Goal: Task Accomplishment & Management: Complete application form

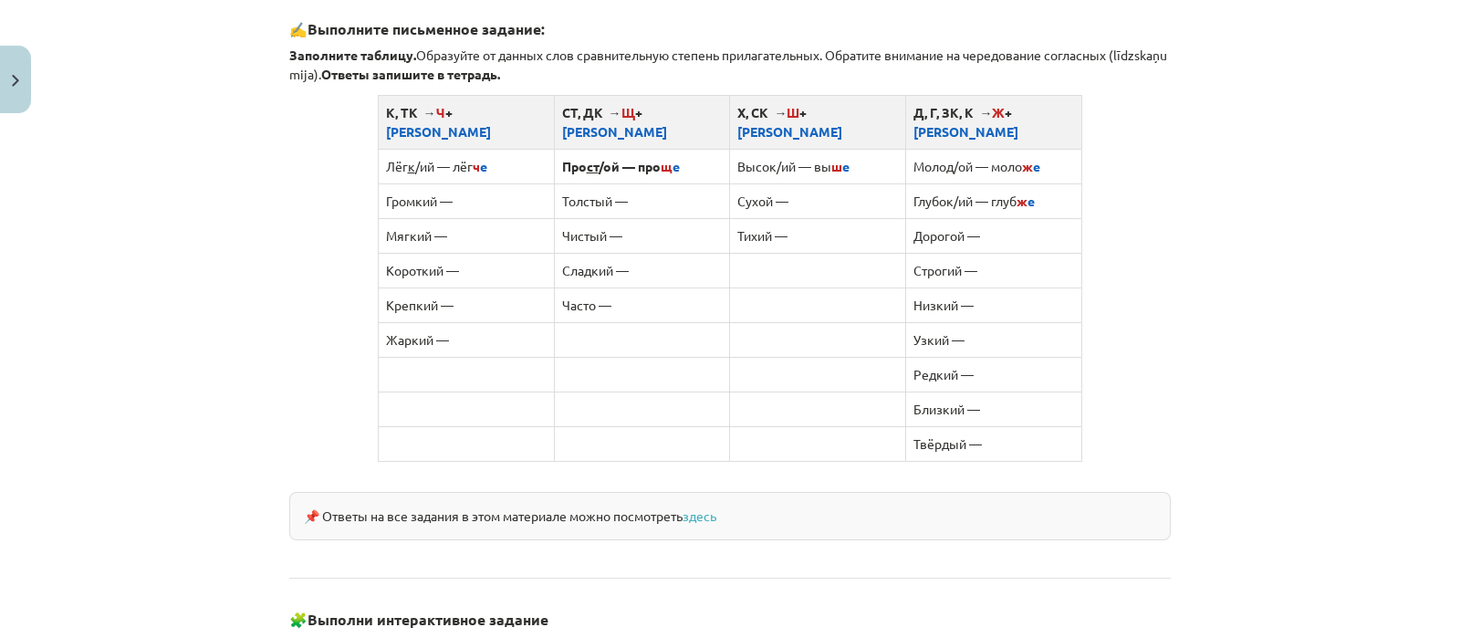
click at [961, 322] on td "Узкий —" at bounding box center [994, 339] width 176 height 35
click at [942, 322] on td "Узкий —" at bounding box center [994, 339] width 176 height 35
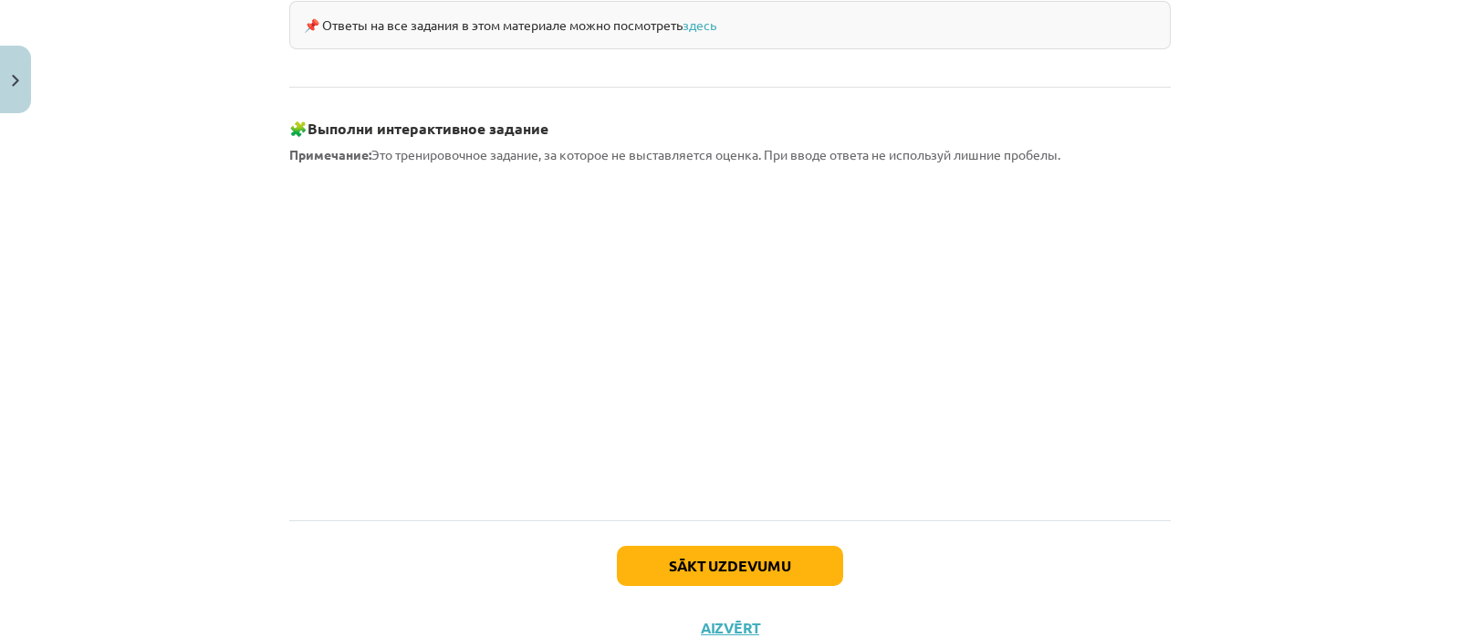
scroll to position [1646, 0]
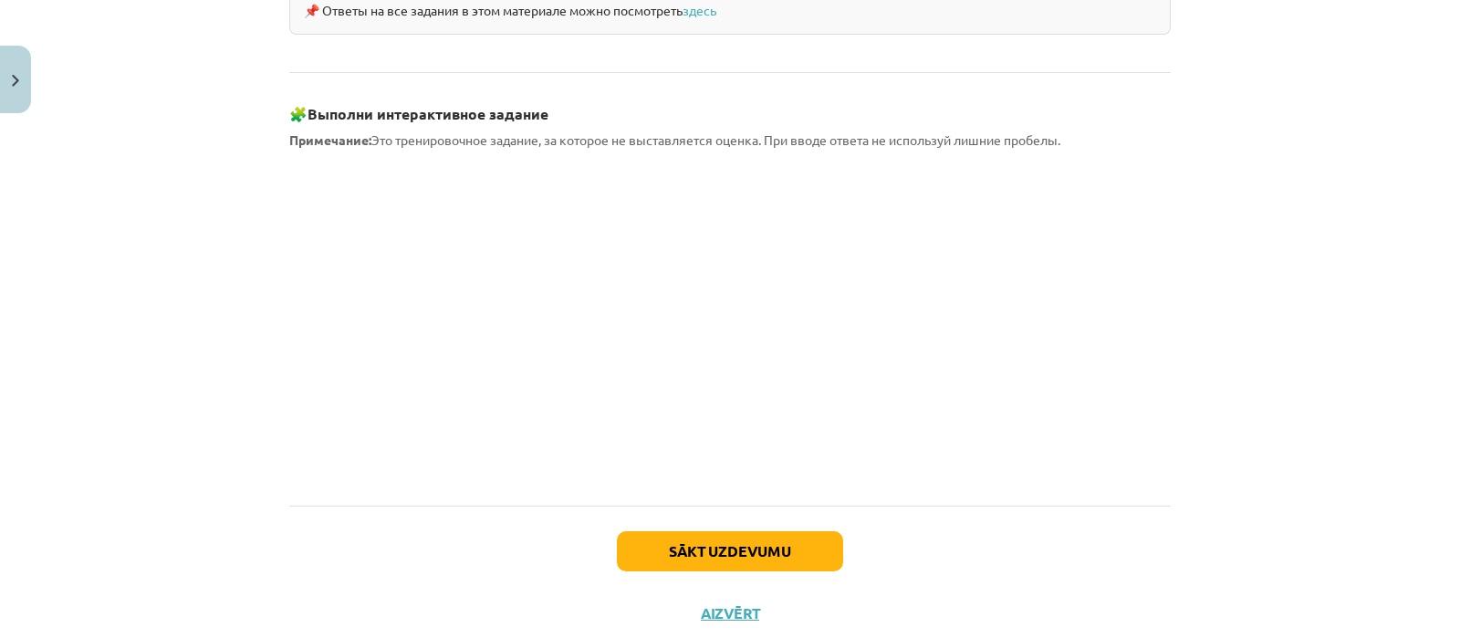
click at [727, 91] on h3 "🧩 Выполни интерактивное задание" at bounding box center [729, 108] width 881 height 34
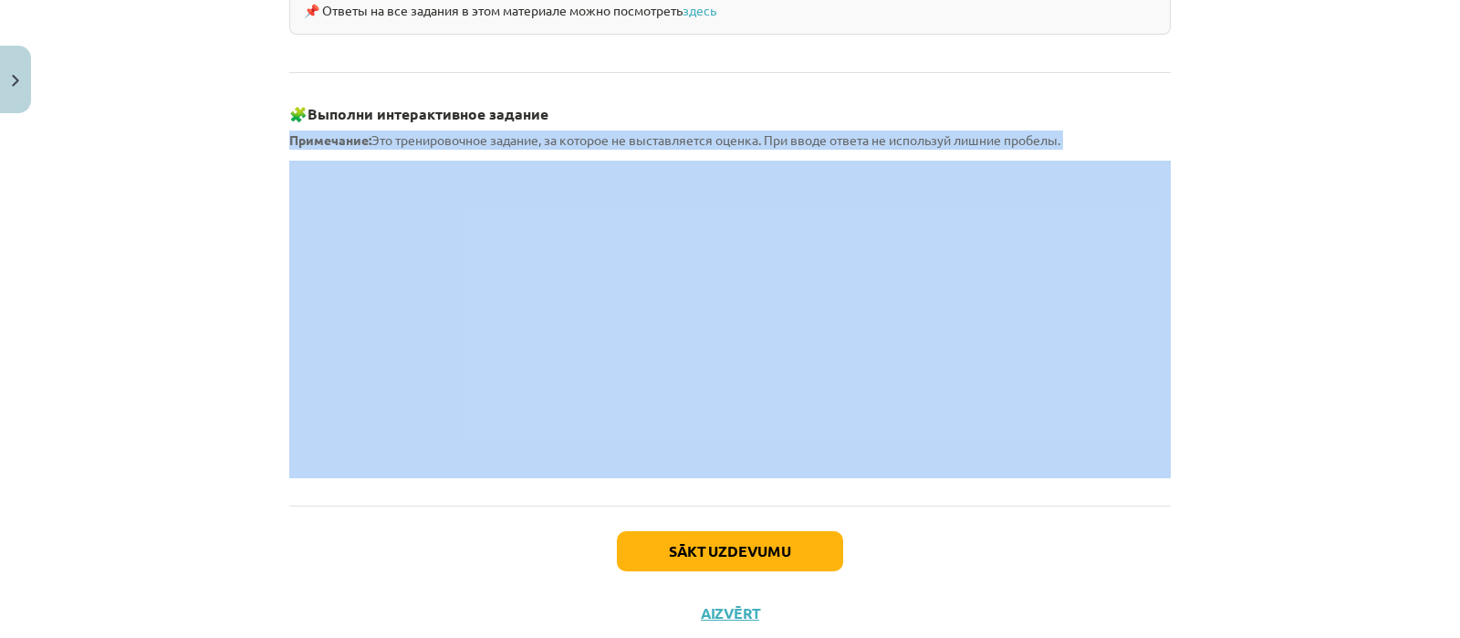
drag, startPoint x: 280, startPoint y: 111, endPoint x: 397, endPoint y: 135, distance: 119.2
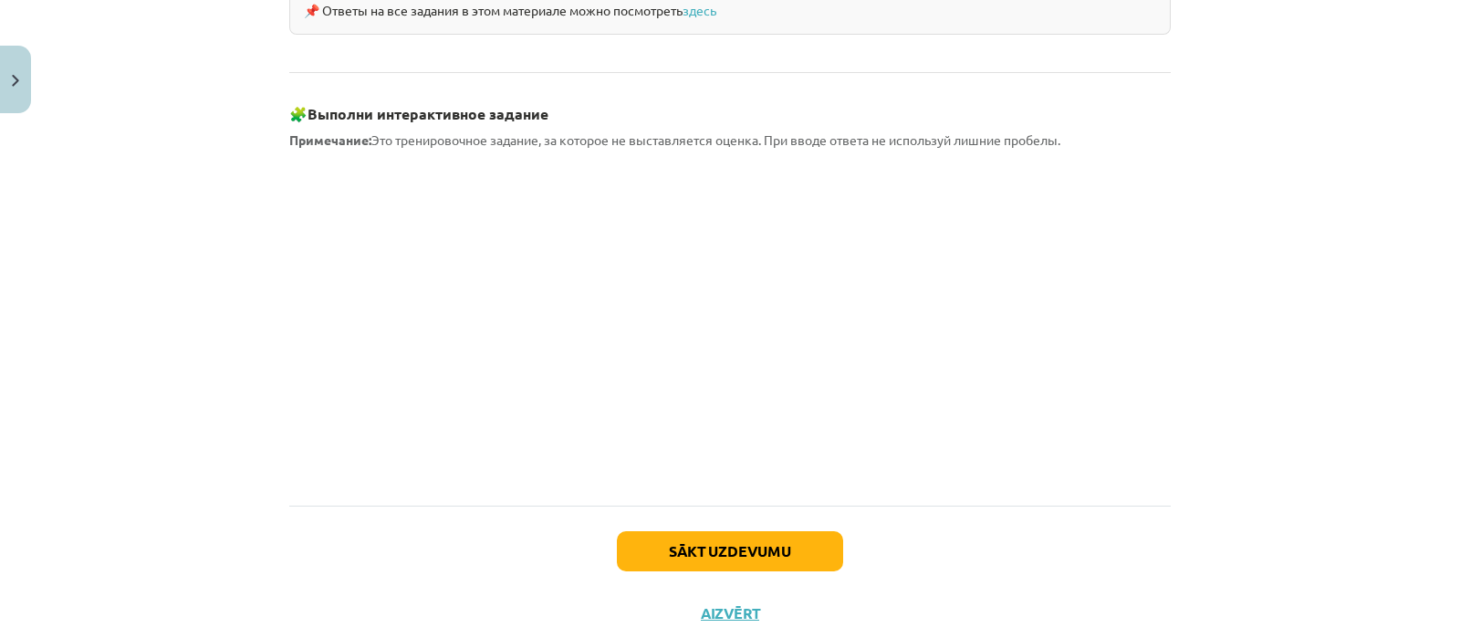
click at [228, 89] on div "Mācību tēma: Krievu valodas b1 - 11. klases 1.ieskaites mācību materiāls #3 📖 §…" at bounding box center [730, 319] width 1460 height 638
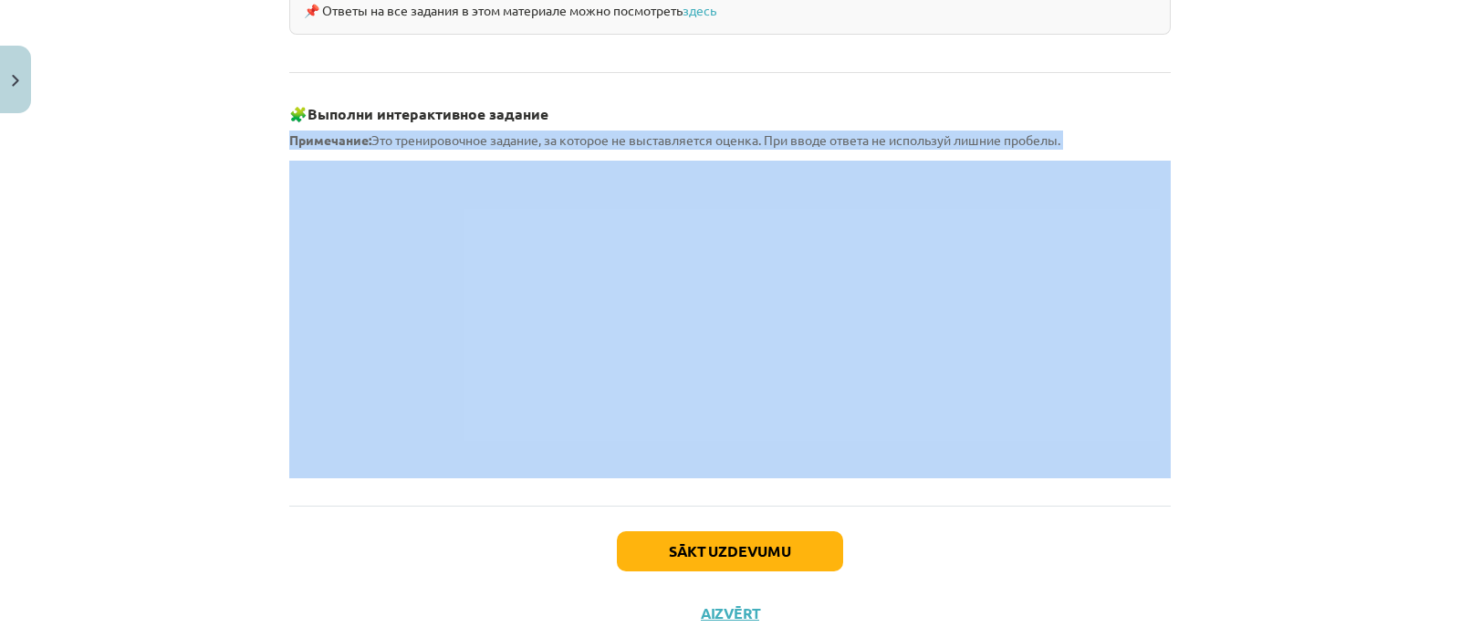
drag, startPoint x: 283, startPoint y: 113, endPoint x: 338, endPoint y: 136, distance: 59.3
click at [123, 221] on div "Mācību tēma: Krievu valodas b1 - 11. klases 1.ieskaites mācību materiāls #3 📖 §…" at bounding box center [730, 319] width 1460 height 638
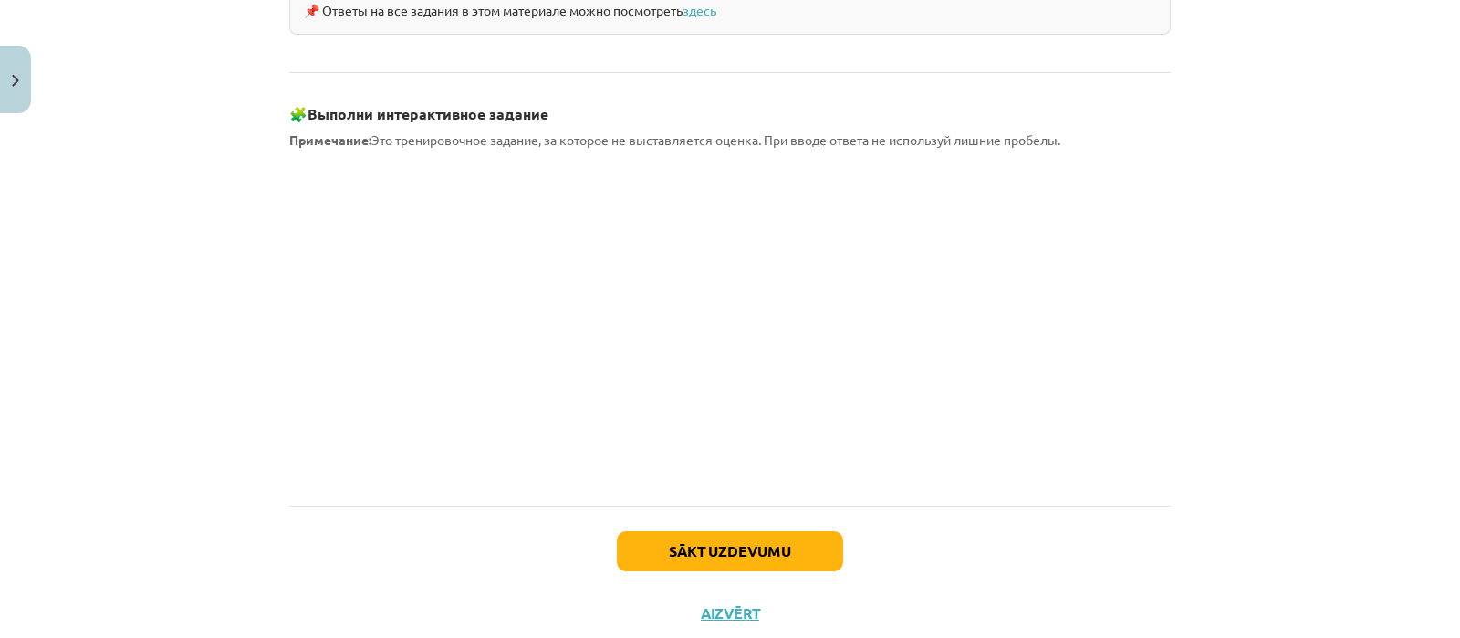
click at [917, 527] on div "Sākt uzdevumu Aizvērt" at bounding box center [729, 569] width 881 height 128
click at [674, 532] on button "Sākt uzdevumu" at bounding box center [730, 552] width 226 height 40
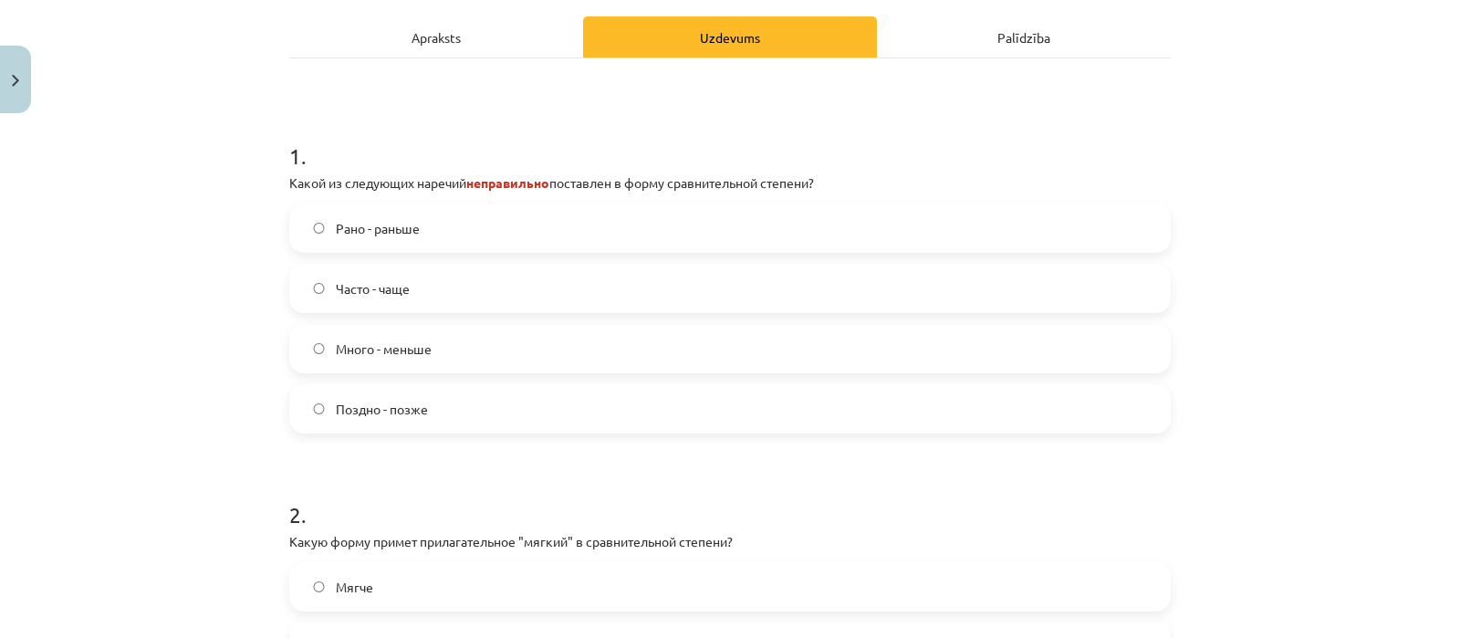
scroll to position [283, 0]
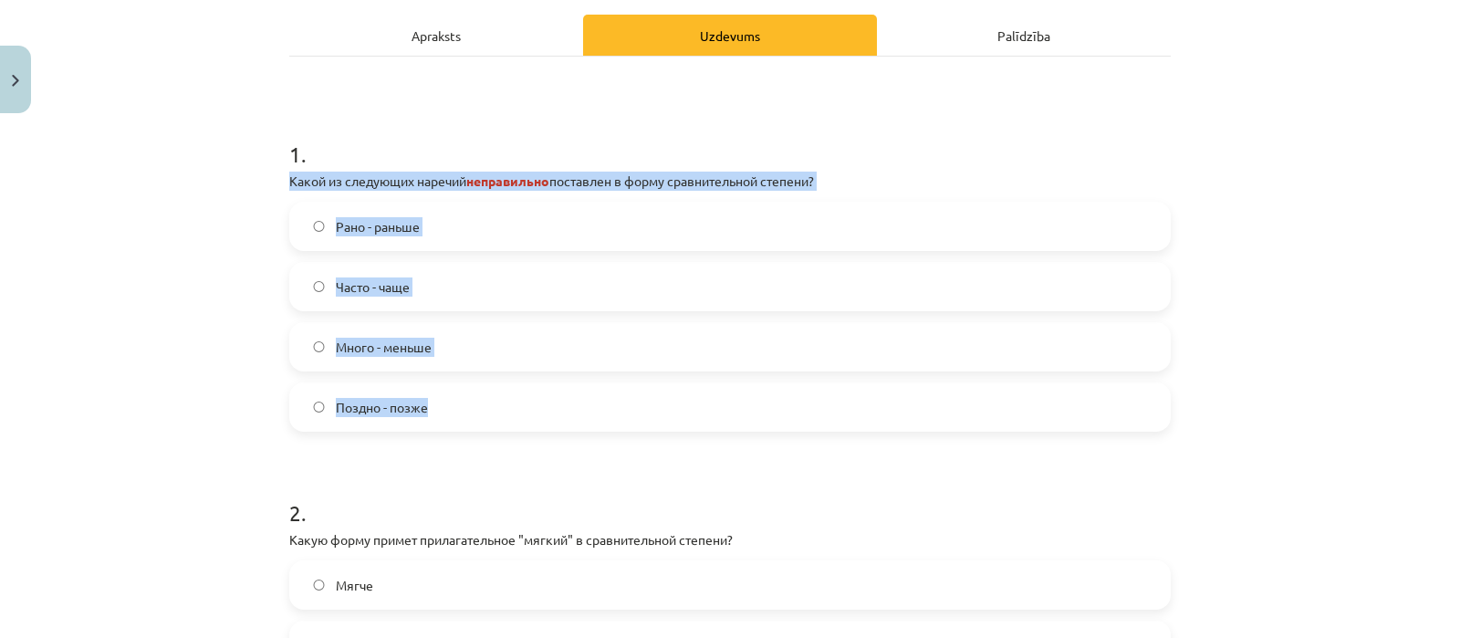
drag, startPoint x: 276, startPoint y: 174, endPoint x: 457, endPoint y: 385, distance: 278.2
click at [457, 385] on div "4 XP Saņemsi Grūts 492 pilda Apraksts Uzdevums Palīdzība 1 . Какой из следующих…" at bounding box center [729, 352] width 903 height 968
copy div "Какой из следующих наречий неправильно поставлен в форму сравнительной степени?…"
click at [481, 337] on label "Много - меньше" at bounding box center [730, 347] width 878 height 46
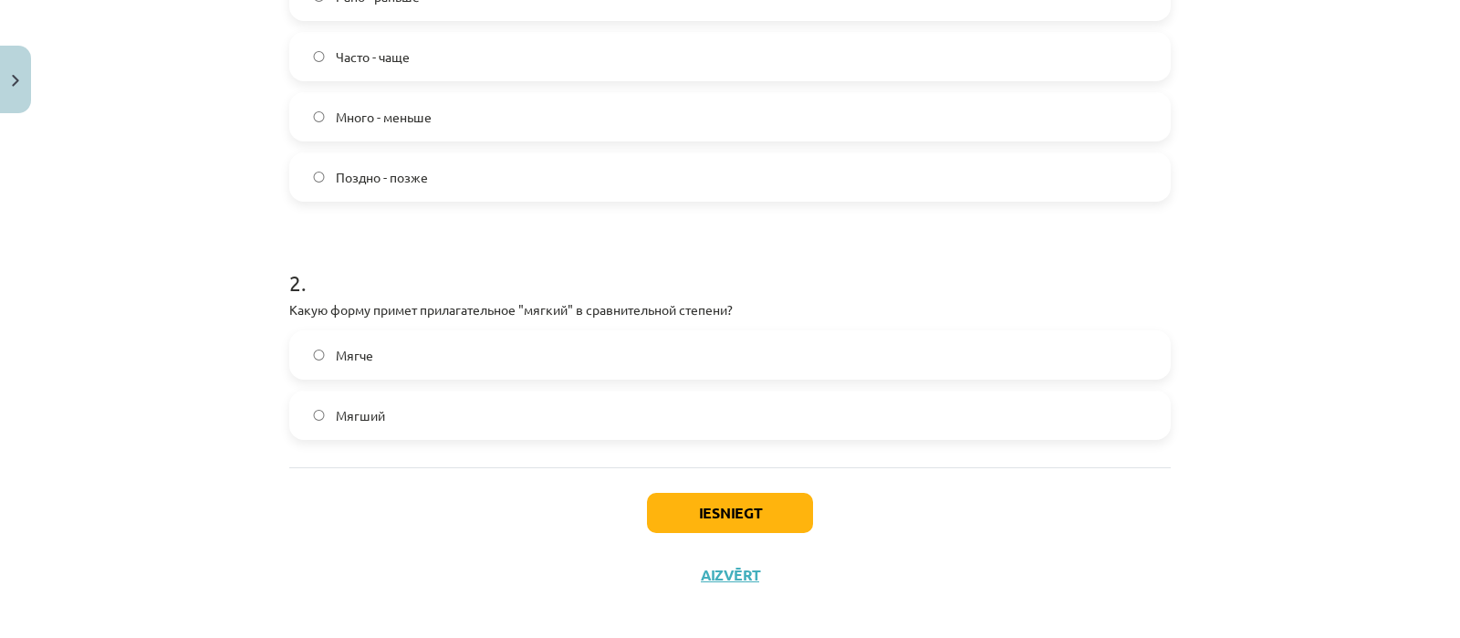
scroll to position [525, 0]
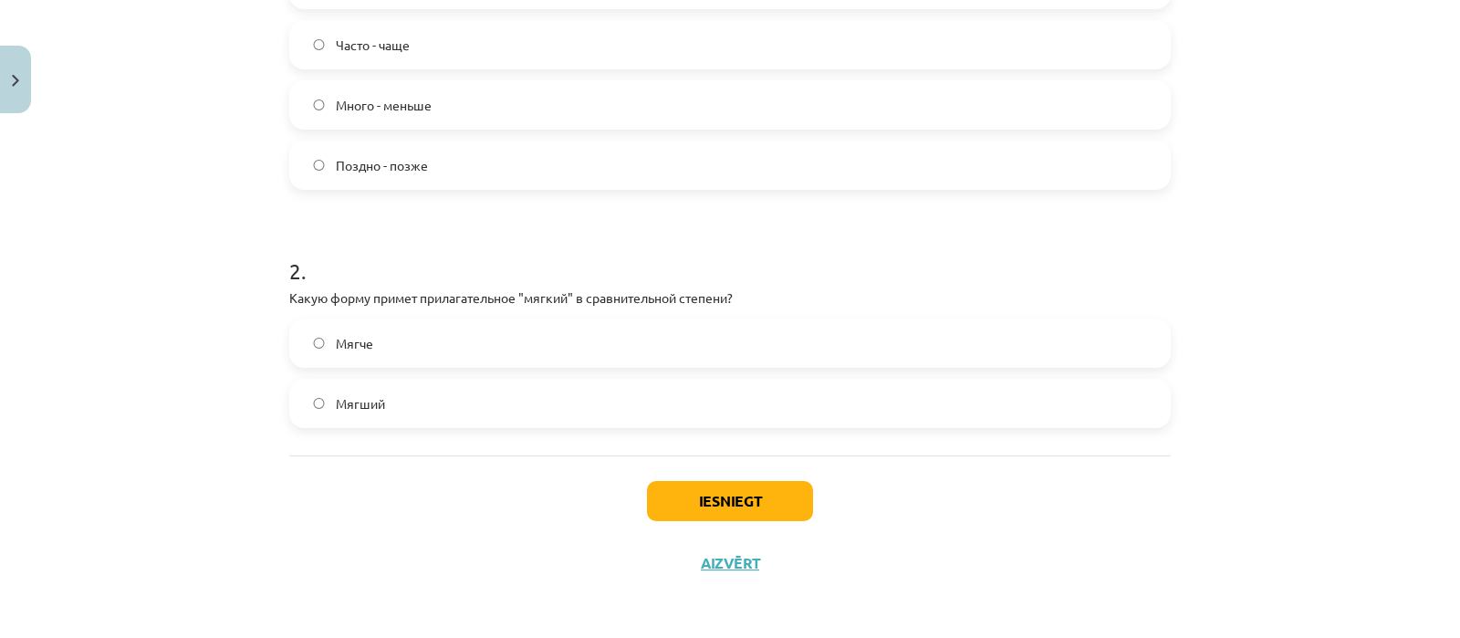
click at [493, 338] on label "Мягче" at bounding box center [730, 343] width 878 height 46
click at [690, 503] on button "Iesniegt" at bounding box center [730, 501] width 166 height 40
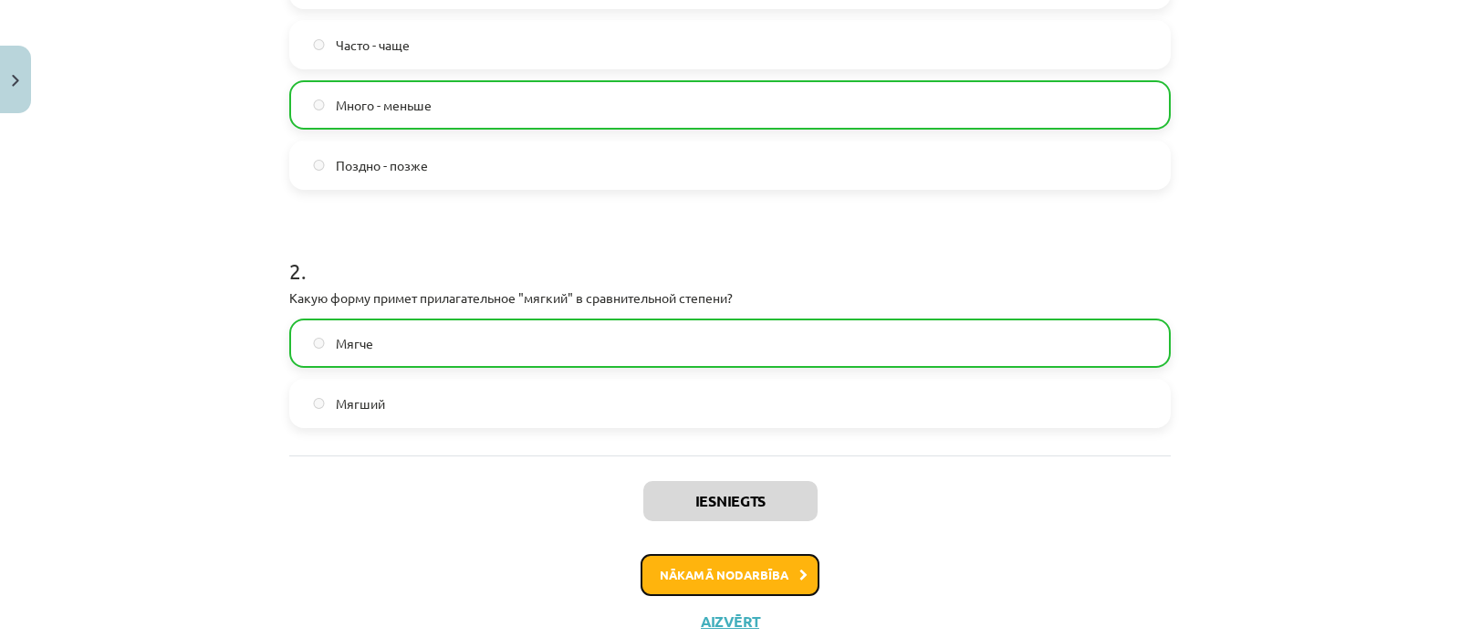
click at [712, 576] on button "Nākamā nodarbība" at bounding box center [729, 575] width 179 height 42
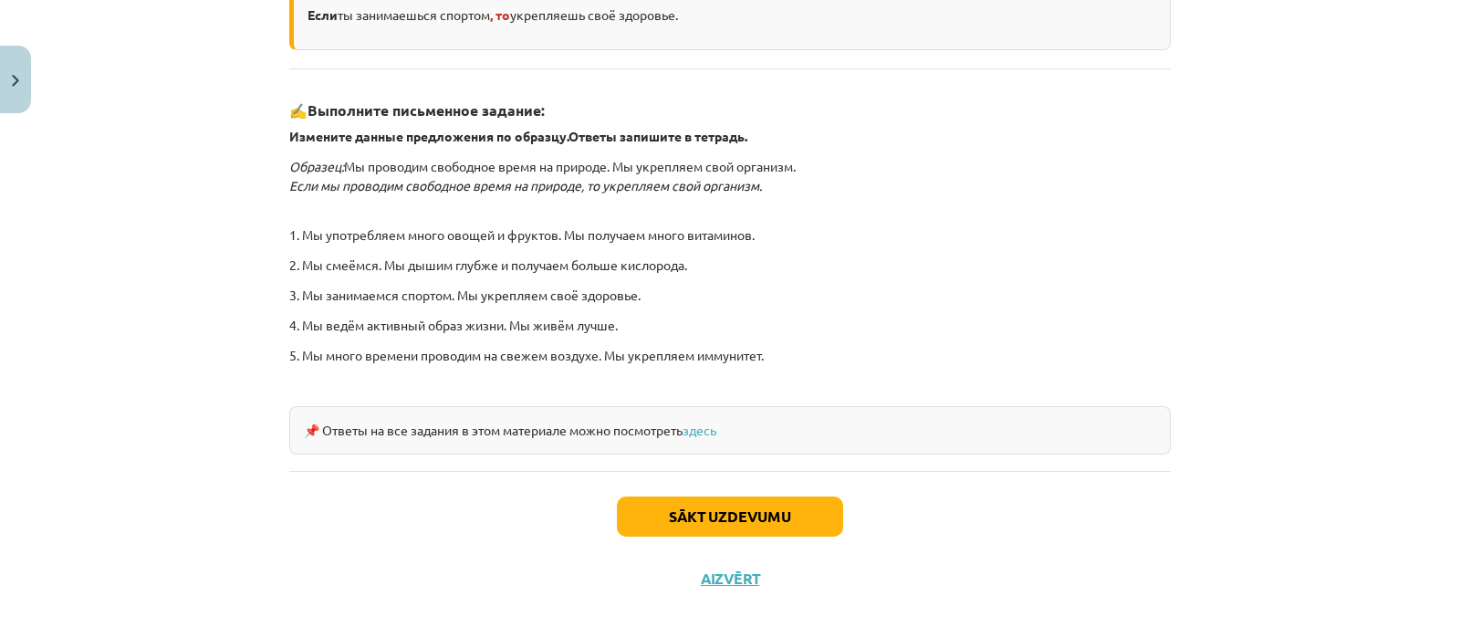
scroll to position [570, 0]
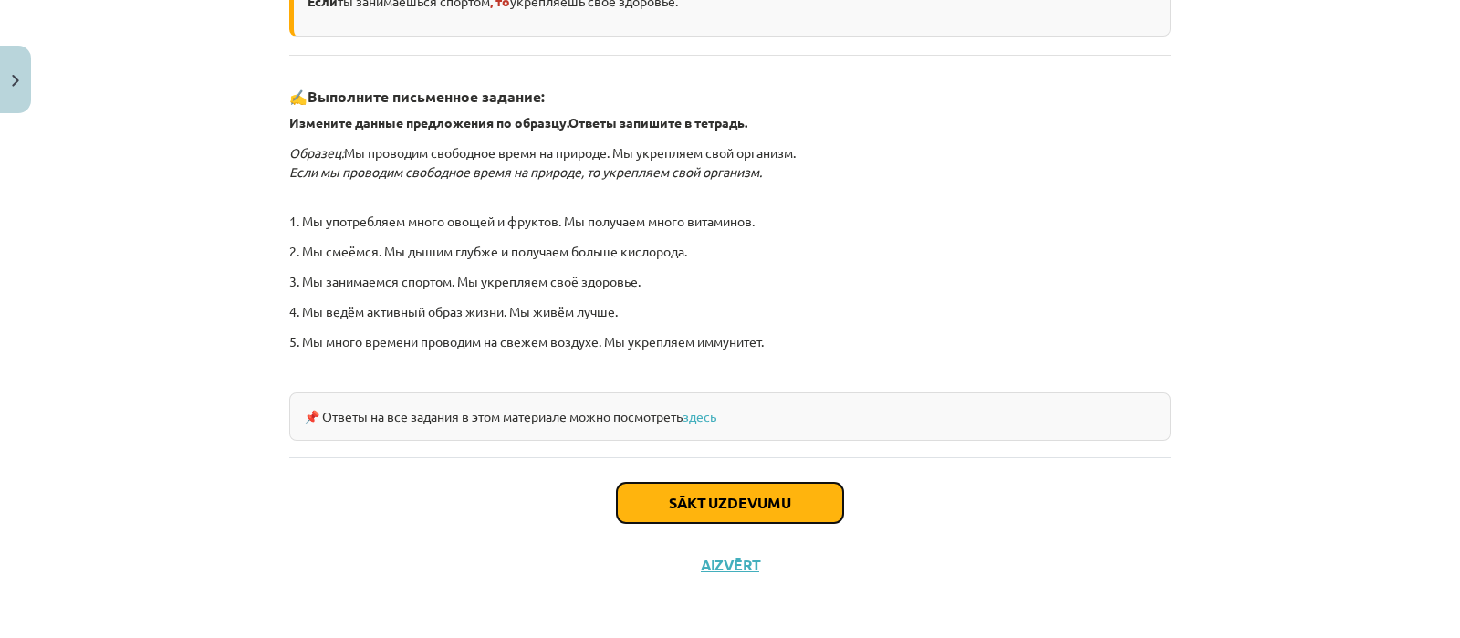
click at [758, 485] on button "Sākt uzdevumu" at bounding box center [730, 503] width 226 height 40
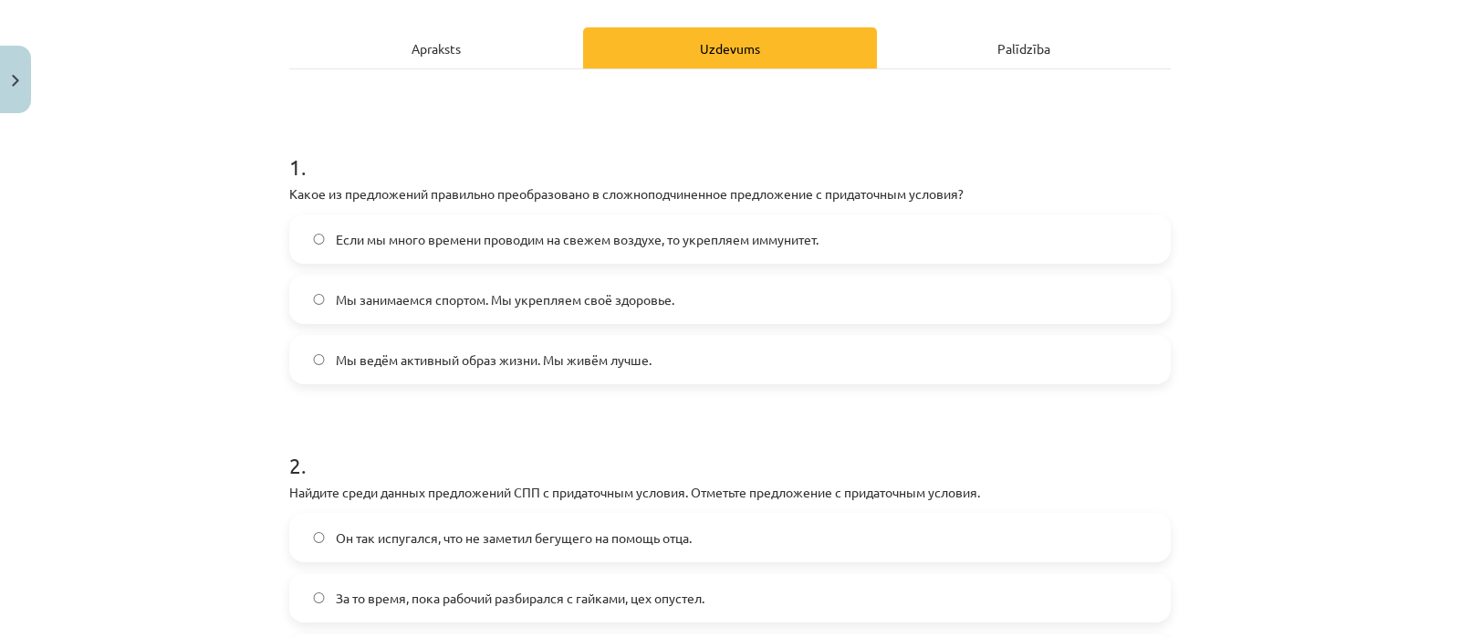
scroll to position [245, 0]
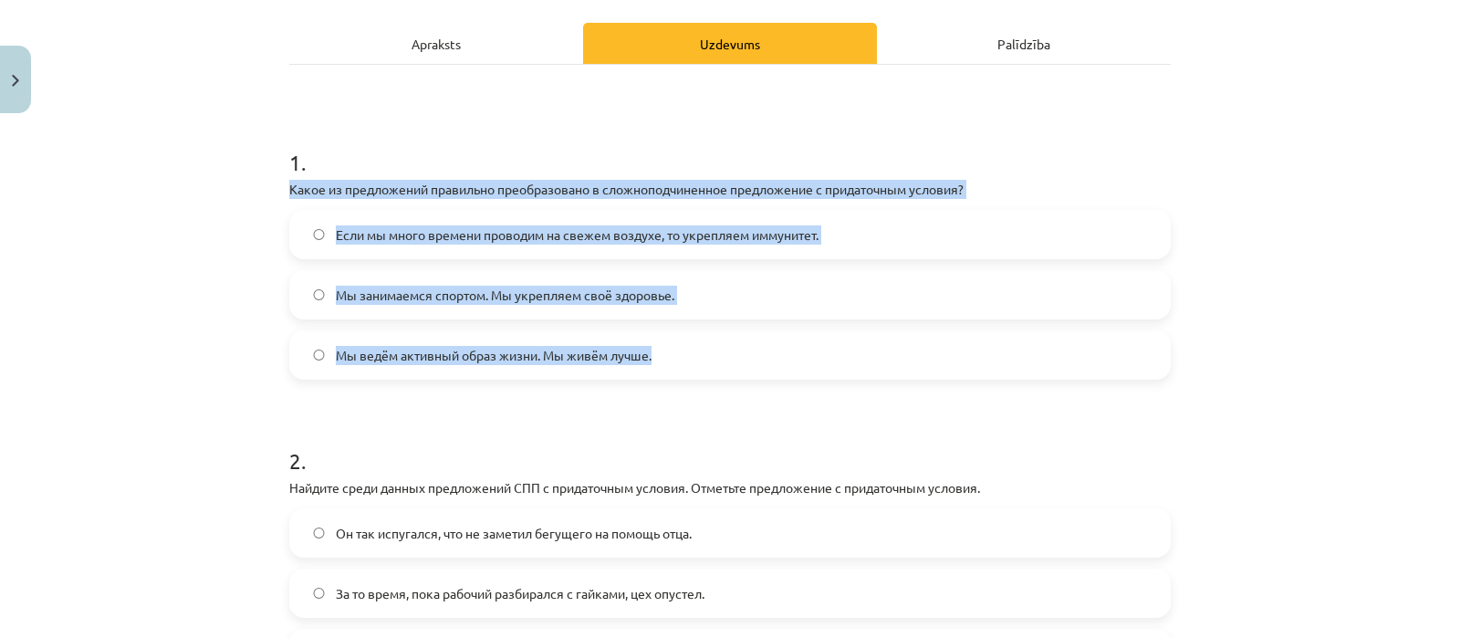
drag, startPoint x: 280, startPoint y: 186, endPoint x: 702, endPoint y: 355, distance: 454.1
click at [702, 355] on div "1 . Какое из предложений правильно преобразовано в сложноподчиненное предложени…" at bounding box center [729, 249] width 881 height 262
copy div "Какое из предложений правильно преобразовано в сложноподчиненное предложение с …"
click at [468, 248] on label "Если мы много времени проводим на свежем воздухе, то укрепляем иммунитет." at bounding box center [730, 235] width 878 height 46
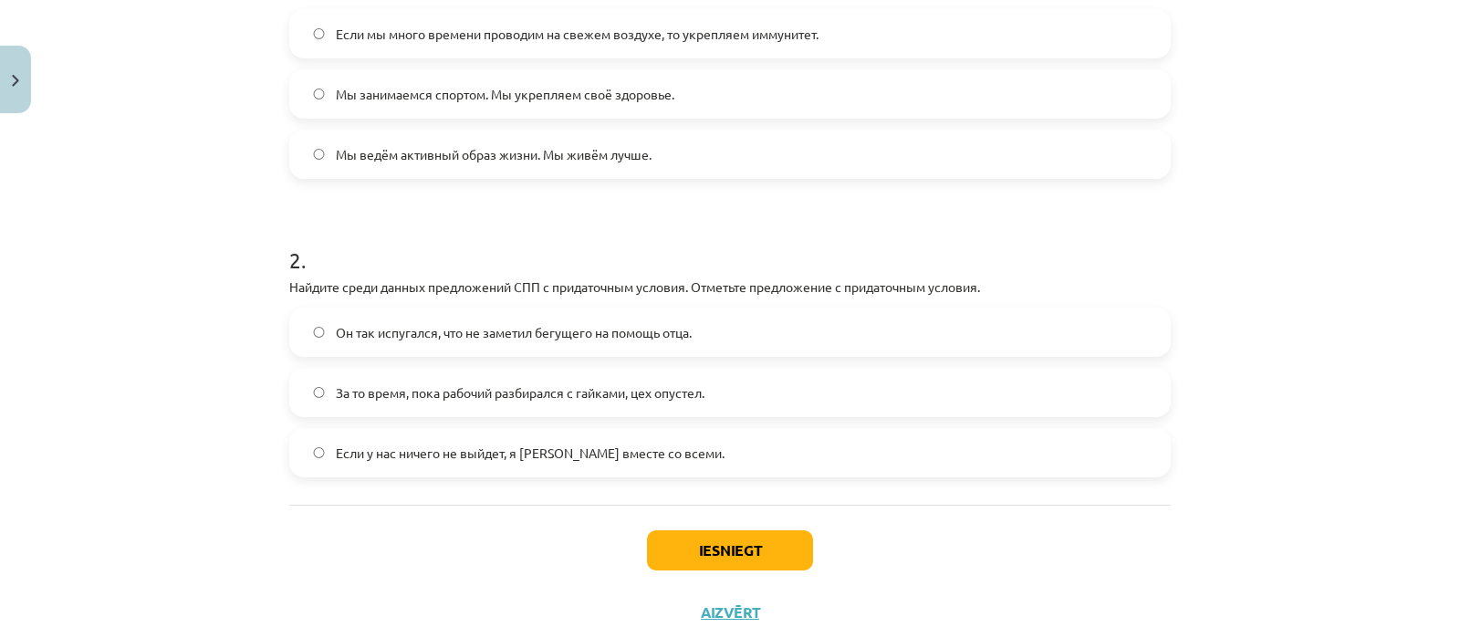
scroll to position [452, 0]
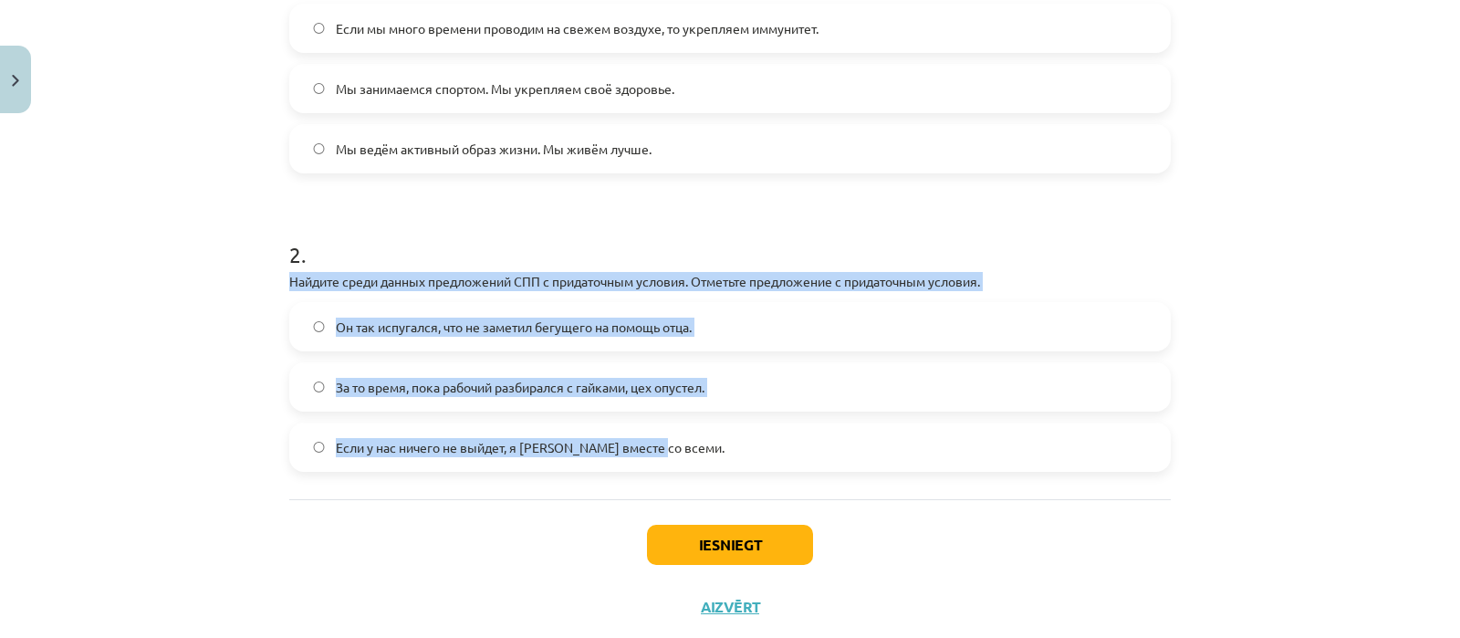
drag, startPoint x: 280, startPoint y: 280, endPoint x: 705, endPoint y: 426, distance: 449.5
click at [705, 426] on div "2 . Найдите среди данных предложений СПП с придаточным условия. Отметьте предло…" at bounding box center [729, 341] width 881 height 262
copy div "Найдите среди данных предложений СПП с придаточным условия. Отметьте предложени…"
click at [500, 441] on span "Если у нас ничего не выйдет, я [PERSON_NAME] вместе со всеми." at bounding box center [530, 447] width 389 height 19
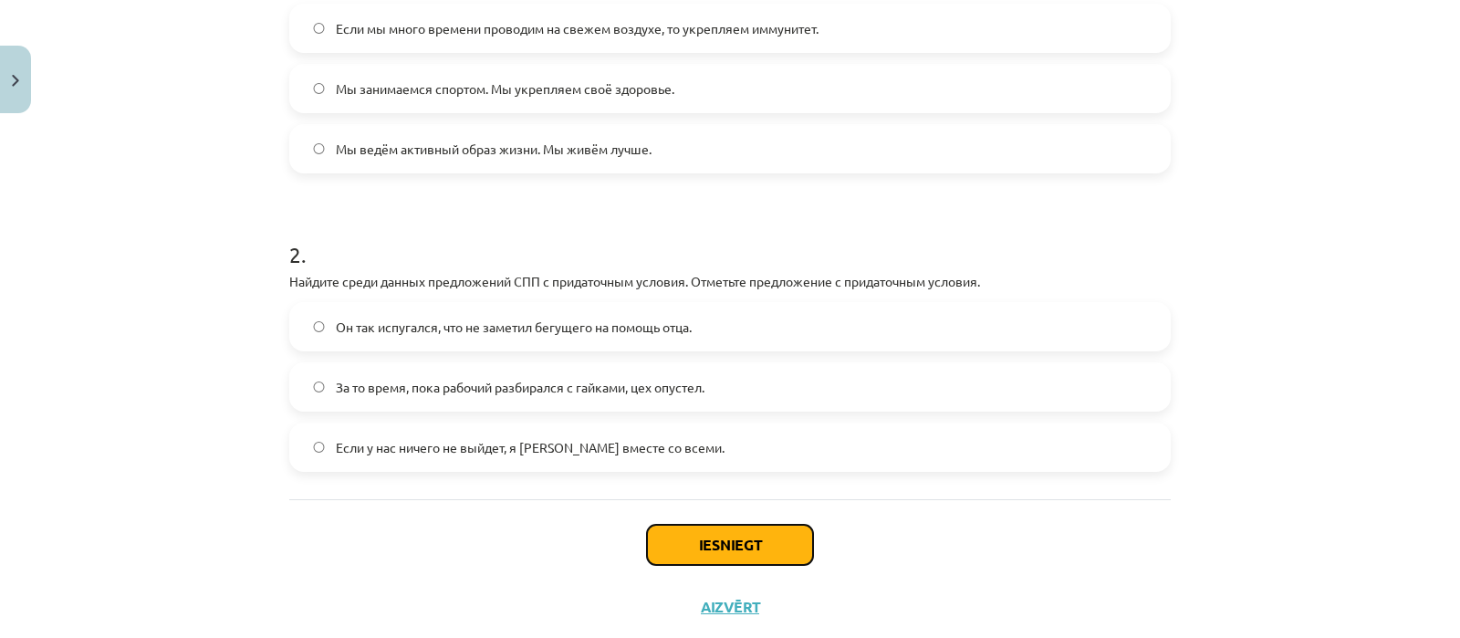
click at [702, 538] on button "Iesniegt" at bounding box center [730, 545] width 166 height 40
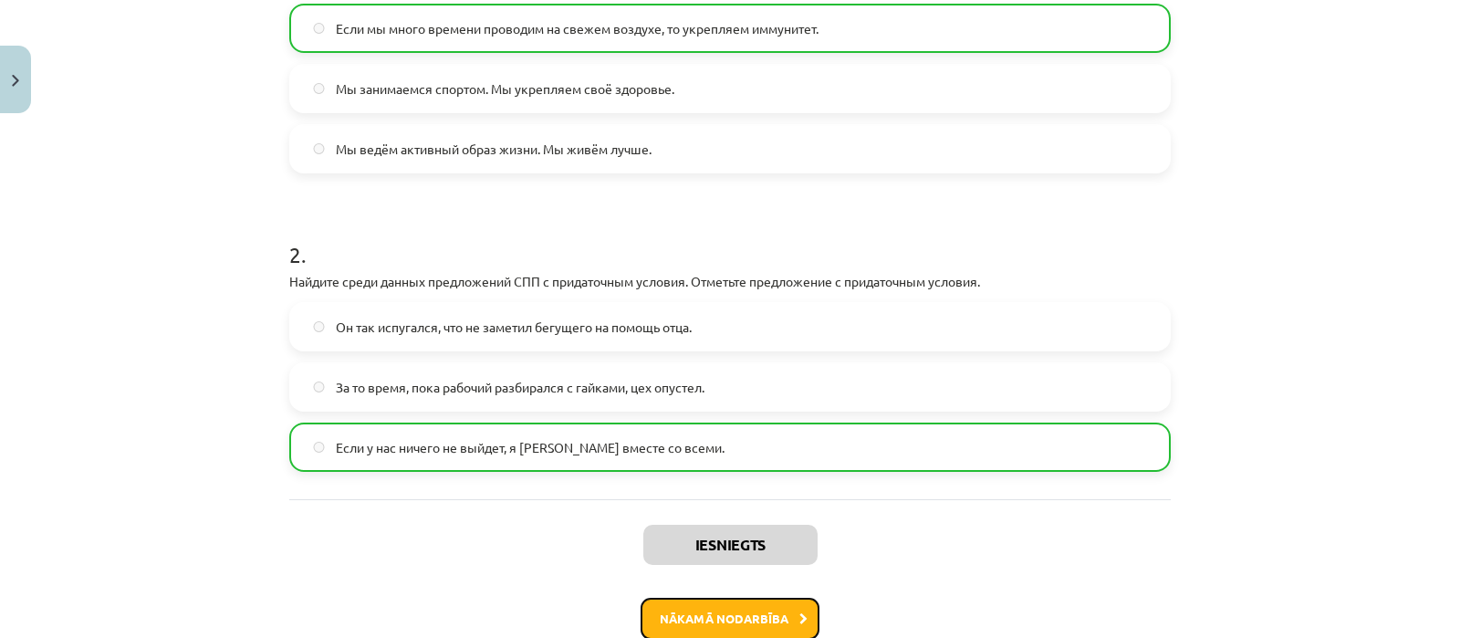
click at [753, 601] on button "Nākamā nodarbība" at bounding box center [729, 619] width 179 height 42
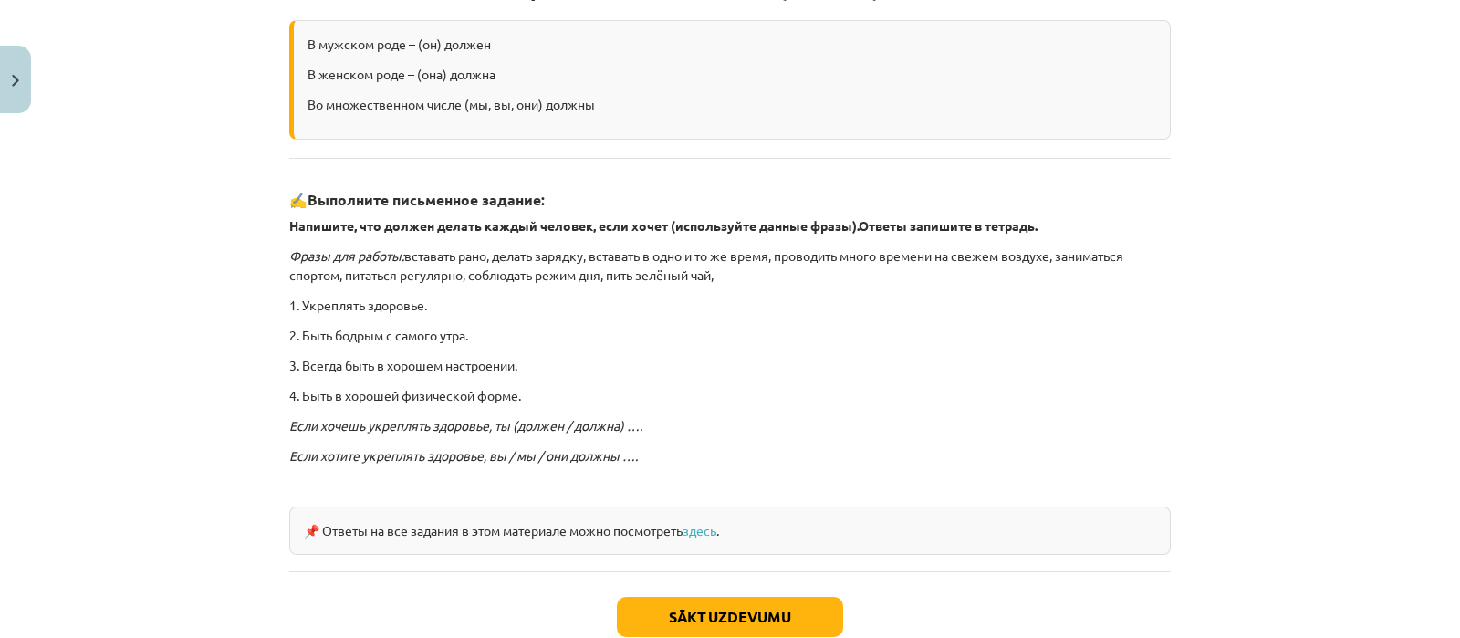
scroll to position [401, 0]
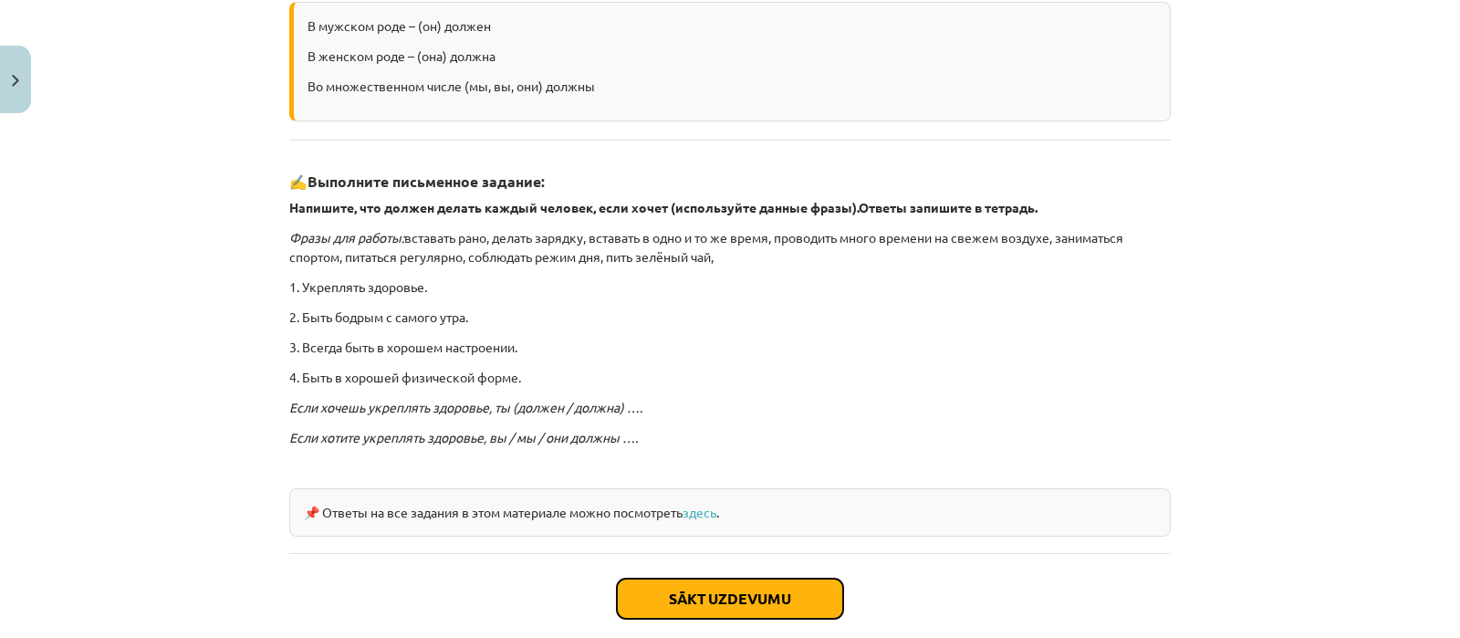
click at [788, 588] on button "Sākt uzdevumu" at bounding box center [730, 598] width 226 height 40
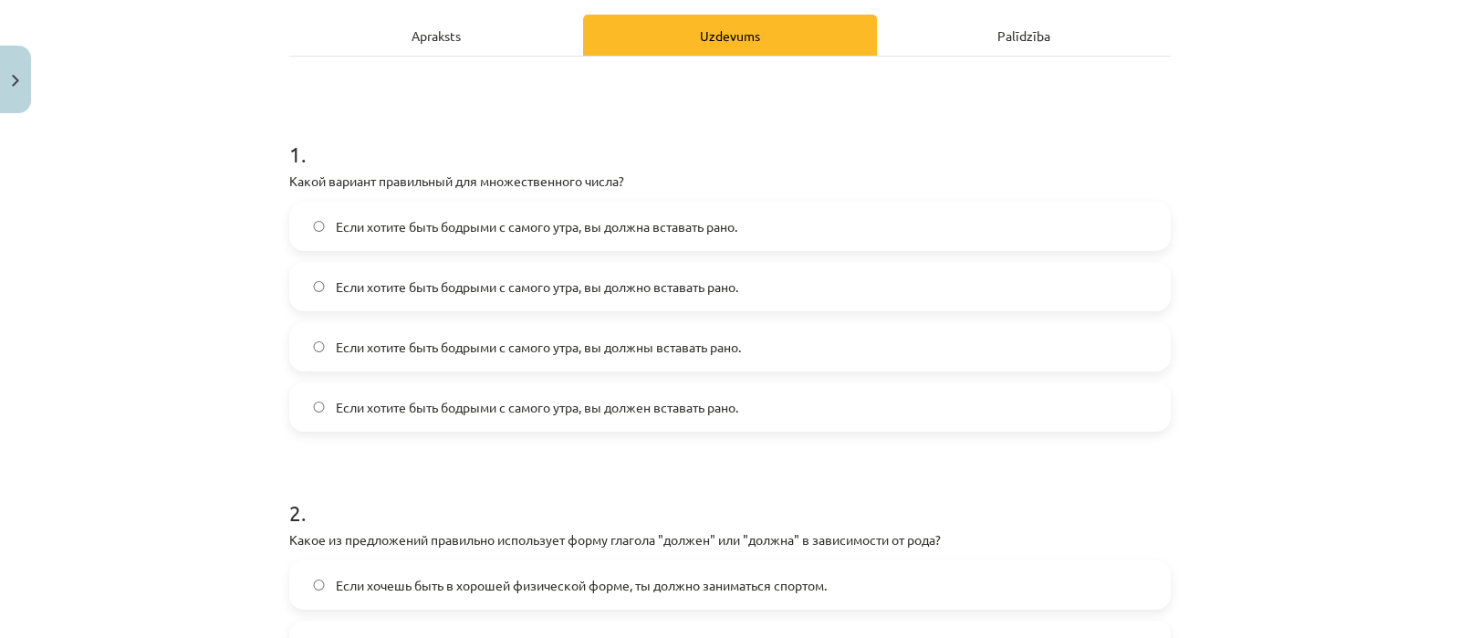
scroll to position [268, 0]
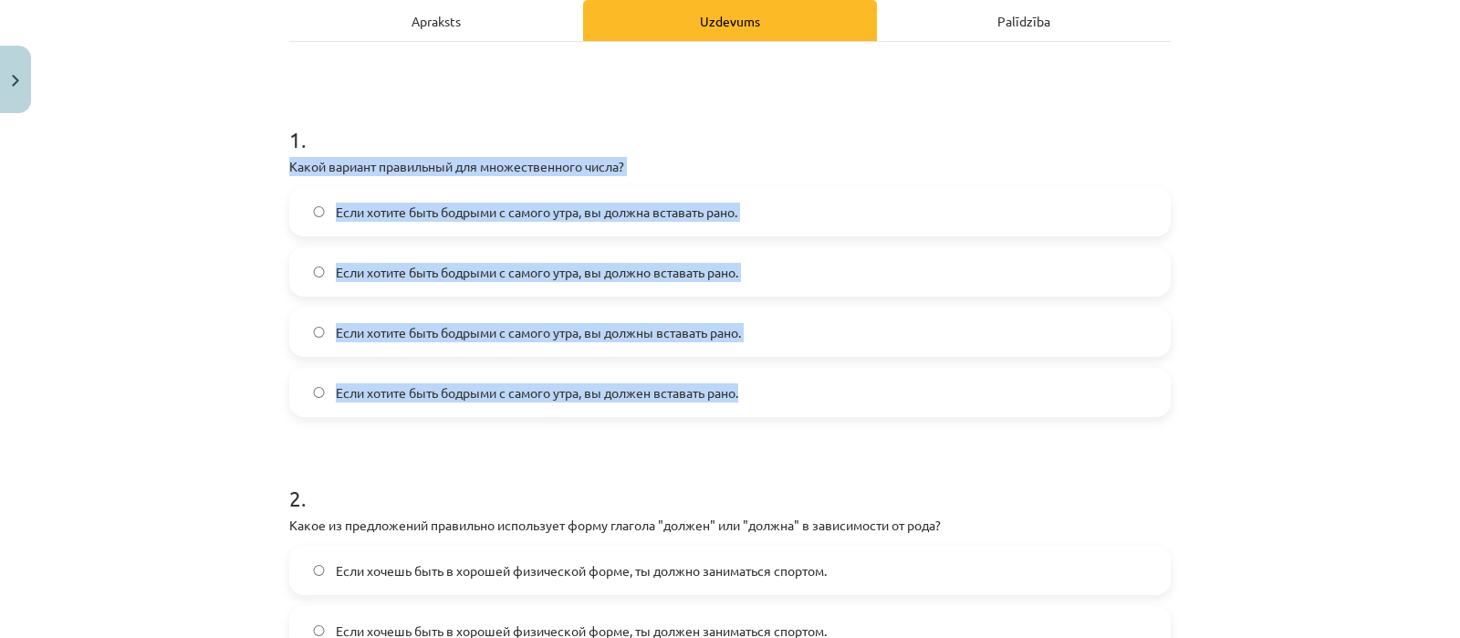
drag, startPoint x: 279, startPoint y: 160, endPoint x: 793, endPoint y: 390, distance: 562.8
click at [793, 390] on div "1 . Какой вариант правильный для множественного числа? Если хотите быть бодрыми…" at bounding box center [729, 256] width 881 height 322
copy div "Какой вариант правильный для множественного числа? Если хотите быть бодрыми с с…"
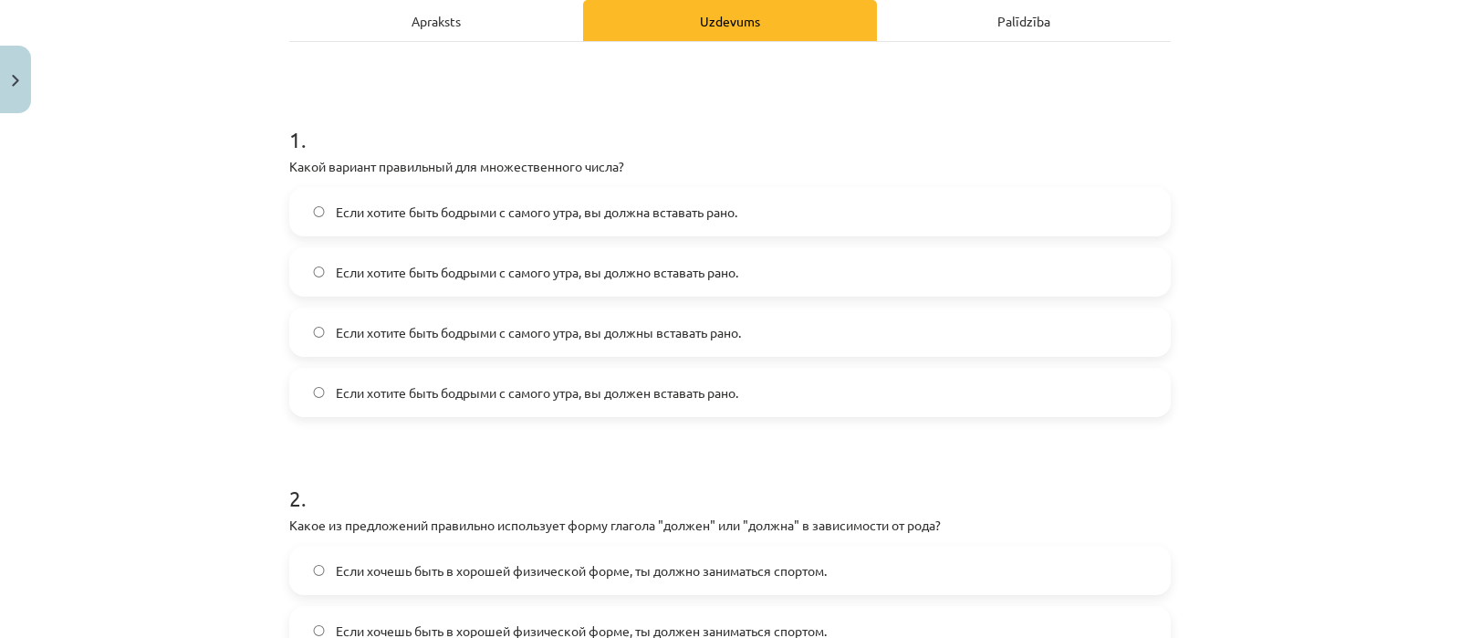
click at [598, 81] on div "1 . Какой вариант правильный для множественного числа? Если хотите быть бодрыми…" at bounding box center [729, 422] width 881 height 761
click at [625, 326] on span "Если хотите быть бодрыми с самого утра, вы должны вставать рано." at bounding box center [538, 332] width 405 height 19
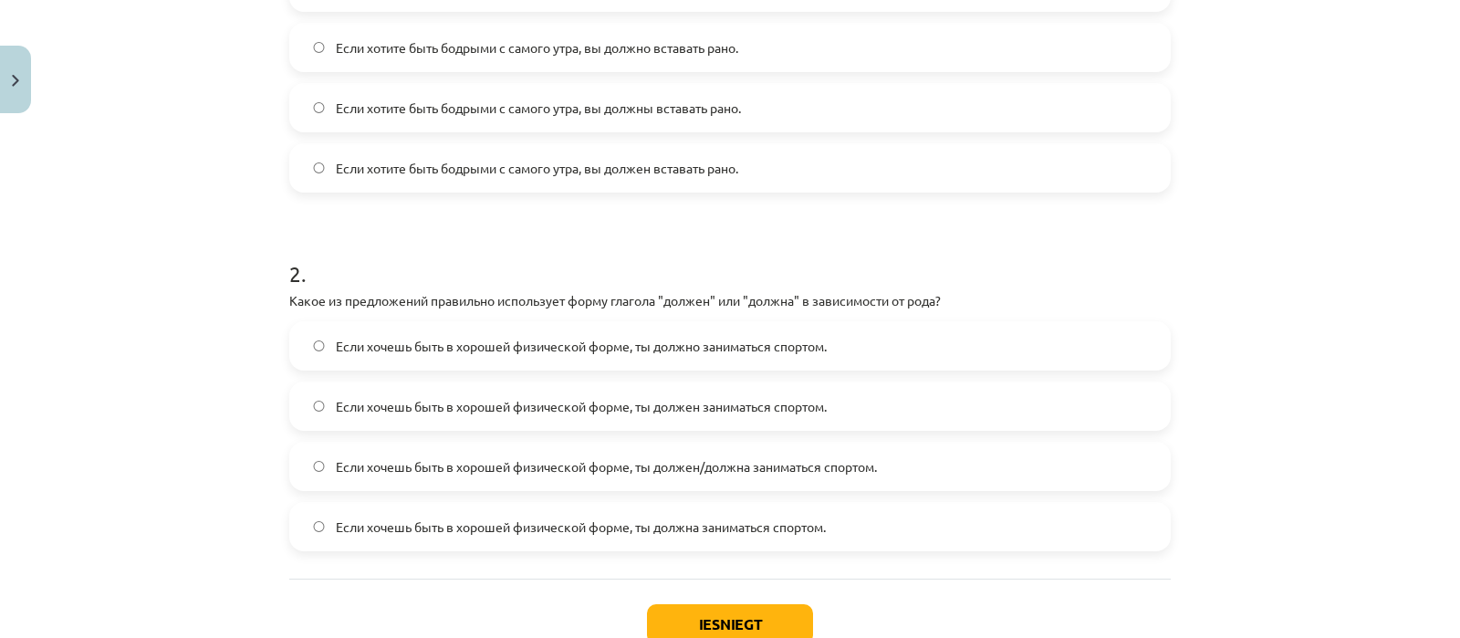
scroll to position [550, 0]
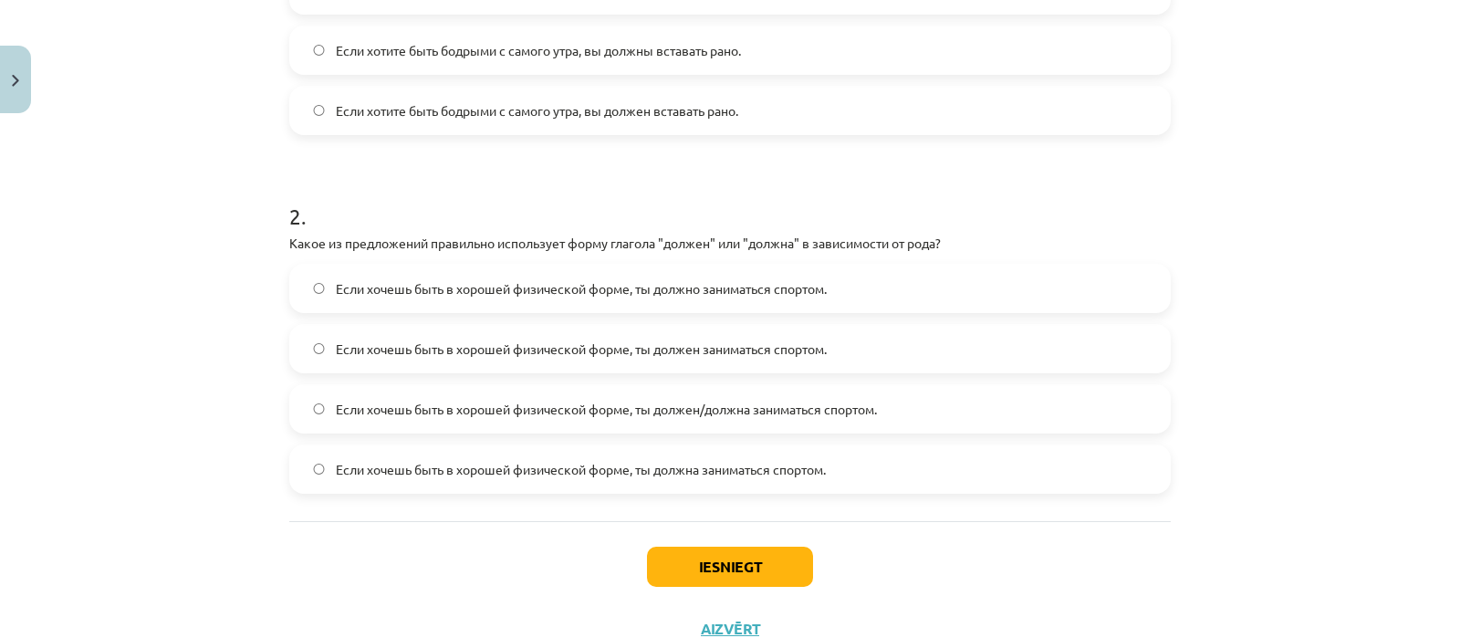
click at [413, 397] on label "Если хочешь быть в хорошей физической форме, ты должен/должна заниматься спорто…" at bounding box center [730, 409] width 878 height 46
click at [680, 564] on button "Iesniegt" at bounding box center [730, 567] width 166 height 40
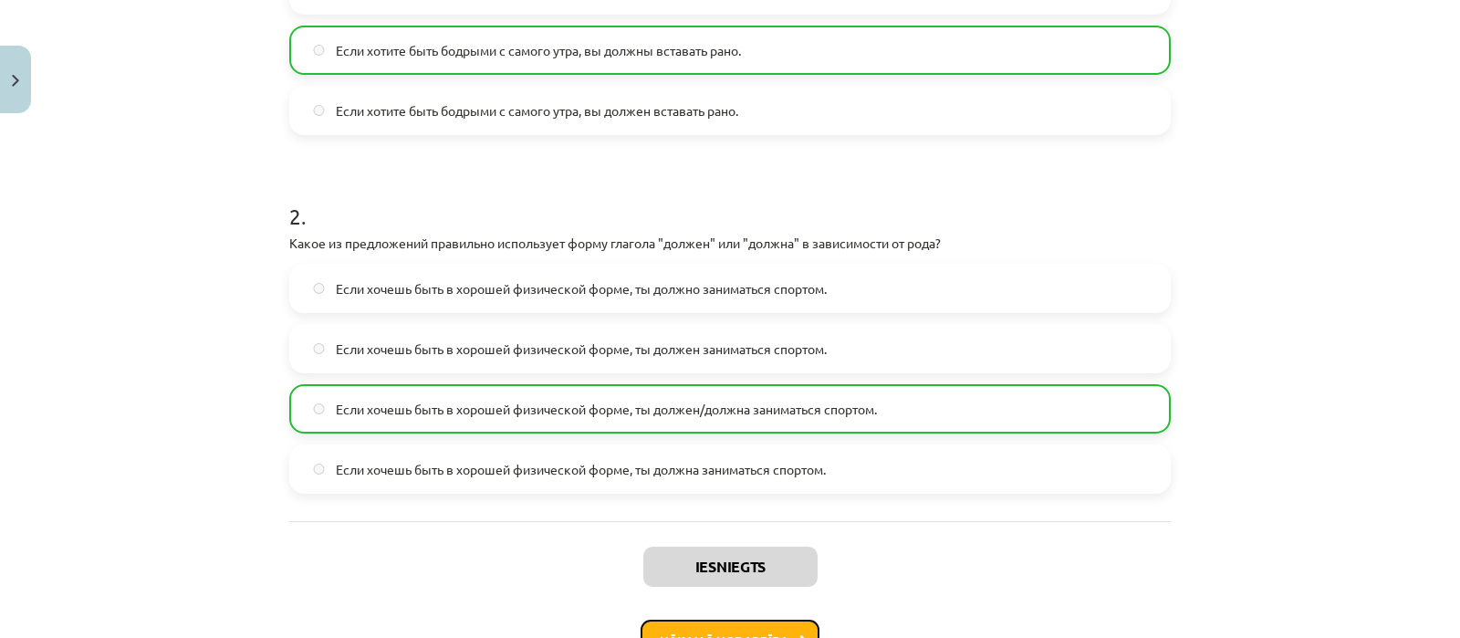
click at [786, 622] on button "Nākamā nodarbība" at bounding box center [729, 641] width 179 height 42
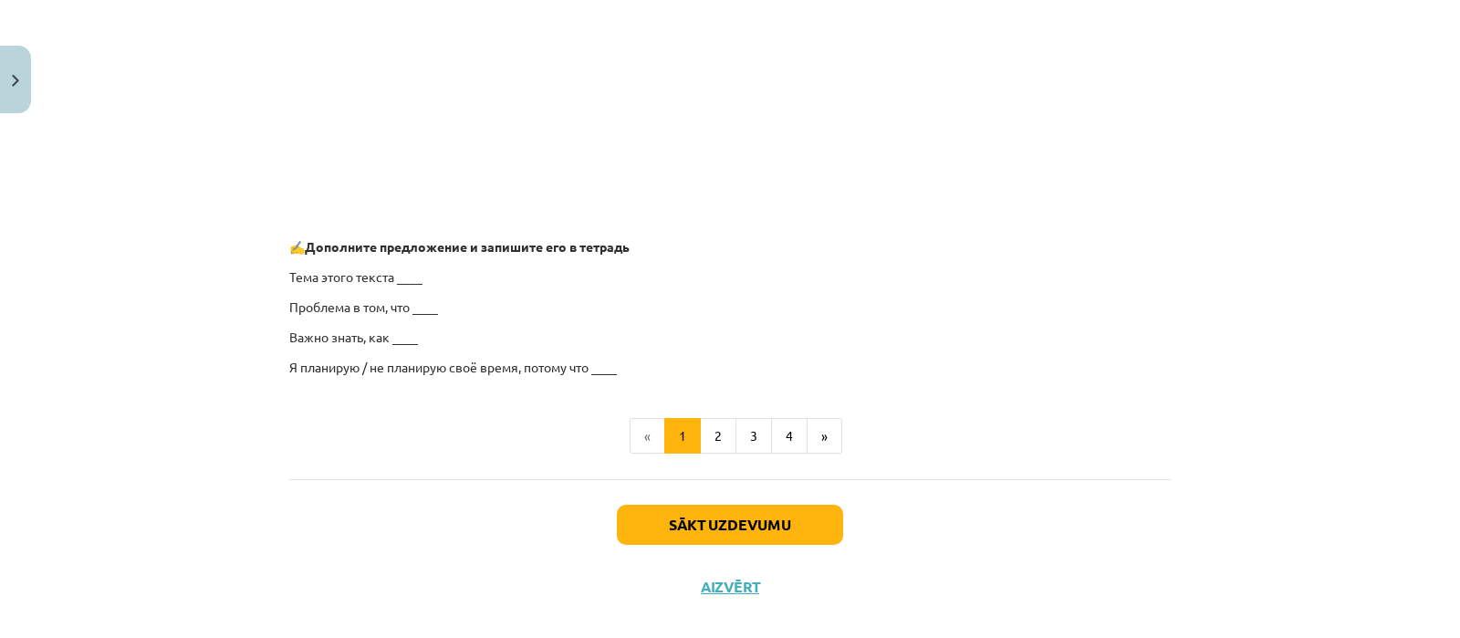
scroll to position [1463, 0]
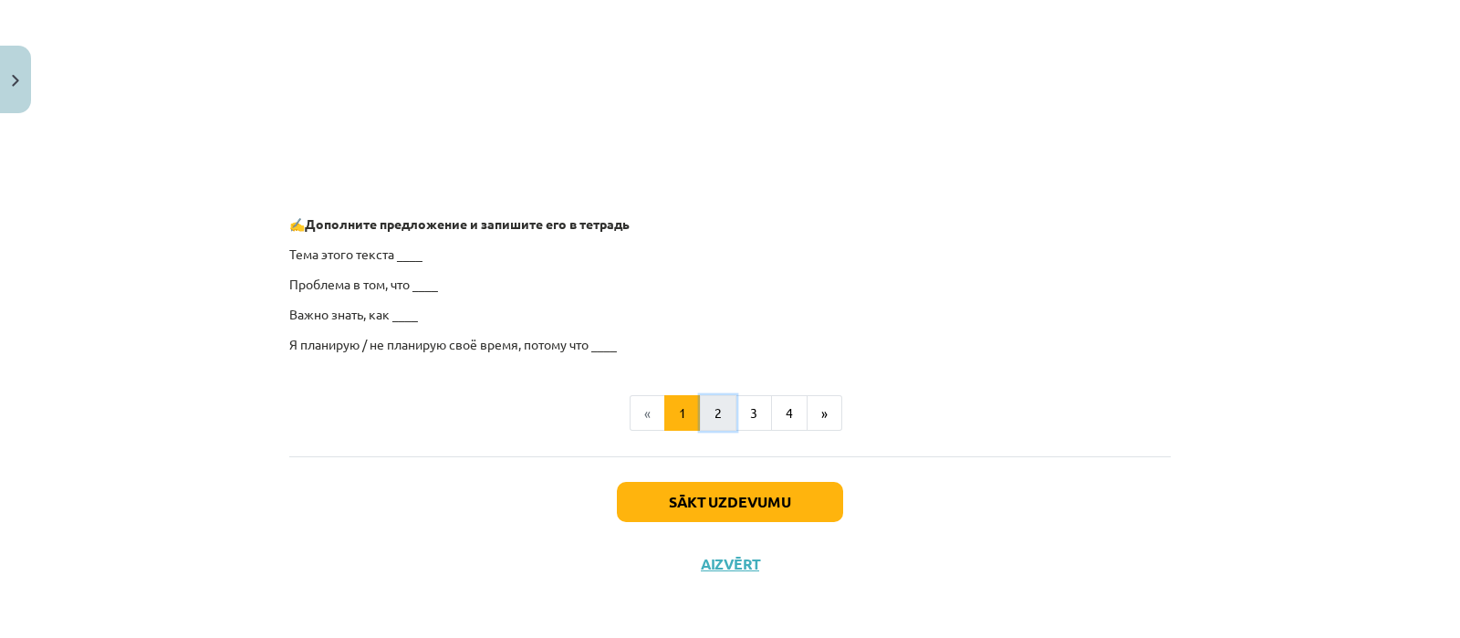
click at [703, 410] on button "2" at bounding box center [718, 413] width 36 height 36
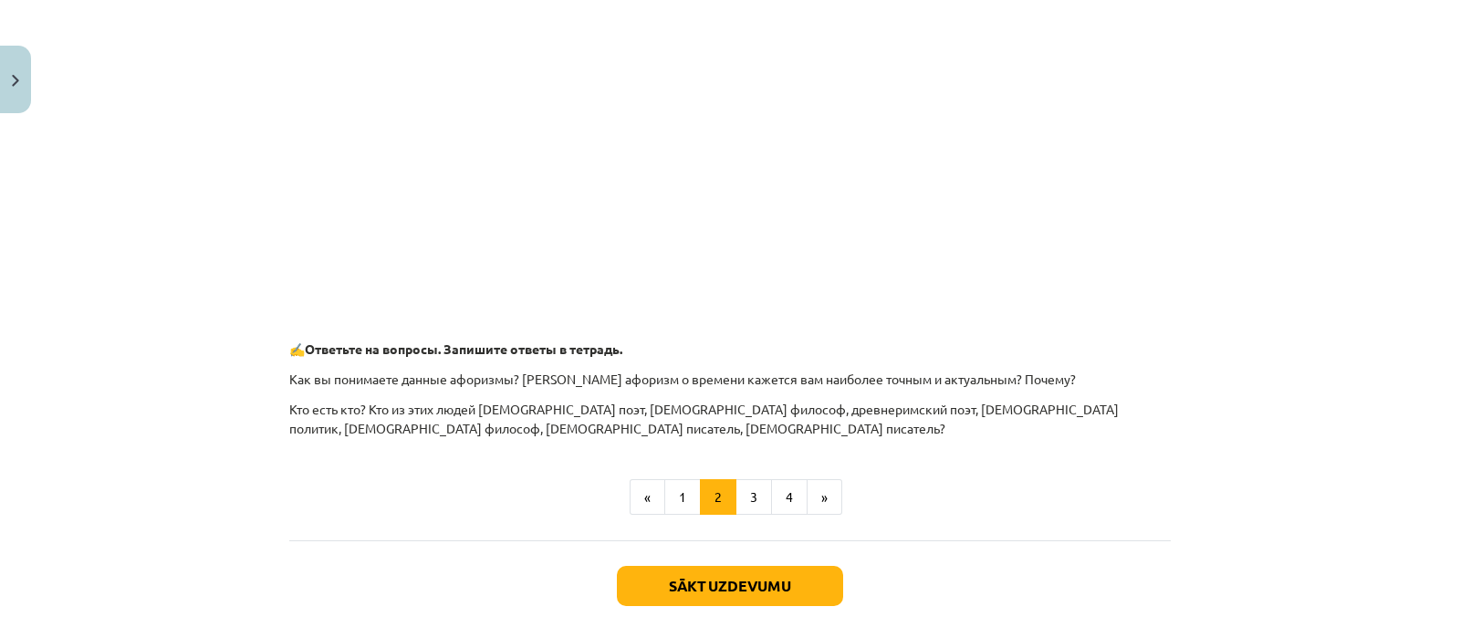
scroll to position [801, 0]
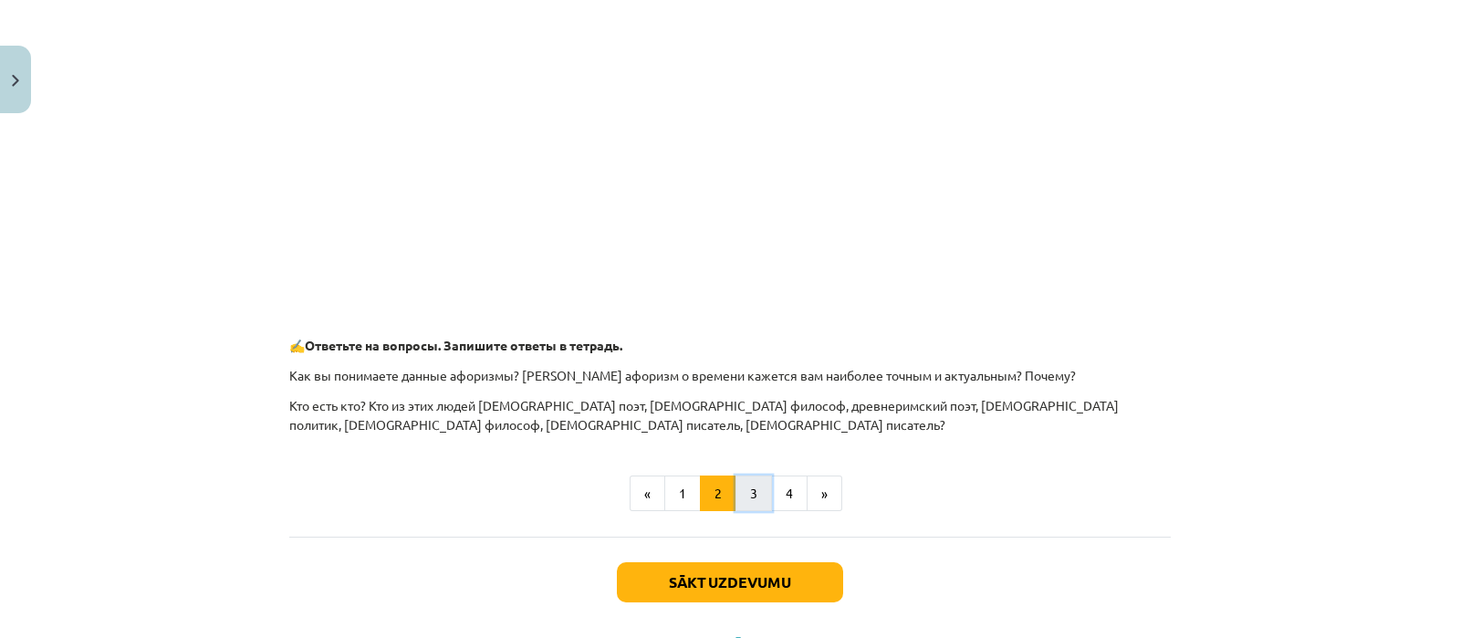
click at [748, 485] on button "3" at bounding box center [753, 493] width 36 height 36
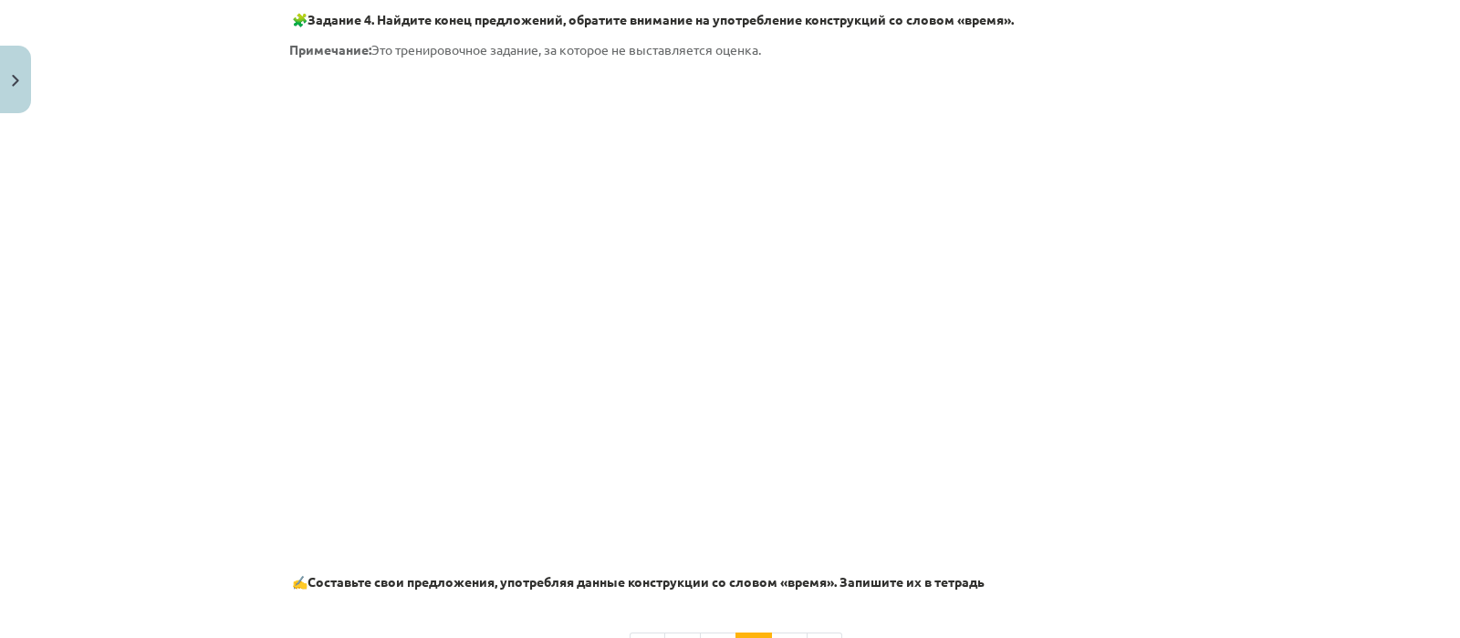
scroll to position [1160, 0]
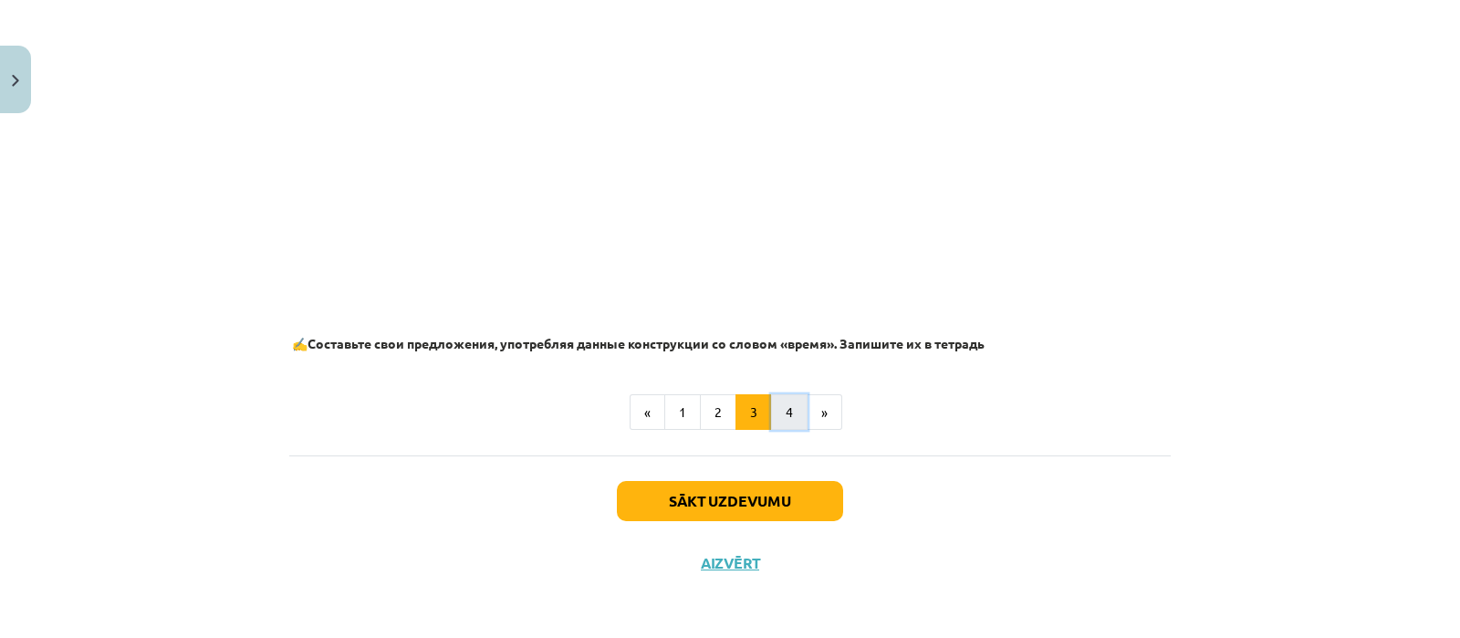
click at [786, 408] on button "4" at bounding box center [789, 412] width 36 height 36
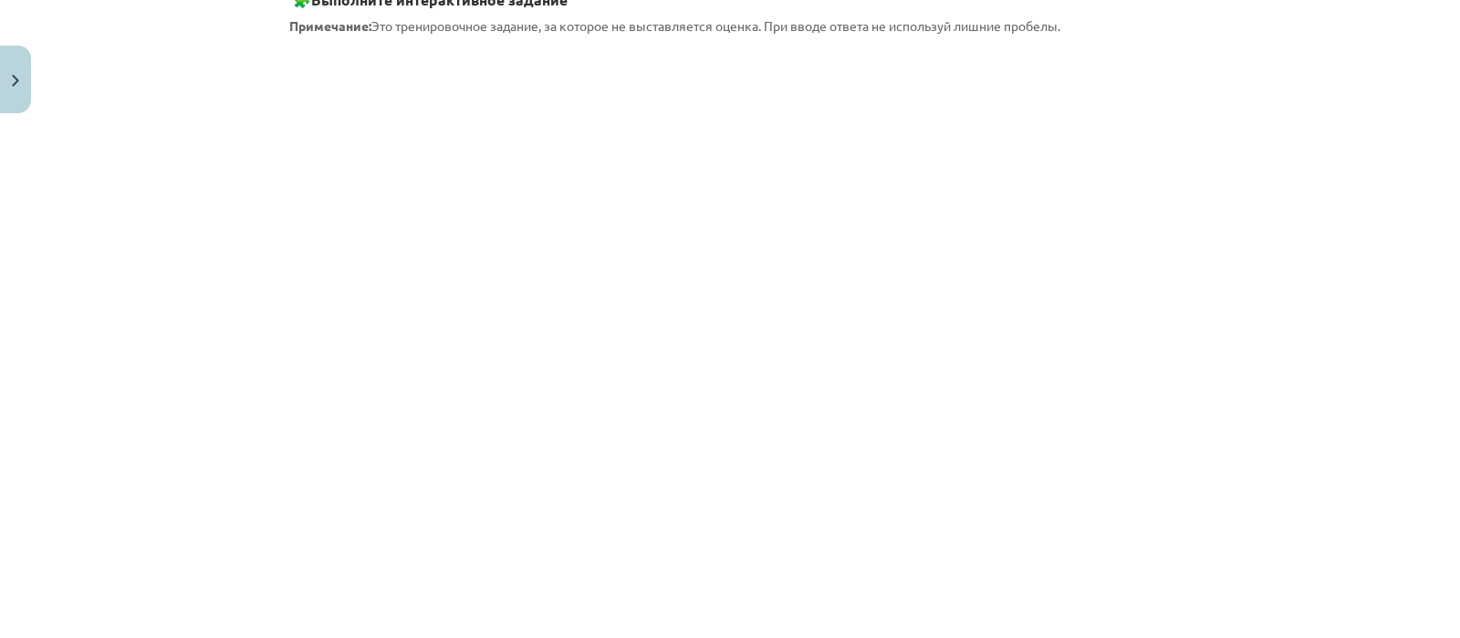
scroll to position [326, 0]
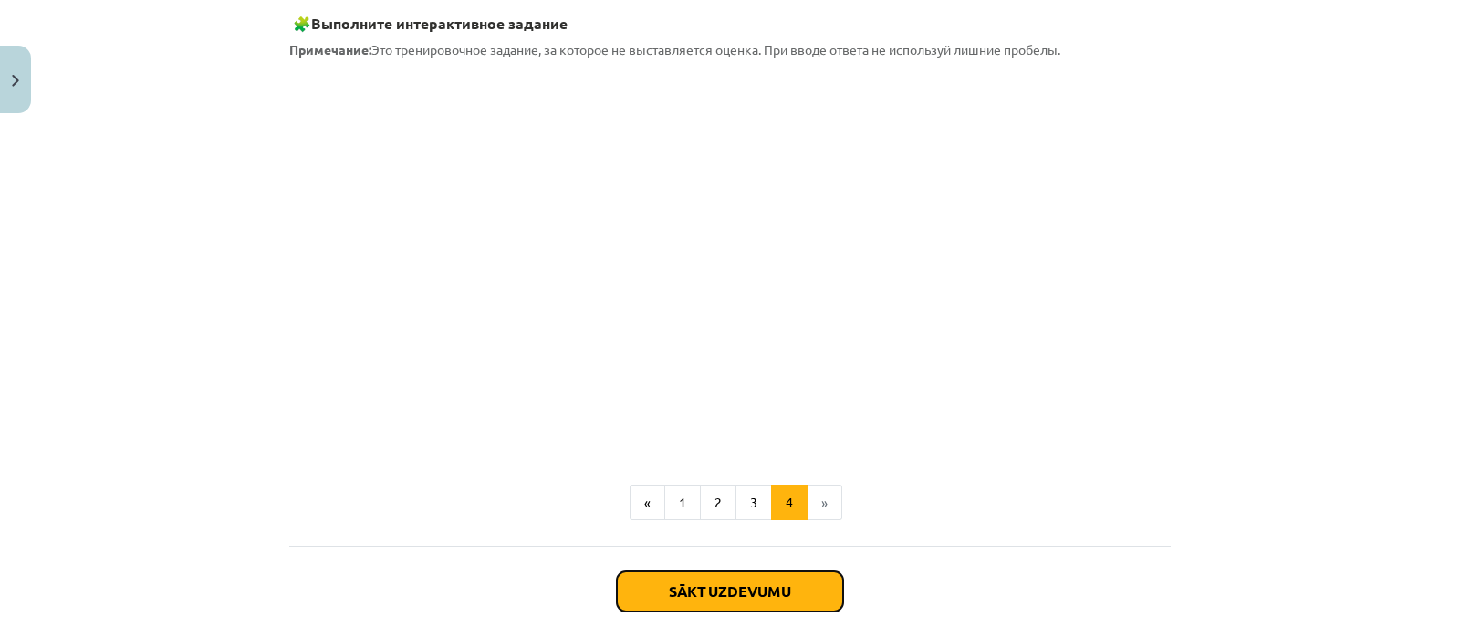
click at [776, 585] on button "Sākt uzdevumu" at bounding box center [730, 591] width 226 height 40
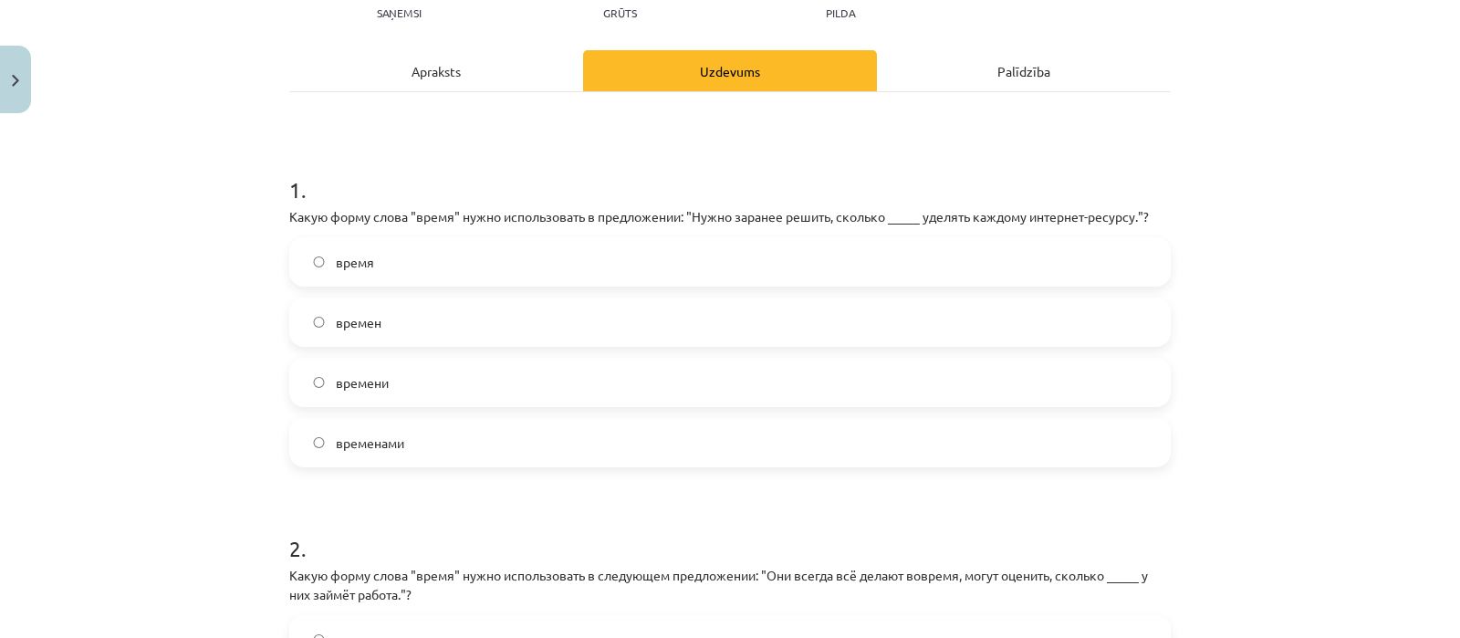
scroll to position [221, 0]
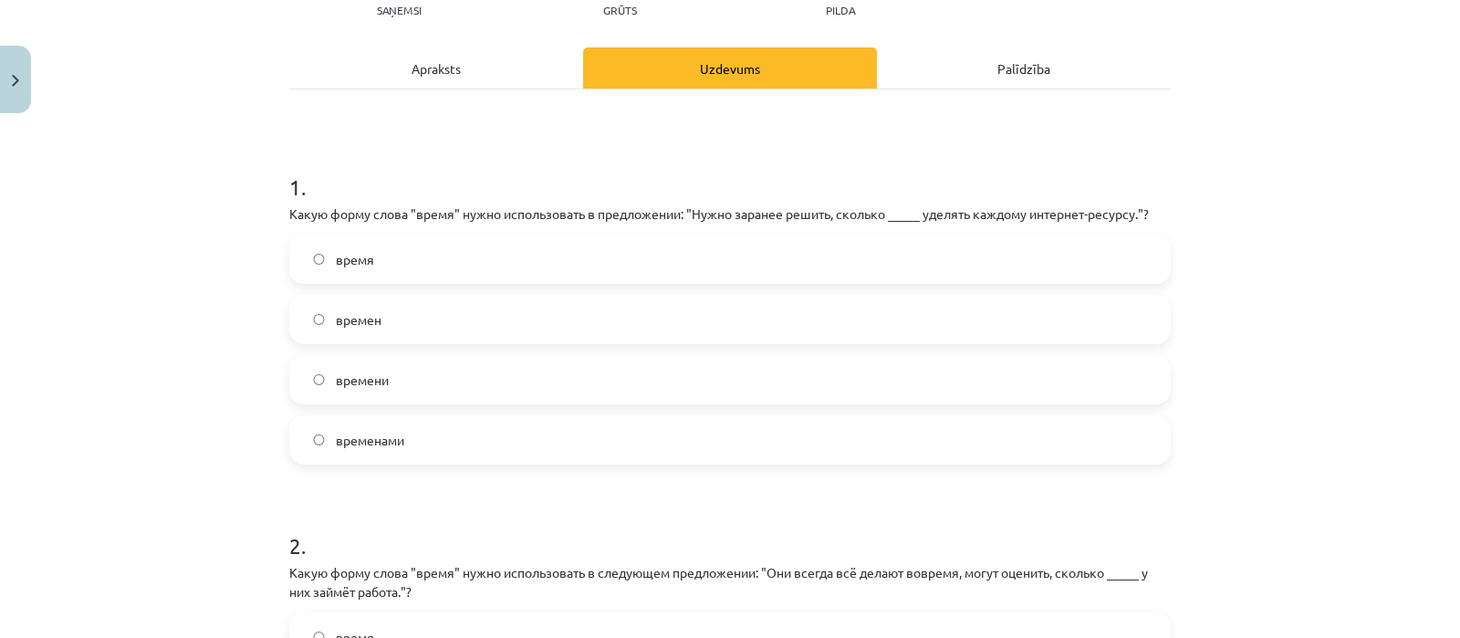
click at [789, 362] on label "времени" at bounding box center [730, 380] width 878 height 46
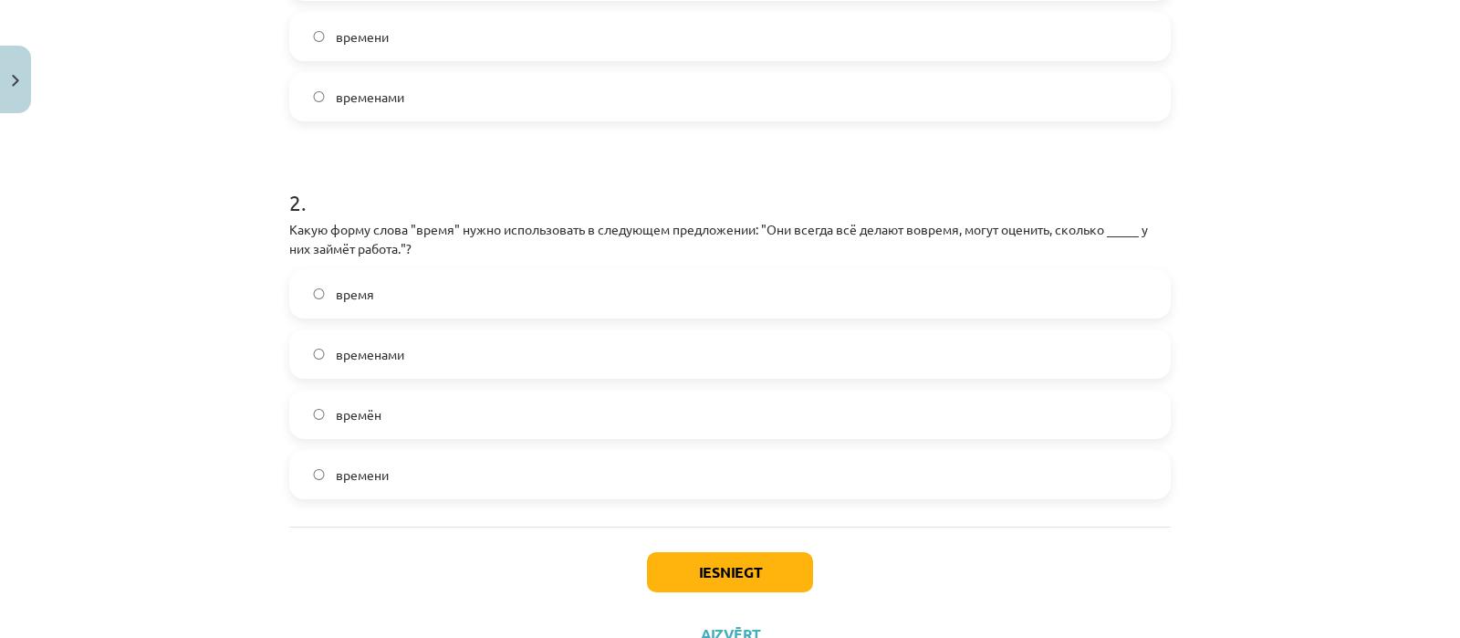
scroll to position [597, 0]
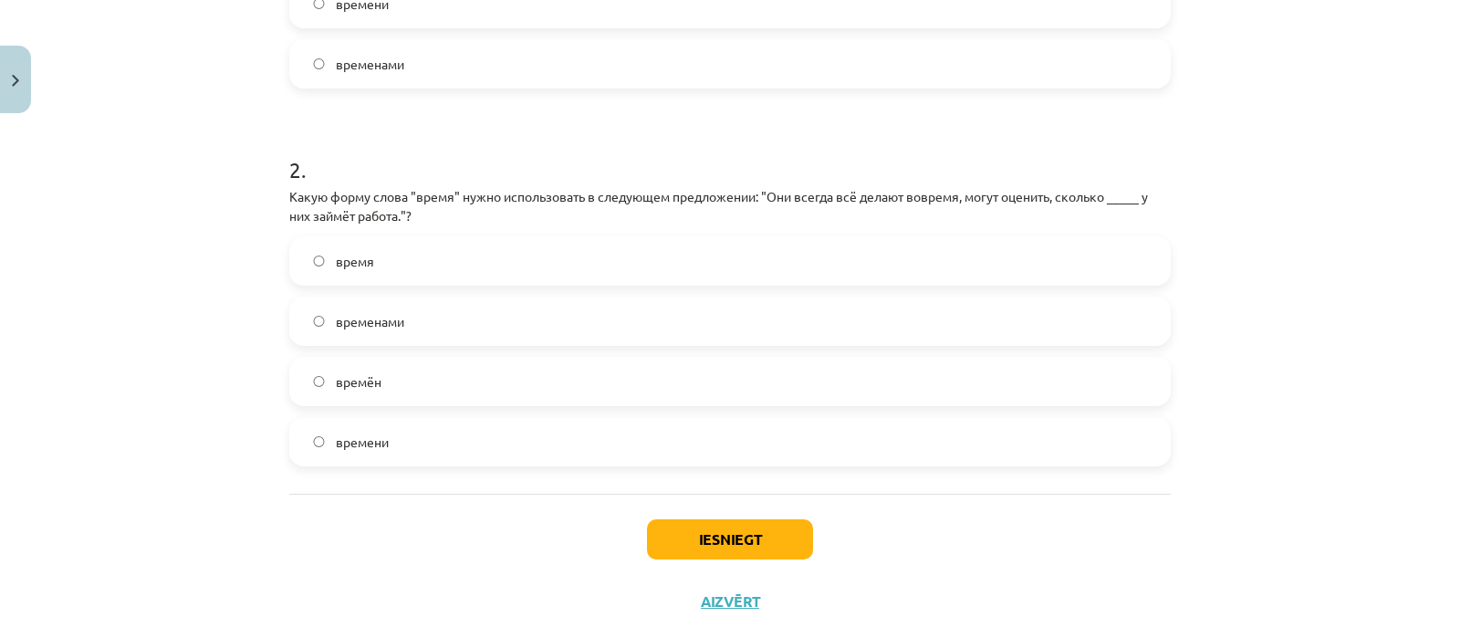
click at [1244, 371] on div "Mācību tēma: Krievu valodas b1 - 11. klases 1.ieskaites mācību materiāls #6 ⏳ §…" at bounding box center [730, 319] width 1460 height 638
click at [764, 449] on label "времени" at bounding box center [730, 442] width 878 height 46
click at [753, 545] on button "Iesniegt" at bounding box center [730, 539] width 166 height 40
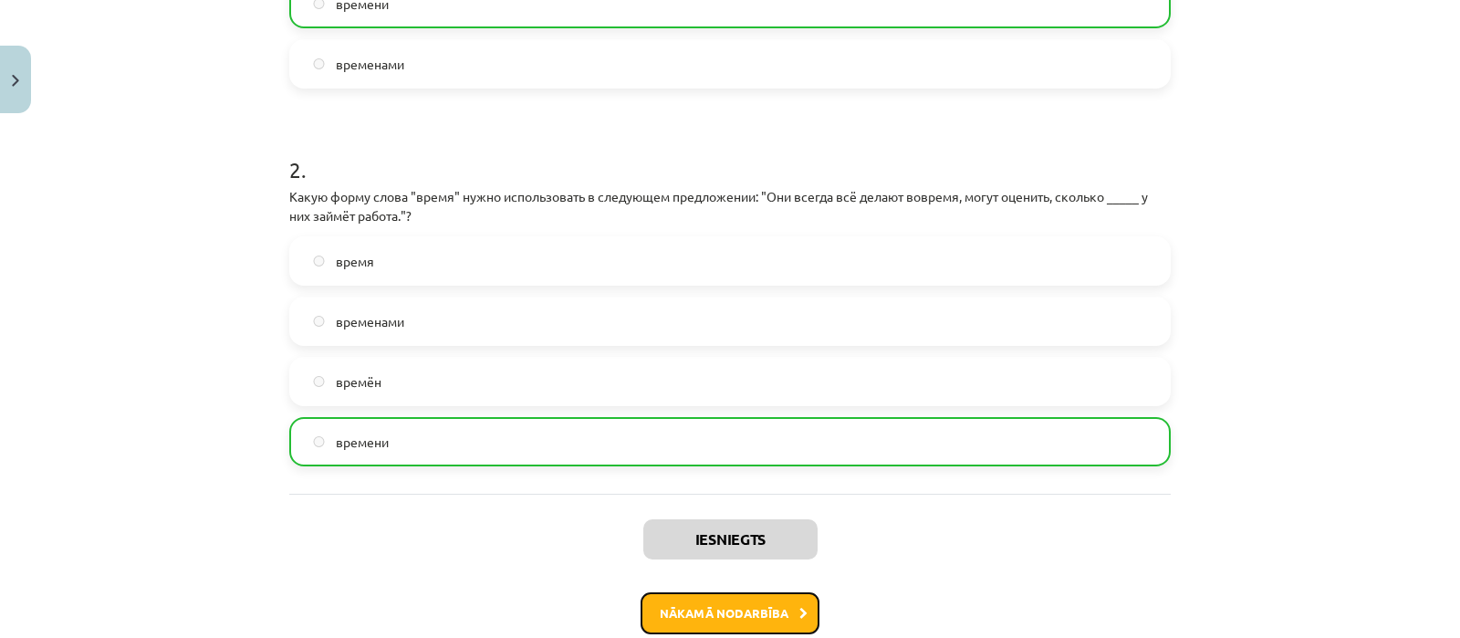
click at [764, 604] on button "Nākamā nodarbība" at bounding box center [729, 613] width 179 height 42
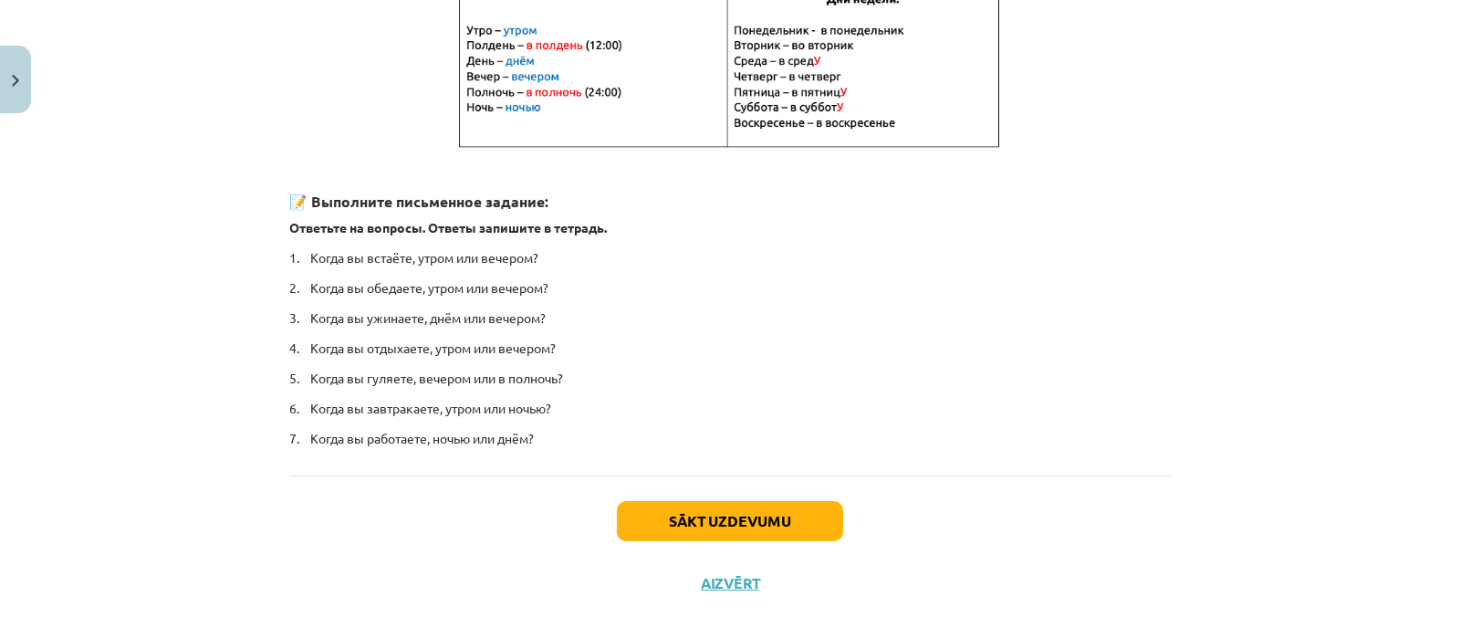
scroll to position [428, 0]
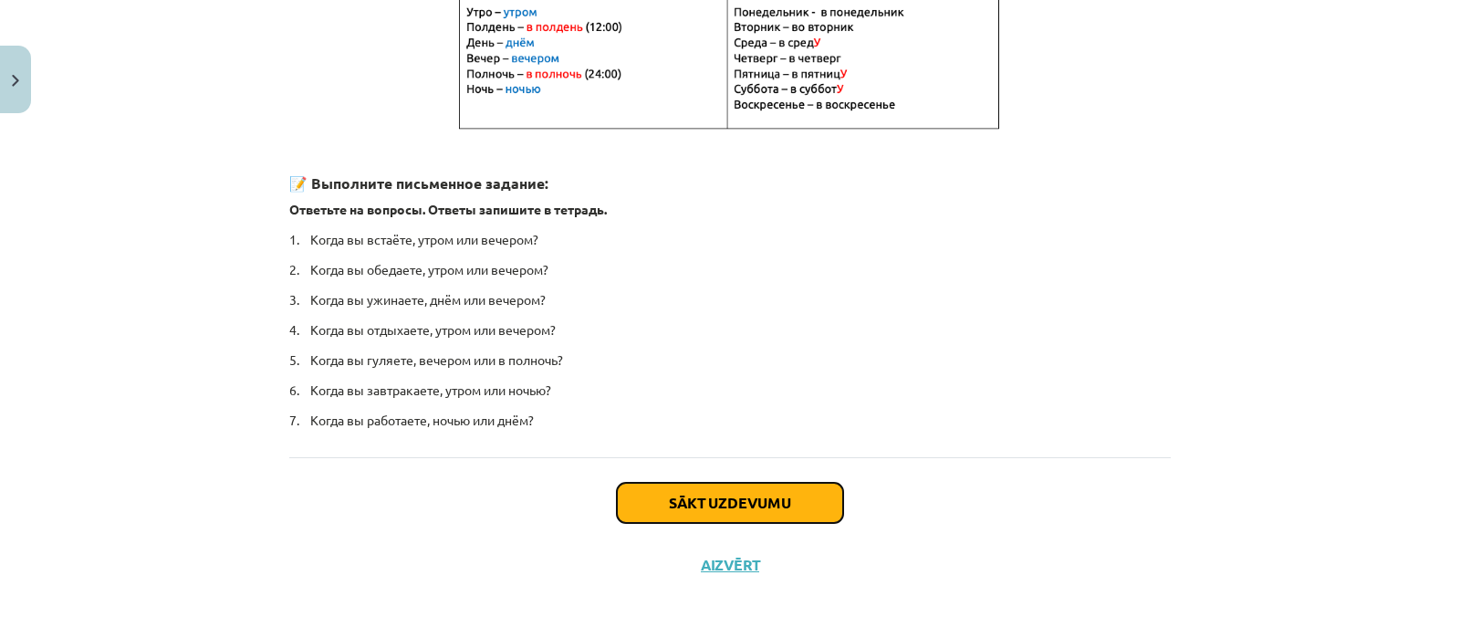
click at [775, 505] on button "Sākt uzdevumu" at bounding box center [730, 503] width 226 height 40
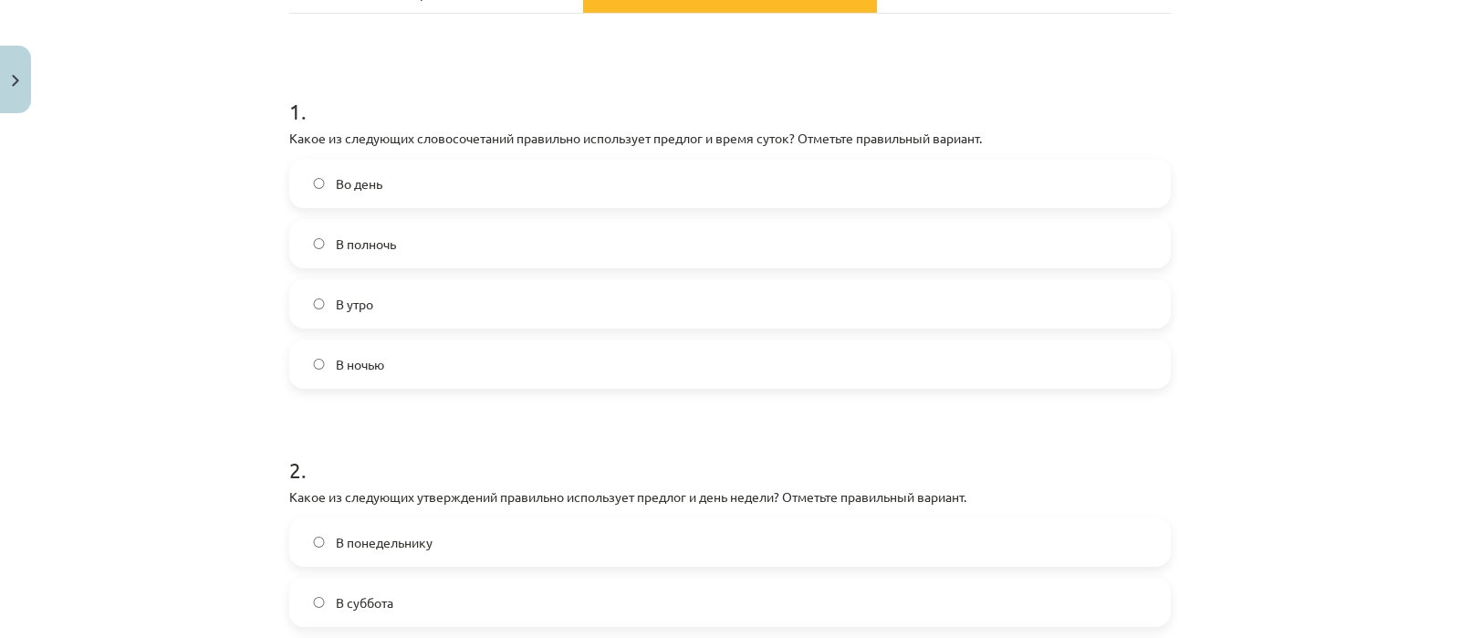
scroll to position [372, 0]
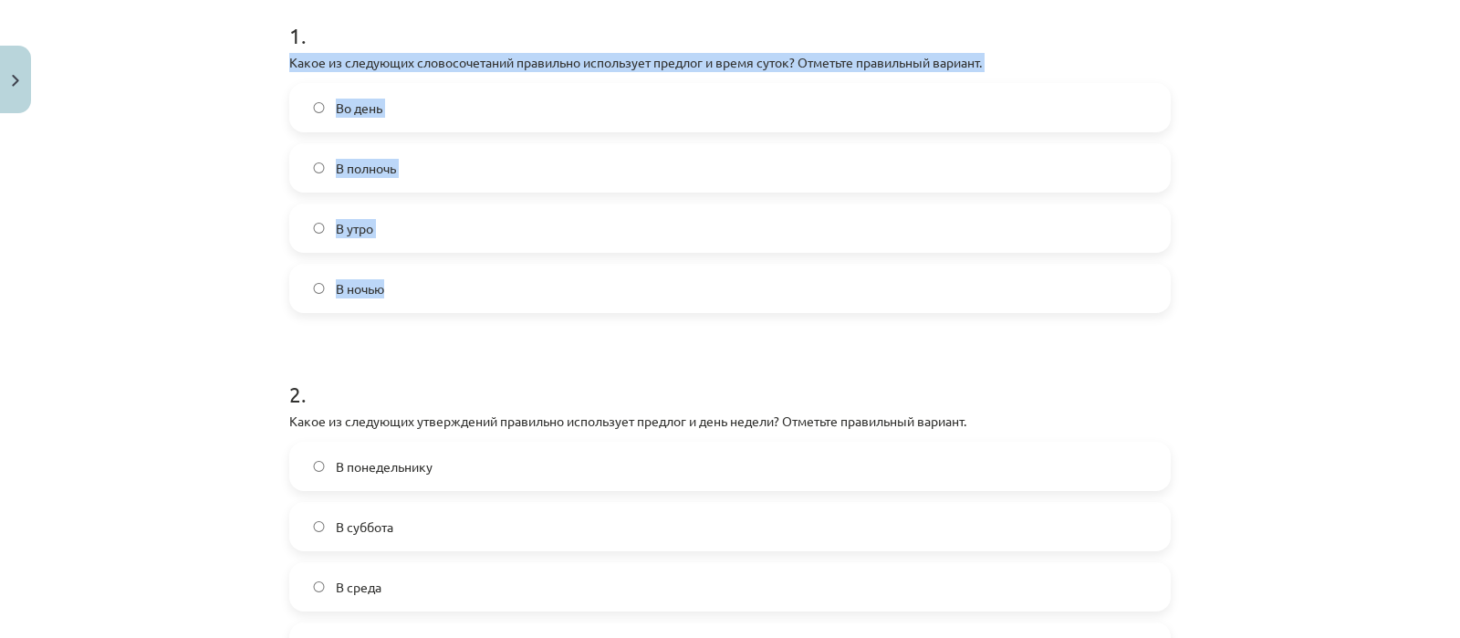
drag, startPoint x: 282, startPoint y: 57, endPoint x: 459, endPoint y: 305, distance: 304.8
click at [459, 305] on div "1 . Какое из следующих словосочетаний правильно использует предлог и время суто…" at bounding box center [729, 152] width 881 height 322
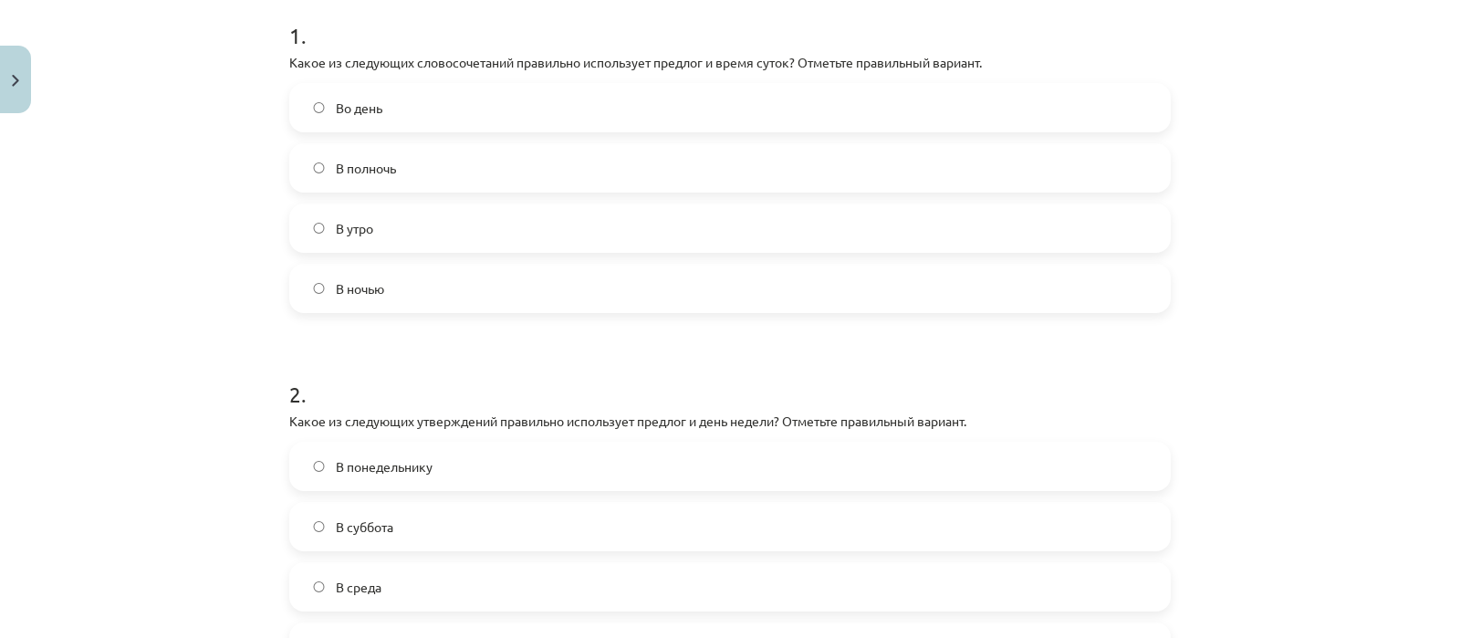
click at [459, 342] on form "1 . Какое из следующих словосочетаний правильно использует предлог и время суто…" at bounding box center [729, 331] width 881 height 681
click at [455, 156] on label "В полночь" at bounding box center [730, 168] width 878 height 46
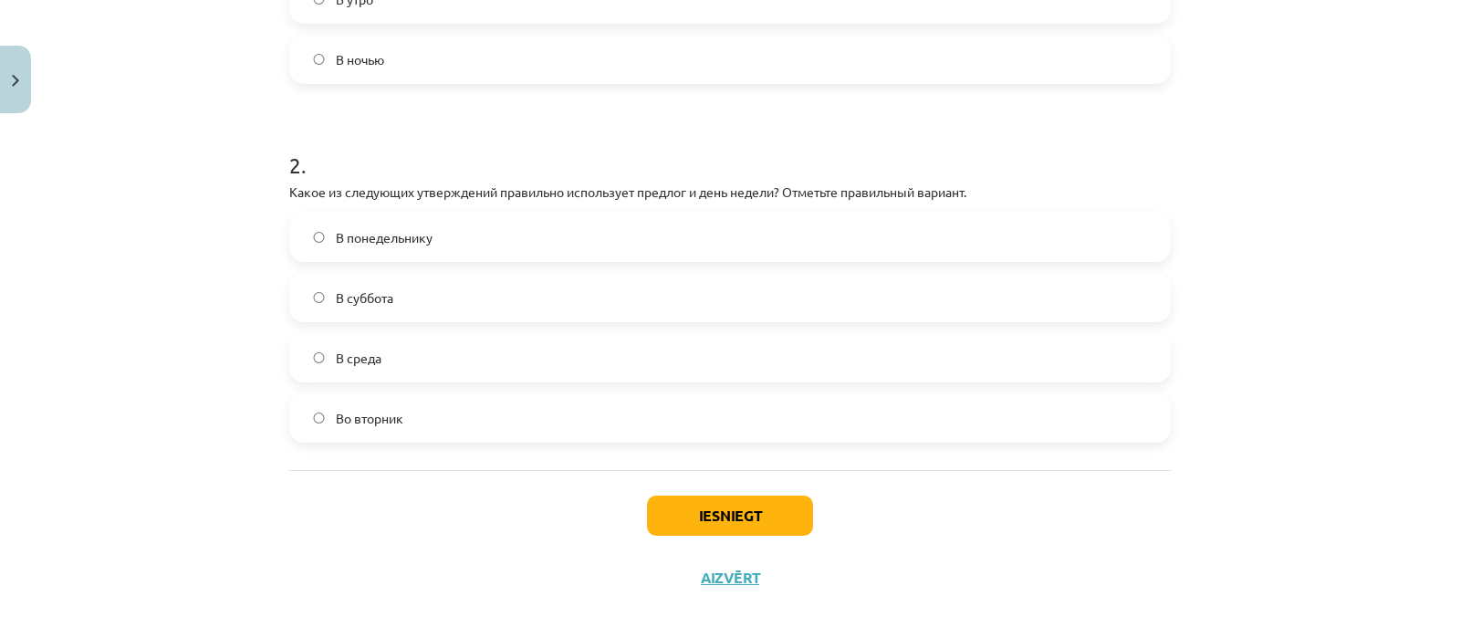
scroll to position [616, 0]
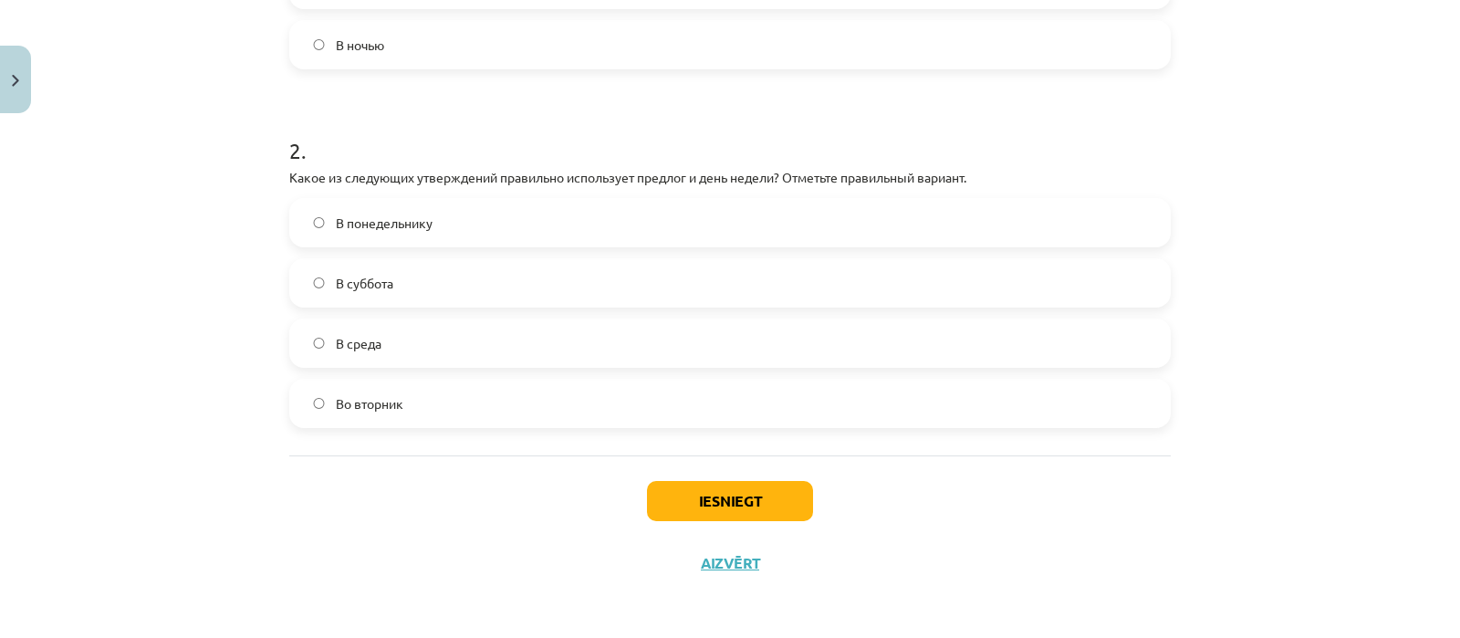
click at [406, 403] on label "Во вторник" at bounding box center [730, 403] width 878 height 46
click at [672, 495] on button "Iesniegt" at bounding box center [730, 501] width 166 height 40
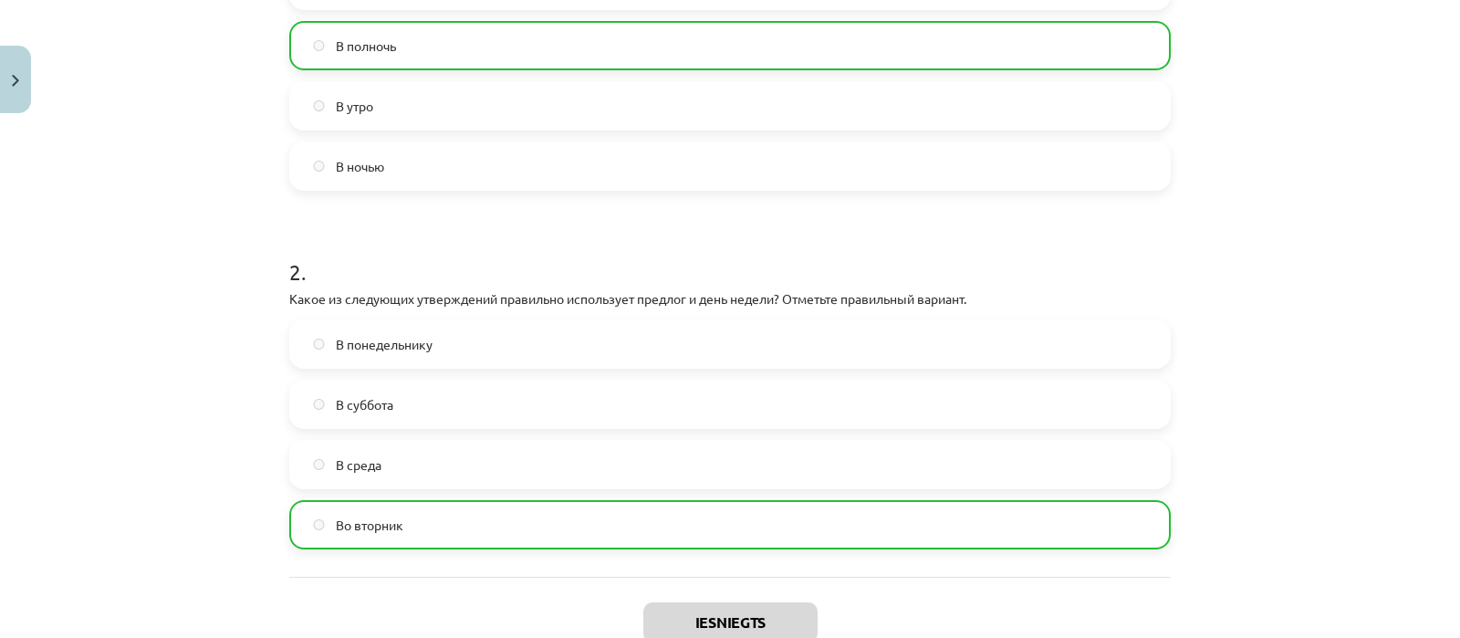
scroll to position [674, 0]
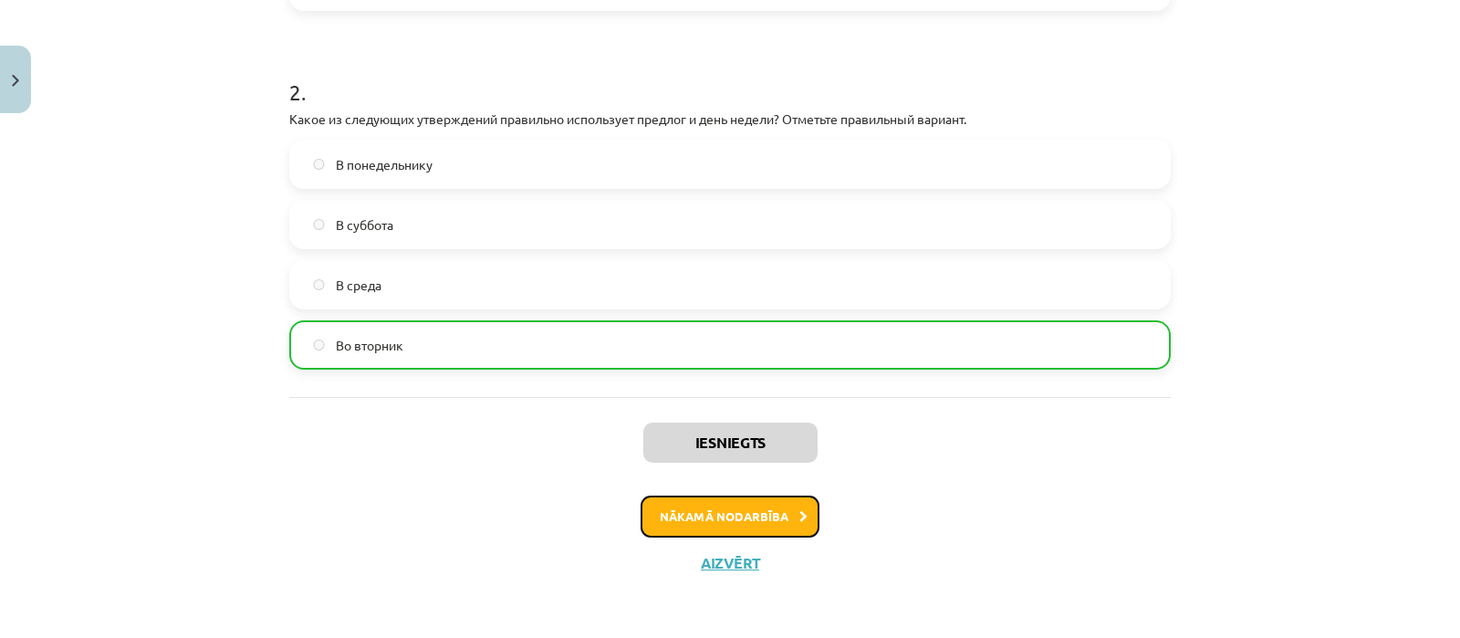
click at [799, 520] on icon at bounding box center [803, 517] width 8 height 12
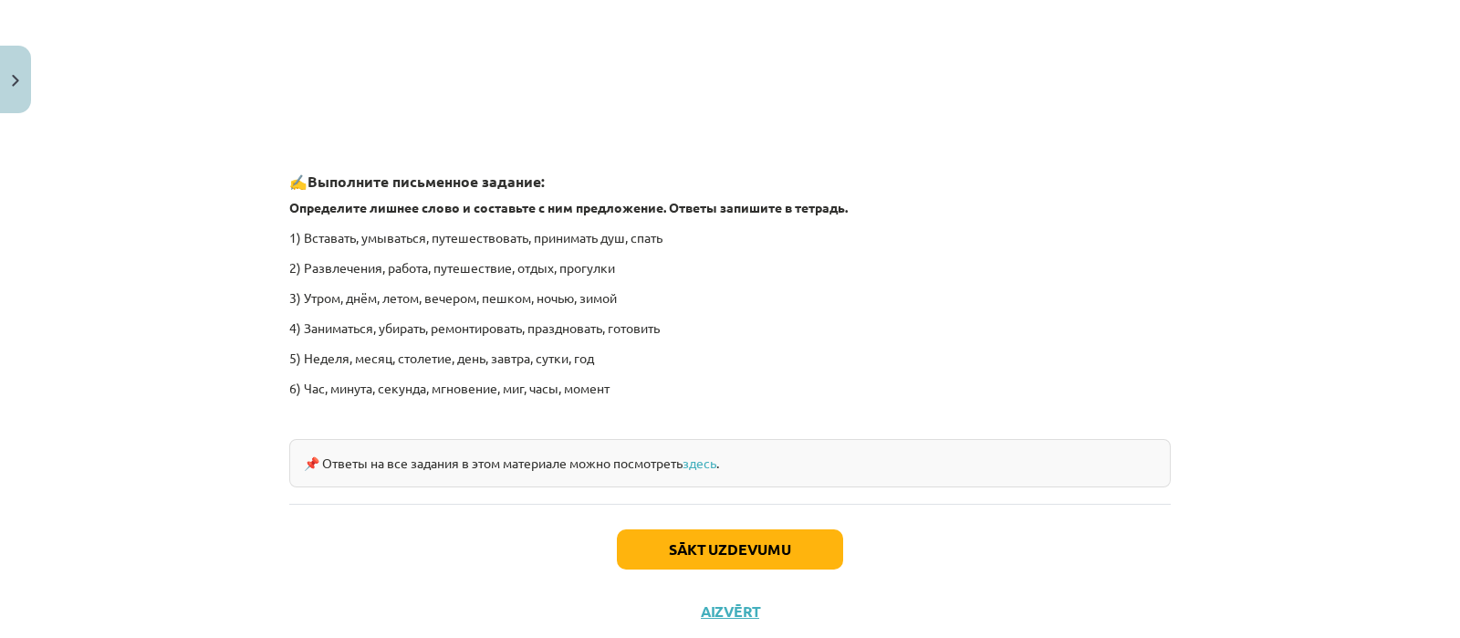
scroll to position [2764, 0]
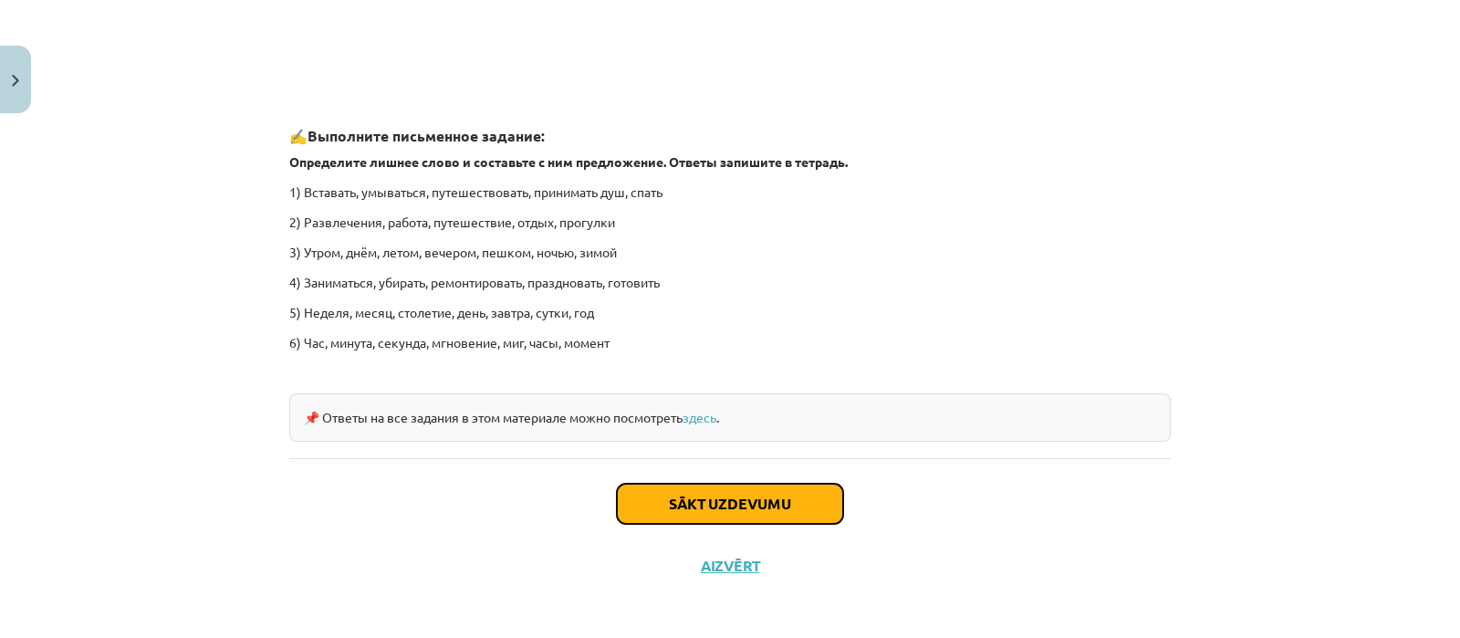
click at [785, 507] on button "Sākt uzdevumu" at bounding box center [730, 504] width 226 height 40
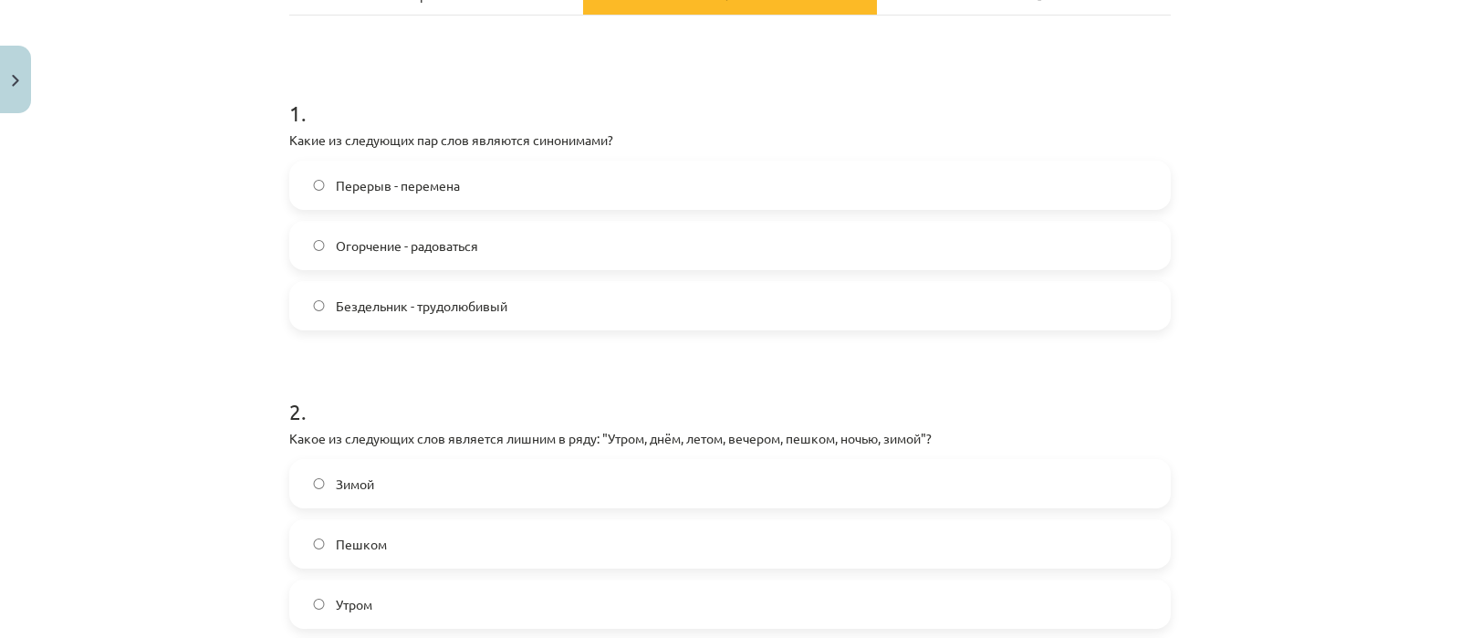
scroll to position [324, 0]
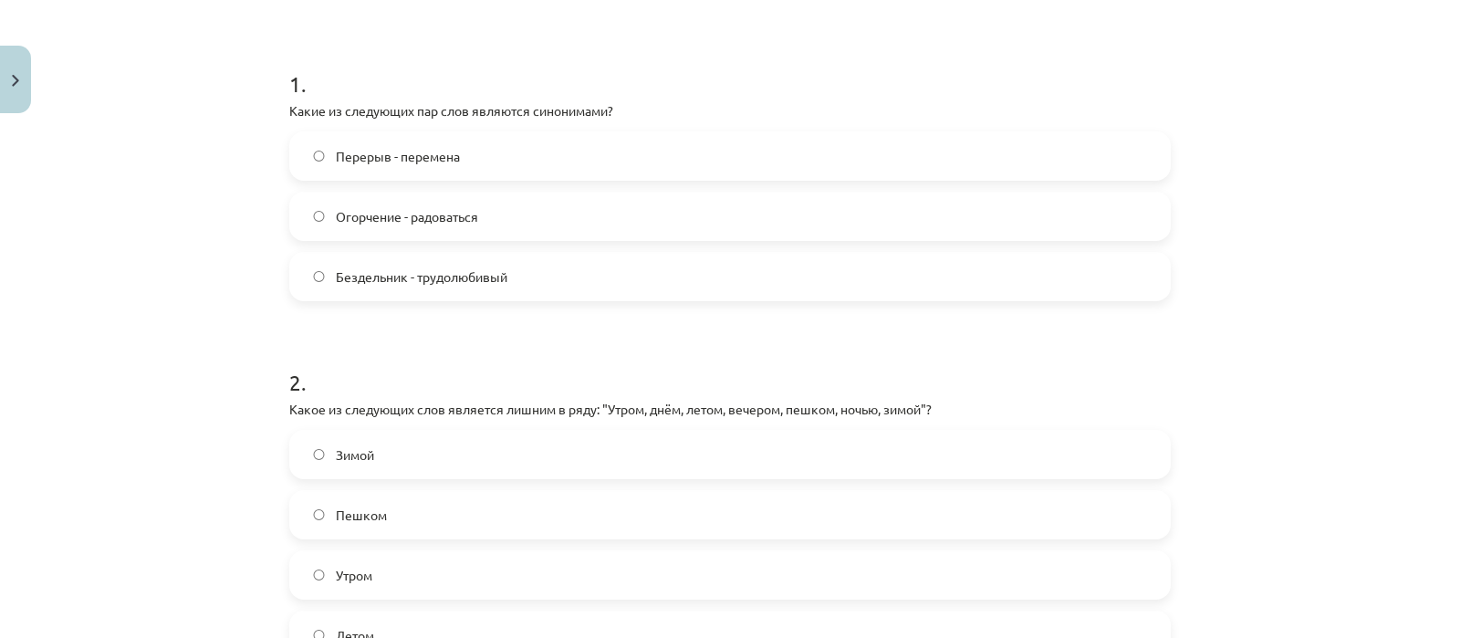
click at [593, 145] on label "Перерыв - перемена" at bounding box center [730, 156] width 878 height 46
click at [584, 213] on label "Огорчение - радоваться" at bounding box center [730, 216] width 878 height 46
click at [597, 144] on label "Перерыв - перемена" at bounding box center [730, 156] width 878 height 46
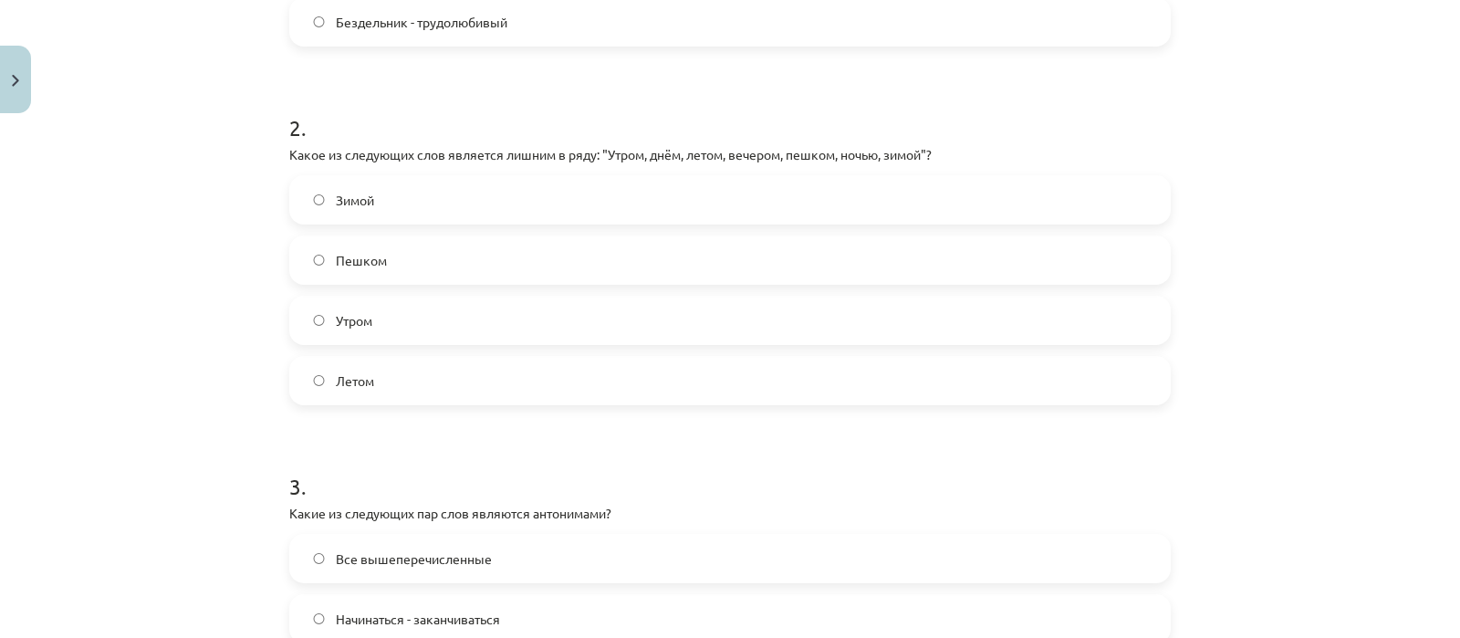
scroll to position [600, 0]
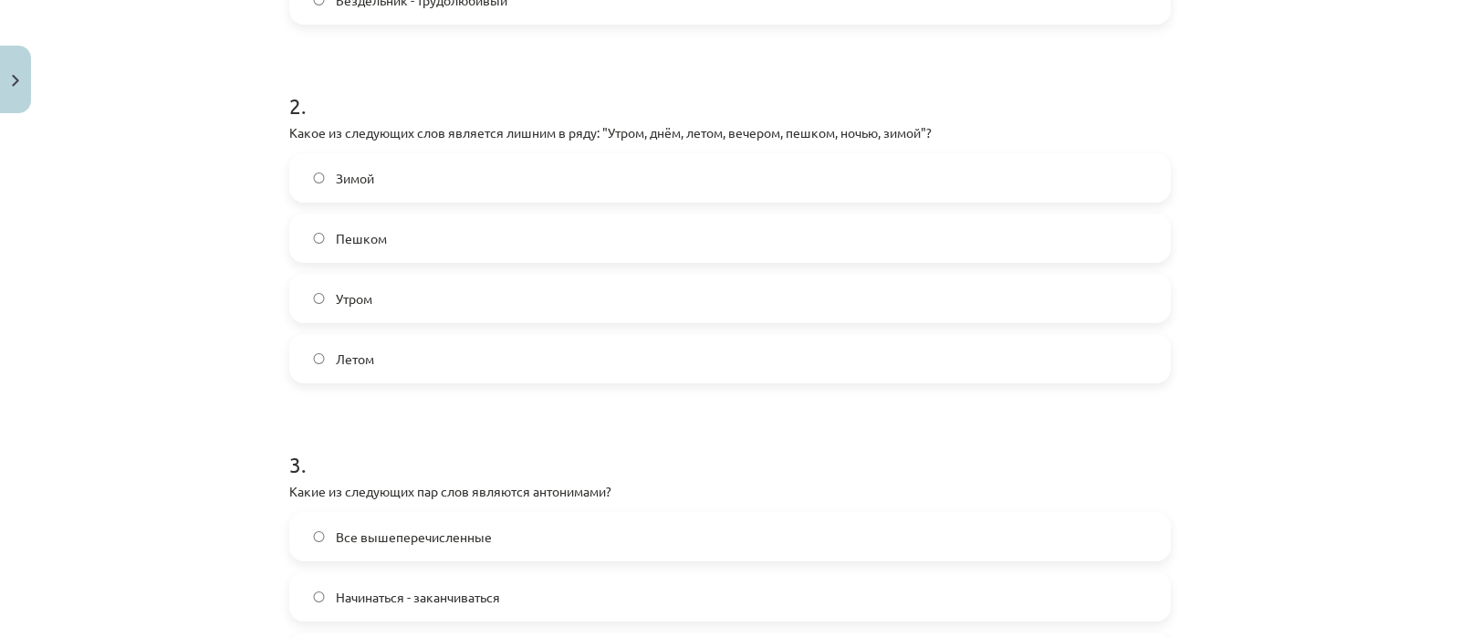
click at [654, 235] on label "Пешком" at bounding box center [730, 238] width 878 height 46
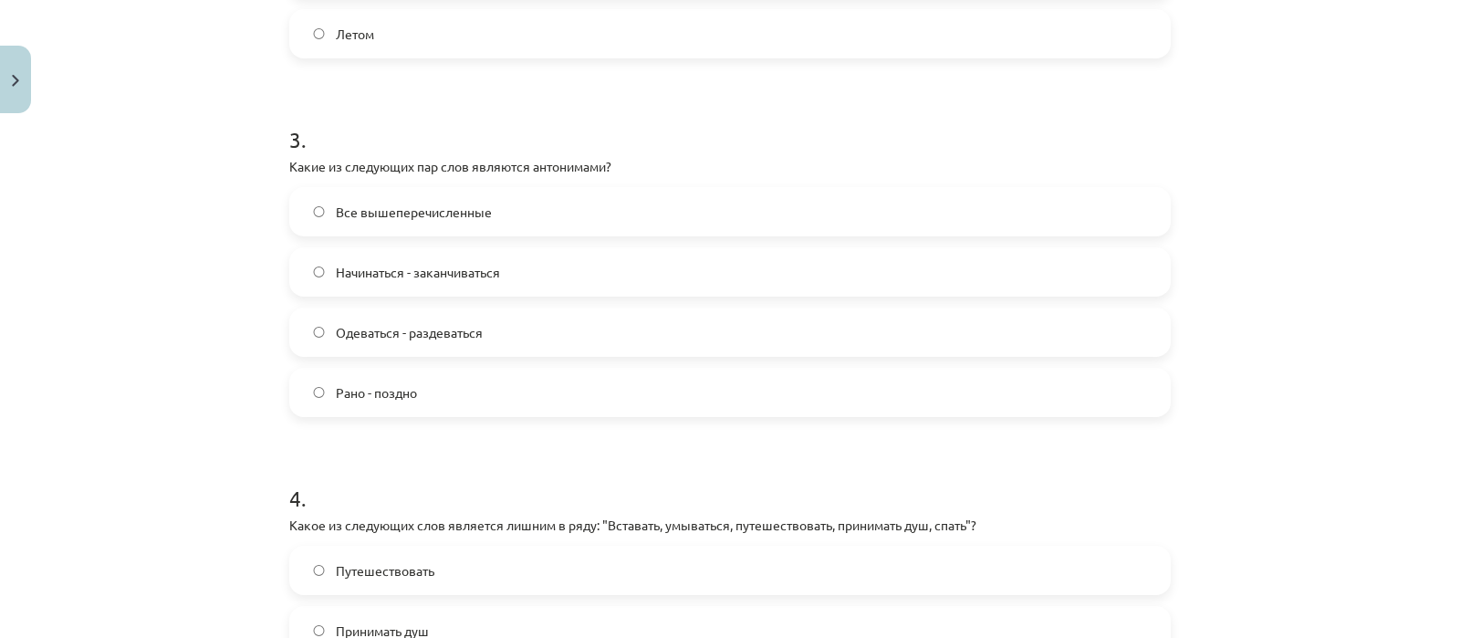
scroll to position [928, 0]
click at [543, 203] on label "Все вышеперечисленные" at bounding box center [730, 209] width 878 height 46
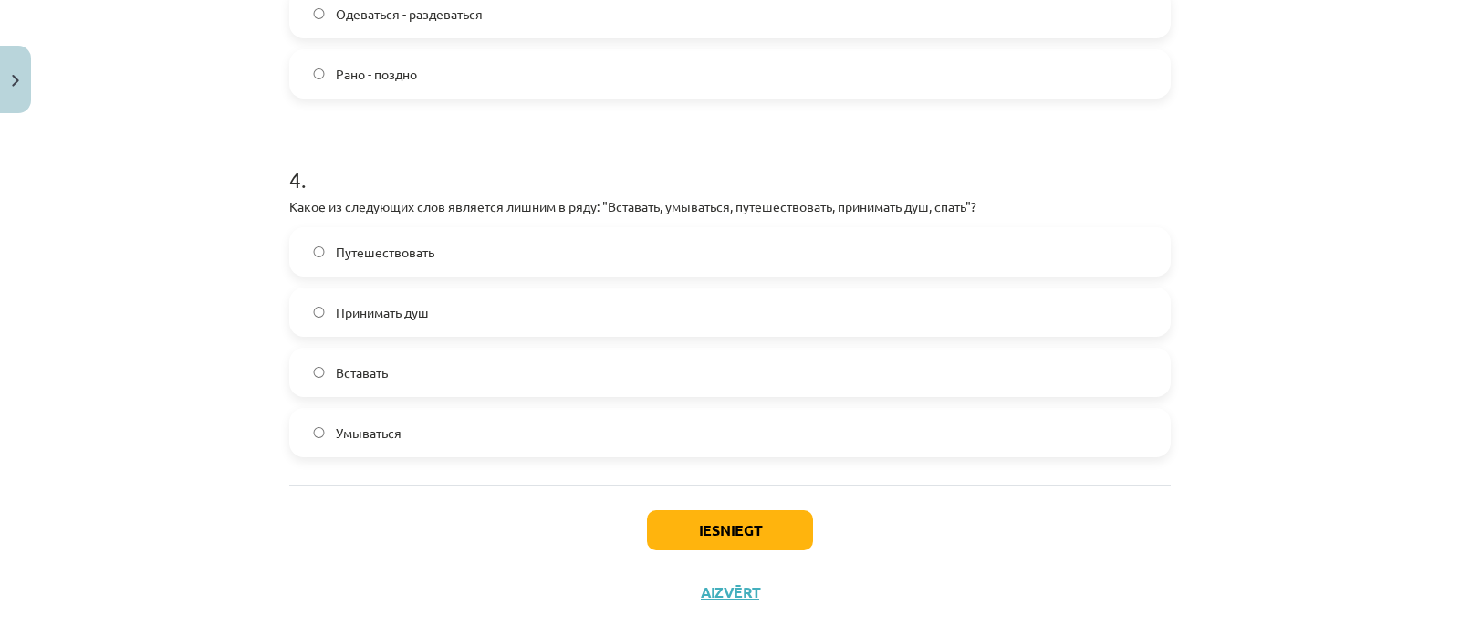
scroll to position [1273, 0]
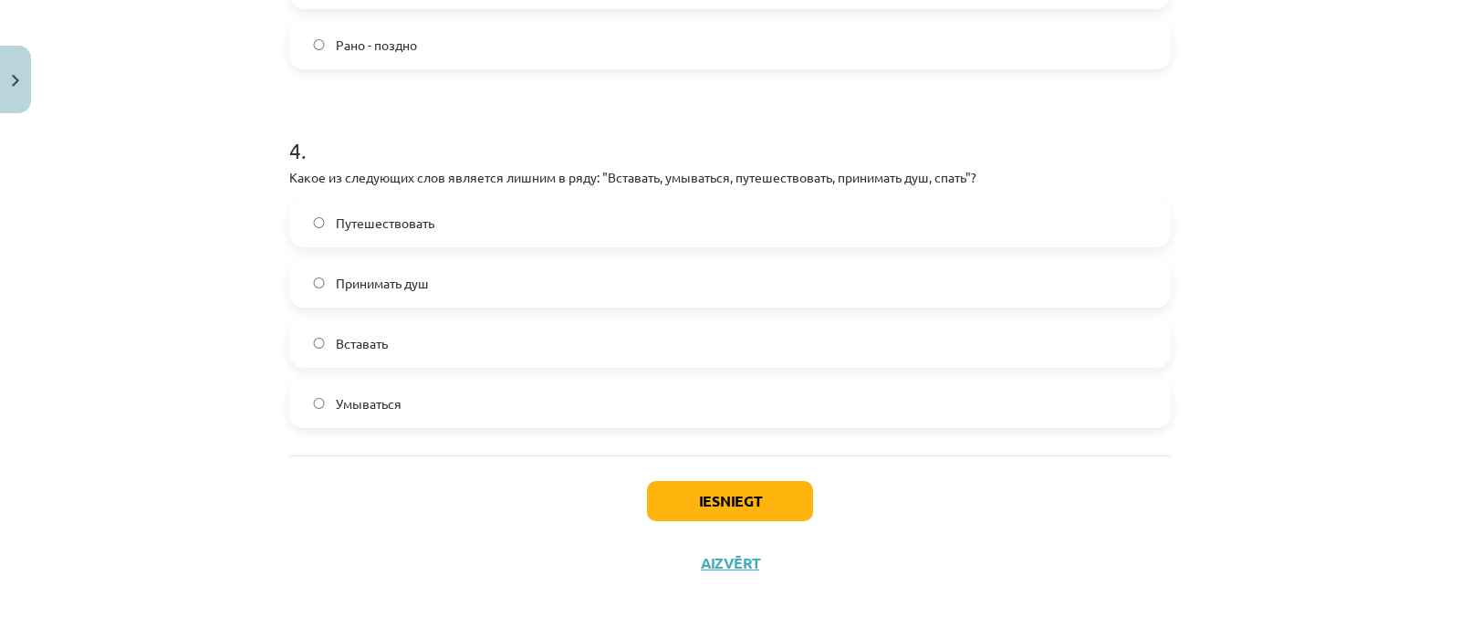
click at [603, 231] on label "Путешествовать" at bounding box center [730, 223] width 878 height 46
click at [687, 505] on button "Iesniegt" at bounding box center [730, 501] width 166 height 40
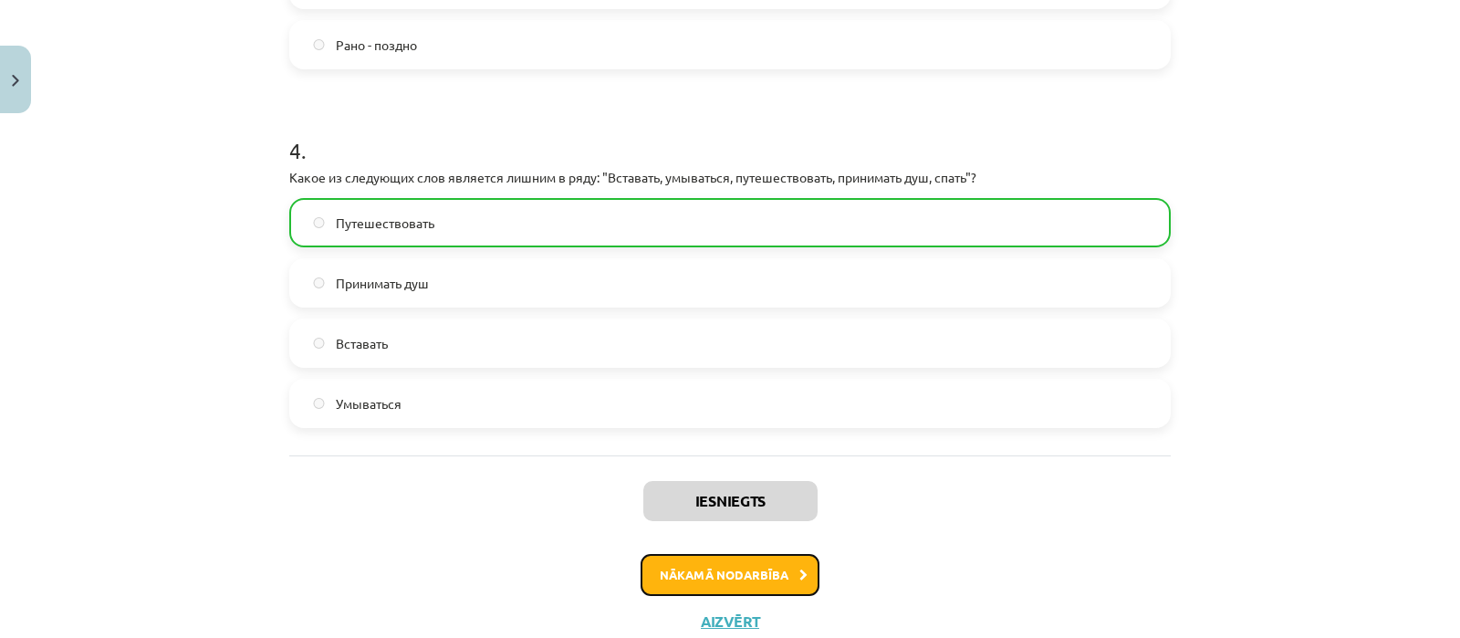
click at [761, 571] on button "Nākamā nodarbība" at bounding box center [729, 575] width 179 height 42
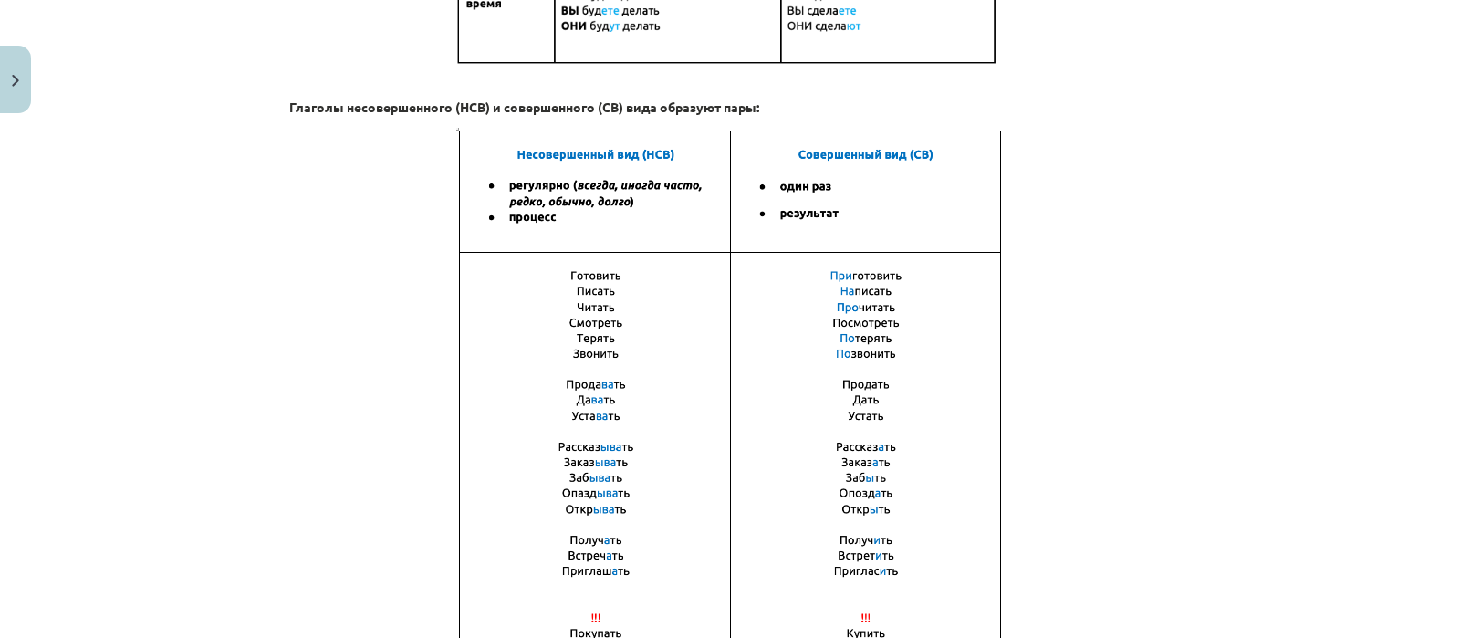
scroll to position [1321, 0]
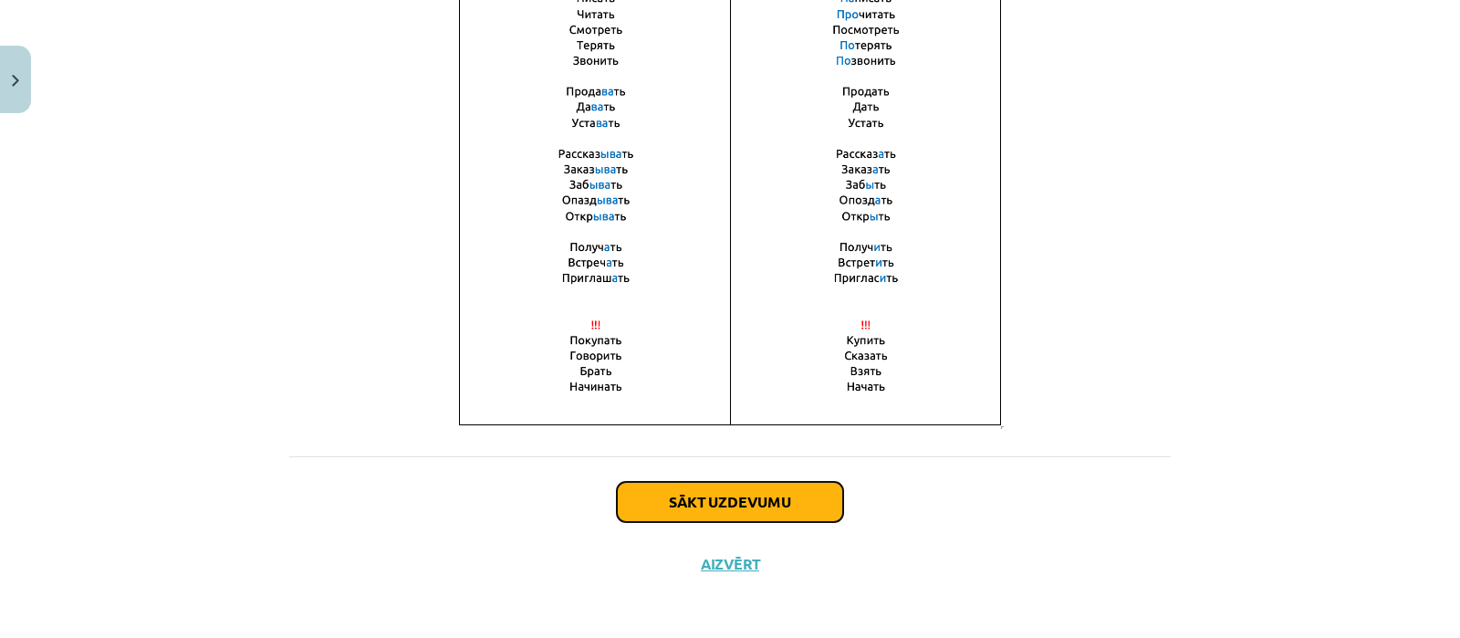
click at [762, 498] on button "Sākt uzdevumu" at bounding box center [730, 502] width 226 height 40
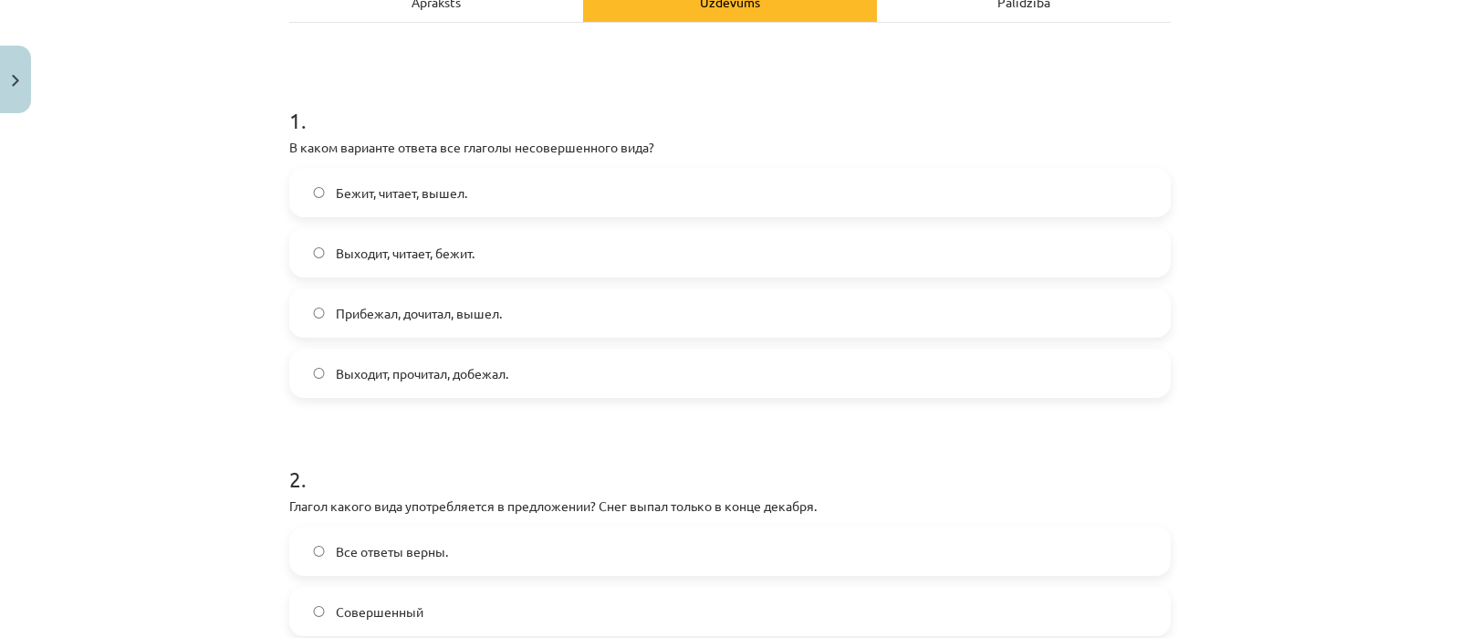
scroll to position [306, 0]
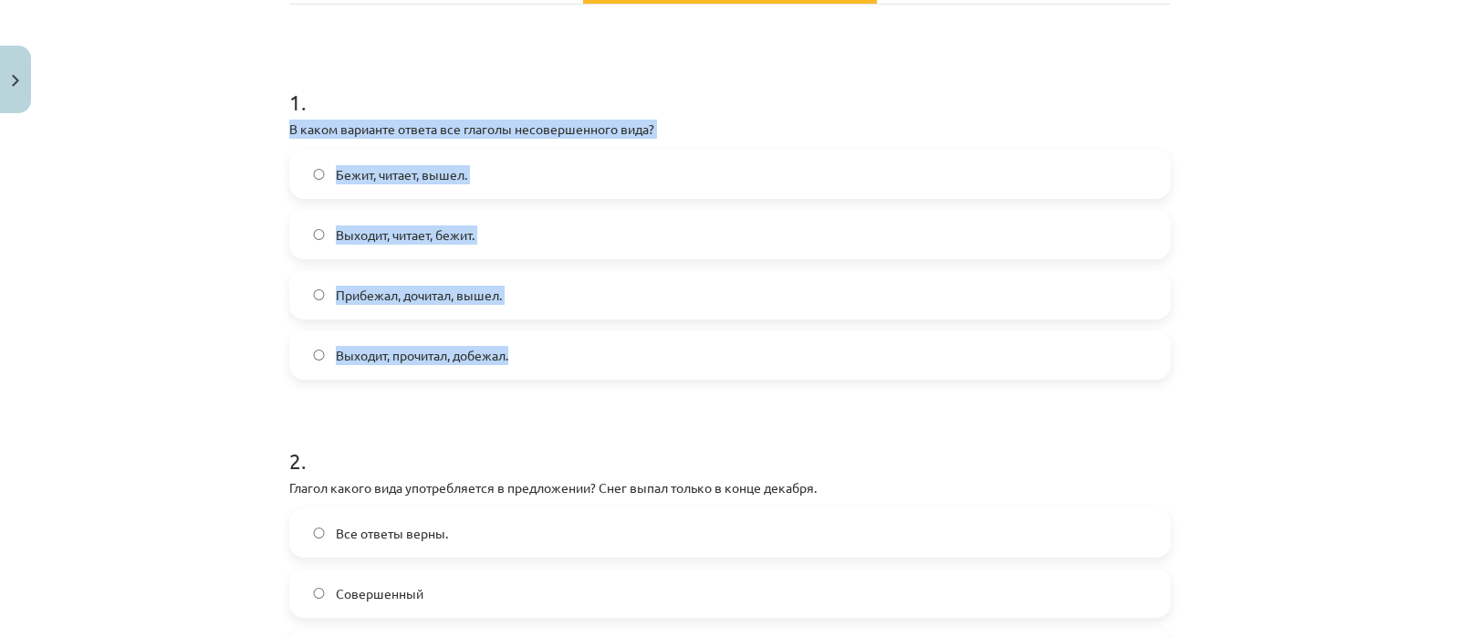
drag, startPoint x: 280, startPoint y: 128, endPoint x: 560, endPoint y: 335, distance: 348.4
click at [560, 335] on div "1 . В каком варианте ответа все глаголы несовершенного вида? Бежит, читает, выш…" at bounding box center [729, 218] width 881 height 322
copy div "В каком варианте ответа все глаголы несовершенного вида? Бежит, читает, вышел. …"
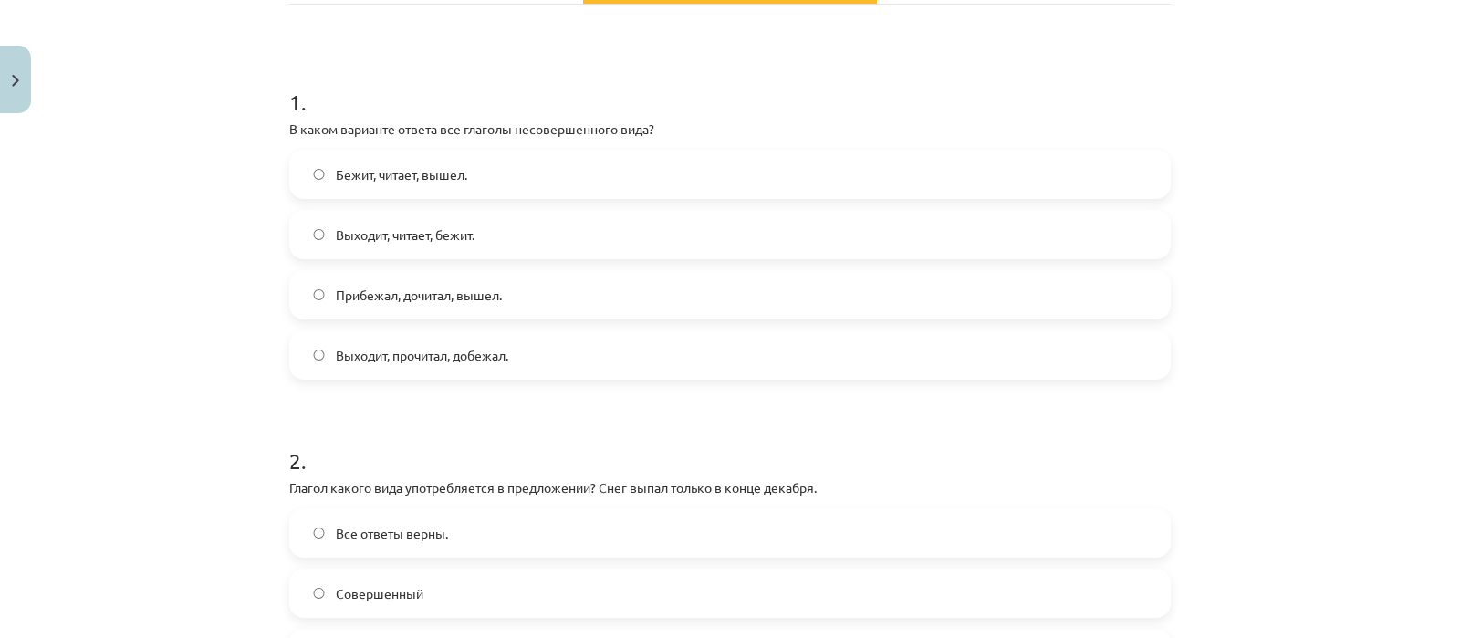
click at [459, 69] on h1 "1 ." at bounding box center [729, 85] width 881 height 57
click at [440, 216] on label "Выходит, читает, бежит." at bounding box center [730, 235] width 878 height 46
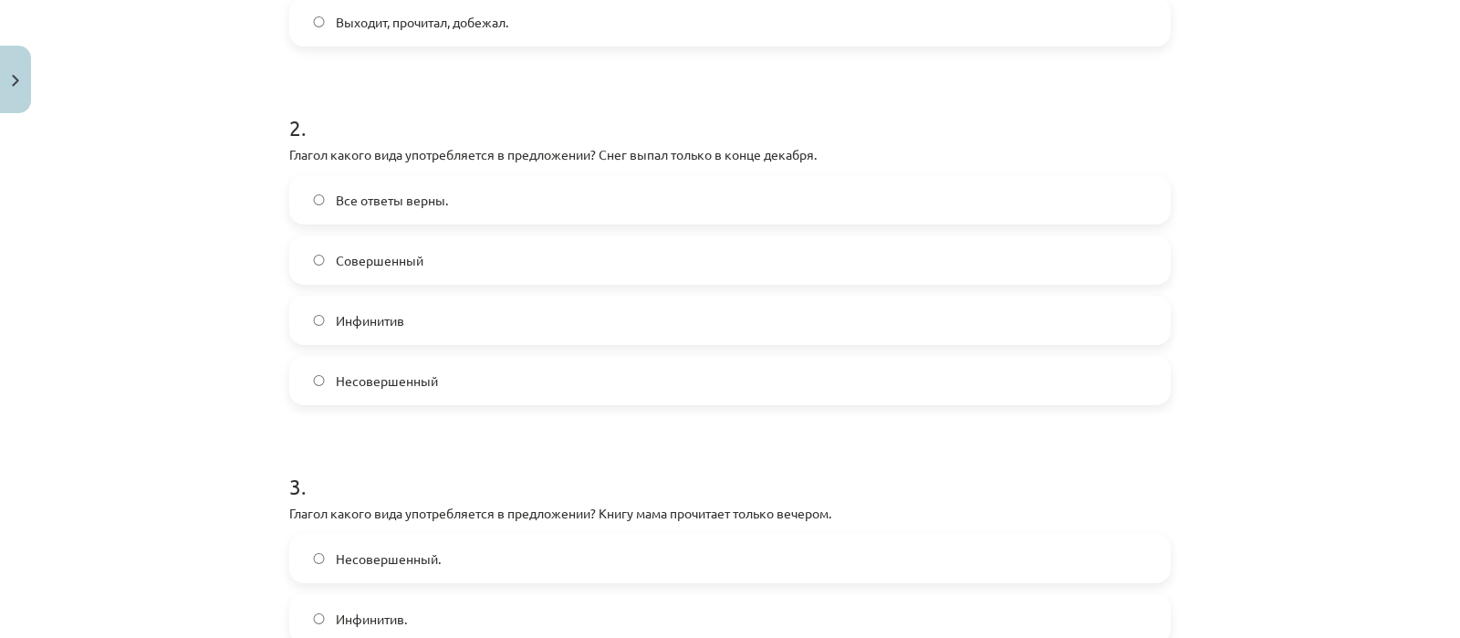
scroll to position [648, 0]
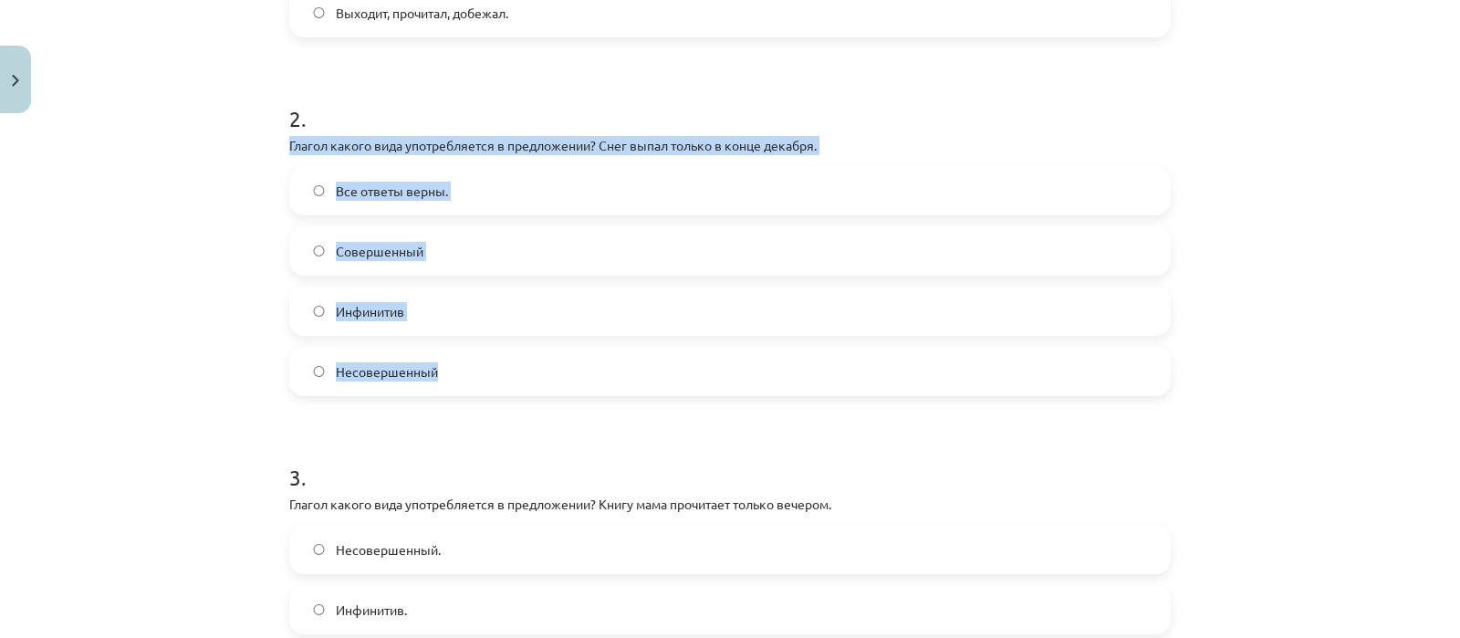
drag, startPoint x: 273, startPoint y: 144, endPoint x: 509, endPoint y: 362, distance: 321.5
click at [509, 362] on div "4 XP Saņemsi Grūts 491 pilda Apraksts Uzdevums Palīdzība 1 . В каком варианте о…" at bounding box center [729, 377] width 903 height 1806
copy div "Глагол какого вида употребляется в предложении? Снег выпал только в конце декаб…"
click at [452, 234] on label "Совершенный" at bounding box center [730, 251] width 878 height 46
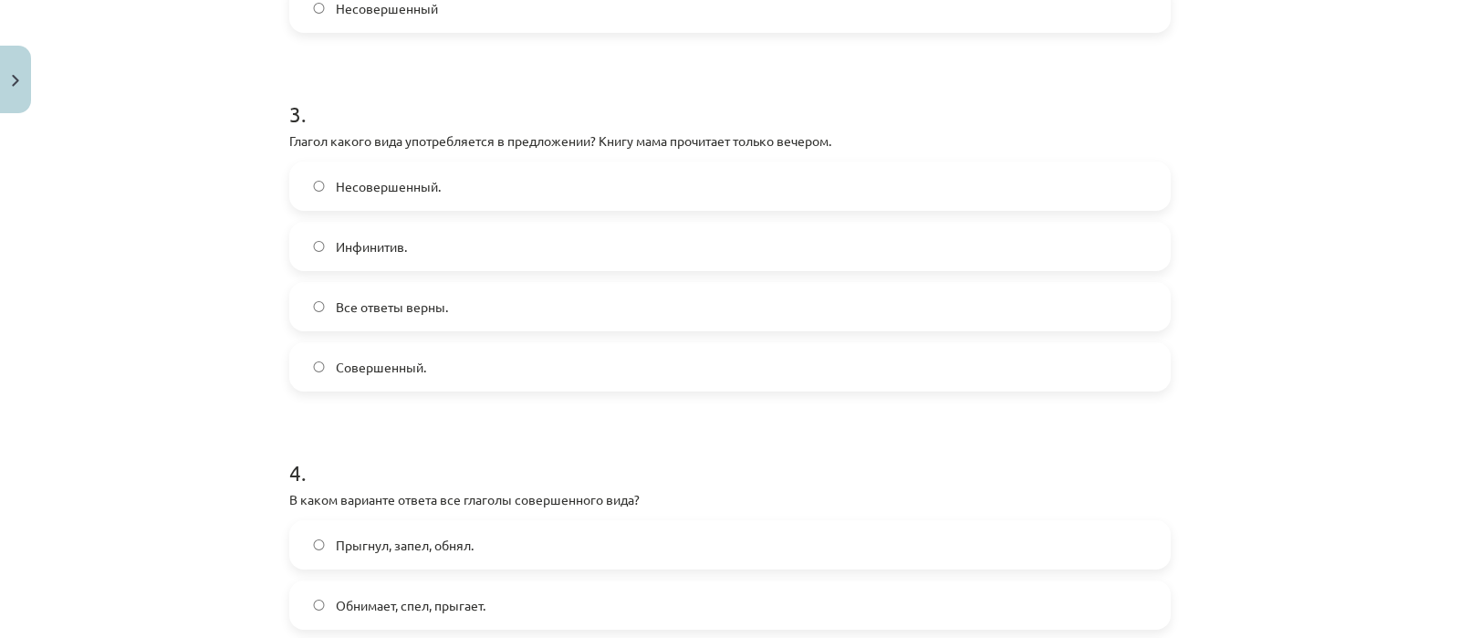
scroll to position [1051, 0]
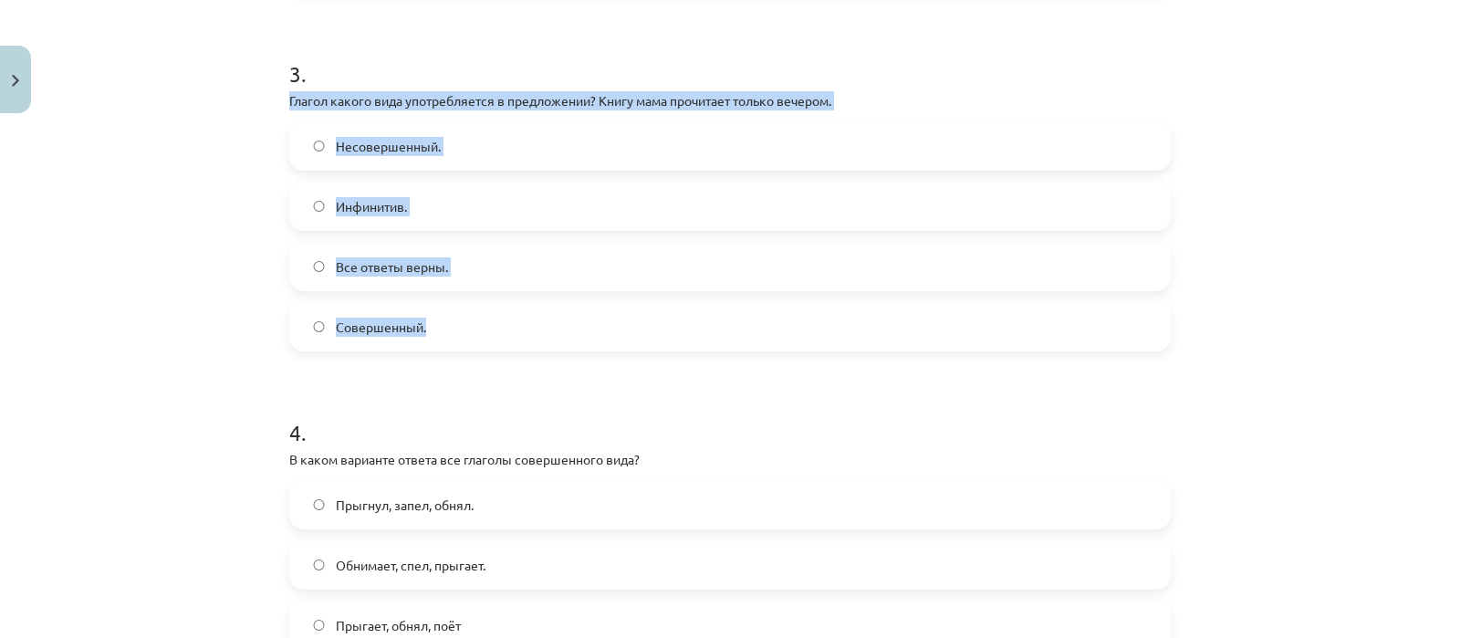
drag, startPoint x: 276, startPoint y: 95, endPoint x: 494, endPoint y: 325, distance: 316.3
copy div "Глагол какого вида употребляется в предложении? Книгу мама прочитает только веч…"
click at [443, 319] on label "Совершенный." at bounding box center [730, 327] width 878 height 46
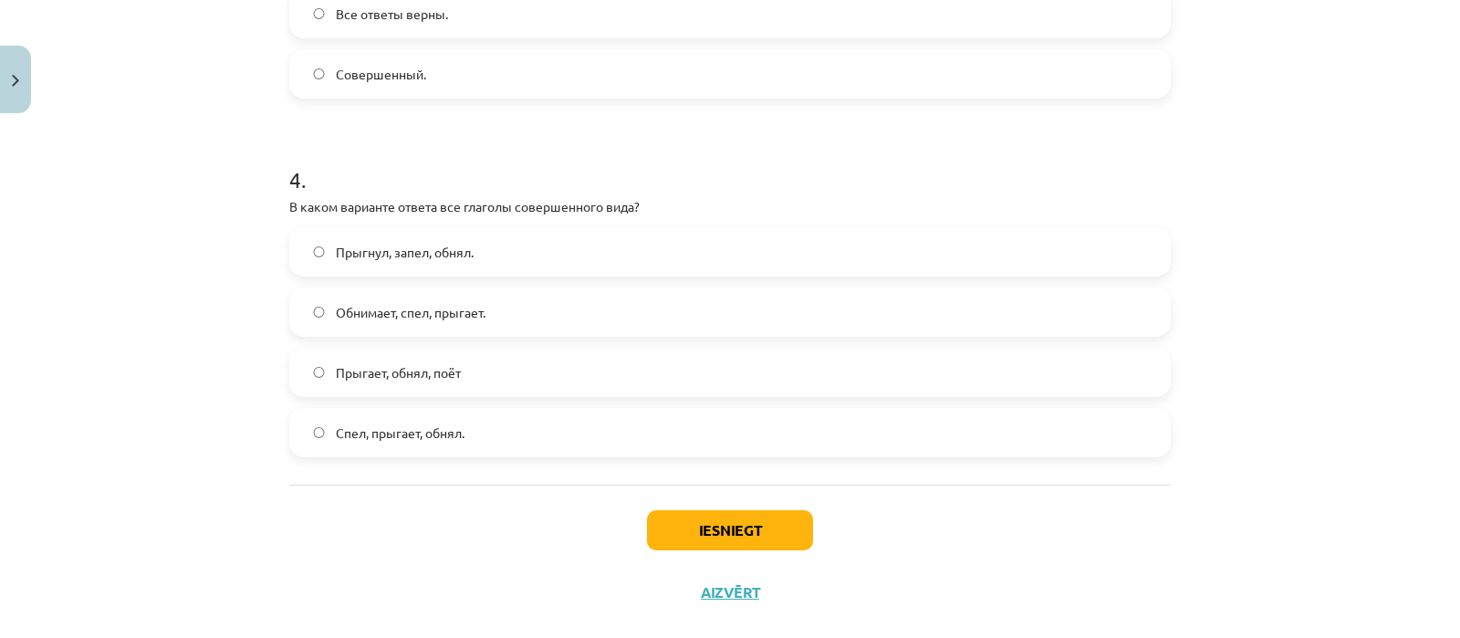
scroll to position [1331, 0]
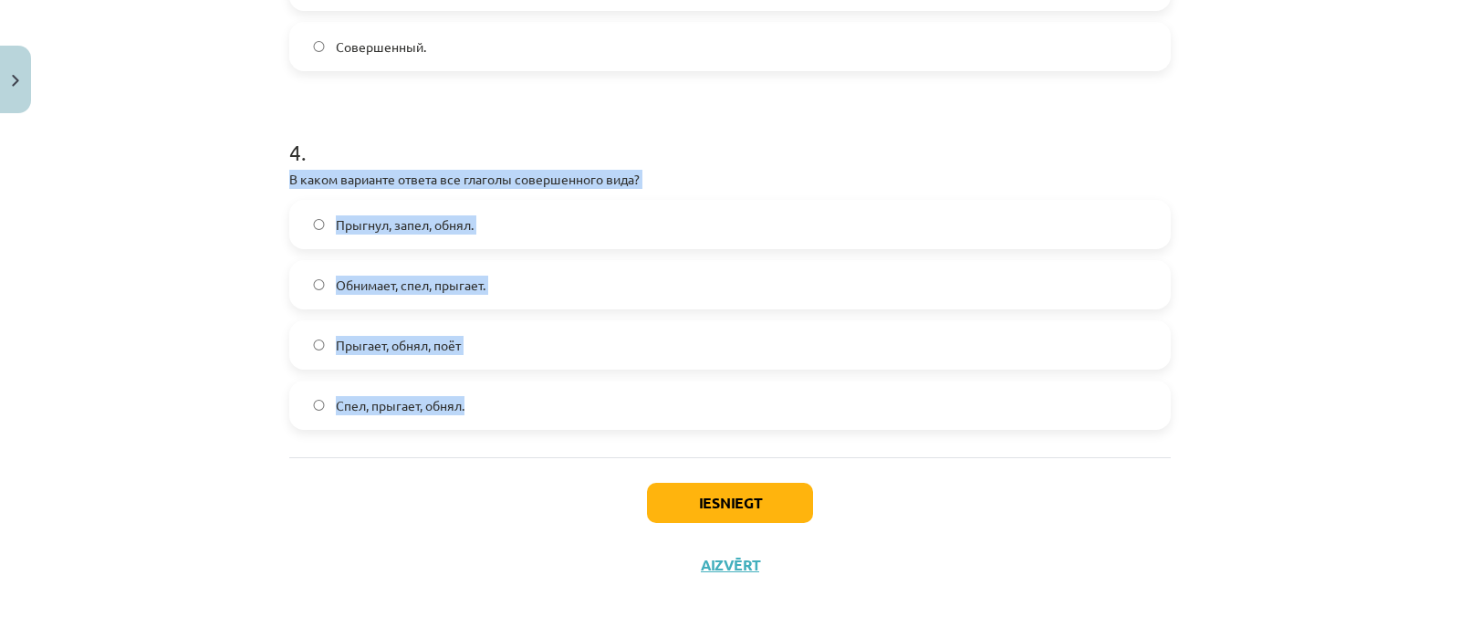
drag, startPoint x: 274, startPoint y: 166, endPoint x: 486, endPoint y: 403, distance: 318.5
copy div "В каком варианте ответа все глаголы совершенного вида? Прыгнул, запел, обнял. О…"
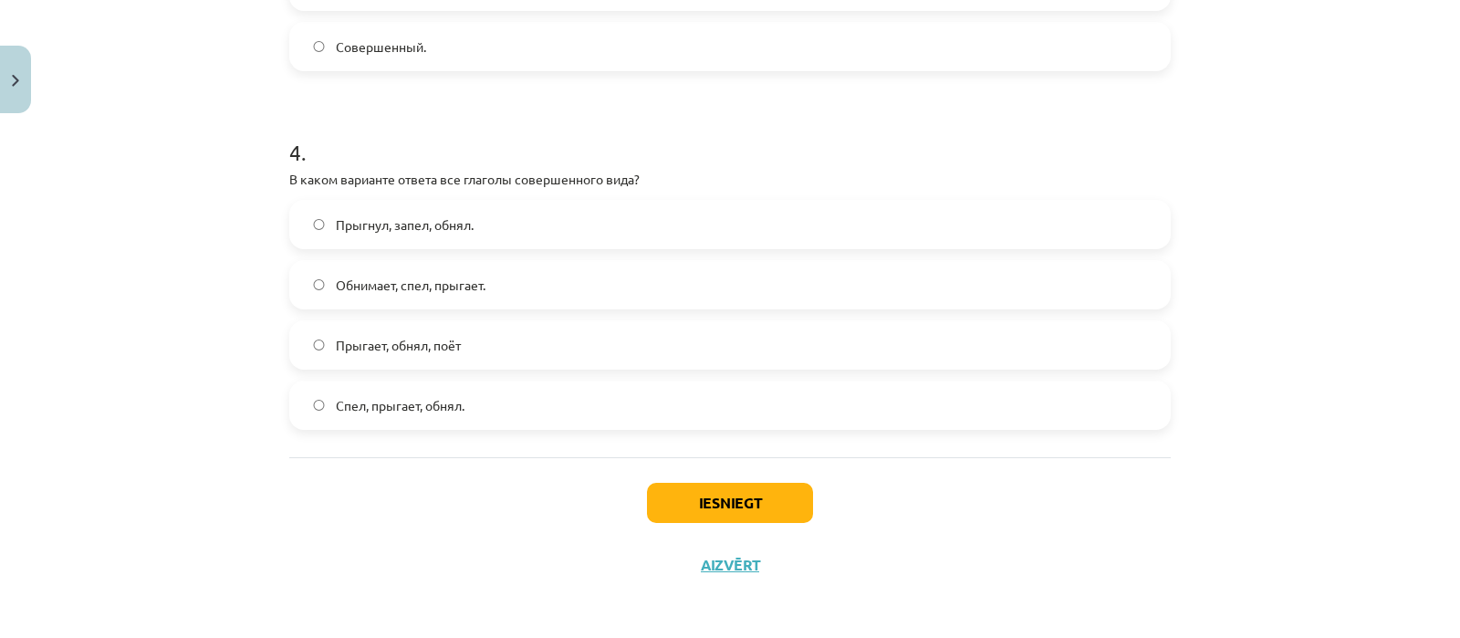
click at [380, 111] on h1 "4 ." at bounding box center [729, 136] width 881 height 57
click at [442, 221] on span "Прыгнул, запел, обнял." at bounding box center [405, 224] width 138 height 19
click at [678, 500] on button "Iesniegt" at bounding box center [730, 503] width 166 height 40
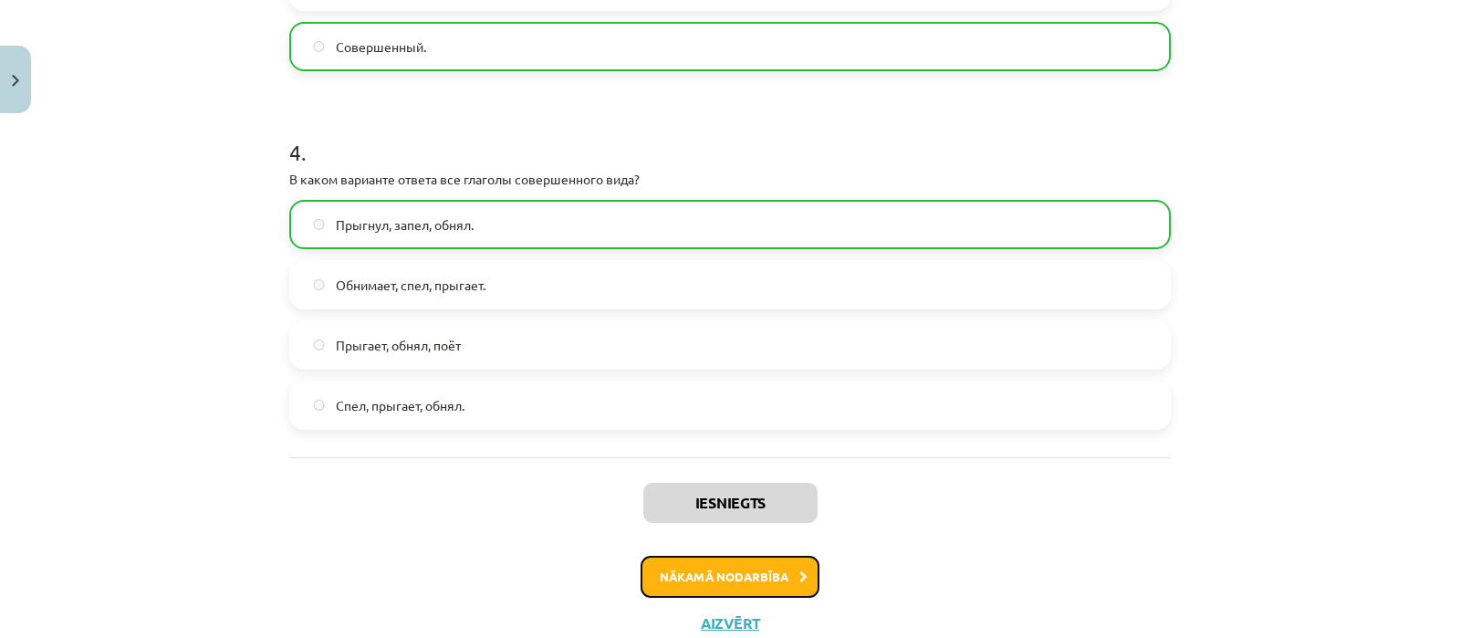
click at [712, 573] on button "Nākamā nodarbība" at bounding box center [729, 577] width 179 height 42
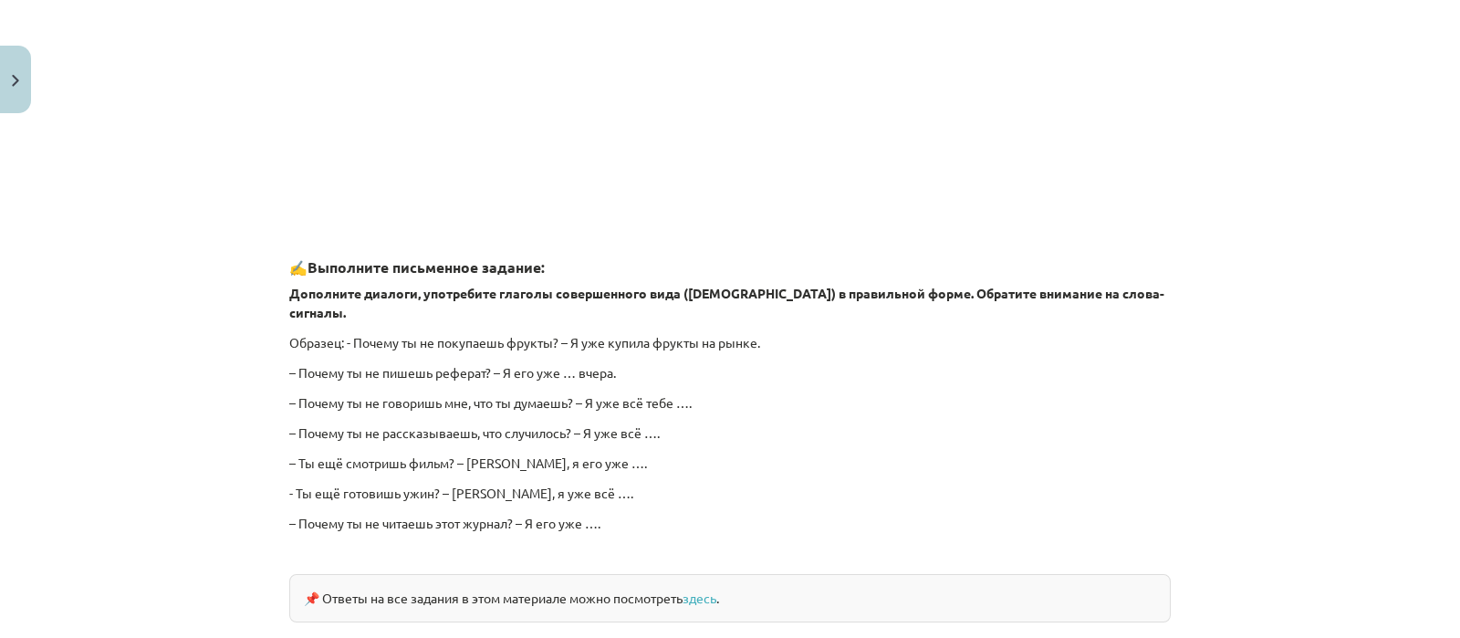
scroll to position [1660, 0]
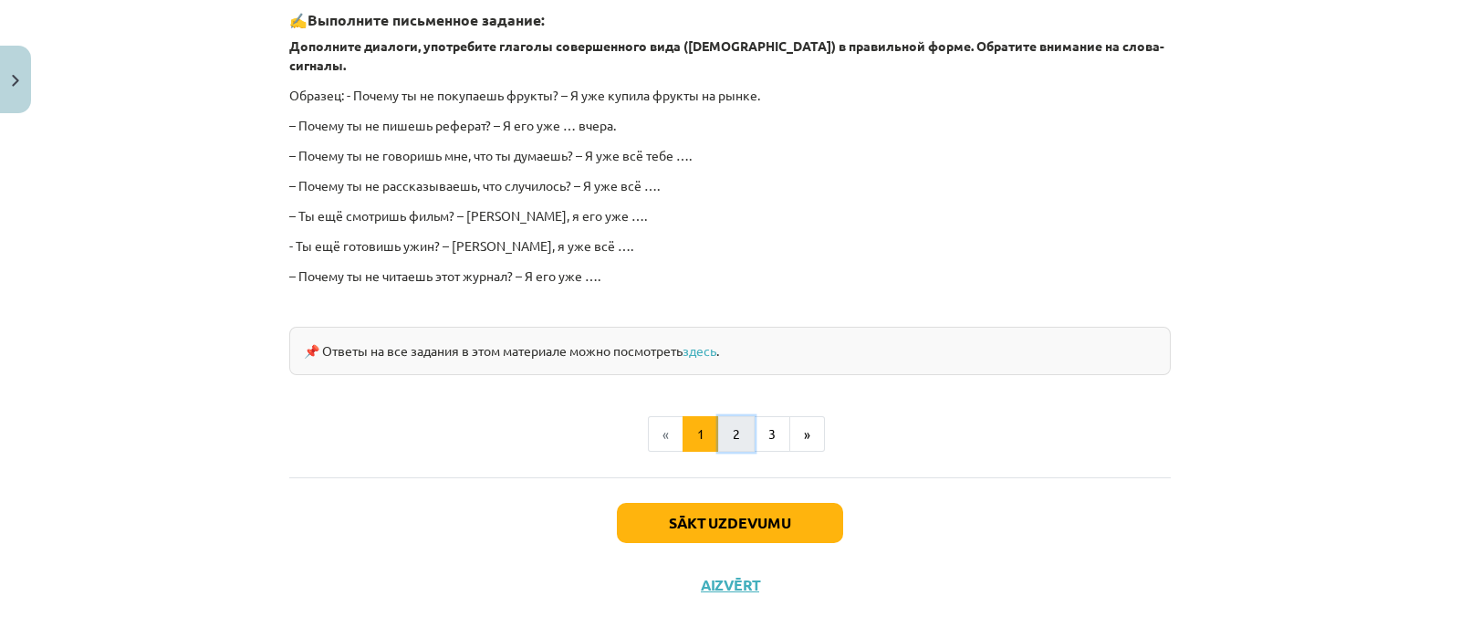
click at [734, 419] on button "2" at bounding box center [736, 434] width 36 height 36
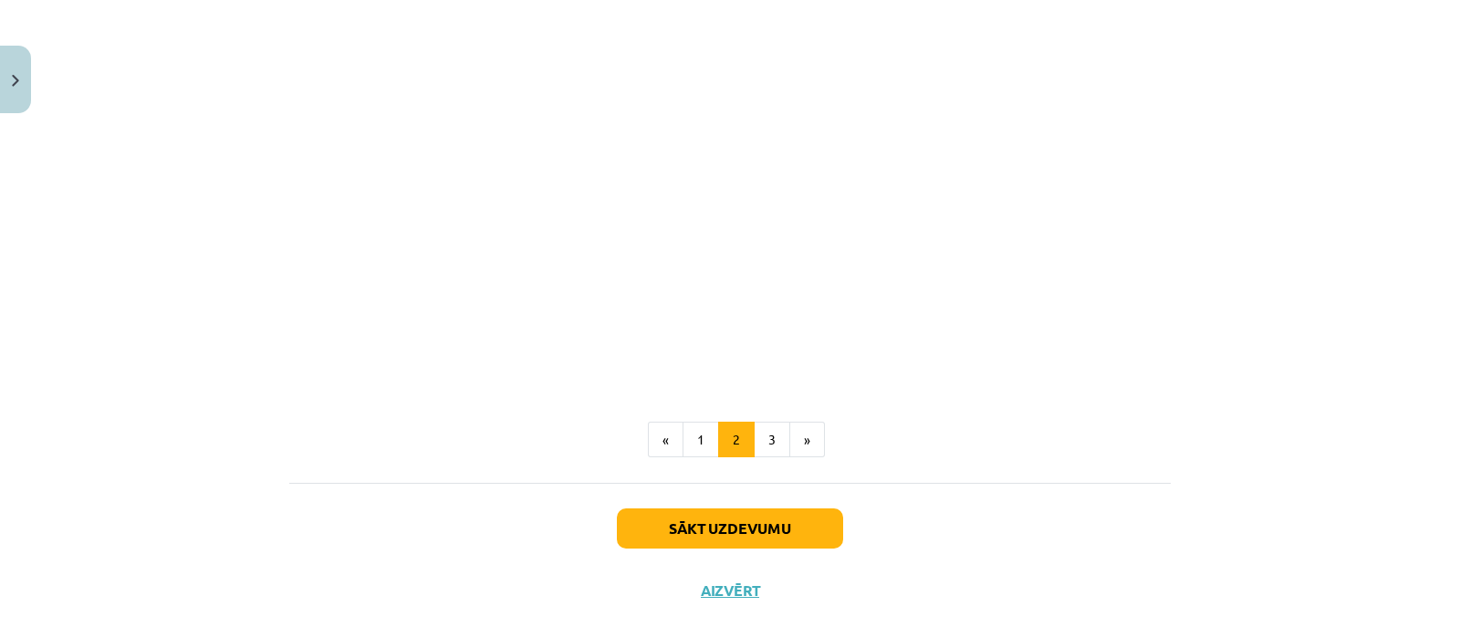
scroll to position [793, 0]
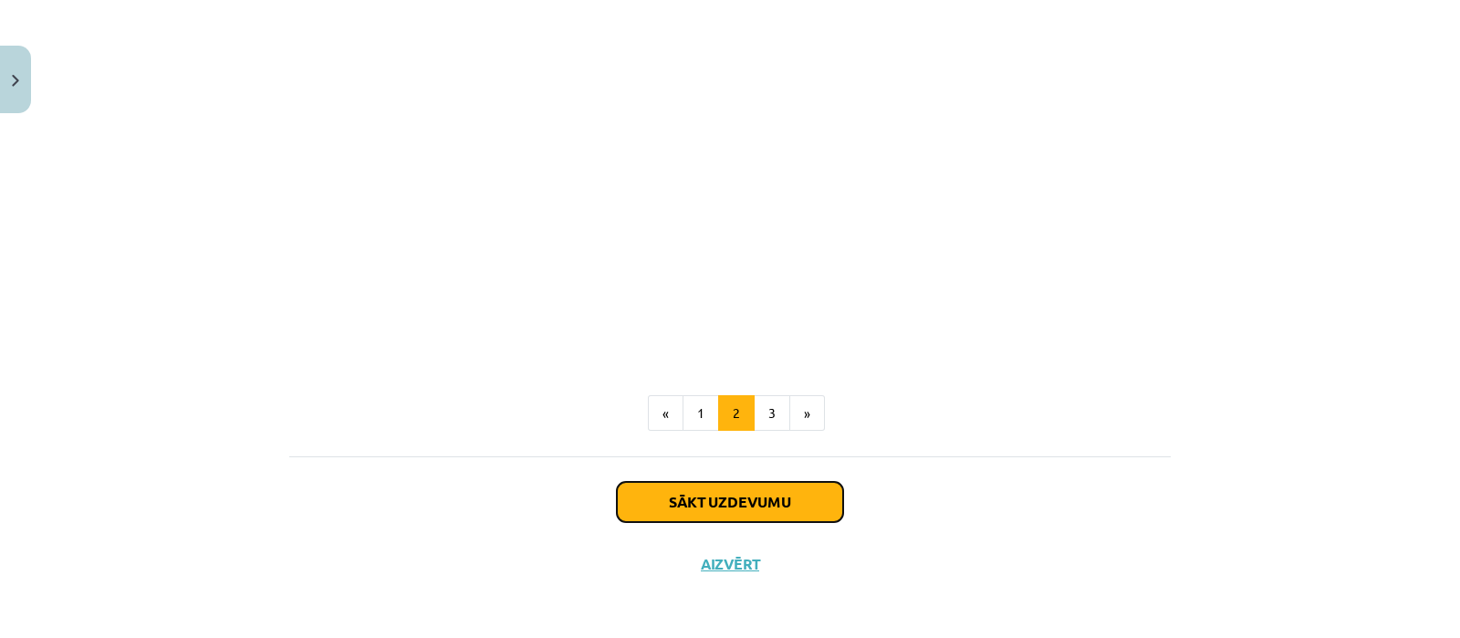
click at [784, 501] on button "Sākt uzdevumu" at bounding box center [730, 502] width 226 height 40
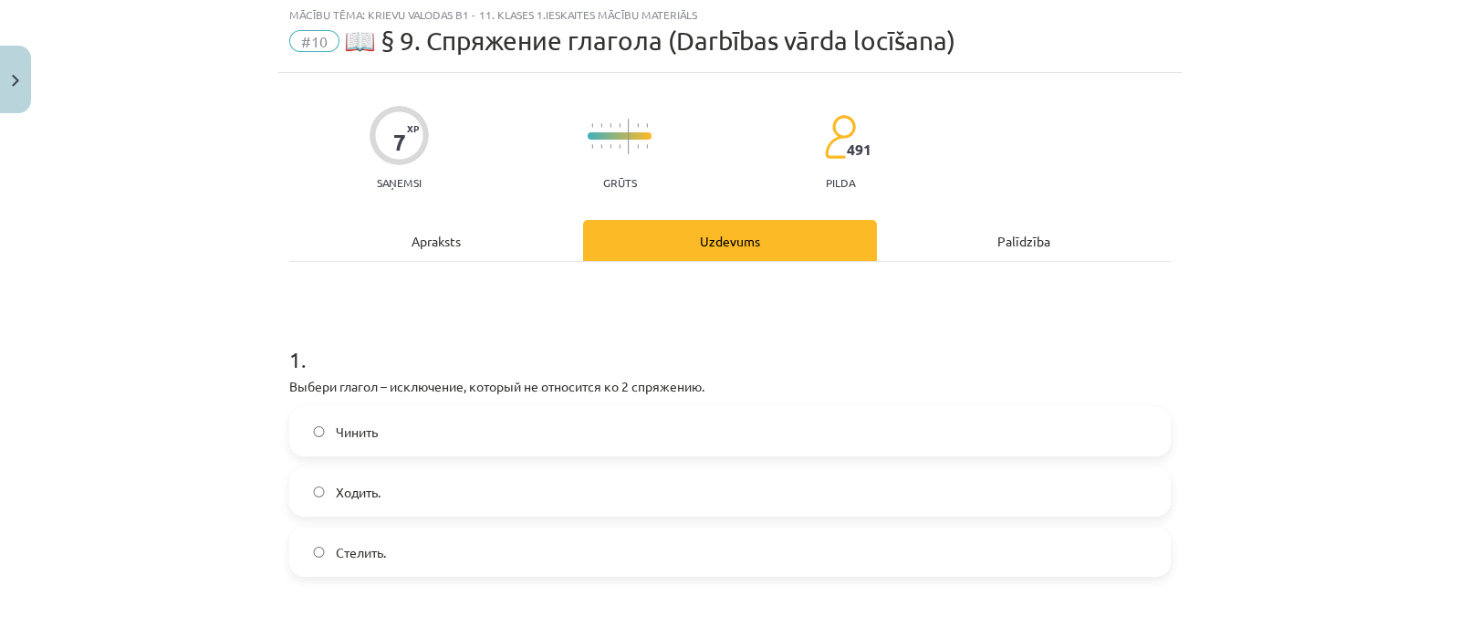
scroll to position [45, 0]
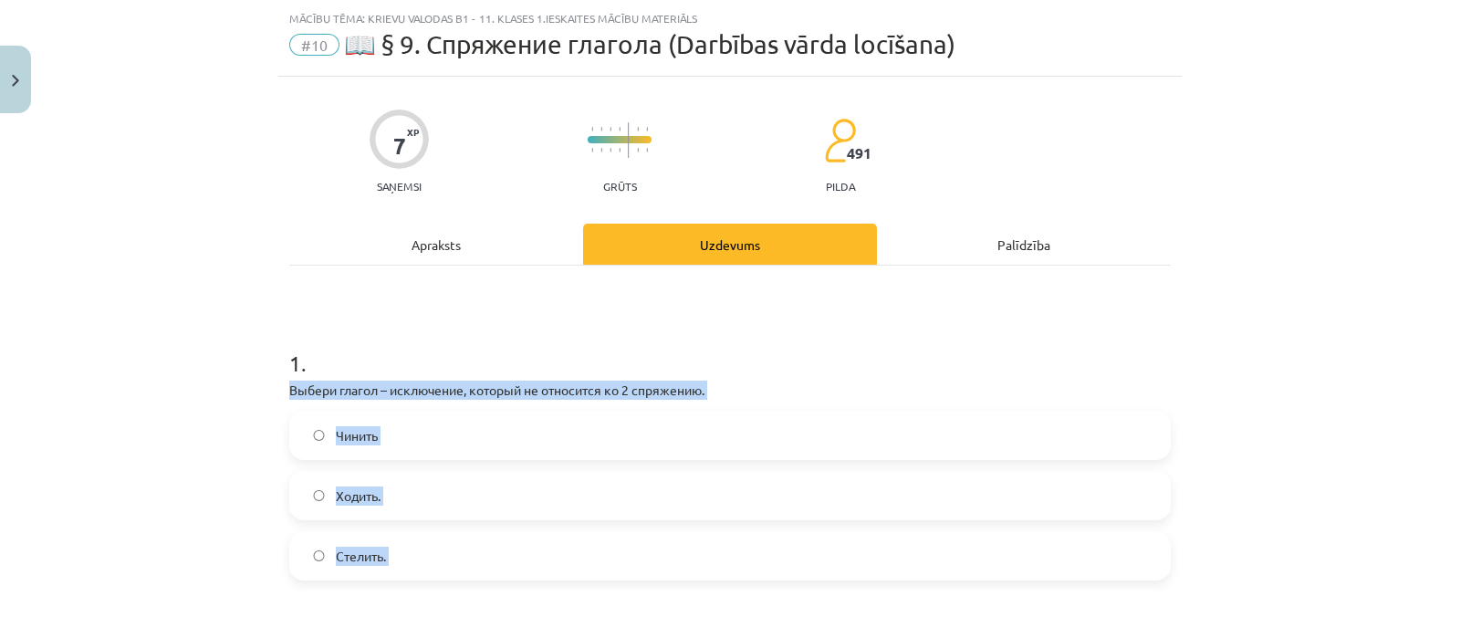
drag, startPoint x: 274, startPoint y: 388, endPoint x: 440, endPoint y: 580, distance: 254.2
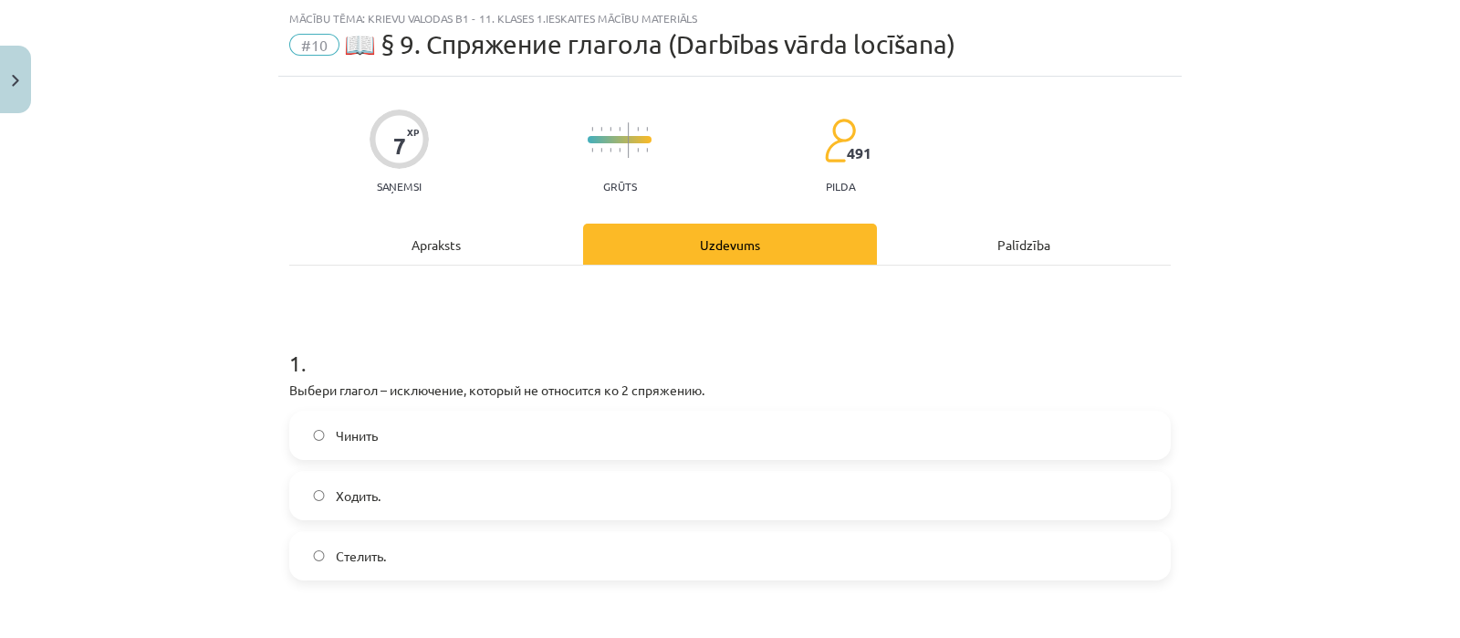
click at [511, 339] on h1 "1 ." at bounding box center [729, 346] width 881 height 57
click at [432, 505] on label "Ходить." at bounding box center [730, 496] width 878 height 46
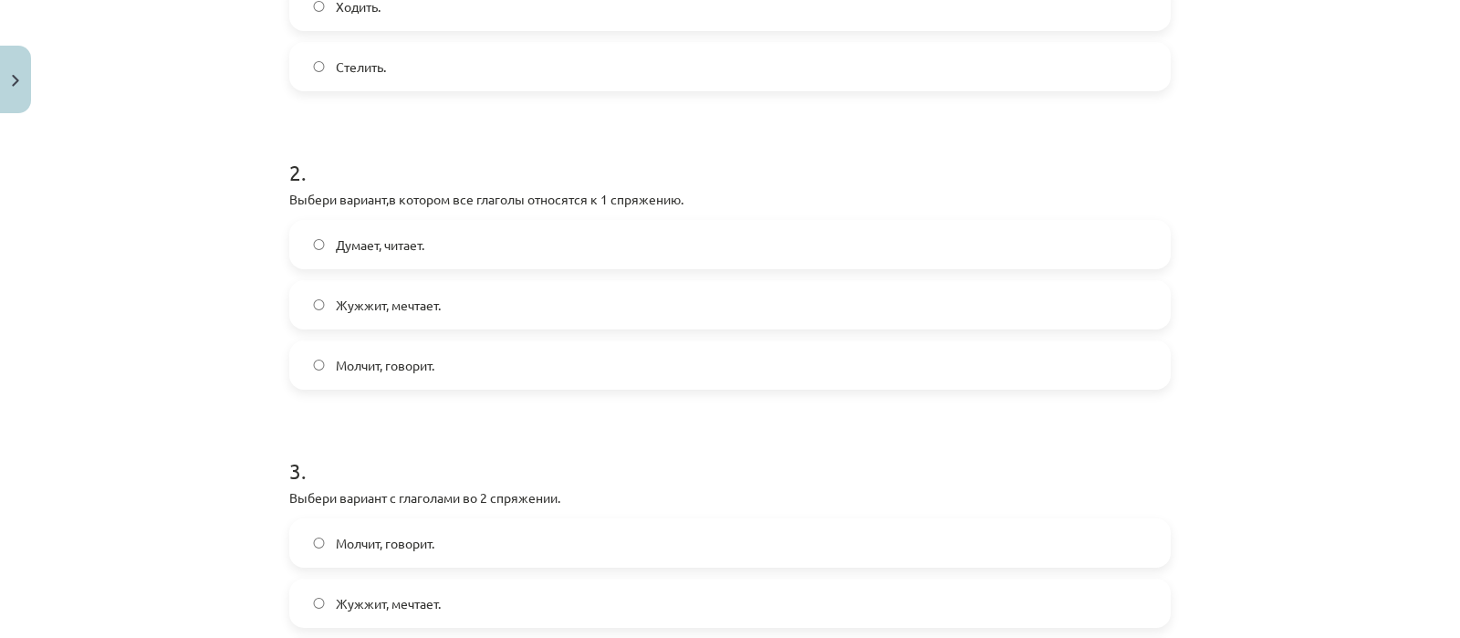
scroll to position [545, 0]
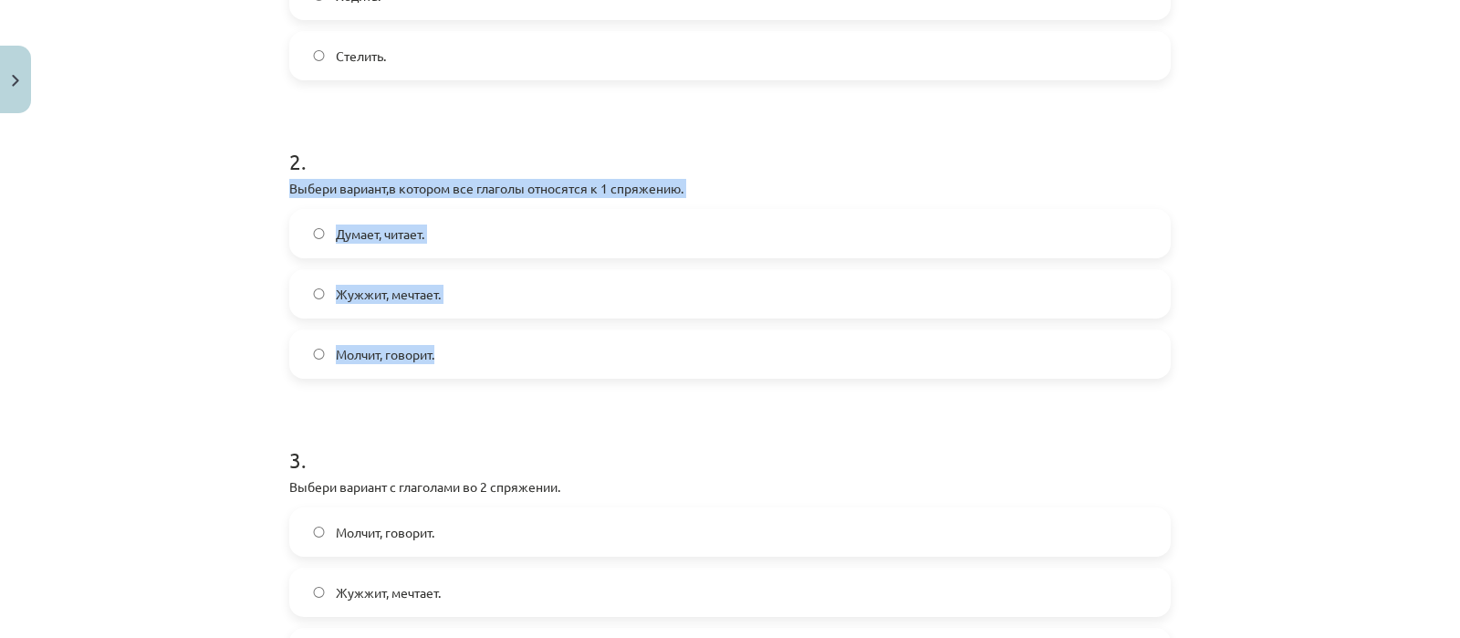
drag, startPoint x: 276, startPoint y: 191, endPoint x: 487, endPoint y: 358, distance: 269.6
click at [487, 358] on div "7 XP Saņemsi Grūts 491 pilda Apraksts Uzdevums Palīdzība 1 . Выбери глагол – ис…" at bounding box center [729, 359] width 903 height 1565
click at [445, 226] on label "Думает, читает." at bounding box center [730, 234] width 878 height 46
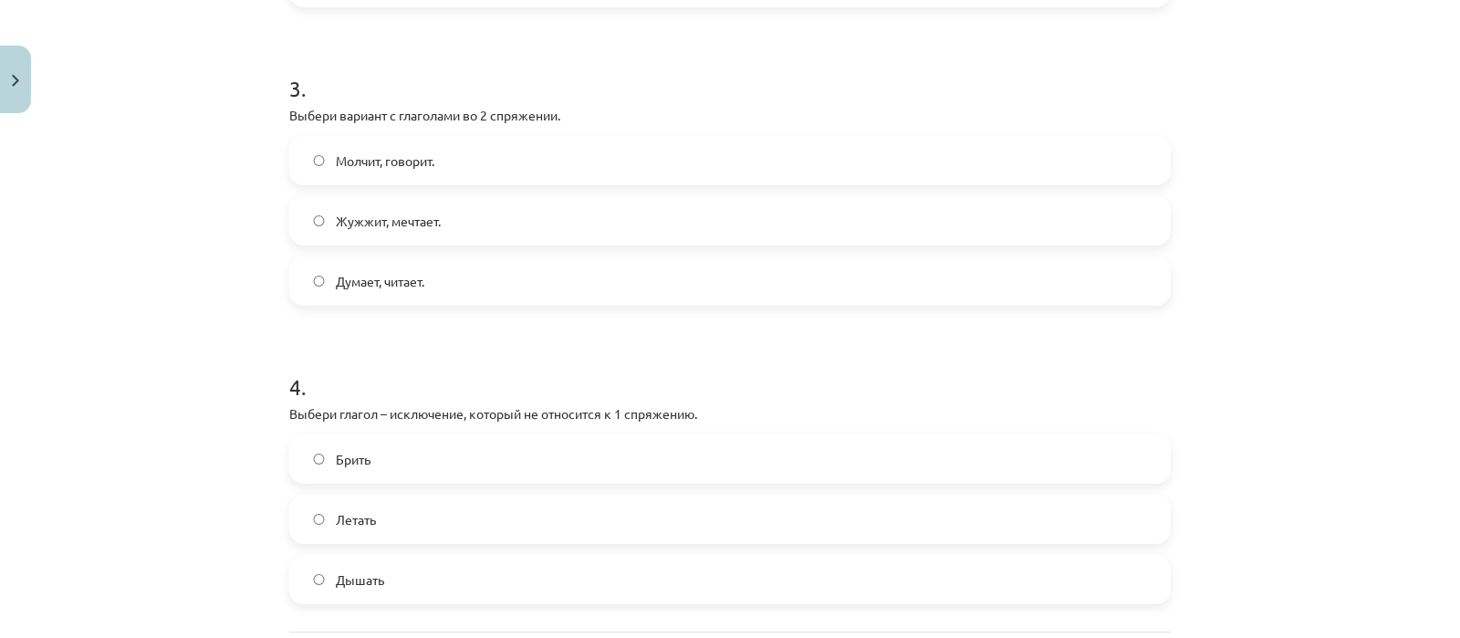
scroll to position [935, 0]
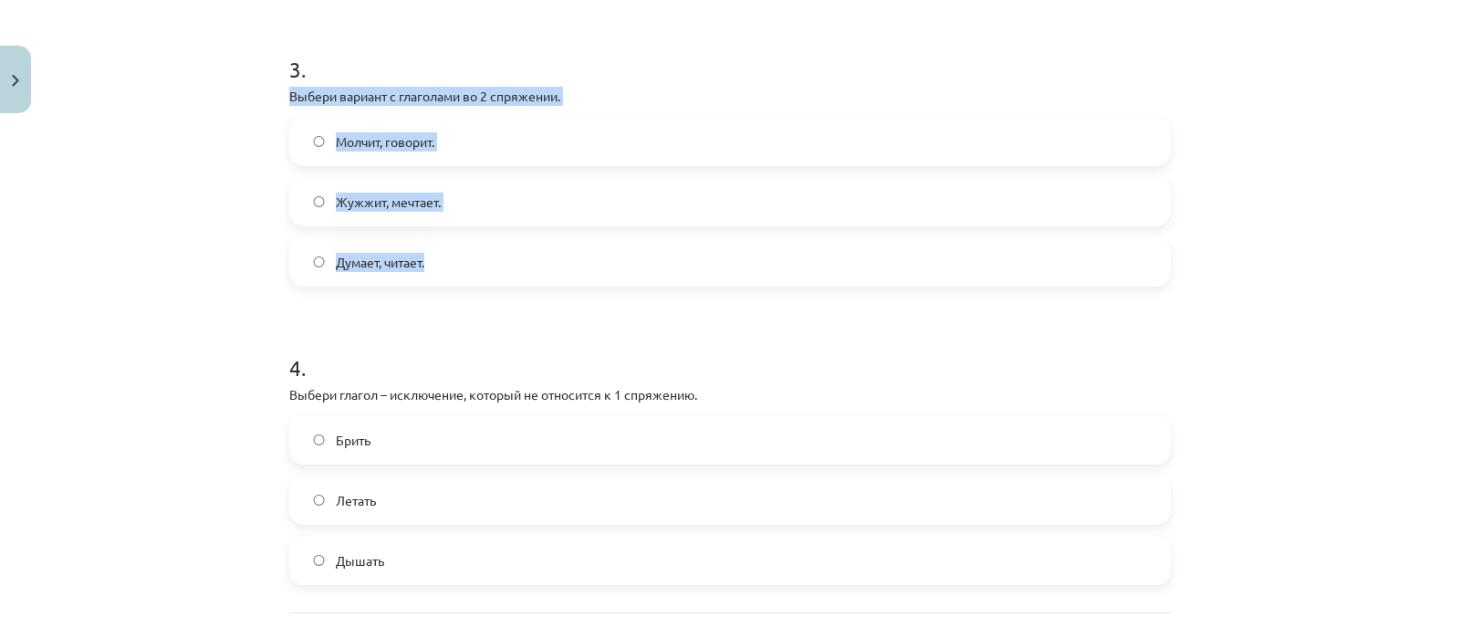
drag, startPoint x: 279, startPoint y: 95, endPoint x: 474, endPoint y: 264, distance: 257.4
click at [474, 264] on div "3 . Выбери вариант с глаголами во 2 спряжении. Молчит, говорит. Жужжит, мечтает…" at bounding box center [729, 156] width 881 height 262
click at [452, 149] on label "Молчит, говорит." at bounding box center [730, 142] width 878 height 46
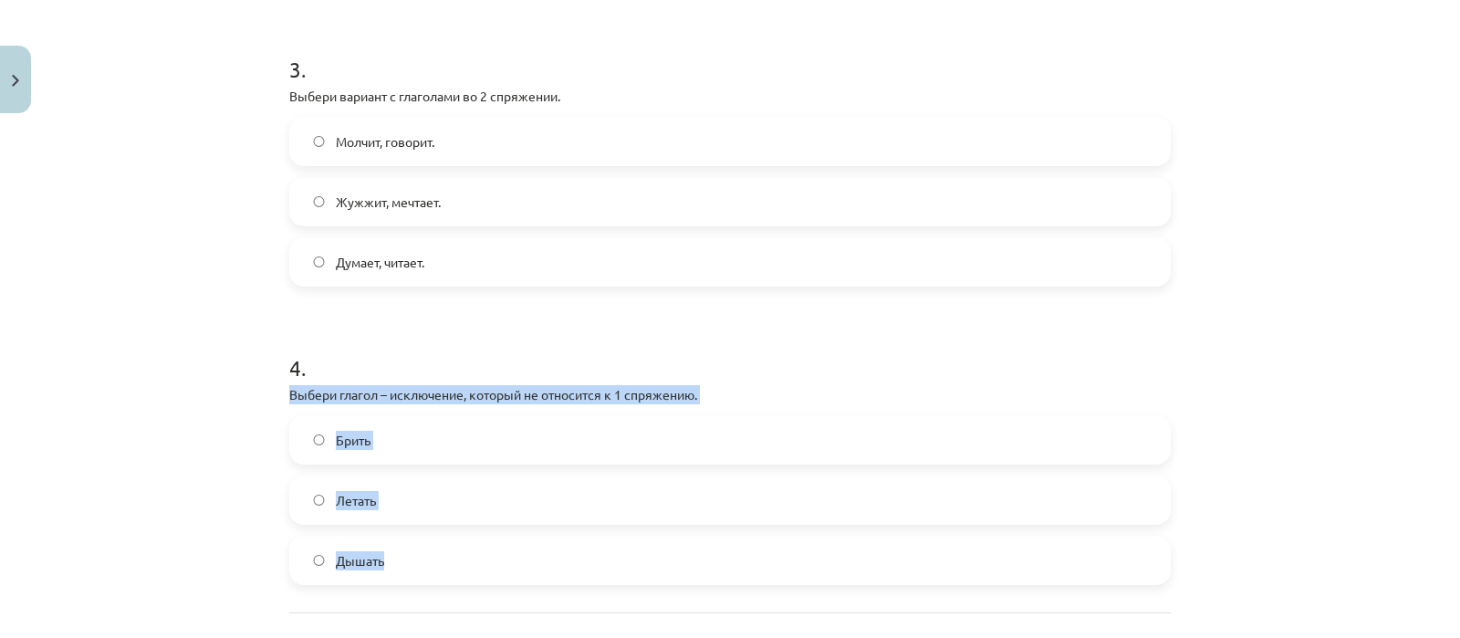
drag, startPoint x: 279, startPoint y: 394, endPoint x: 411, endPoint y: 549, distance: 203.3
click at [411, 549] on div "4 . Выбери глагол – исключение, который не относится к 1 спряжению. Брить Летат…" at bounding box center [729, 454] width 881 height 262
click at [402, 437] on label "Брить" at bounding box center [730, 440] width 878 height 46
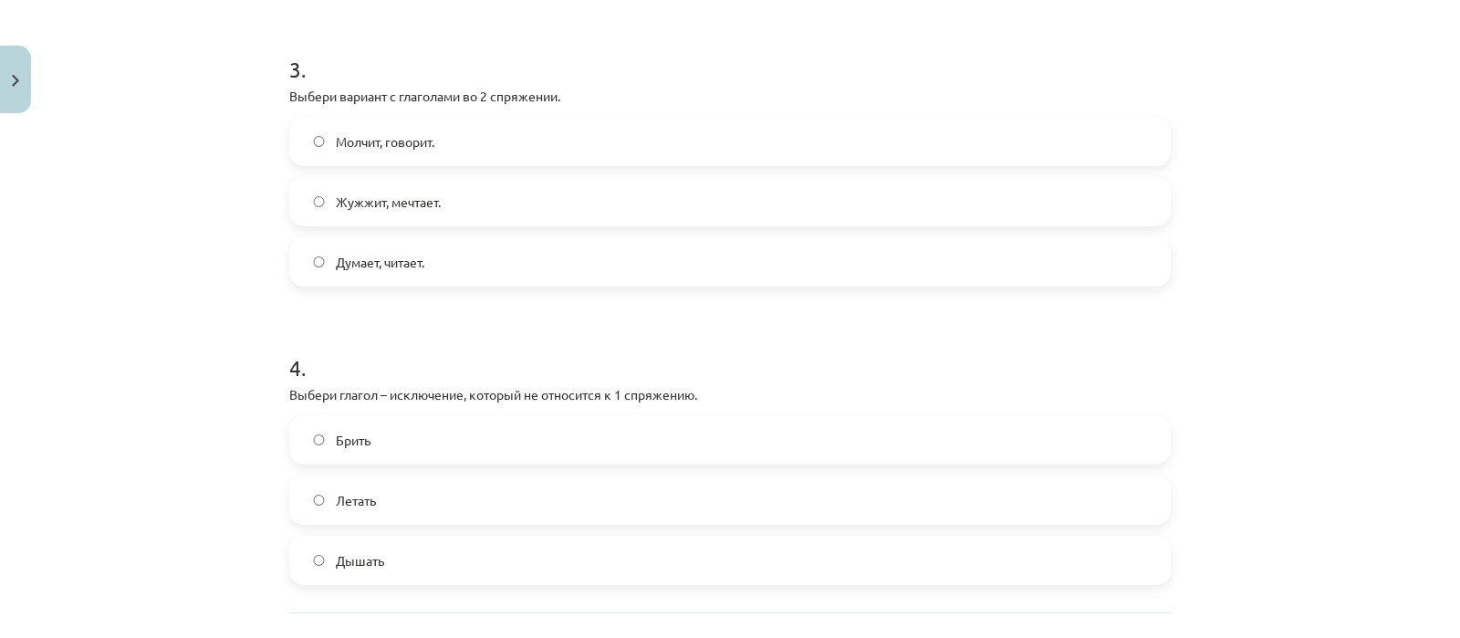
scroll to position [1093, 0]
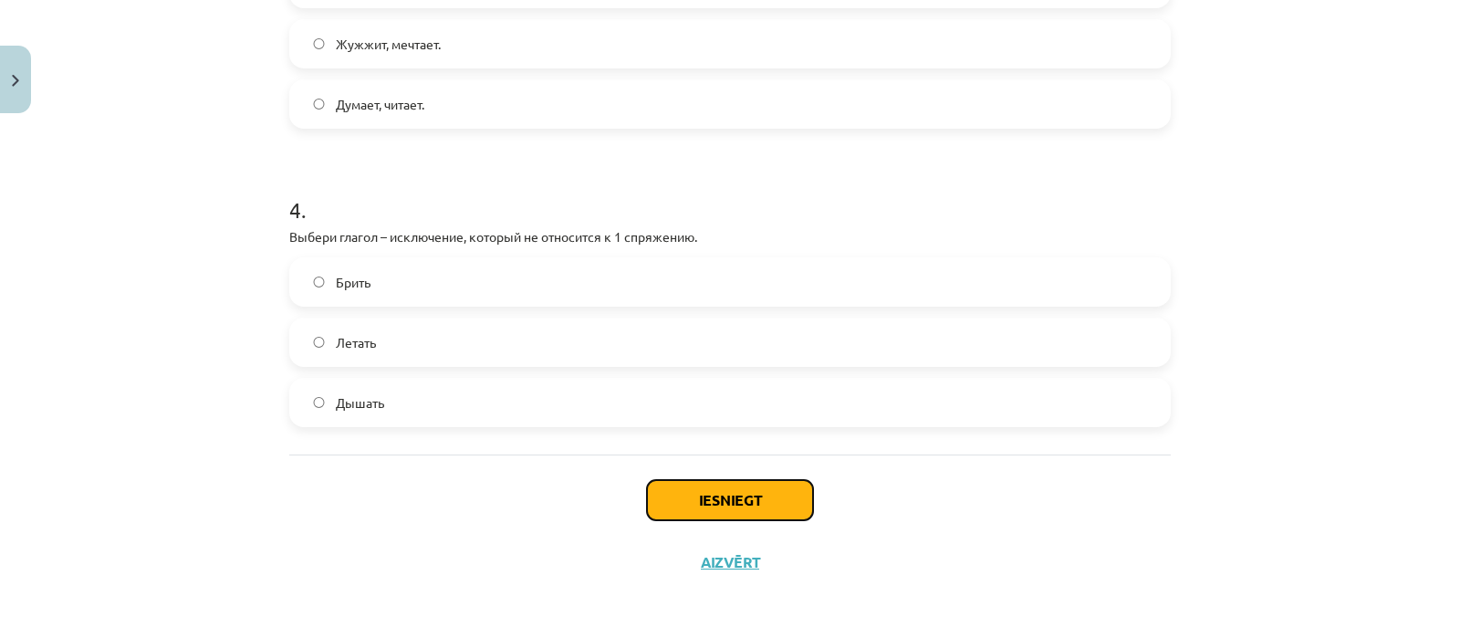
click at [746, 499] on button "Iesniegt" at bounding box center [730, 500] width 166 height 40
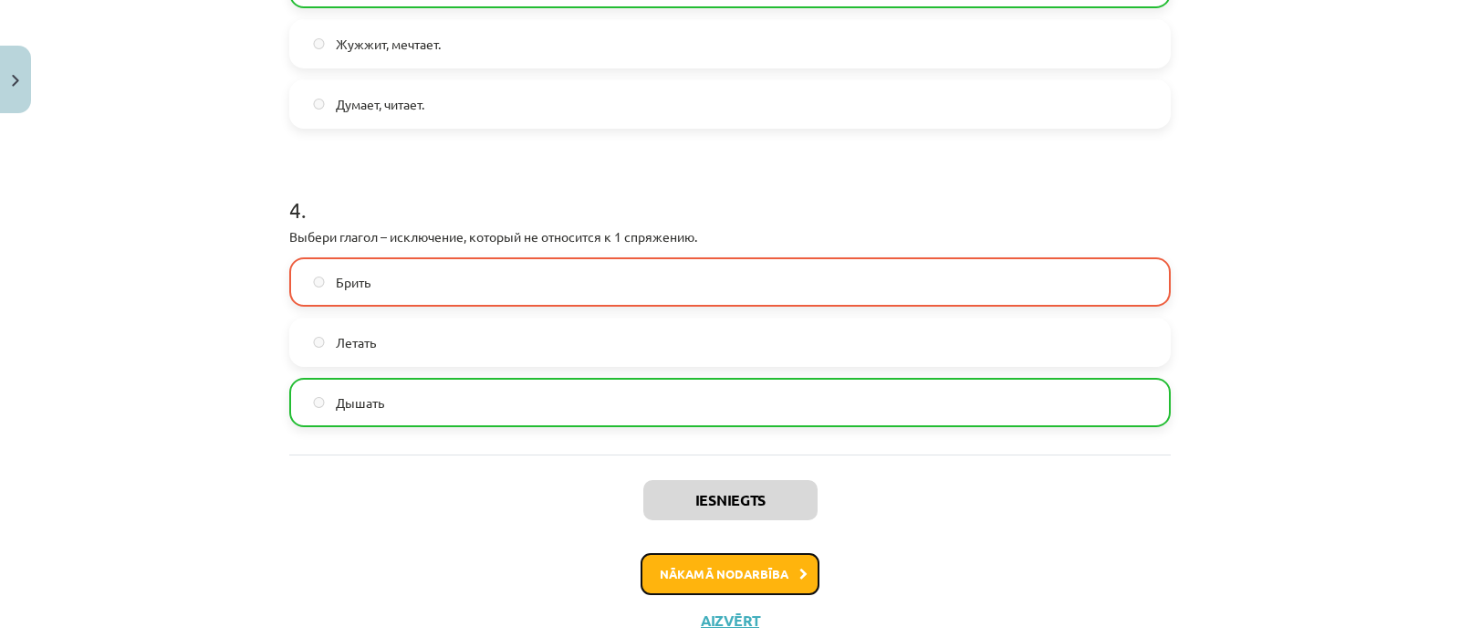
click at [736, 588] on button "Nākamā nodarbība" at bounding box center [729, 574] width 179 height 42
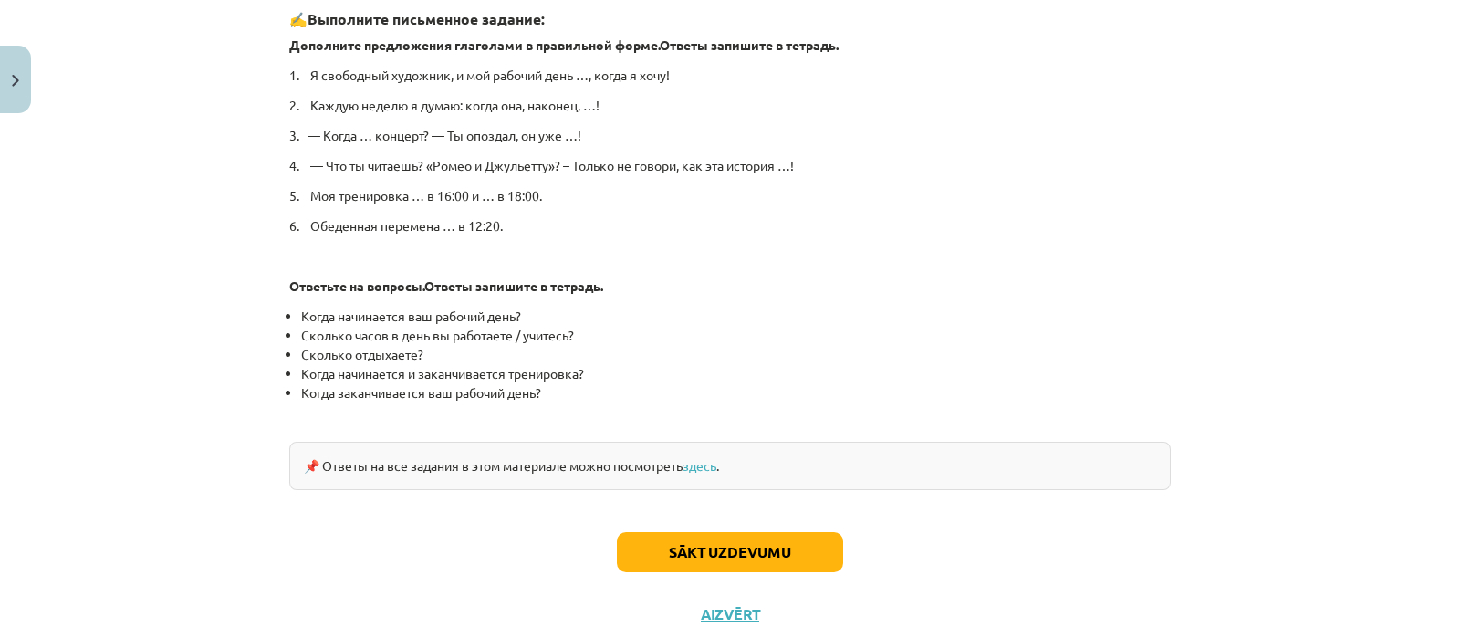
scroll to position [982, 0]
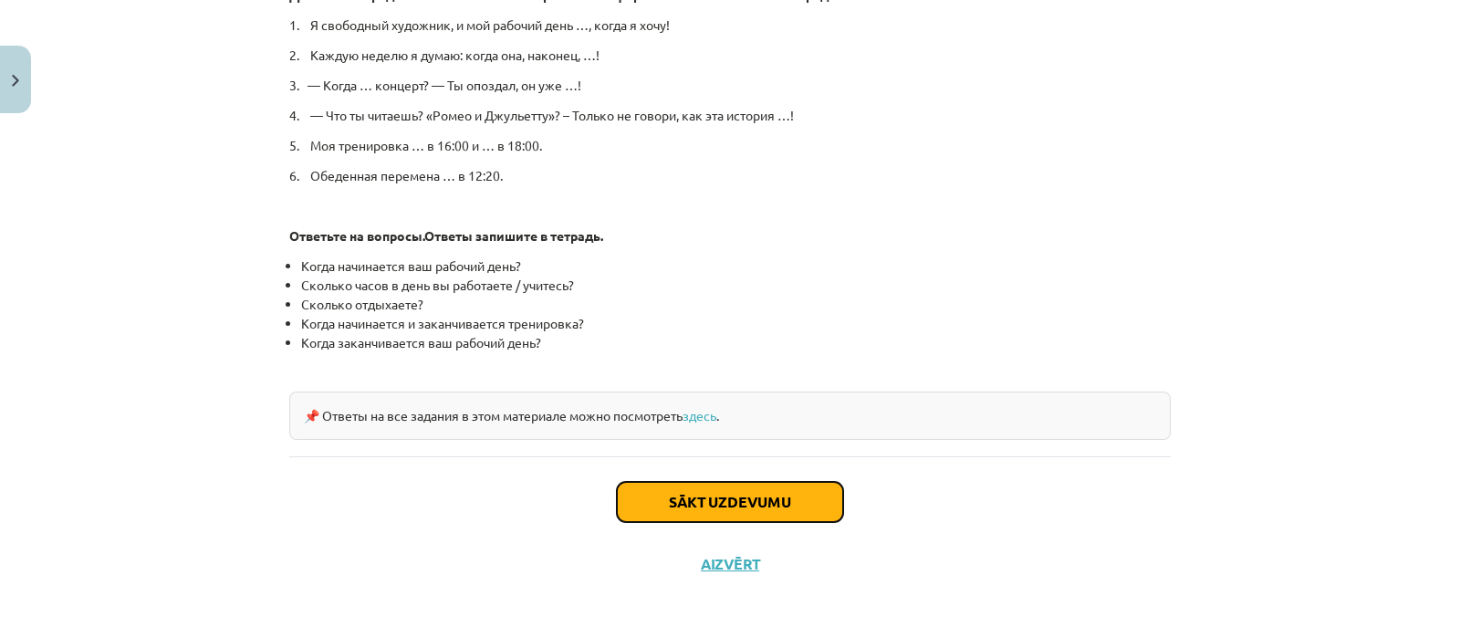
click at [803, 489] on button "Sākt uzdevumu" at bounding box center [730, 502] width 226 height 40
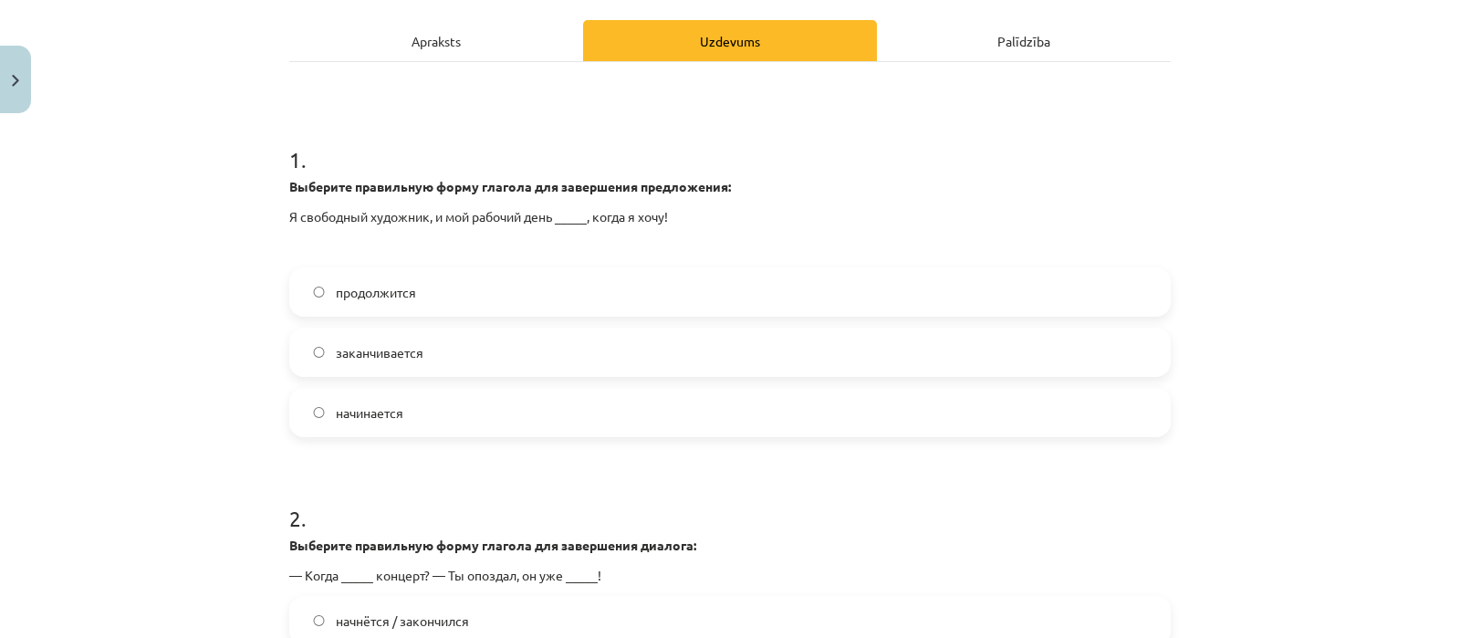
scroll to position [305, 0]
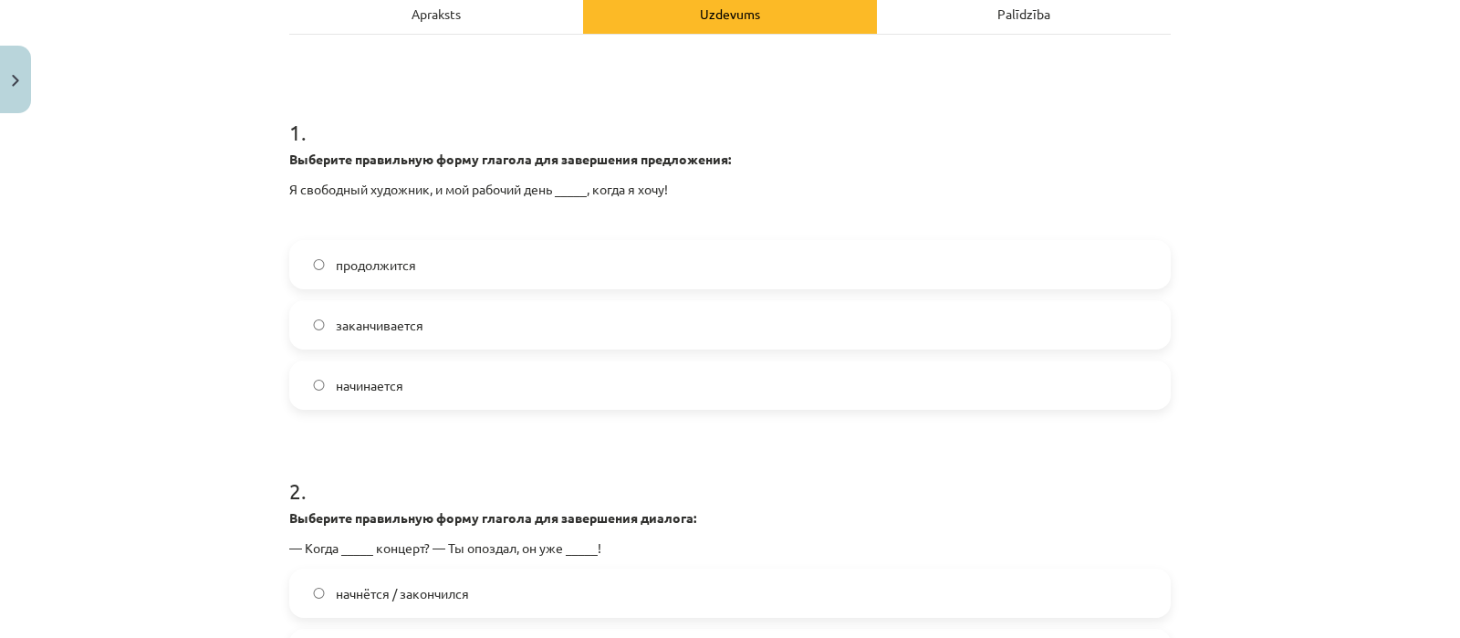
click at [628, 386] on label "начинается" at bounding box center [730, 385] width 878 height 46
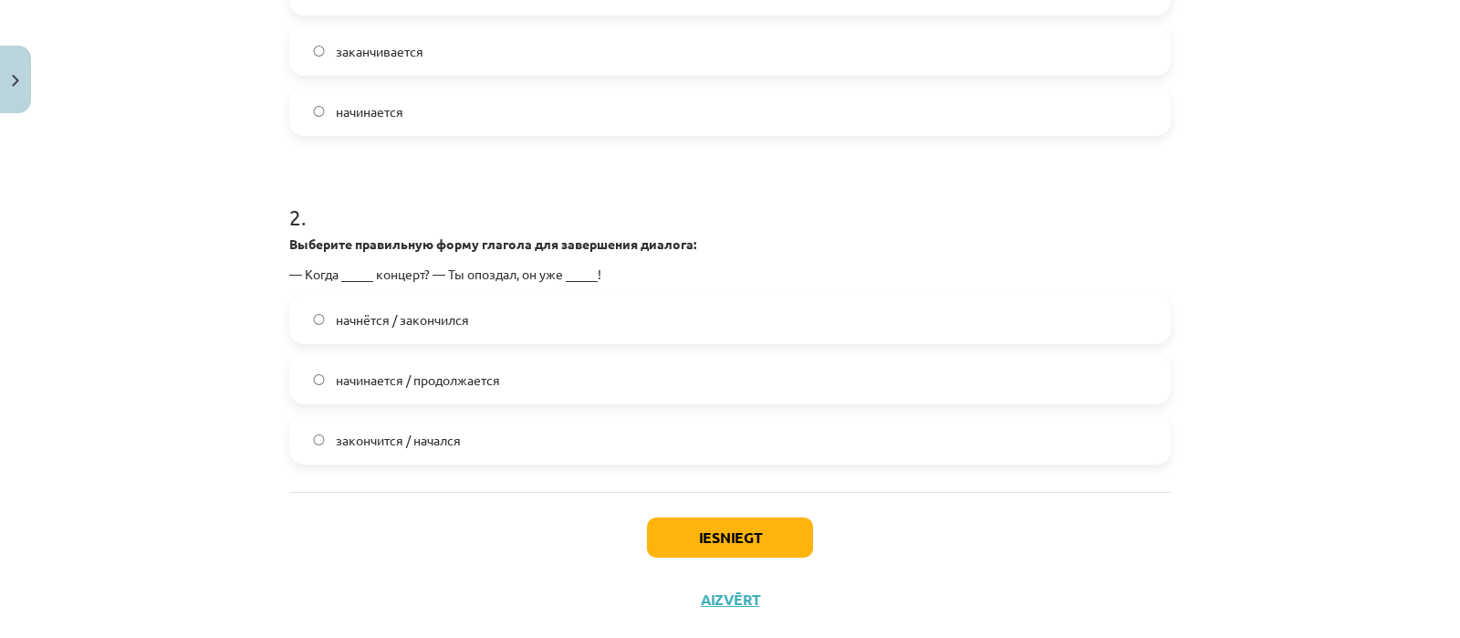
scroll to position [583, 0]
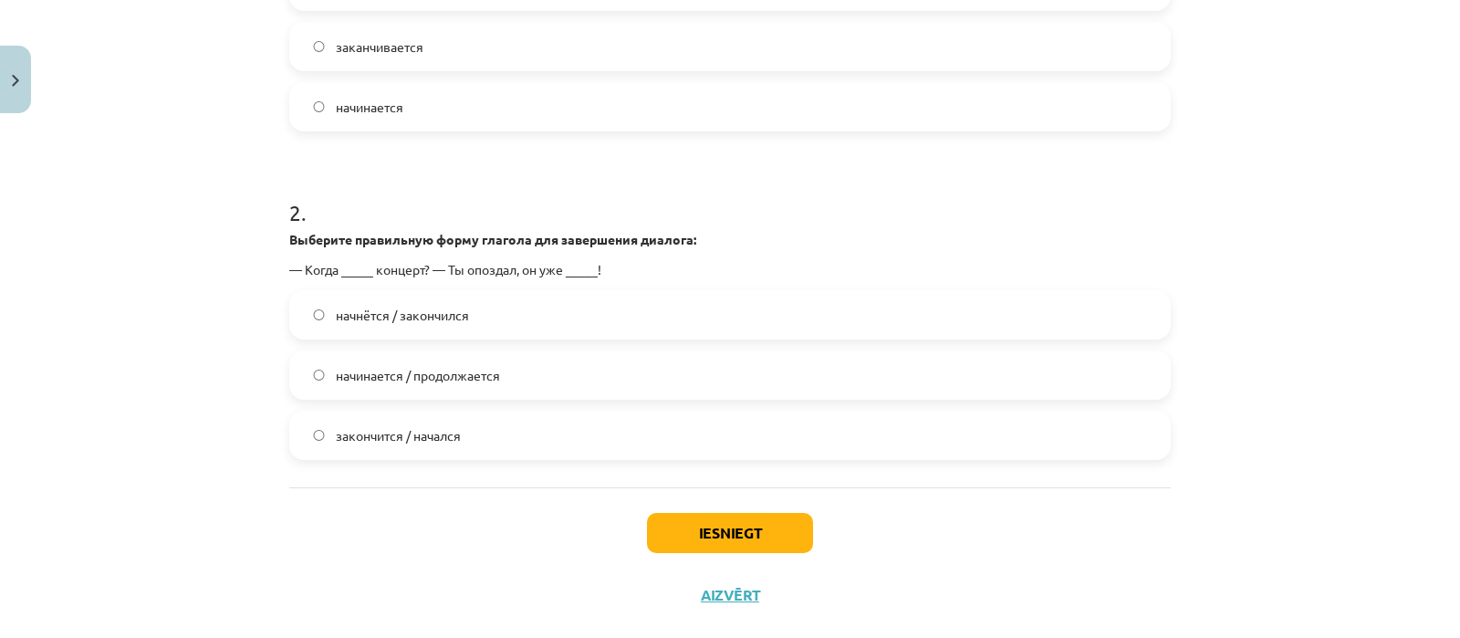
click at [483, 318] on label "начнётся / закончился" at bounding box center [730, 315] width 878 height 46
click at [692, 528] on button "Iesniegt" at bounding box center [730, 533] width 166 height 40
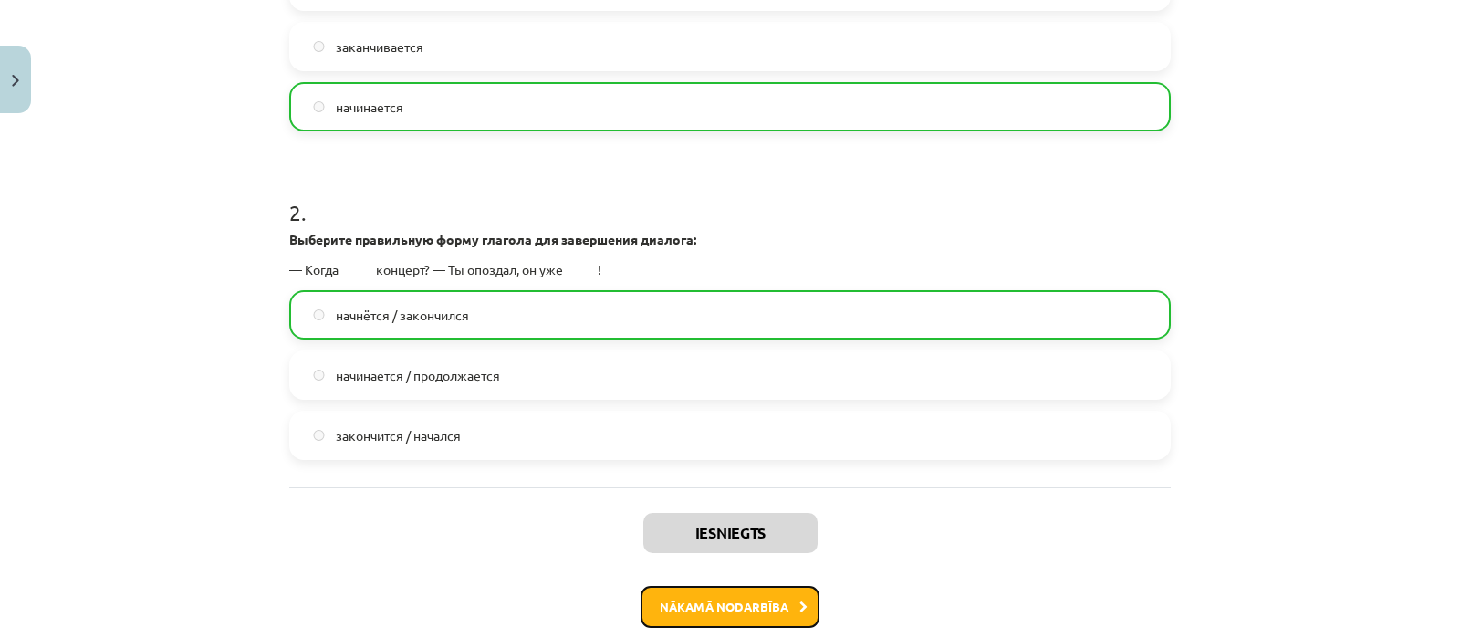
click at [713, 612] on button "Nākamā nodarbība" at bounding box center [729, 607] width 179 height 42
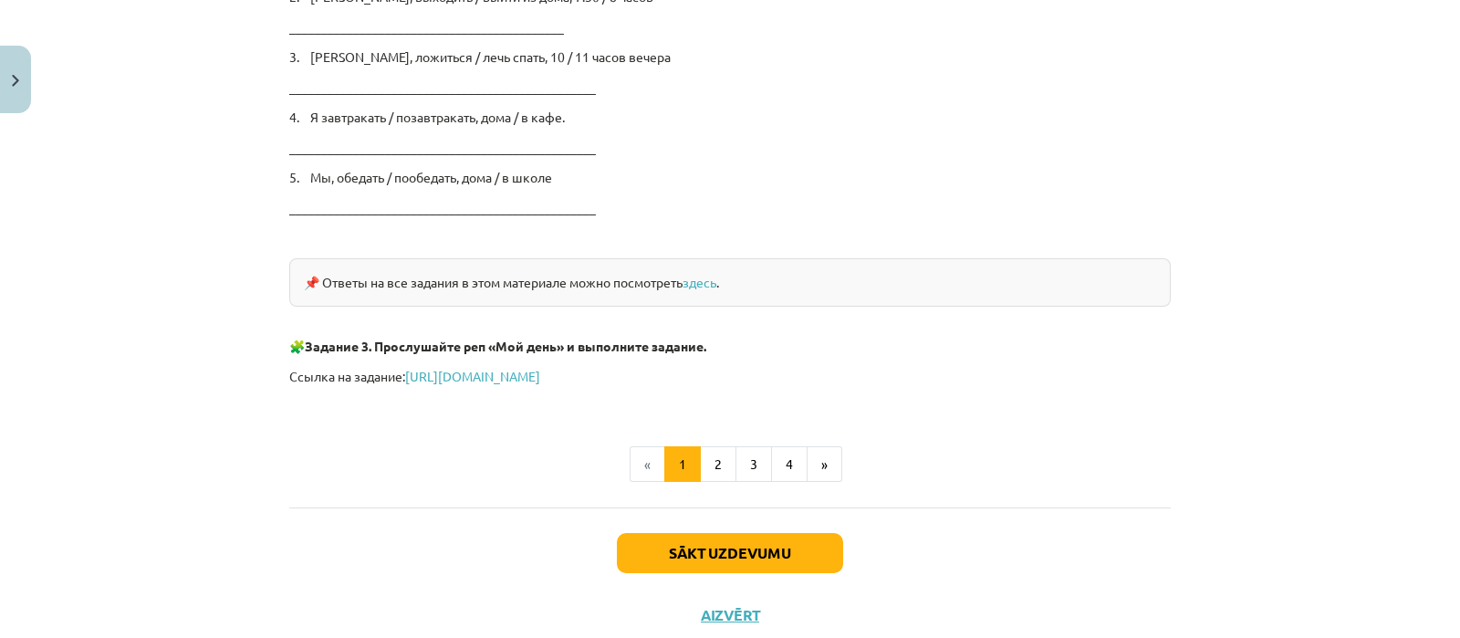
scroll to position [3122, 0]
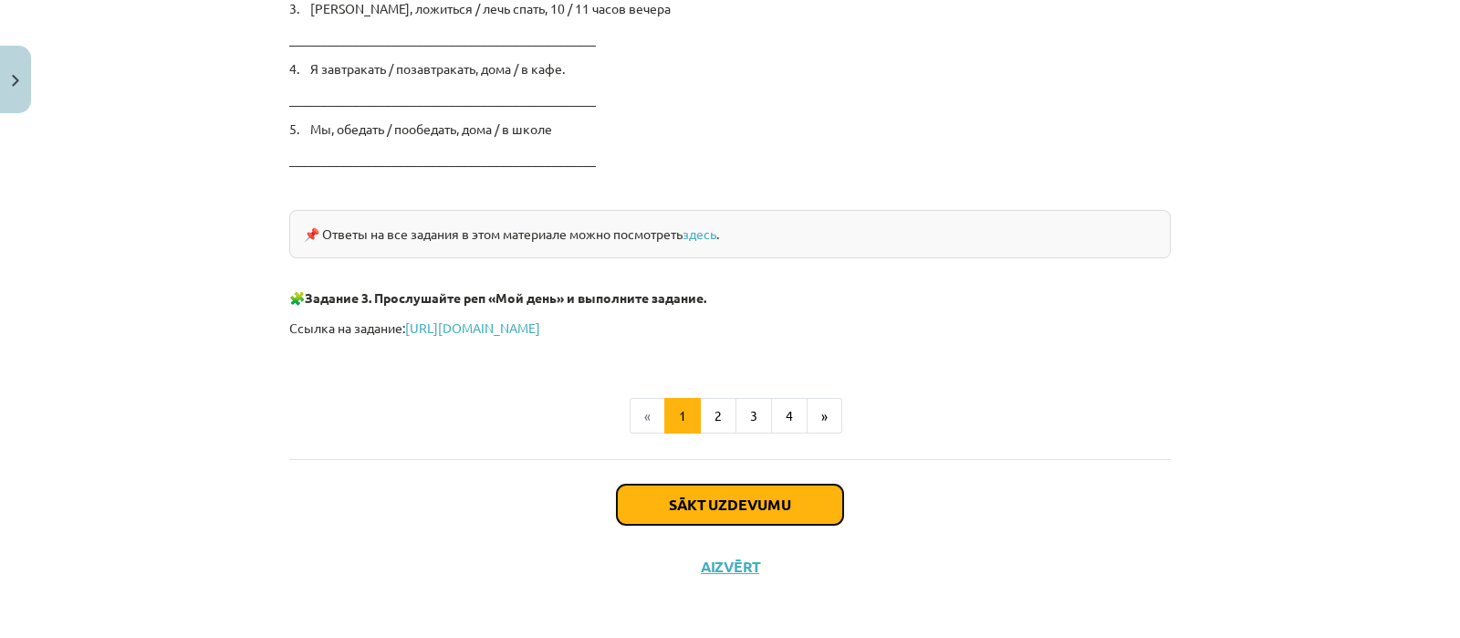
click at [797, 493] on button "Sākt uzdevumu" at bounding box center [730, 504] width 226 height 40
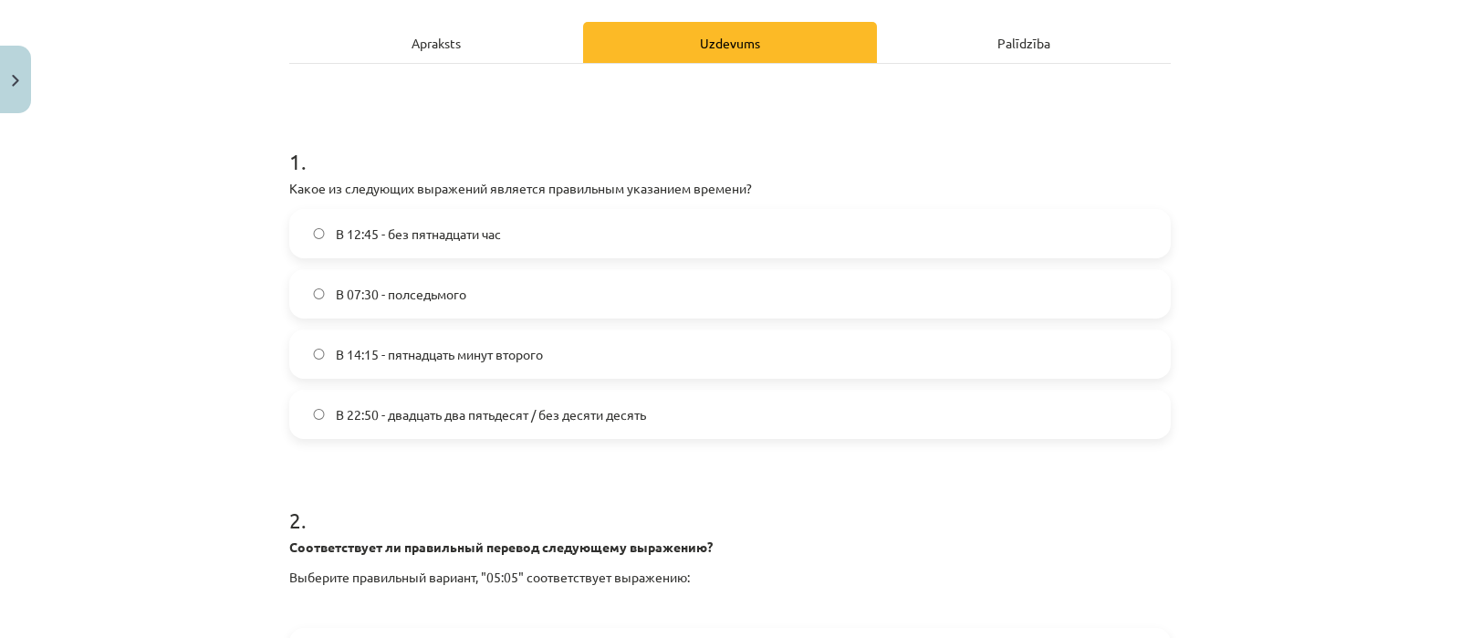
scroll to position [254, 0]
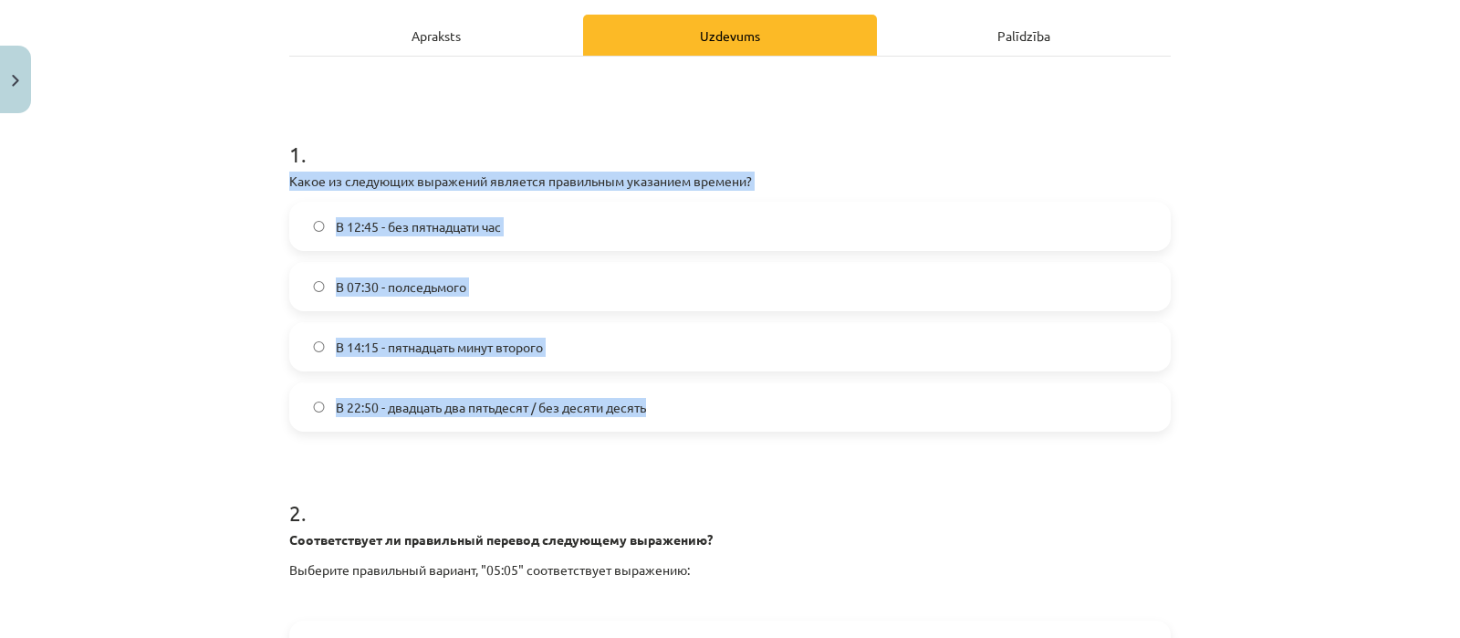
drag, startPoint x: 275, startPoint y: 177, endPoint x: 679, endPoint y: 395, distance: 459.3
click at [679, 395] on div "4 XP Saņemsi Grūts 491 pilda Apraksts Uzdevums Palīdzība 1 . Какое из следующих…" at bounding box center [729, 412] width 903 height 1088
click at [598, 338] on label "В 14:15 - пятнадцать минут второго" at bounding box center [730, 347] width 878 height 46
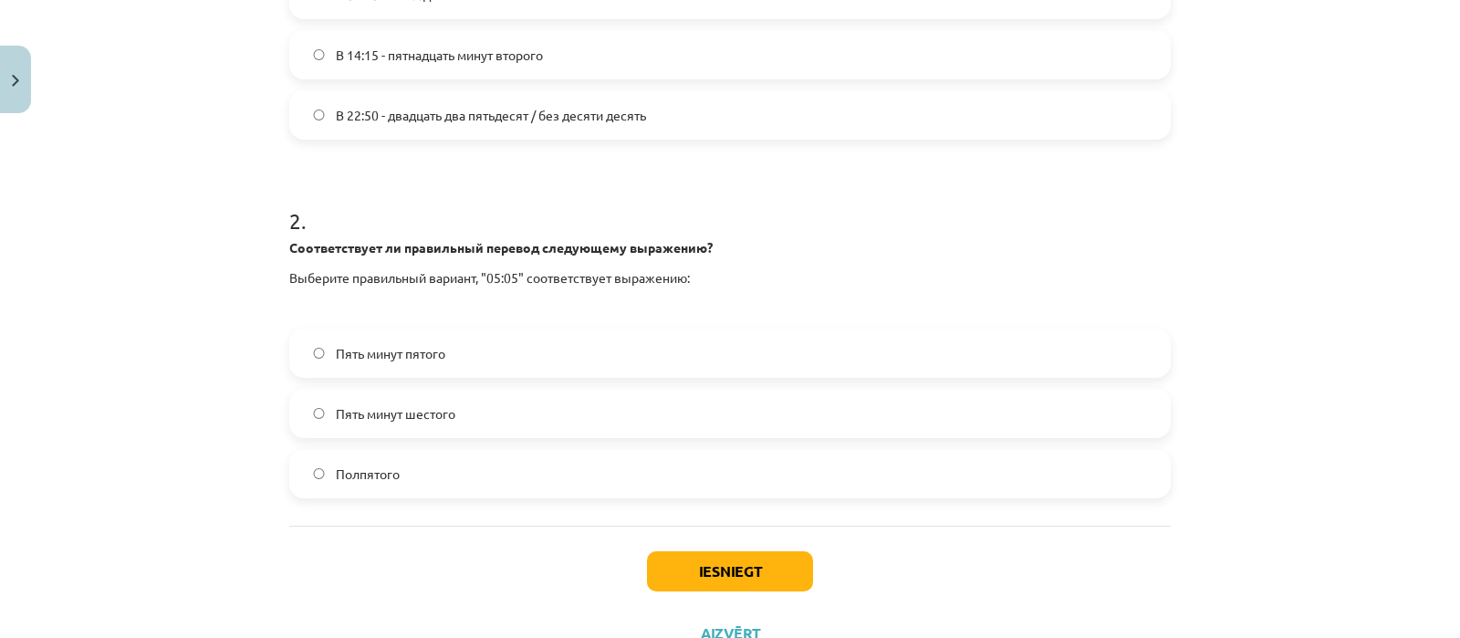
scroll to position [599, 0]
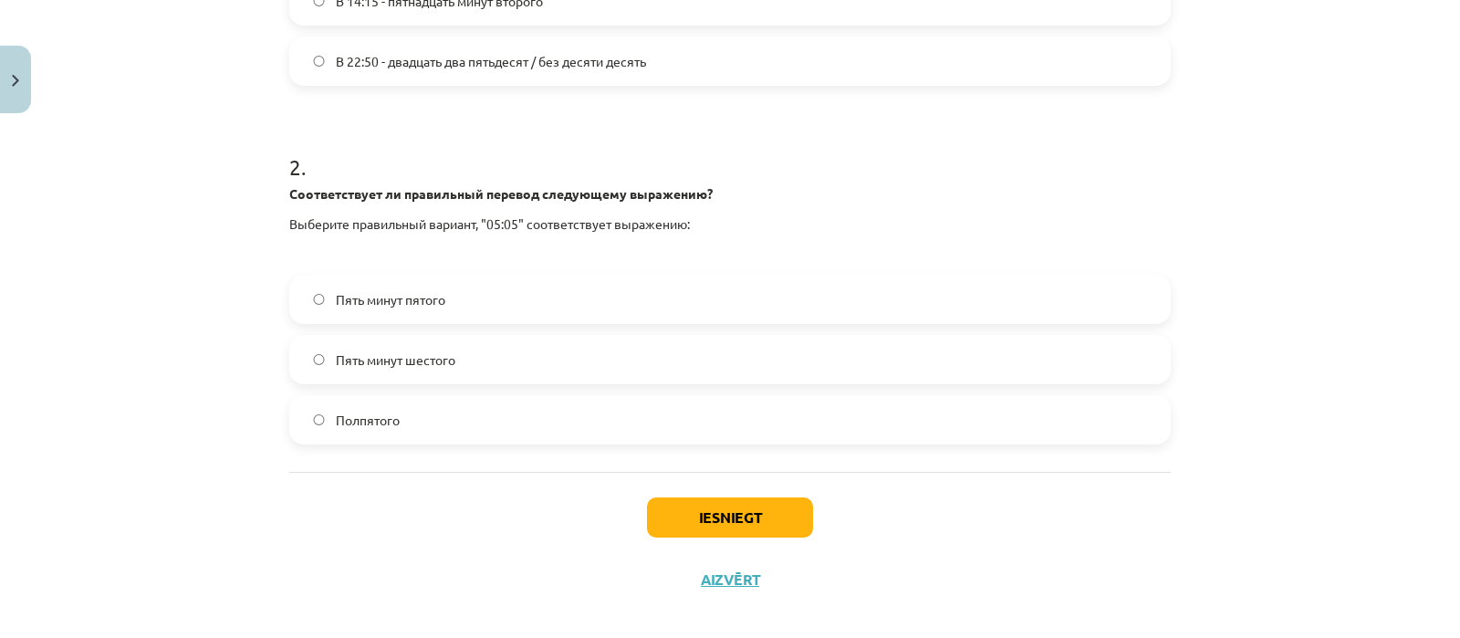
click at [465, 300] on label "Пять минут пятого" at bounding box center [730, 299] width 878 height 46
click at [712, 523] on button "Iesniegt" at bounding box center [730, 517] width 166 height 40
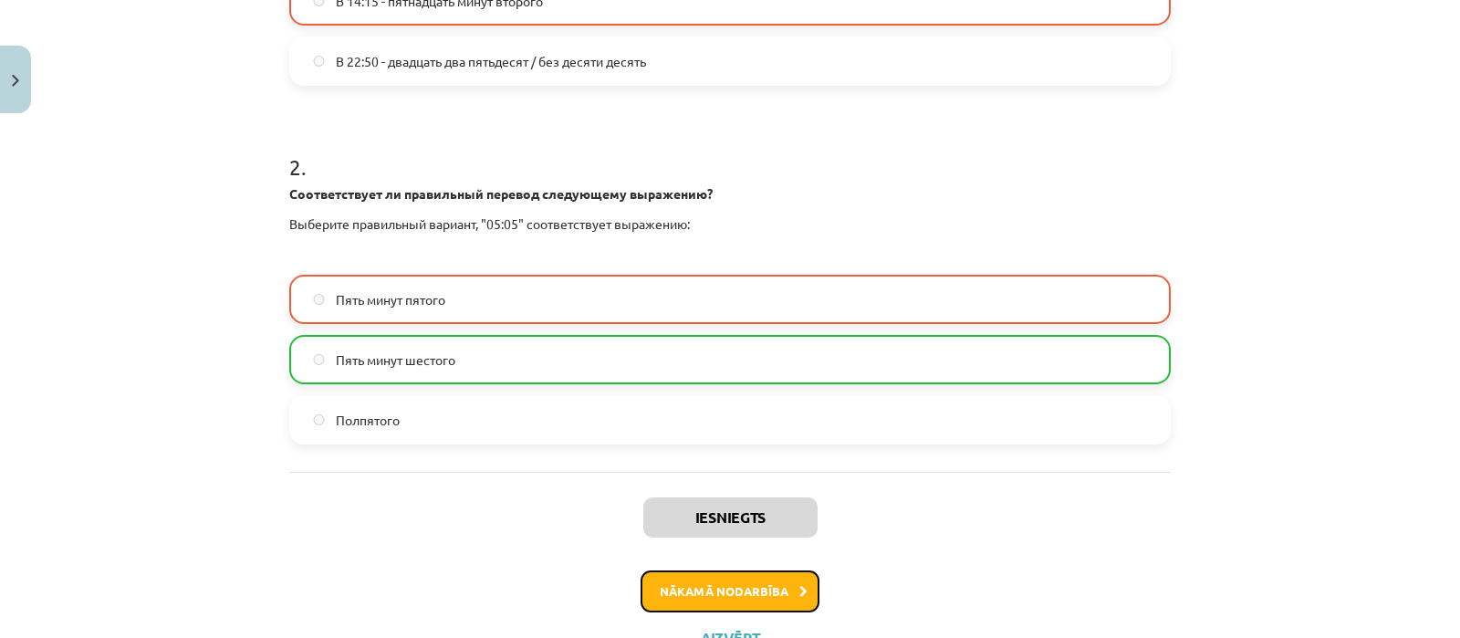
click at [728, 590] on button "Nākamā nodarbība" at bounding box center [729, 591] width 179 height 42
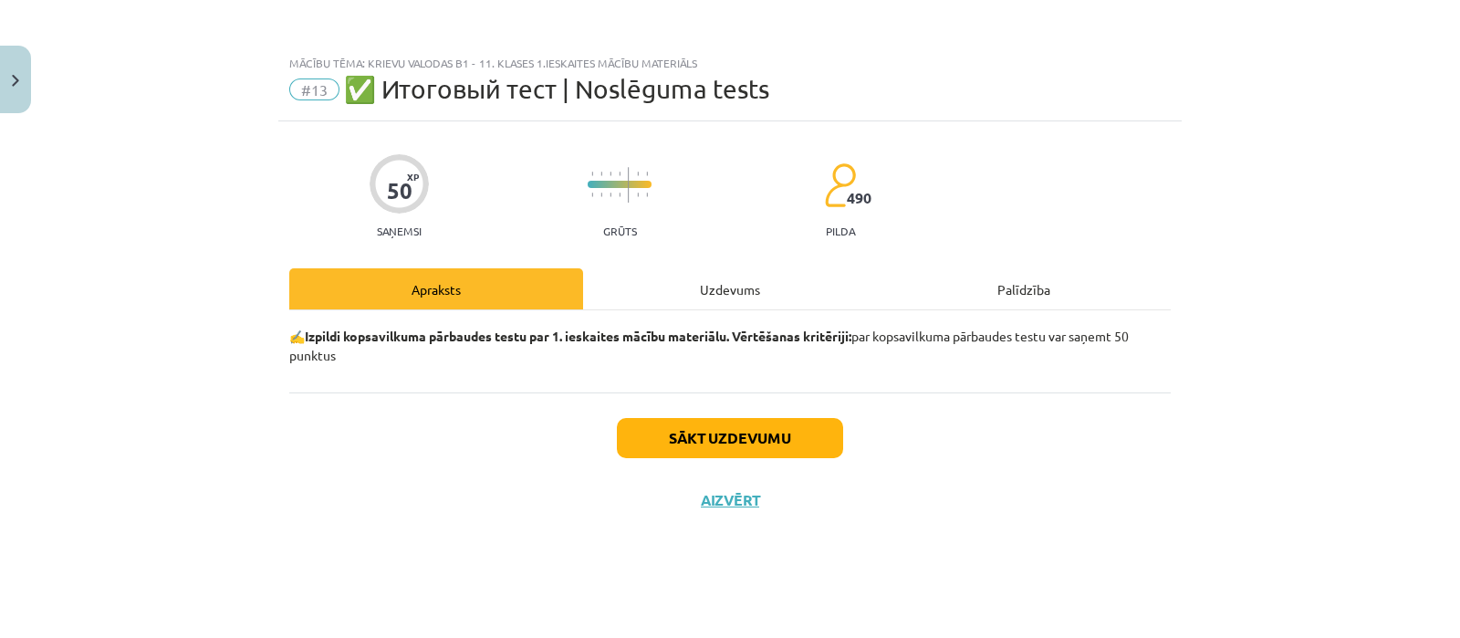
scroll to position [0, 0]
click at [757, 437] on button "Sākt uzdevumu" at bounding box center [730, 438] width 226 height 40
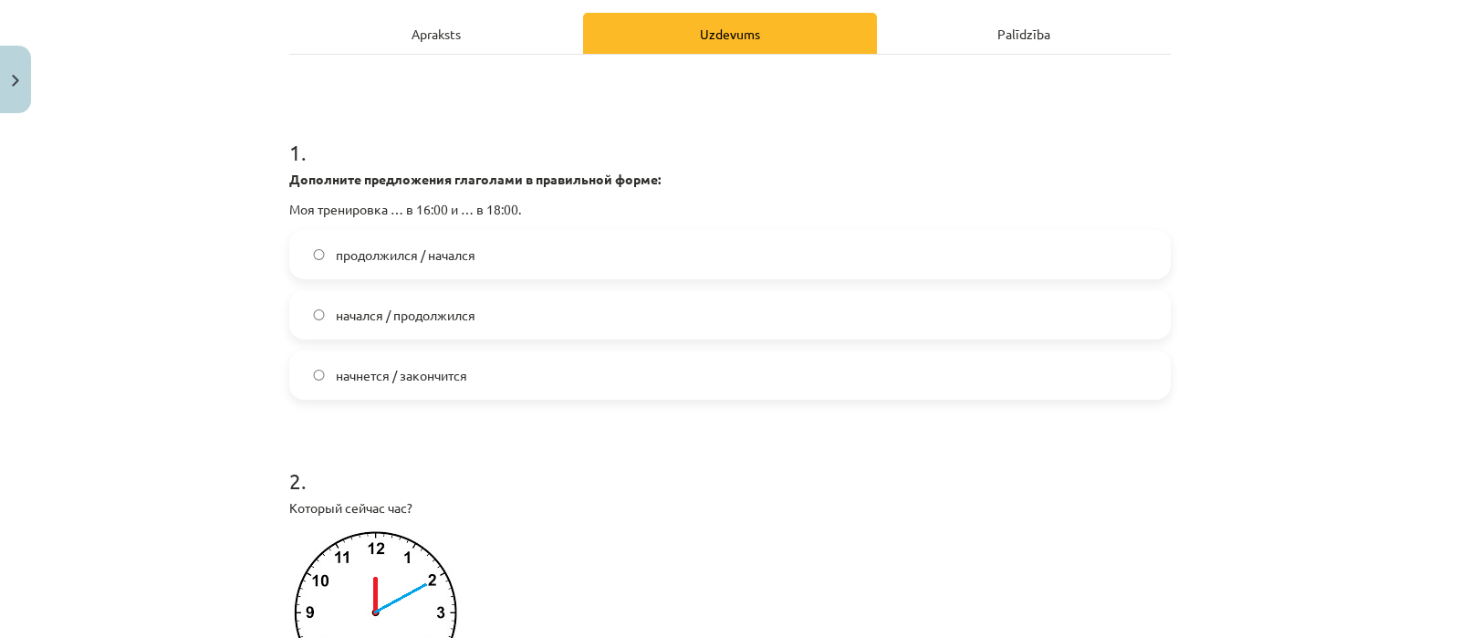
scroll to position [156, 0]
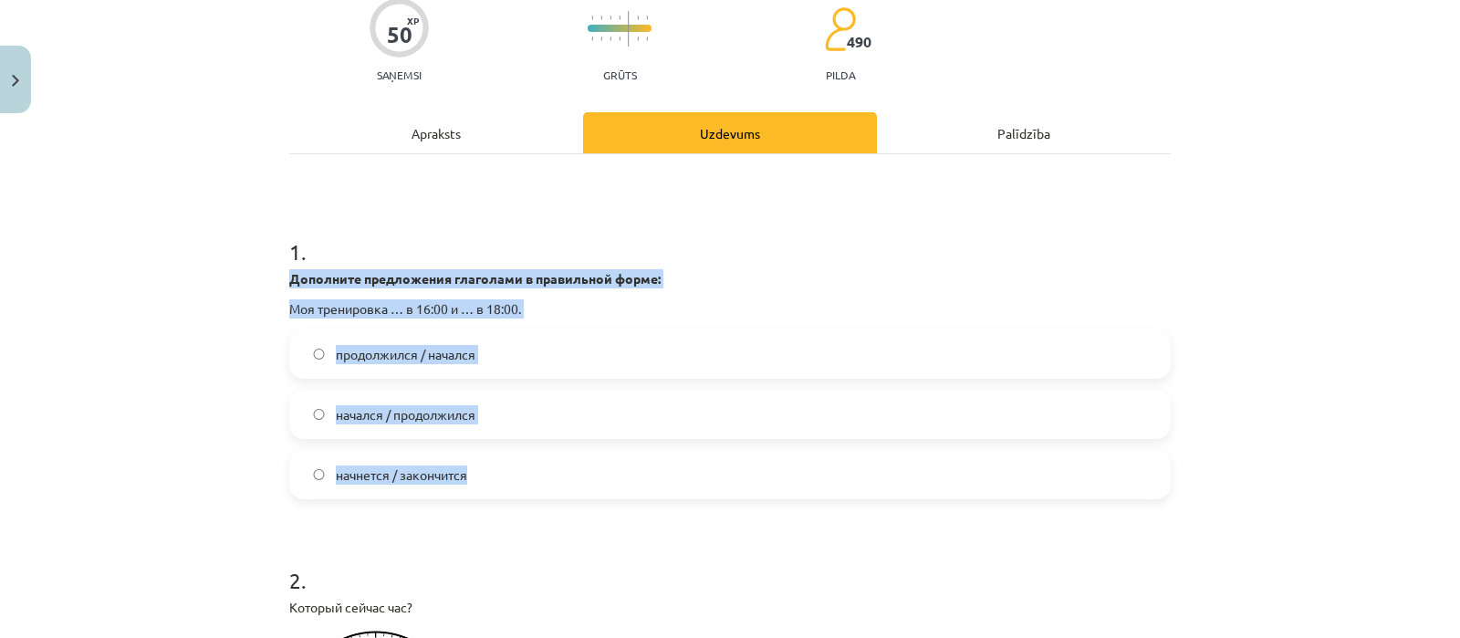
drag, startPoint x: 279, startPoint y: 280, endPoint x: 532, endPoint y: 449, distance: 303.9
click at [532, 449] on div "1 . Дополните предложения глаголами в правильной форме: Моя тренировка … в 16:0…" at bounding box center [729, 353] width 881 height 292
click at [498, 458] on label "начнется / закончится" at bounding box center [730, 475] width 878 height 46
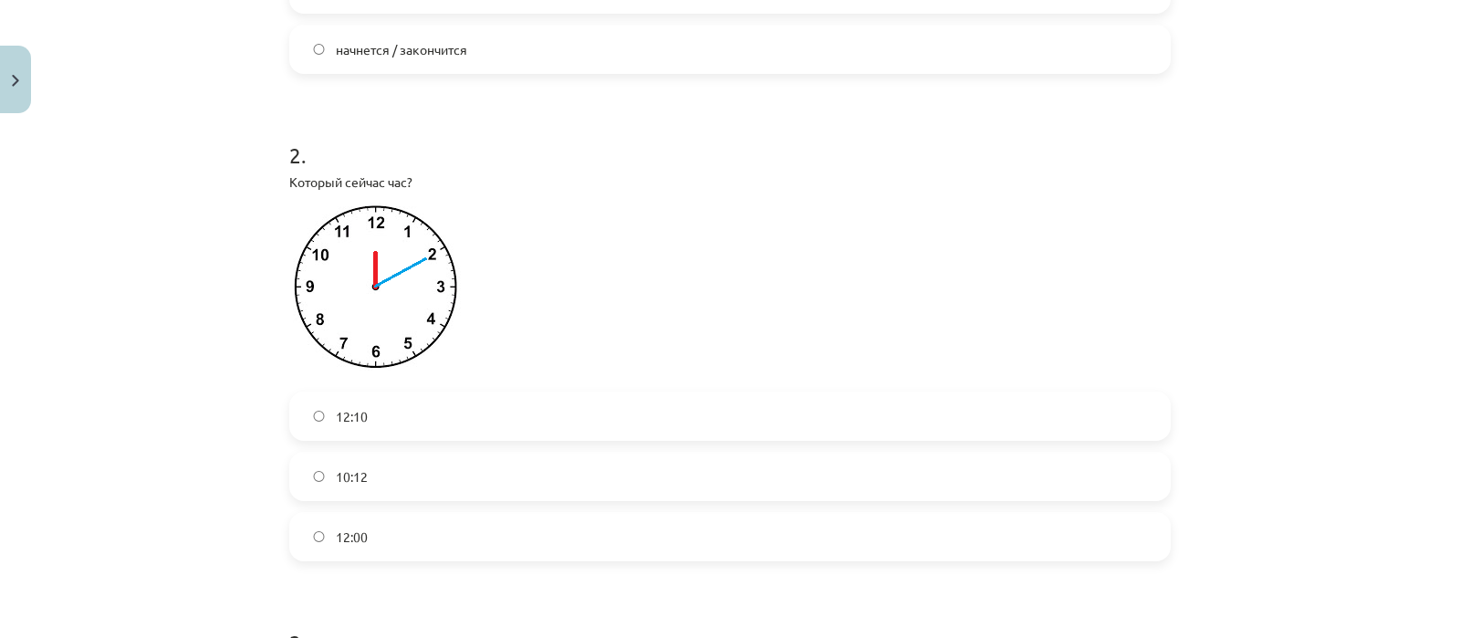
scroll to position [576, 0]
click at [439, 412] on label "12:10" at bounding box center [730, 422] width 878 height 46
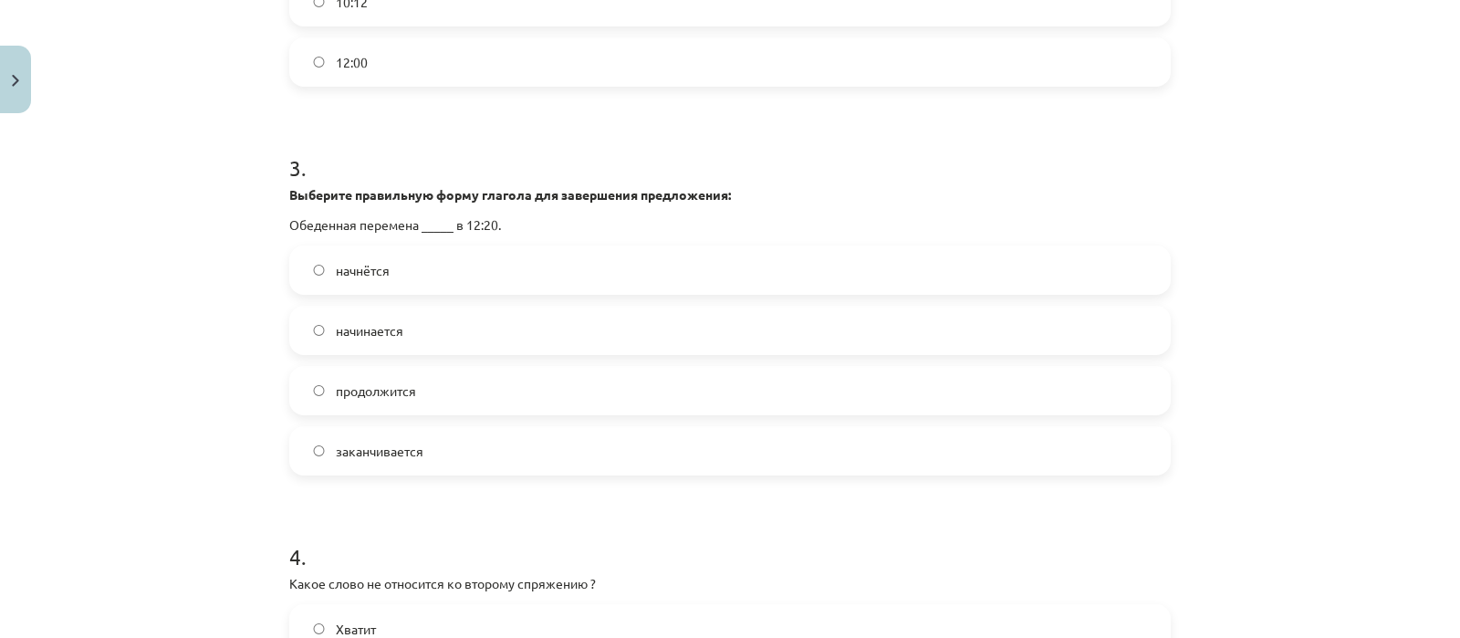
scroll to position [1095, 0]
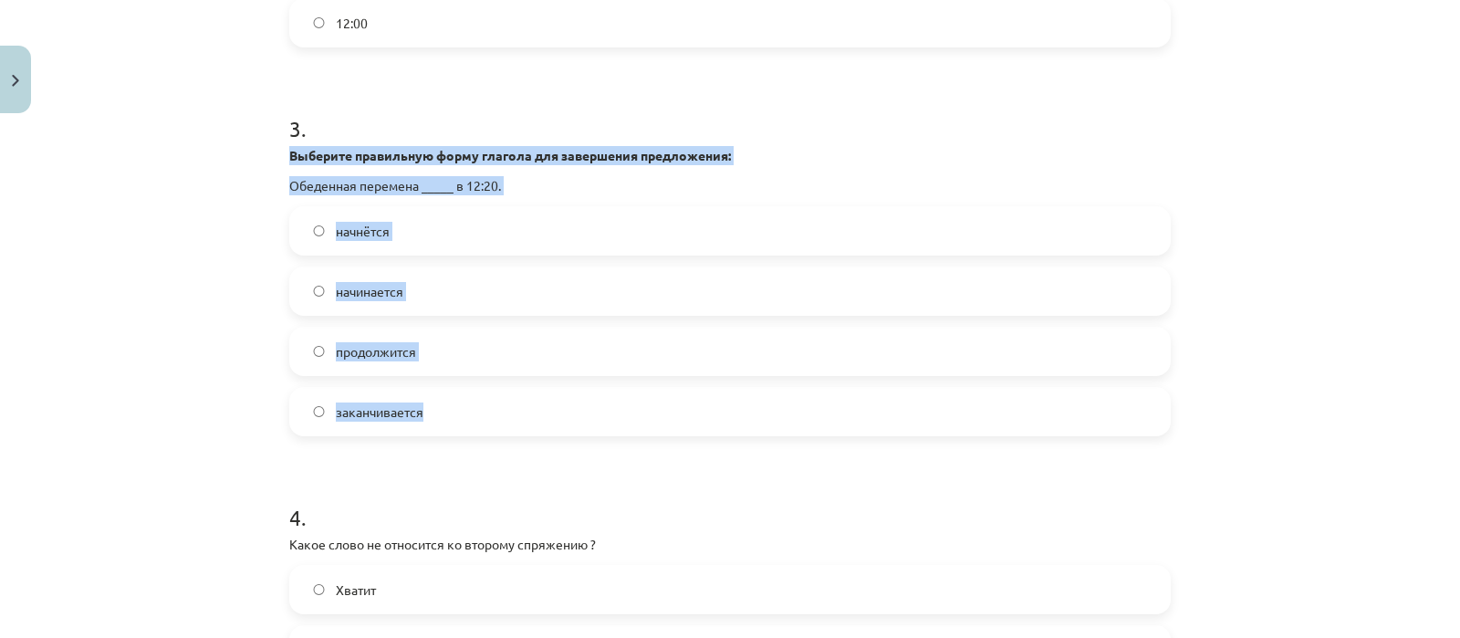
drag, startPoint x: 276, startPoint y: 157, endPoint x: 520, endPoint y: 413, distance: 354.3
click at [415, 282] on label "начинается" at bounding box center [730, 291] width 878 height 46
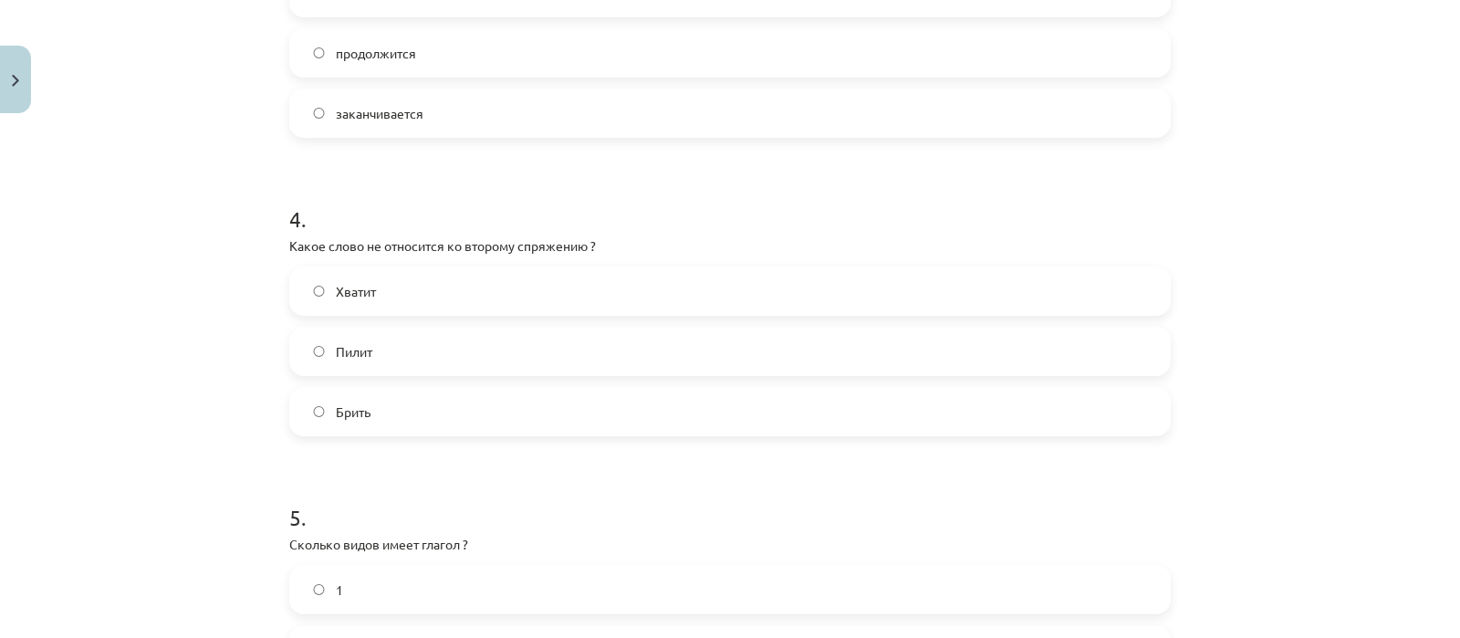
scroll to position [1432, 0]
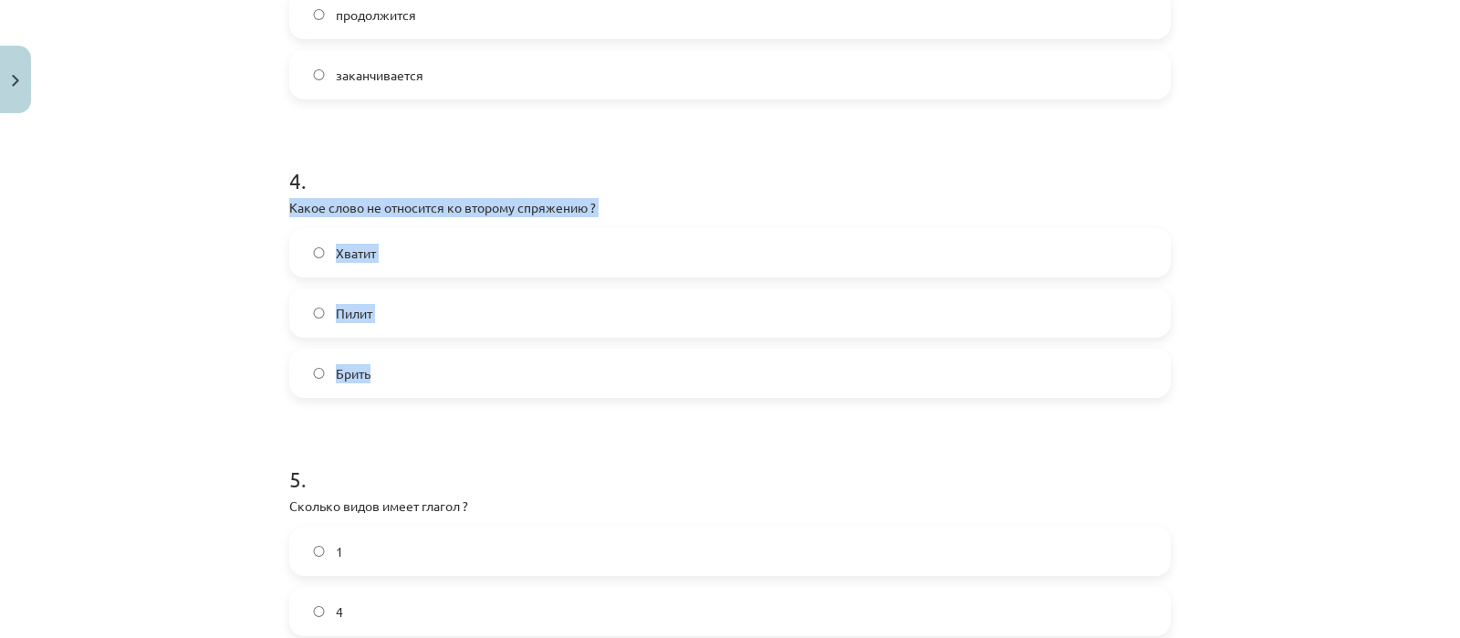
drag, startPoint x: 273, startPoint y: 207, endPoint x: 413, endPoint y: 360, distance: 207.9
click at [394, 254] on label "Хватит" at bounding box center [730, 253] width 878 height 46
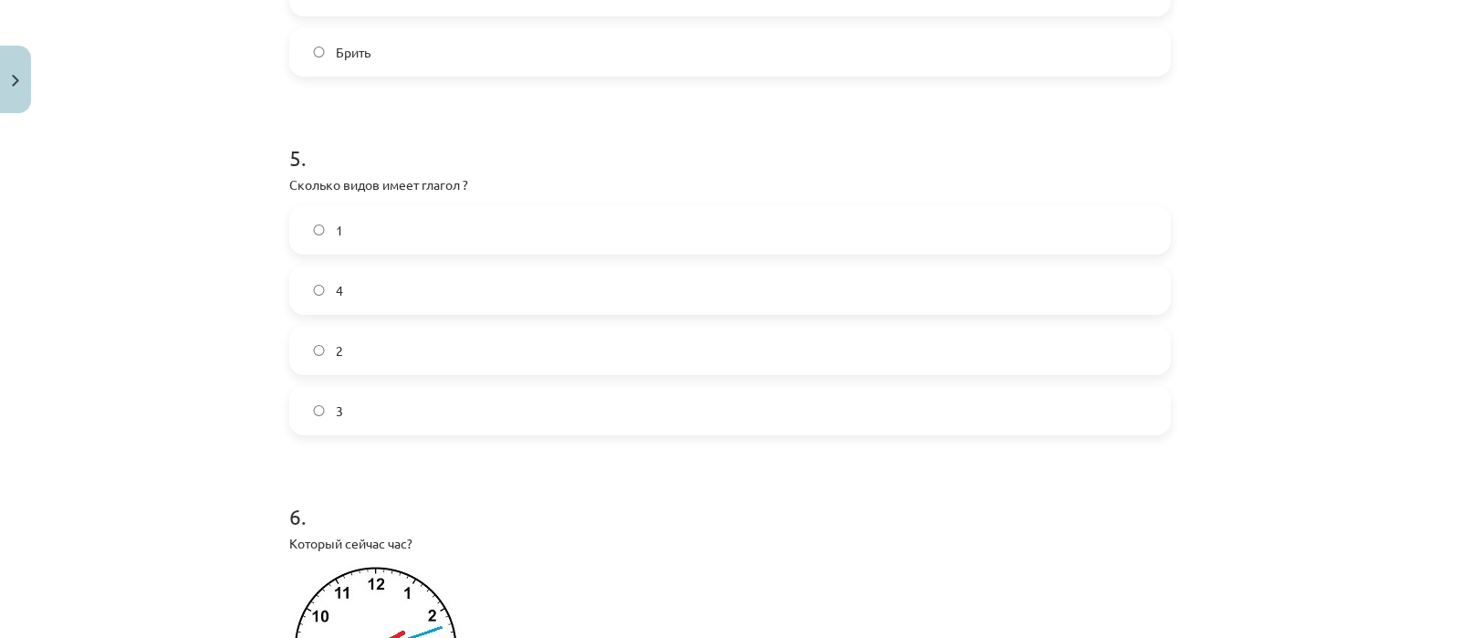
scroll to position [1786, 0]
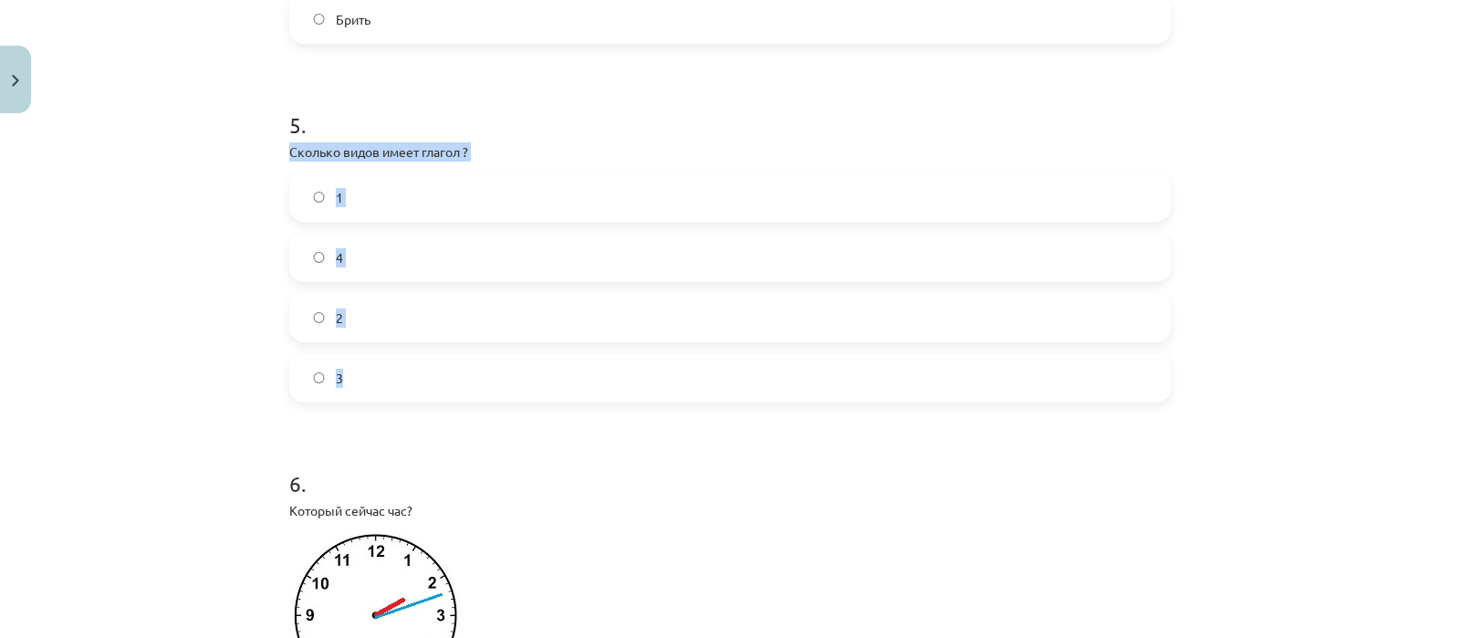
drag, startPoint x: 280, startPoint y: 149, endPoint x: 404, endPoint y: 349, distance: 235.2
click at [404, 349] on div "5 . Сколько видов имеет глагол ? 1 4 2 3" at bounding box center [729, 241] width 881 height 322
click at [366, 297] on label "2" at bounding box center [730, 318] width 878 height 46
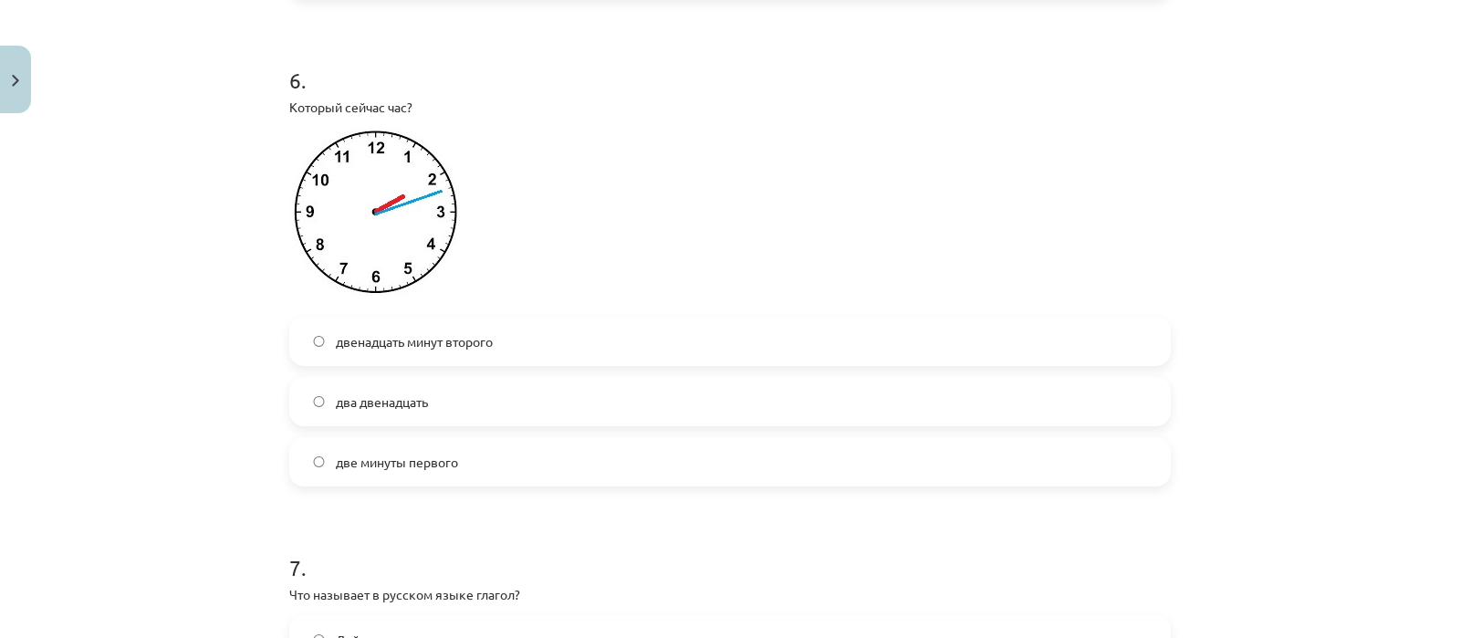
scroll to position [2222, 0]
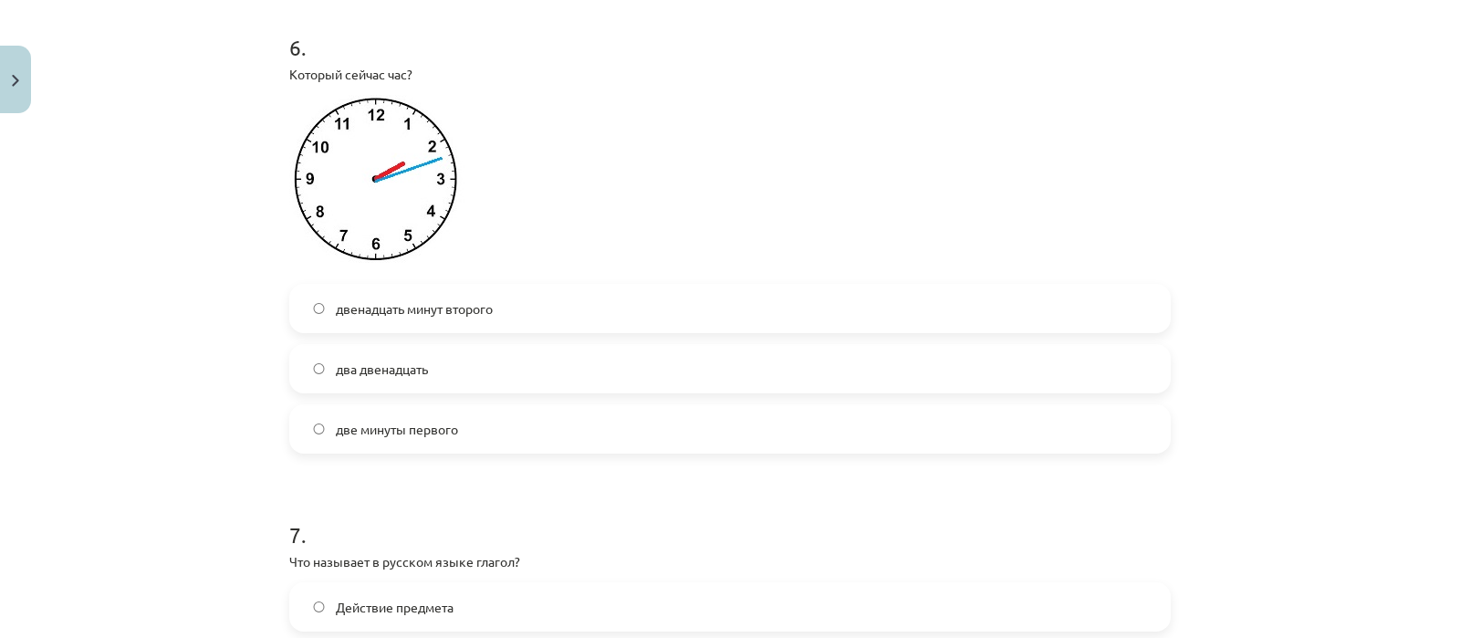
click at [667, 308] on label "двенадцать минут второго" at bounding box center [730, 309] width 878 height 46
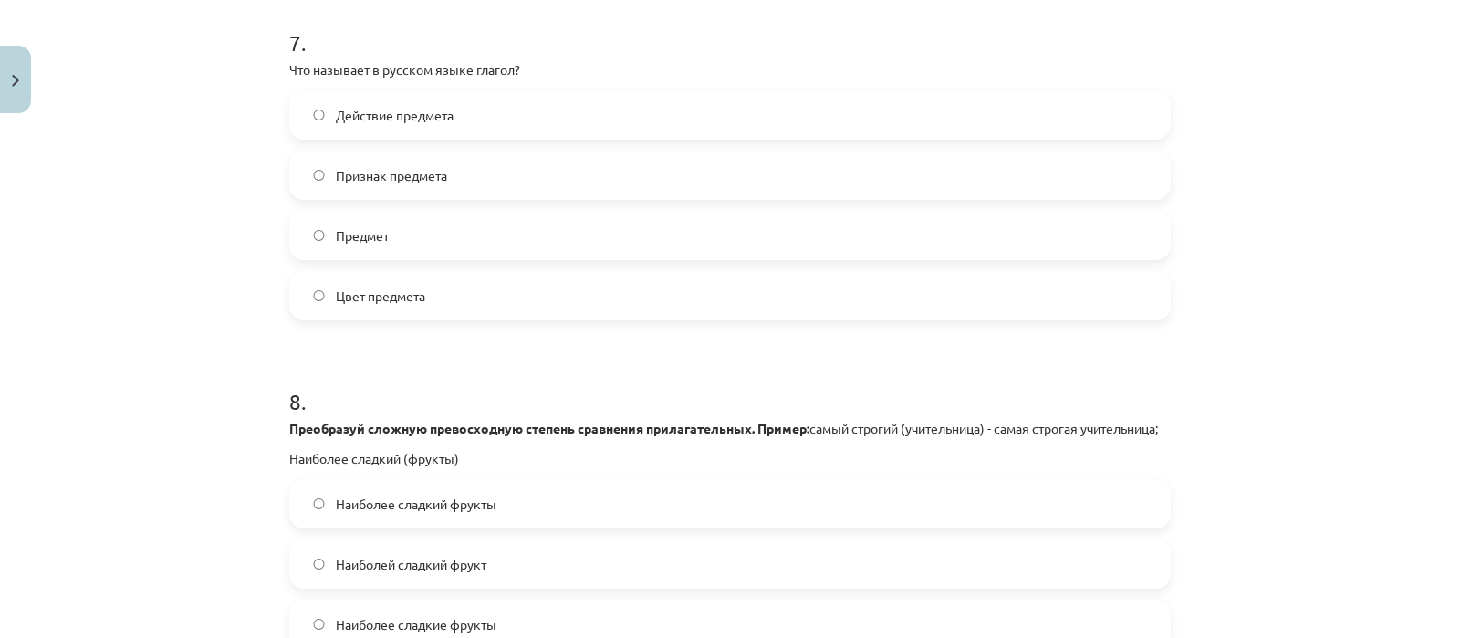
scroll to position [2729, 0]
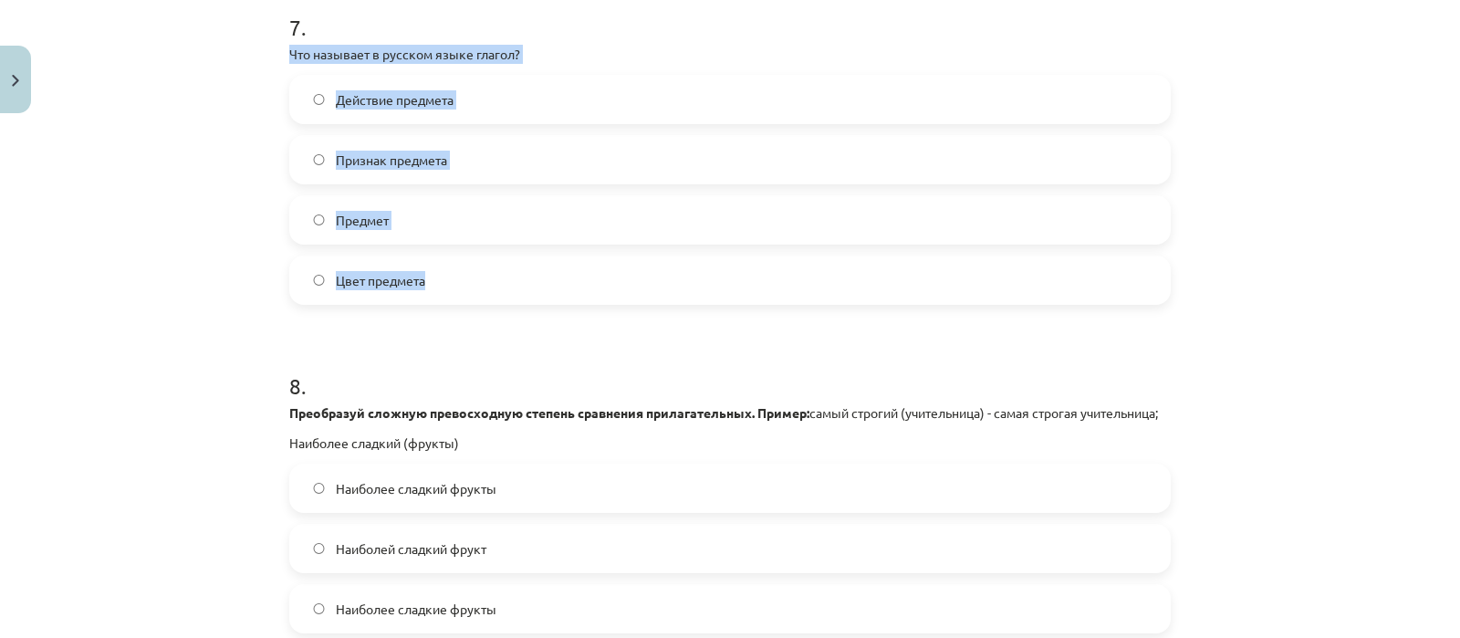
drag, startPoint x: 276, startPoint y: 47, endPoint x: 506, endPoint y: 266, distance: 316.9
click at [453, 84] on label "Действие предмета" at bounding box center [730, 100] width 878 height 46
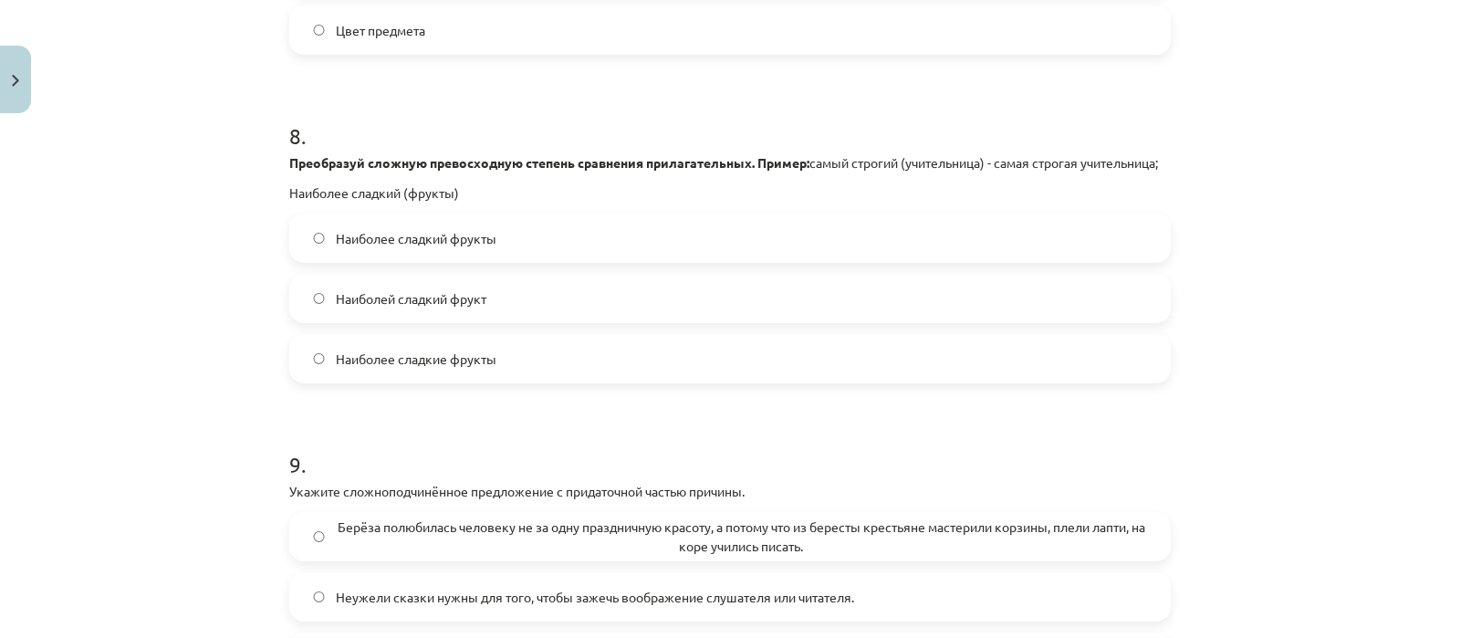
scroll to position [3001, 0]
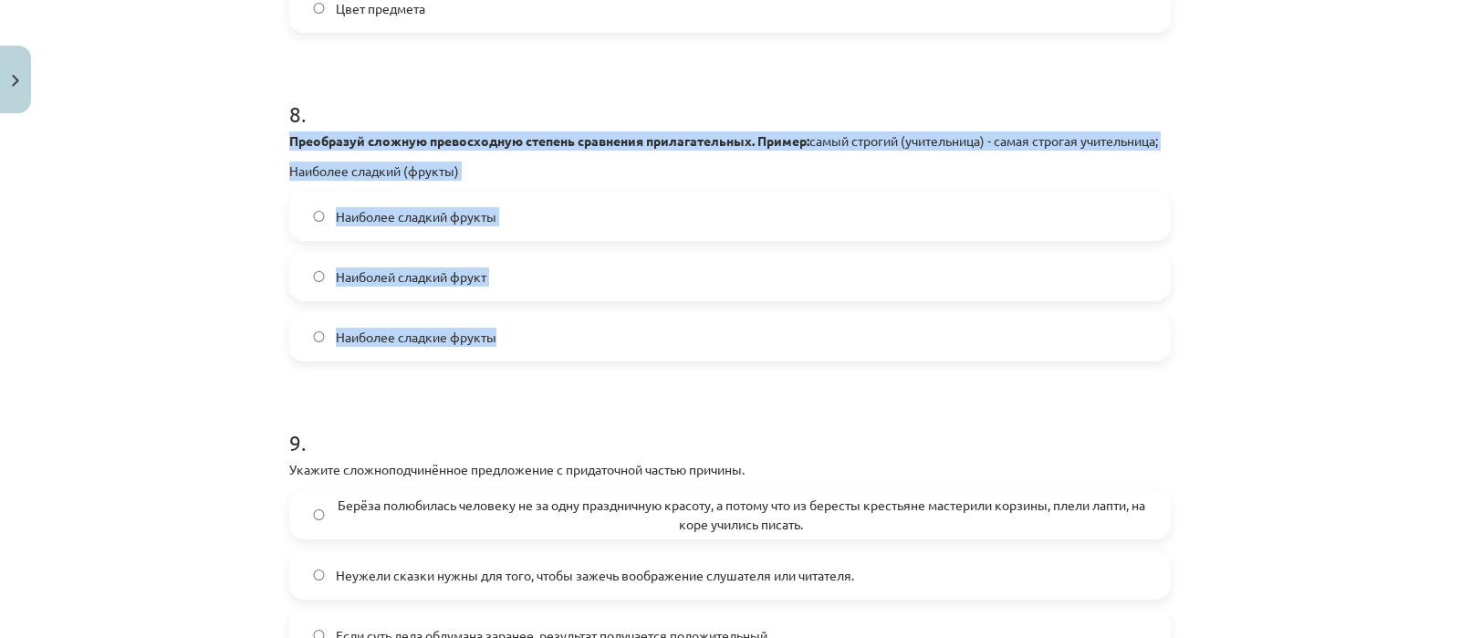
drag, startPoint x: 278, startPoint y: 139, endPoint x: 543, endPoint y: 346, distance: 336.0
click at [513, 222] on label "Наиболее сладкий фрукты" at bounding box center [730, 216] width 878 height 46
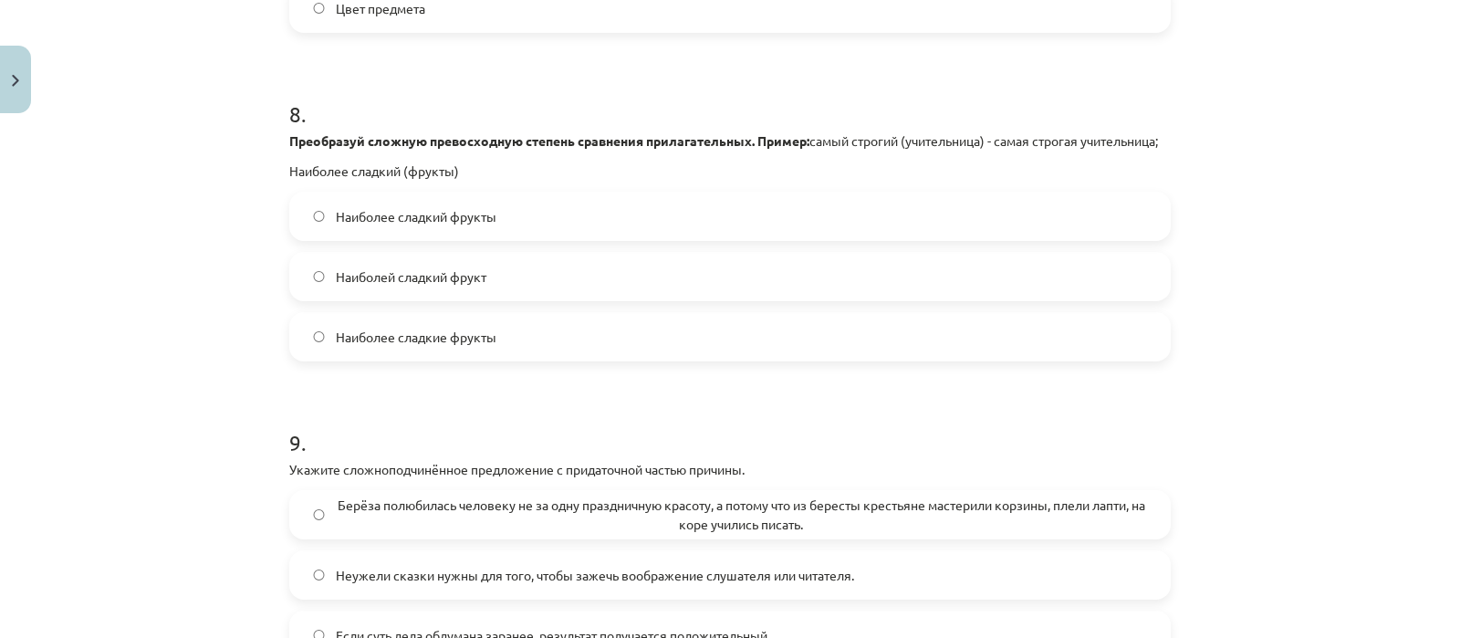
click at [523, 359] on label "Наиболее сладкие фрукты" at bounding box center [730, 337] width 878 height 46
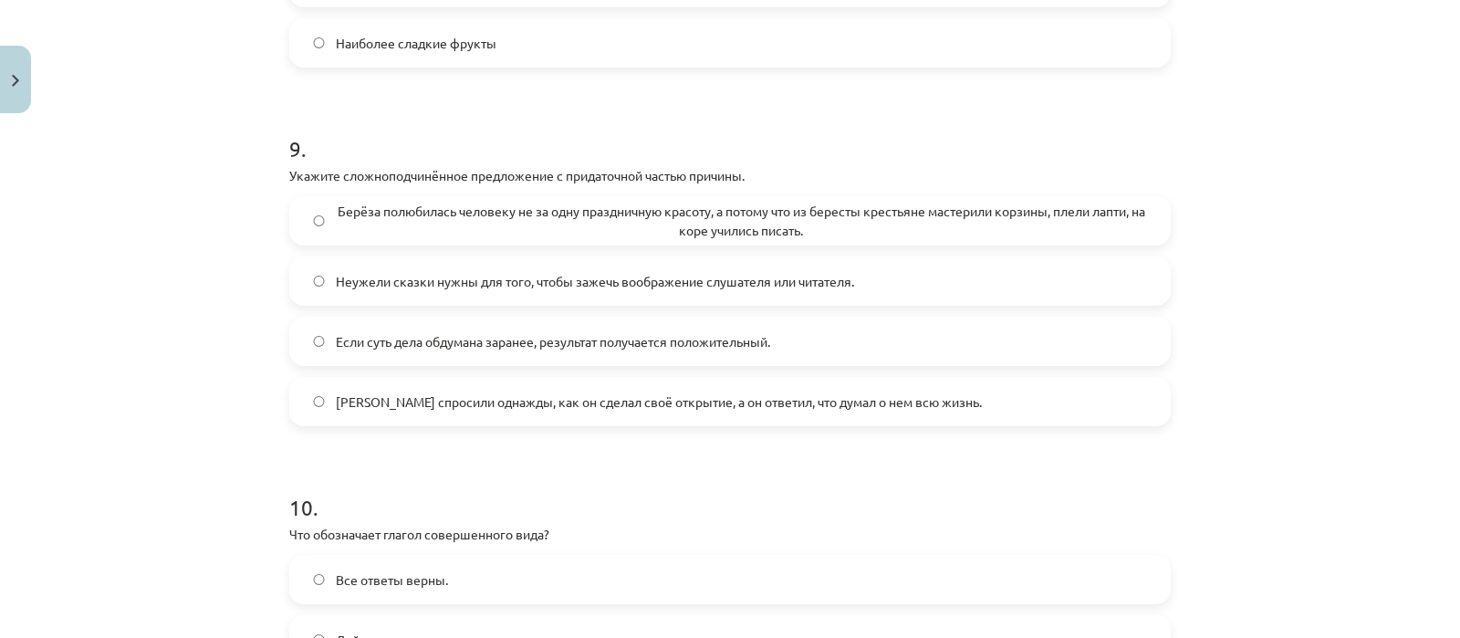
scroll to position [3306, 0]
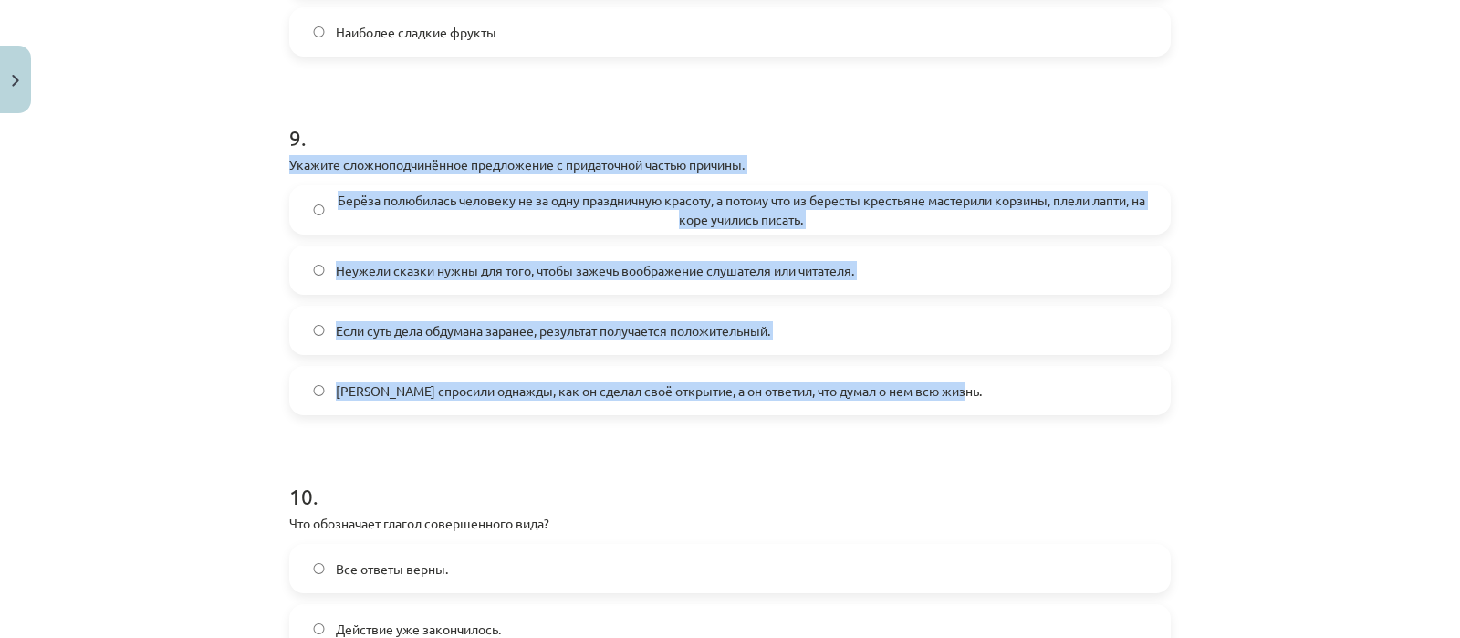
drag, startPoint x: 280, startPoint y: 179, endPoint x: 998, endPoint y: 408, distance: 753.7
click at [998, 408] on div "9 . Укажите сложноподчинённое предложение с придаточной частью причины. Берёза …" at bounding box center [729, 254] width 881 height 322
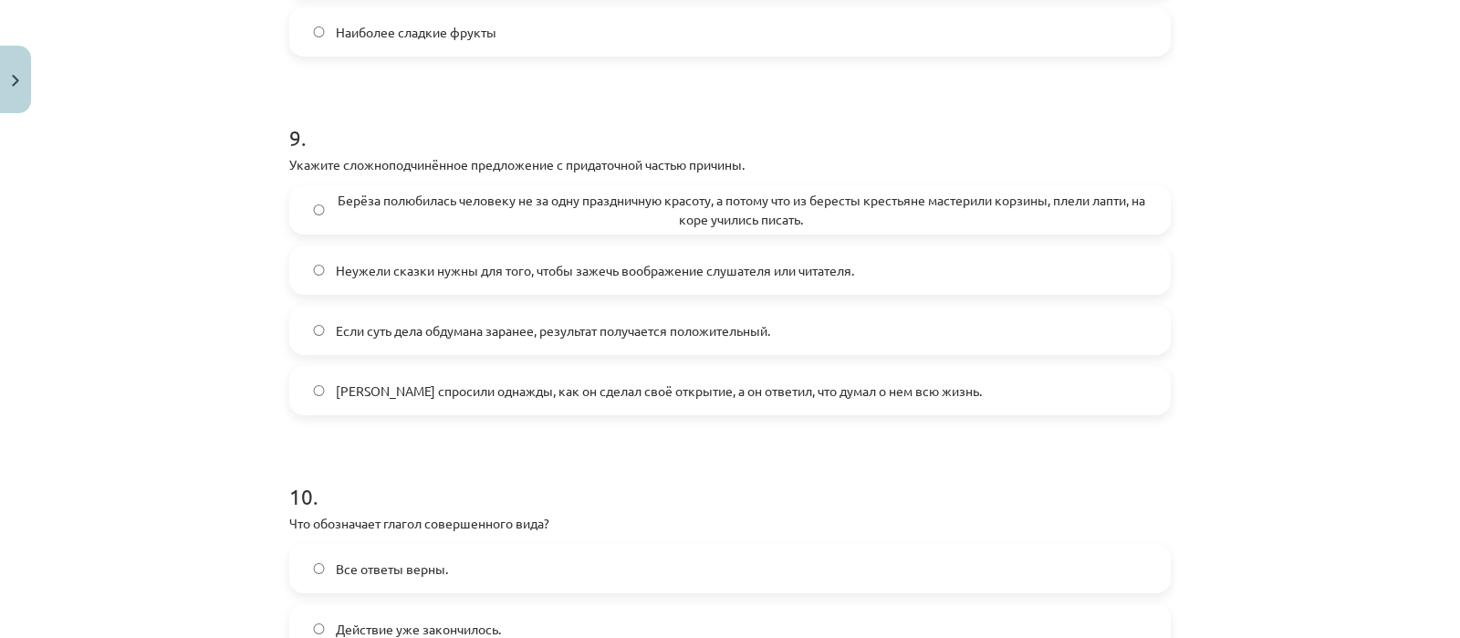
click at [460, 55] on label "Наиболее сладкие фрукты" at bounding box center [730, 32] width 878 height 46
click at [577, 214] on span "Берёза полюбилась человеку не за одну праздничную красоту, а потому что из бере…" at bounding box center [741, 210] width 811 height 38
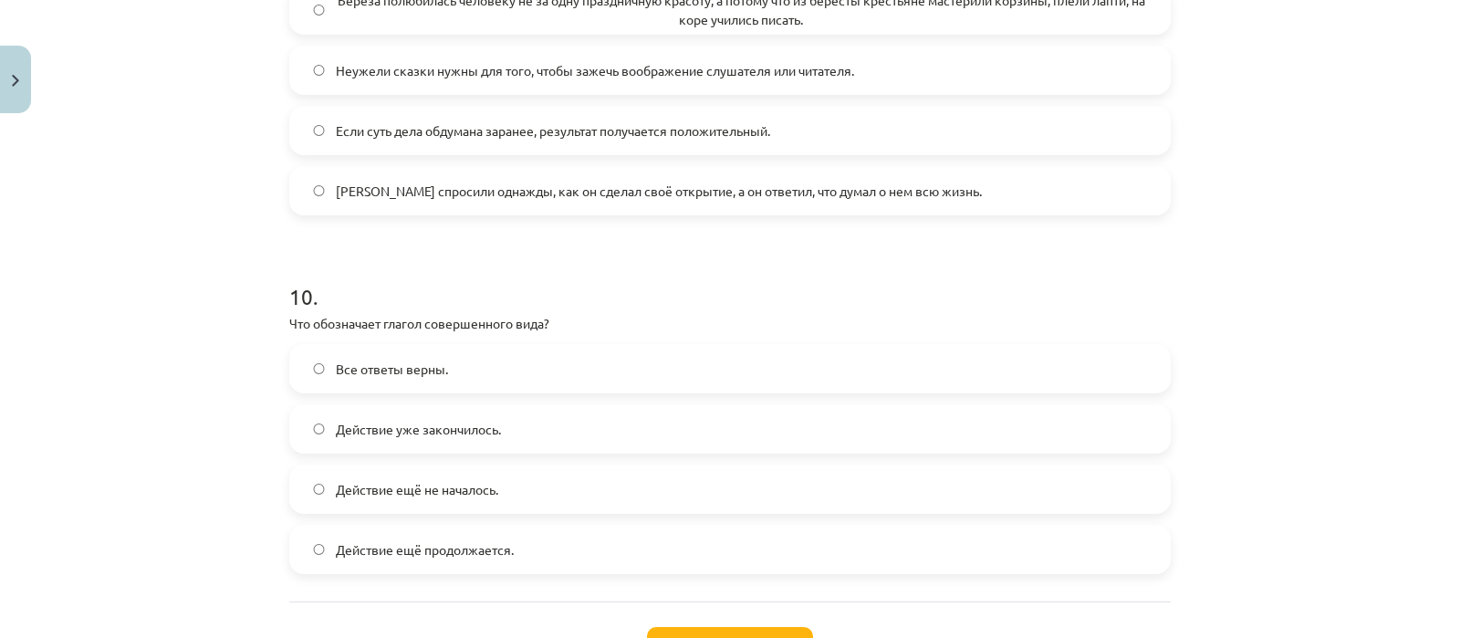
scroll to position [3670, 0]
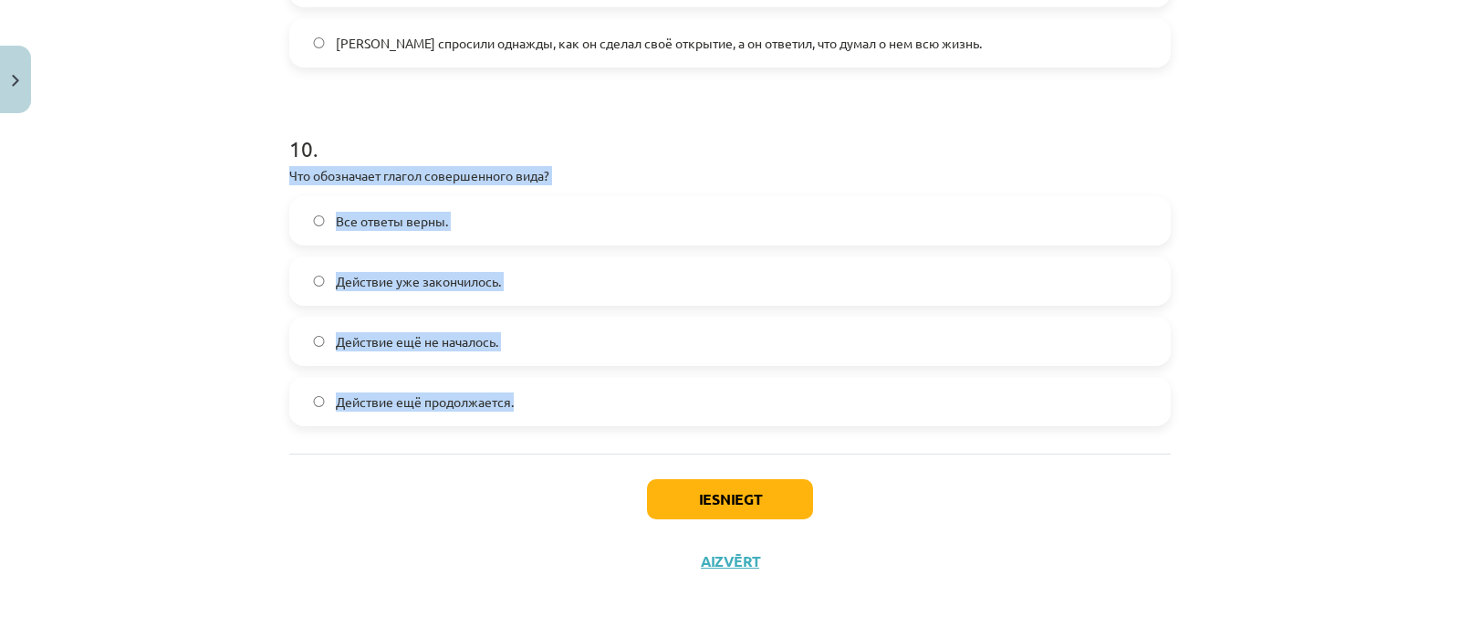
drag, startPoint x: 283, startPoint y: 173, endPoint x: 561, endPoint y: 380, distance: 346.3
click at [561, 380] on div "10 . Что обозначает глагол совершенного вида? Все ответы верны. Действие уже за…" at bounding box center [729, 265] width 881 height 322
click at [512, 276] on label "Действие уже закончилось." at bounding box center [730, 281] width 878 height 46
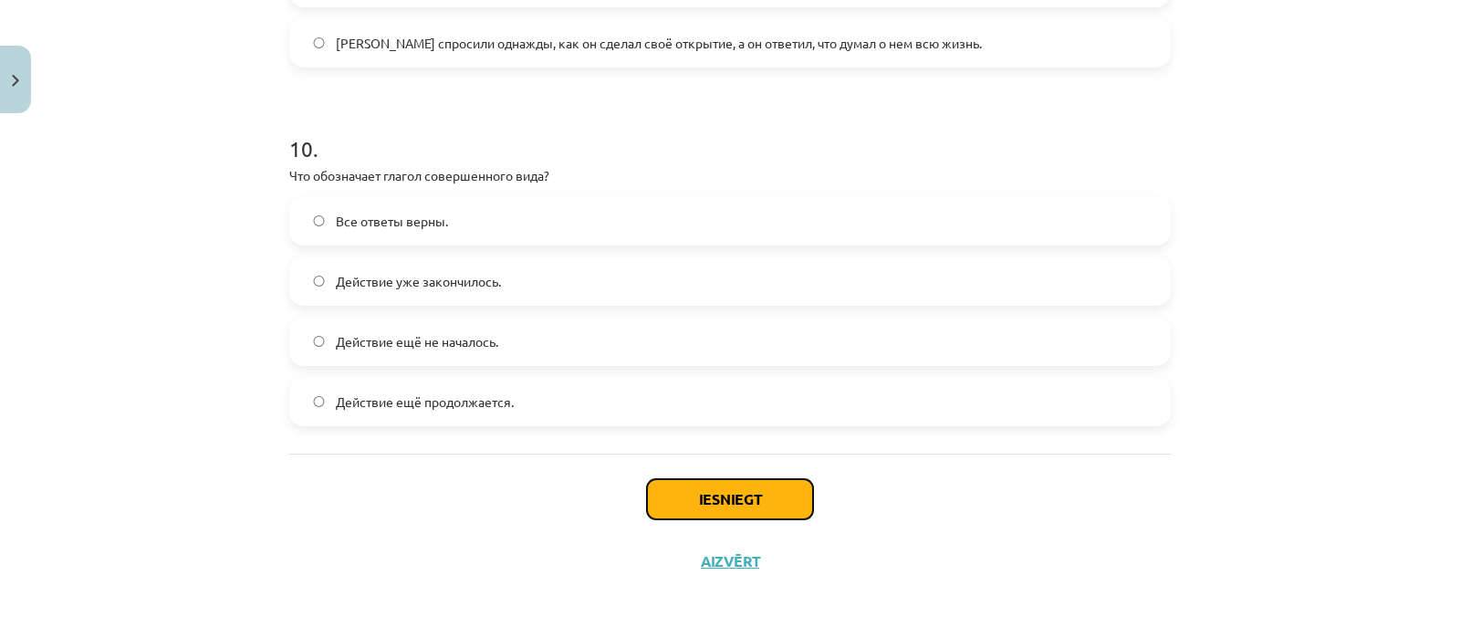
click at [687, 496] on button "Iesniegt" at bounding box center [730, 499] width 166 height 40
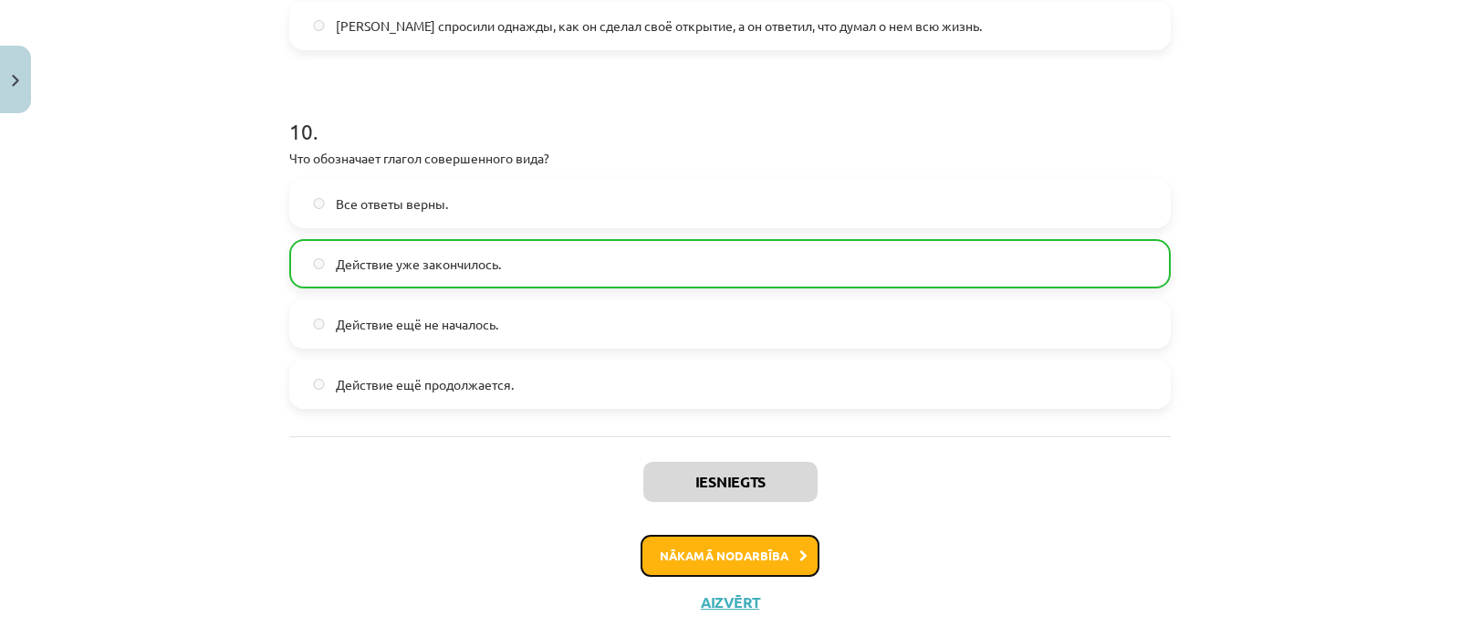
click at [725, 568] on button "Nākamā nodarbība" at bounding box center [729, 556] width 179 height 42
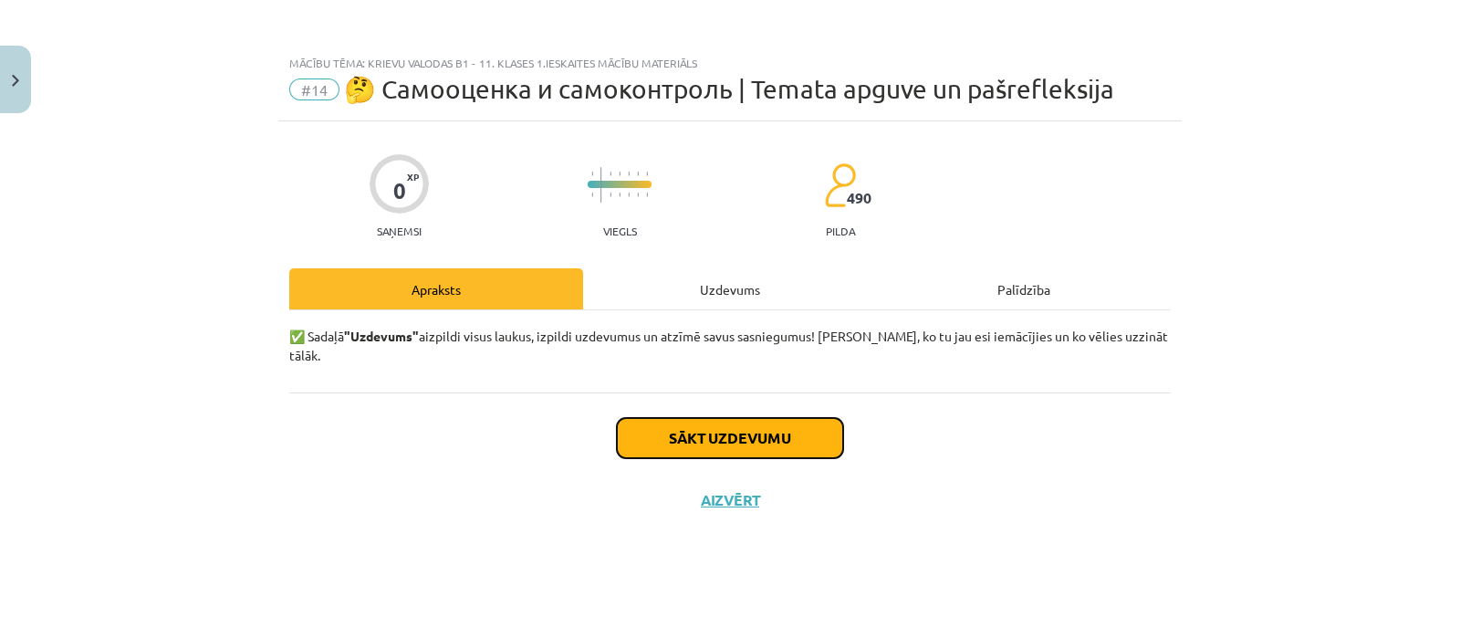
click at [762, 418] on button "Sākt uzdevumu" at bounding box center [730, 438] width 226 height 40
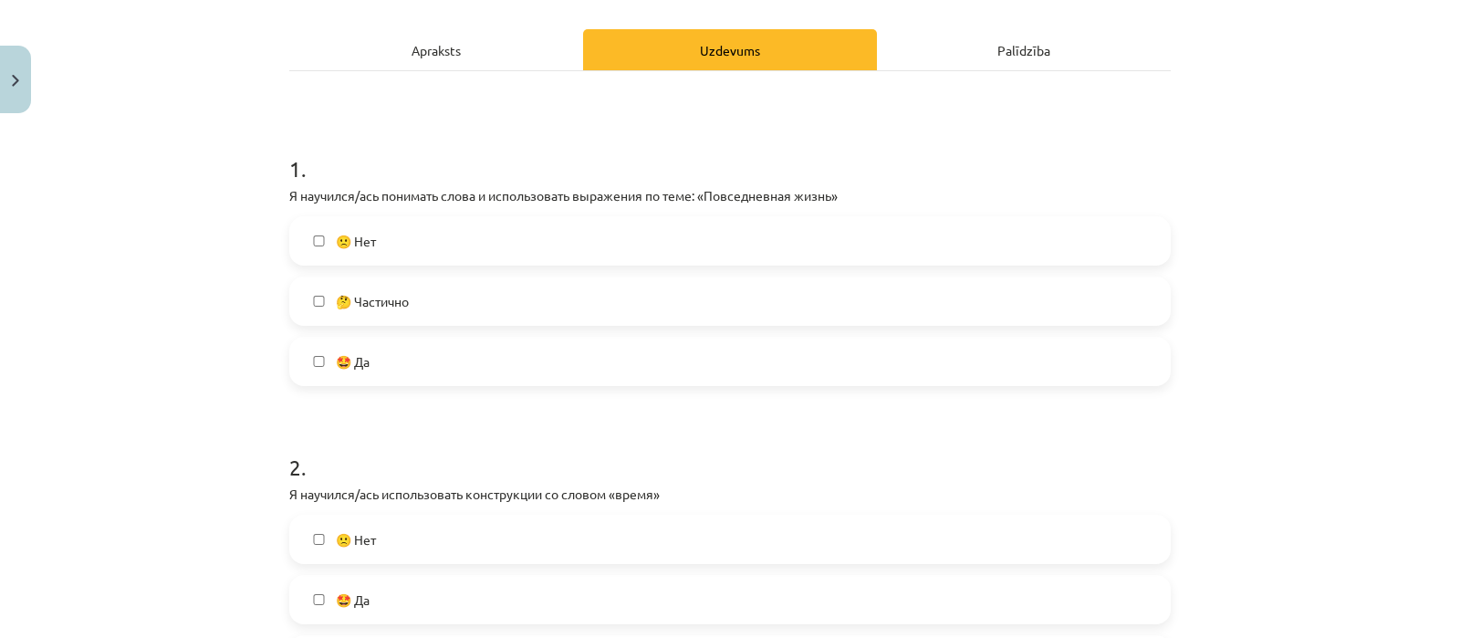
scroll to position [243, 0]
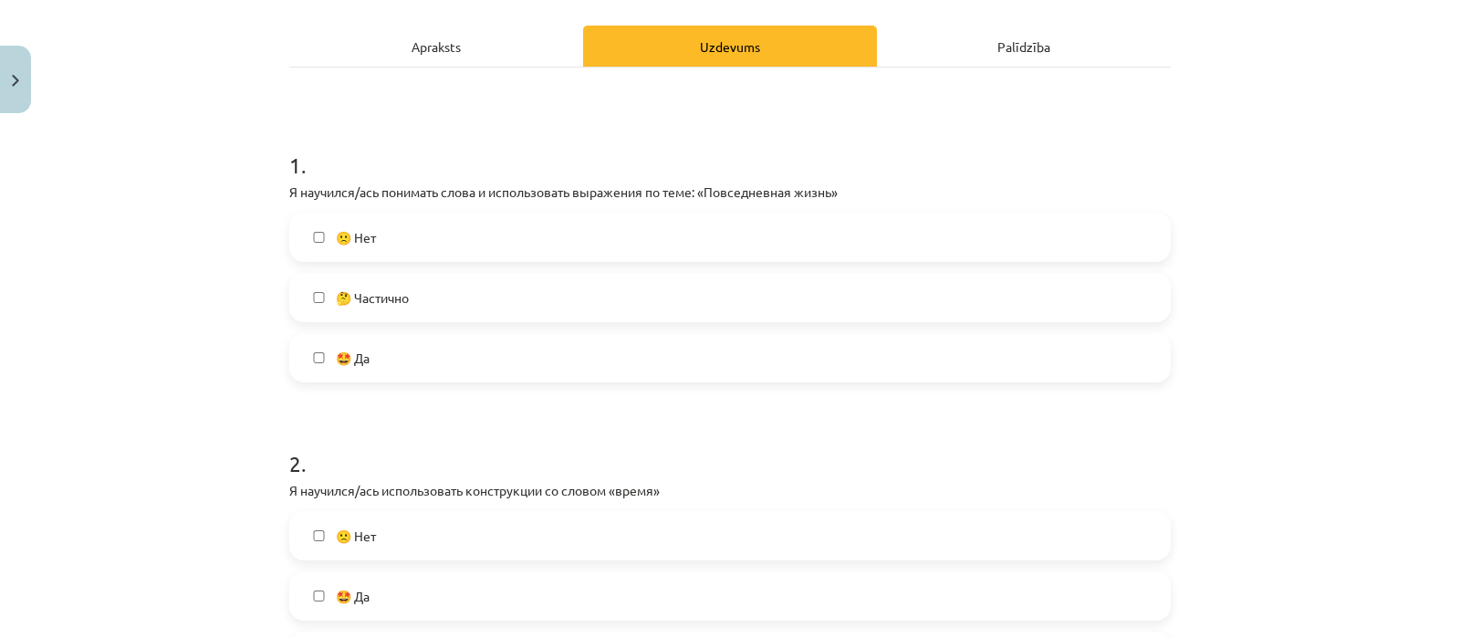
click at [716, 298] on label "🤔 Частично" at bounding box center [730, 298] width 878 height 46
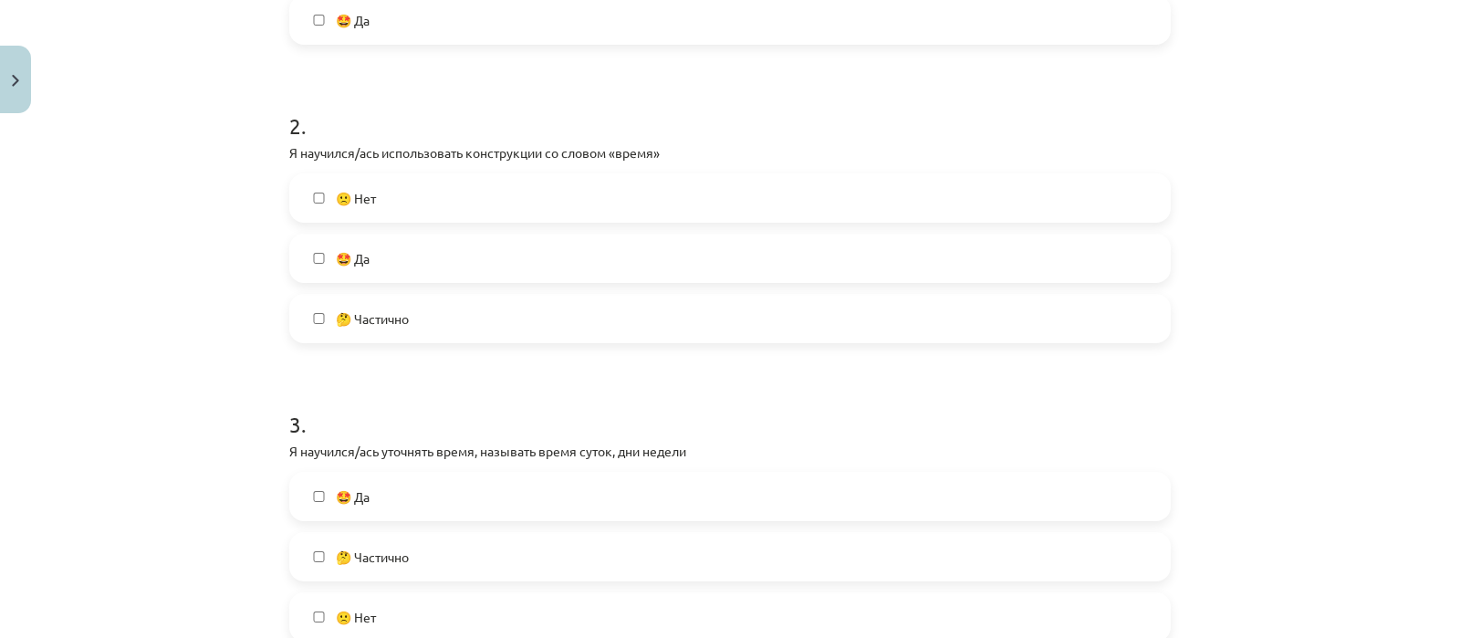
scroll to position [593, 0]
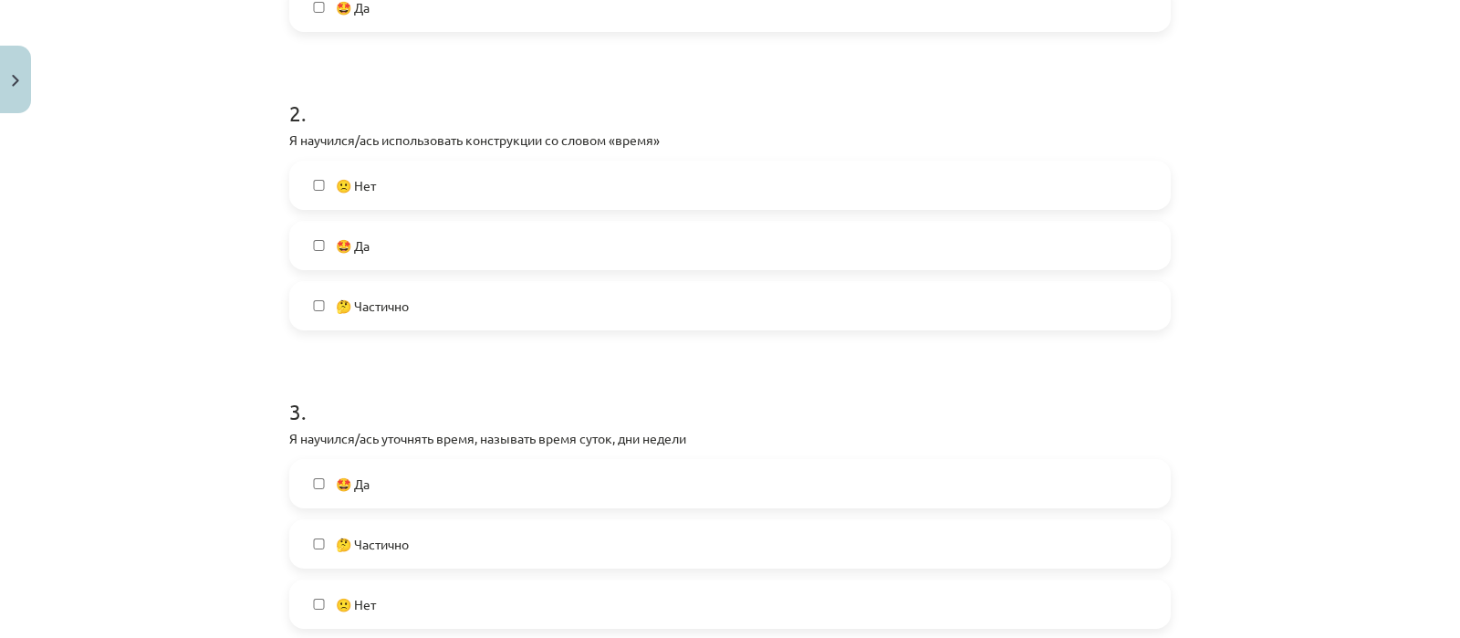
click at [610, 243] on label "🤩 Да" at bounding box center [730, 246] width 878 height 46
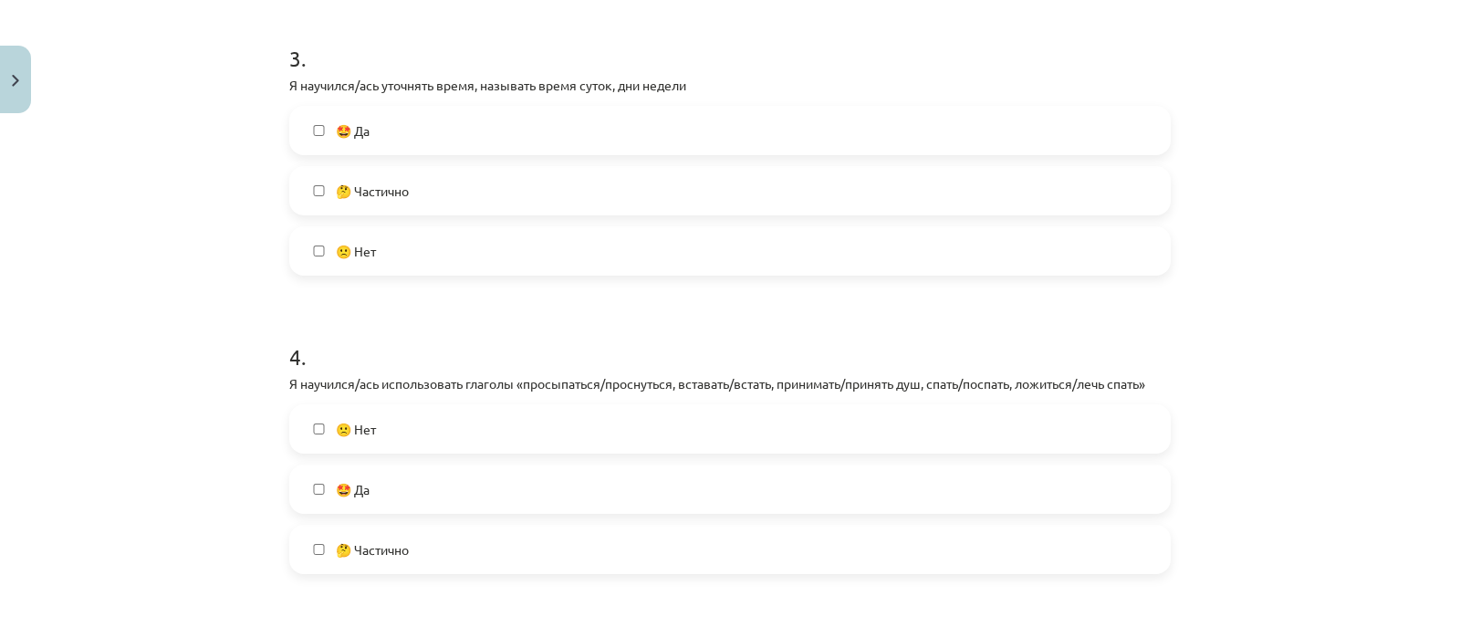
scroll to position [958, 0]
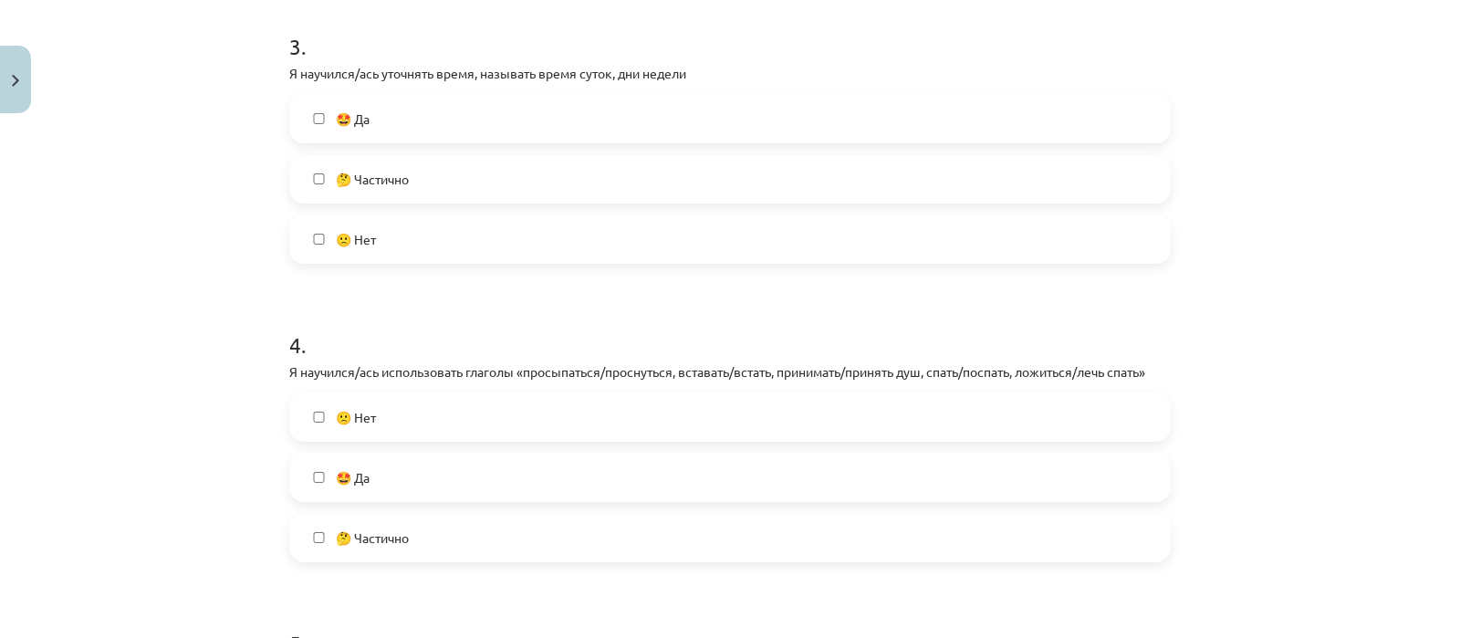
click at [517, 175] on label "🤔 Частично" at bounding box center [730, 179] width 878 height 46
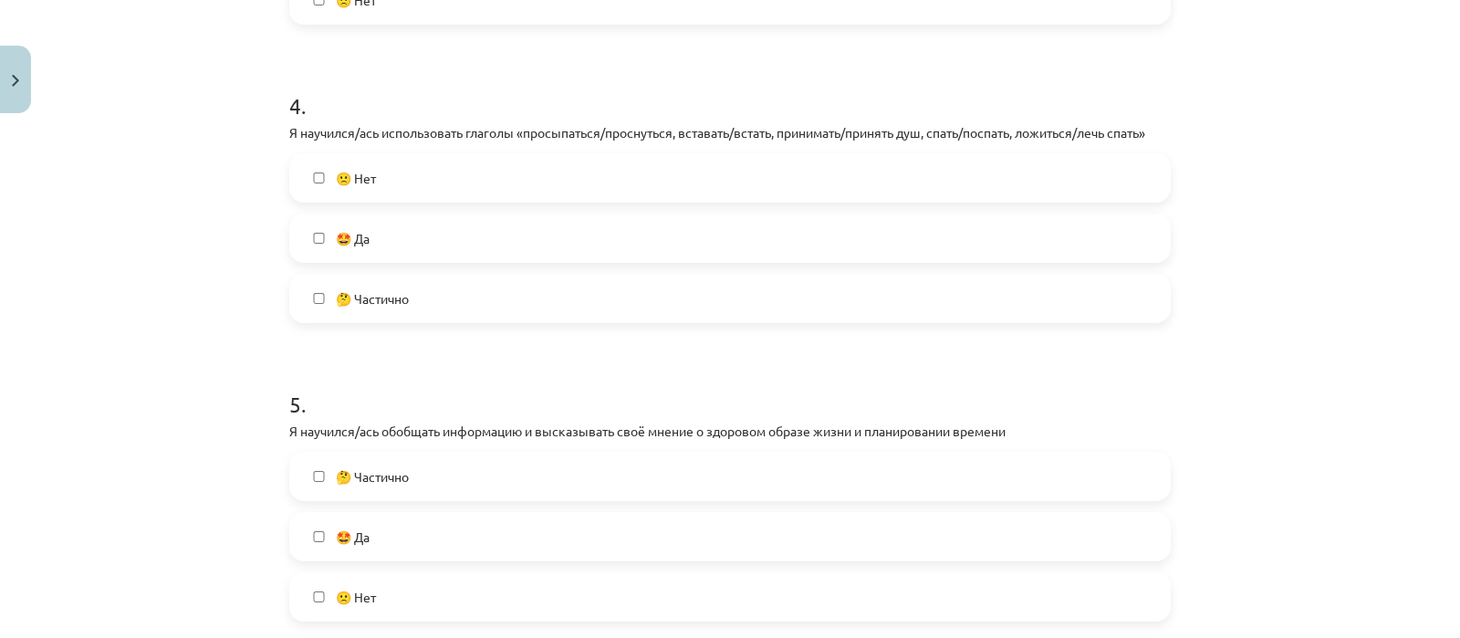
scroll to position [1202, 0]
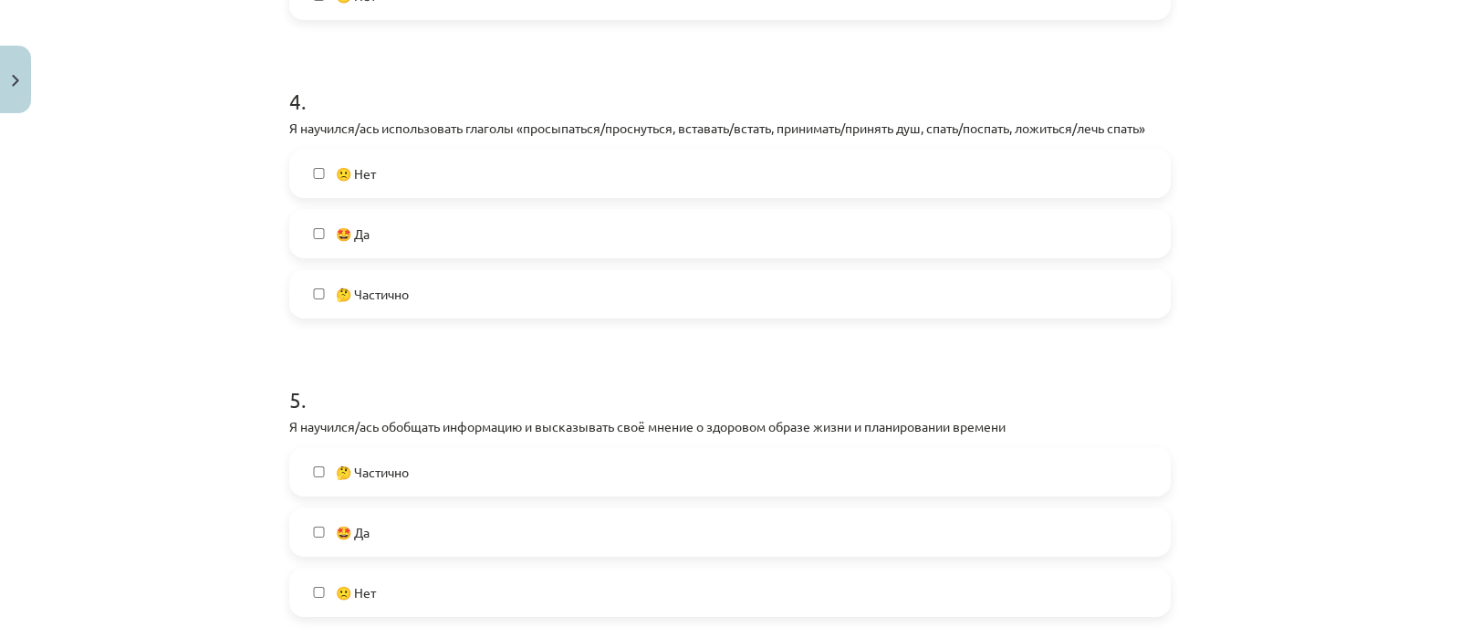
click at [629, 284] on label "🤔 Частично" at bounding box center [730, 294] width 878 height 46
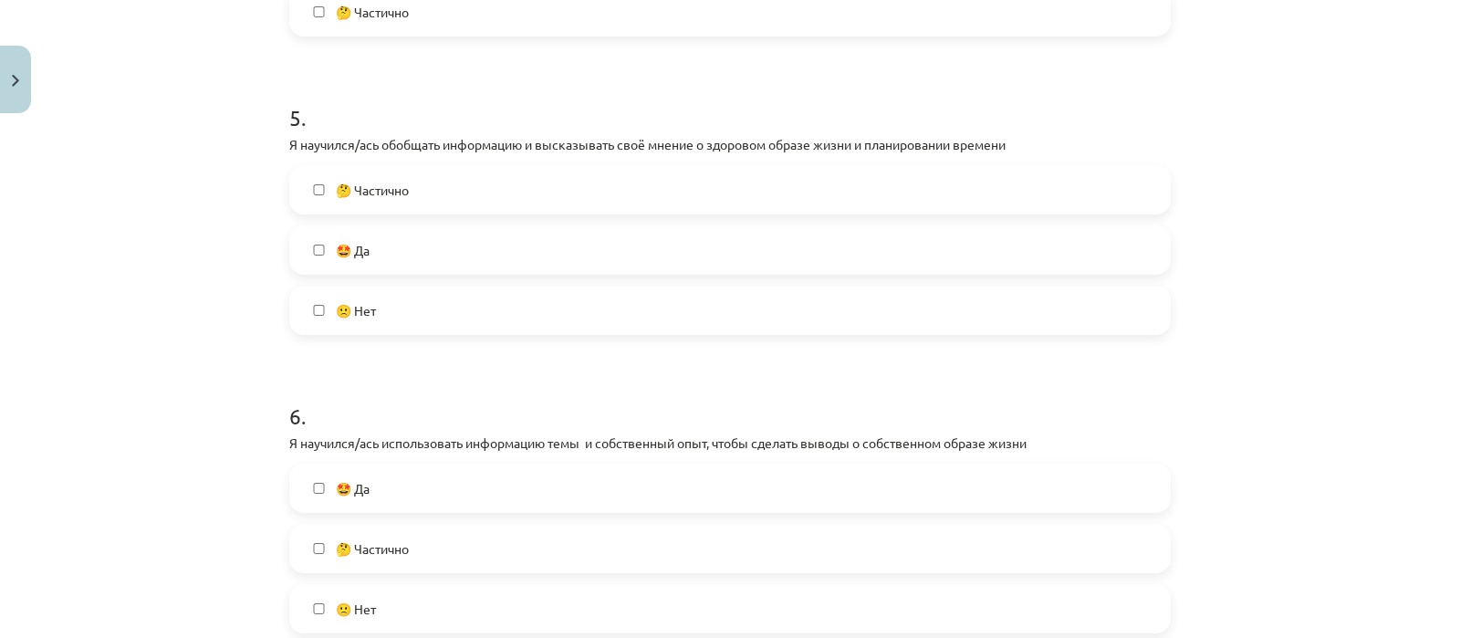
scroll to position [1504, 0]
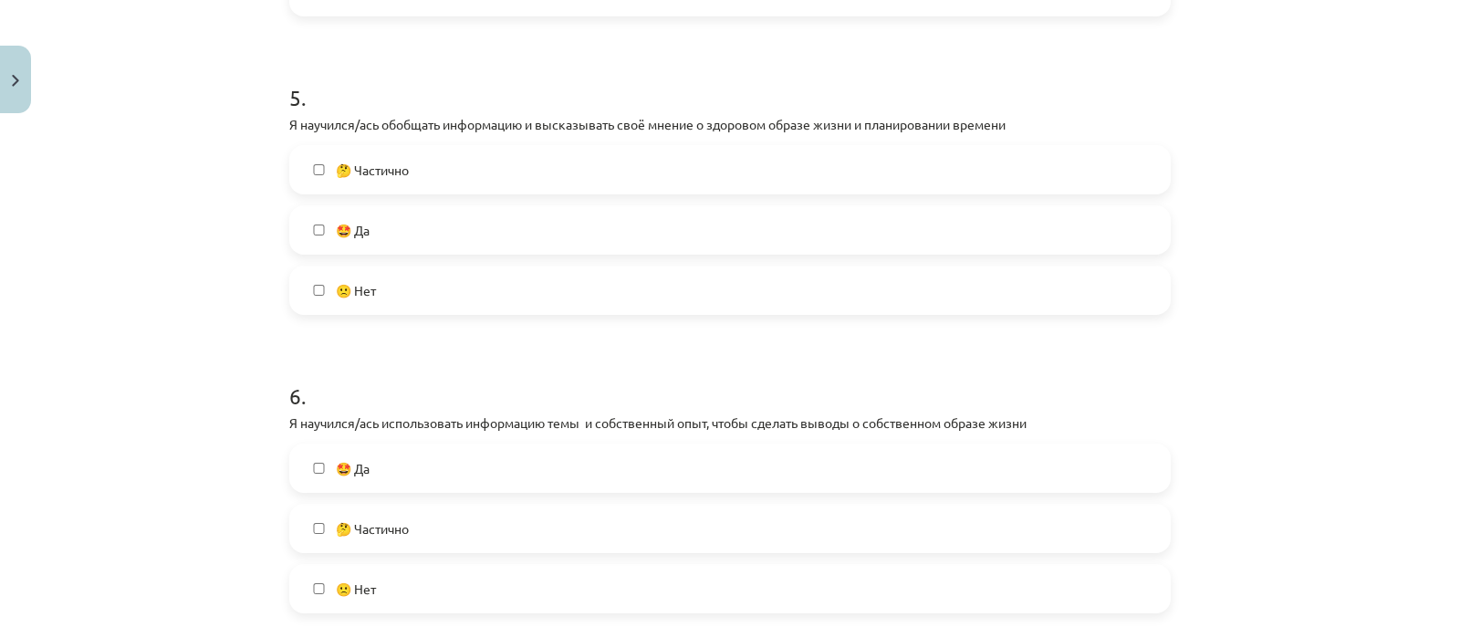
click at [480, 233] on label "🤩 Да" at bounding box center [730, 230] width 878 height 46
click at [446, 463] on label "🤩 Да" at bounding box center [730, 468] width 878 height 46
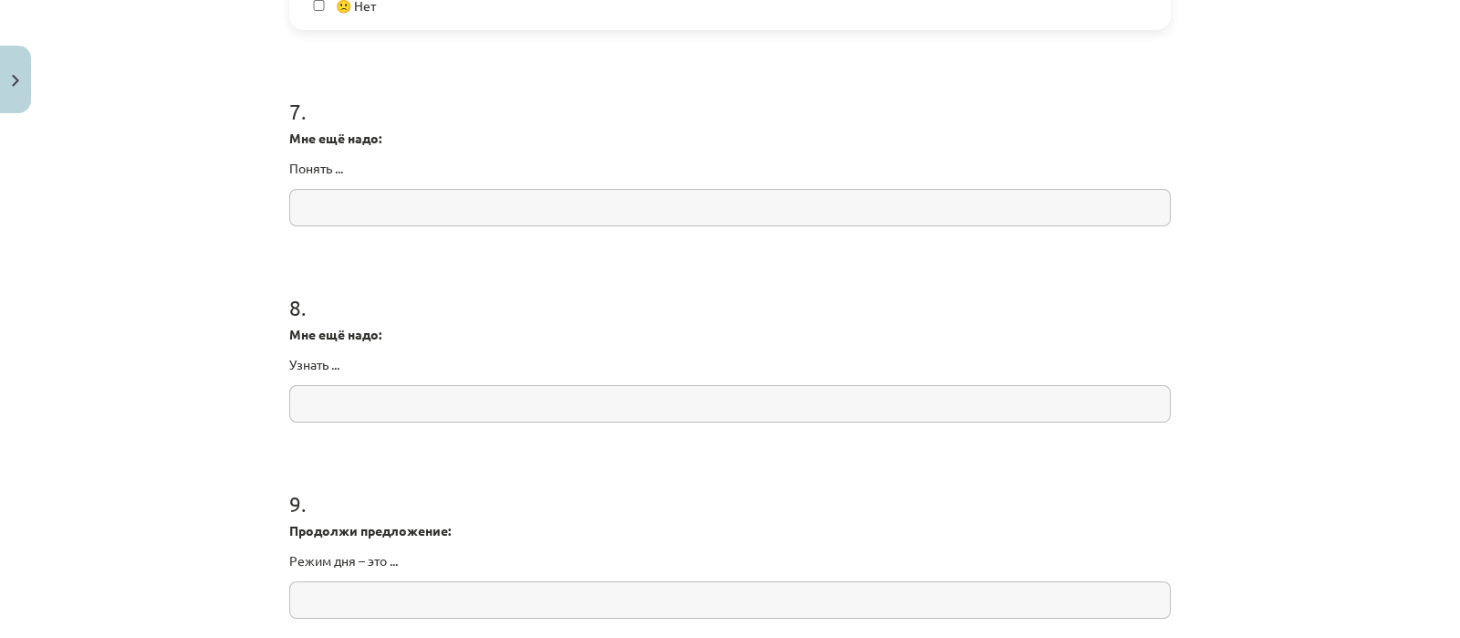
scroll to position [2098, 0]
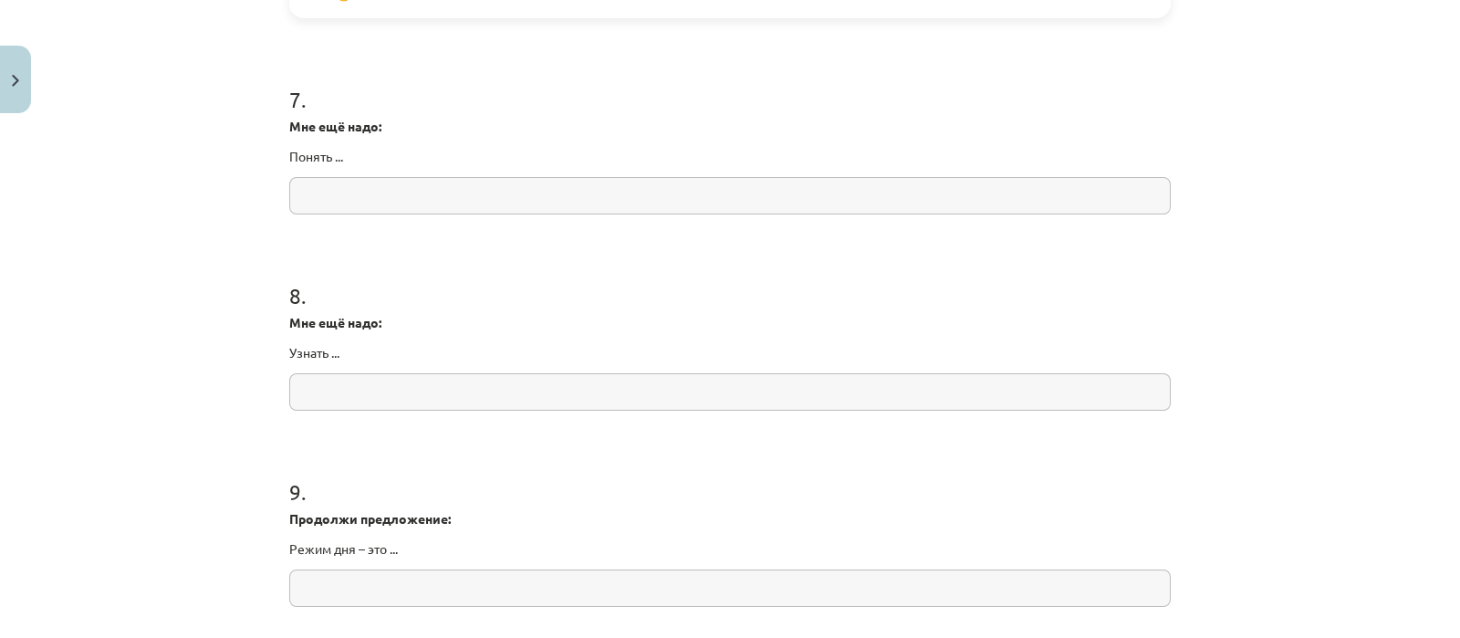
click at [963, 193] on input "text" at bounding box center [729, 195] width 881 height 37
drag, startPoint x: 281, startPoint y: 117, endPoint x: 474, endPoint y: 545, distance: 469.6
click at [396, 191] on input "text" at bounding box center [729, 195] width 881 height 37
type input "**********"
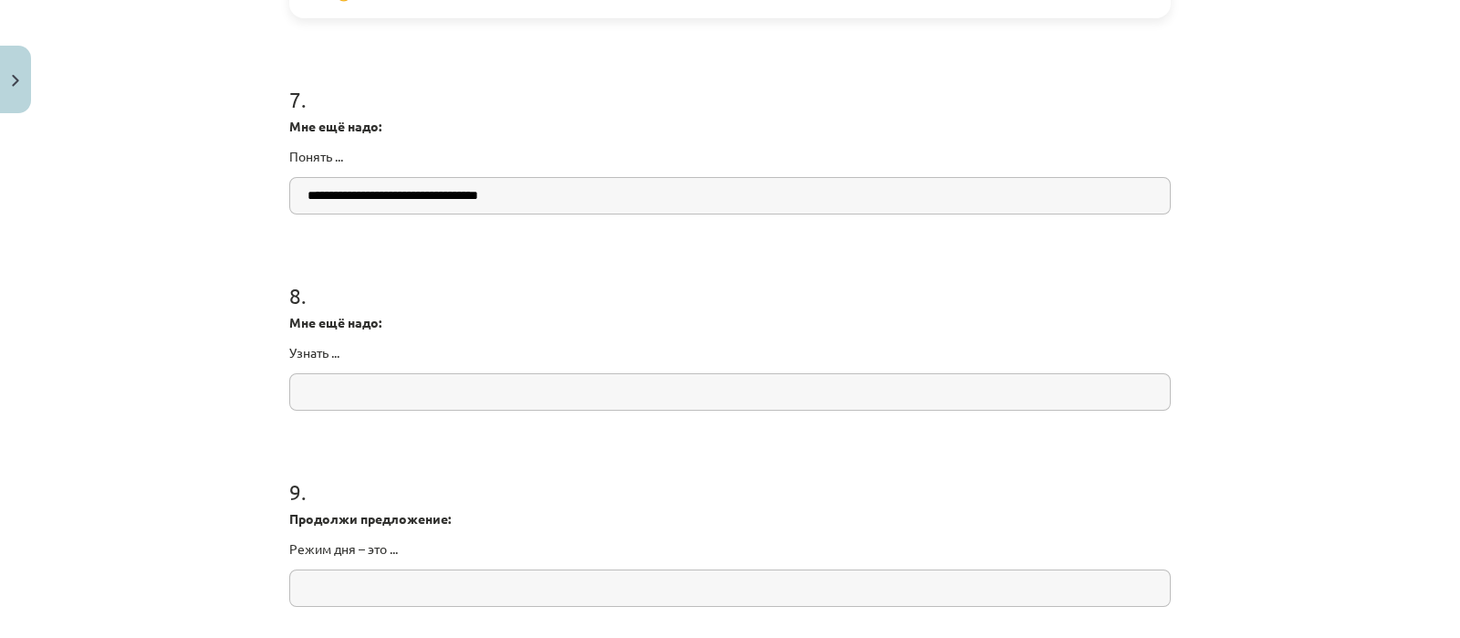
click at [497, 394] on input "text" at bounding box center [729, 391] width 881 height 37
type input "*"
paste input "**********"
click at [333, 390] on input "**********" at bounding box center [729, 391] width 881 height 37
type input "**********"
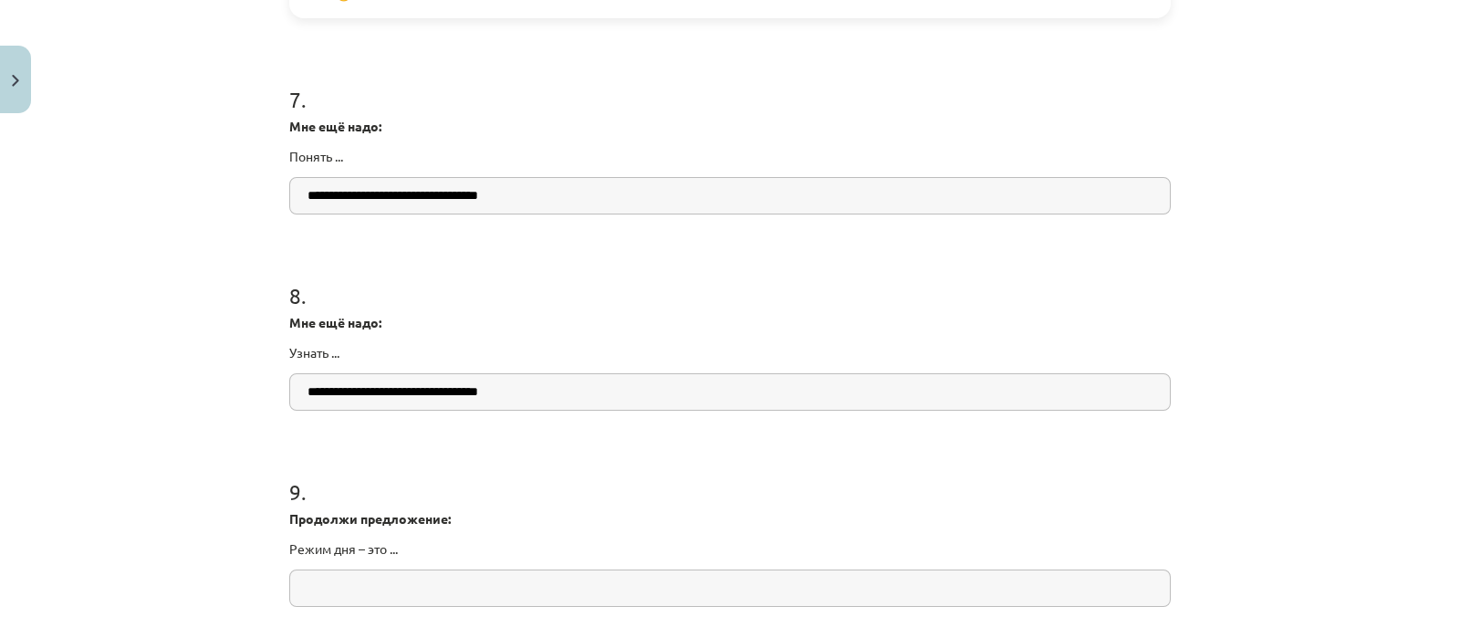
click at [444, 597] on input "text" at bounding box center [729, 587] width 881 height 37
paste input "**********"
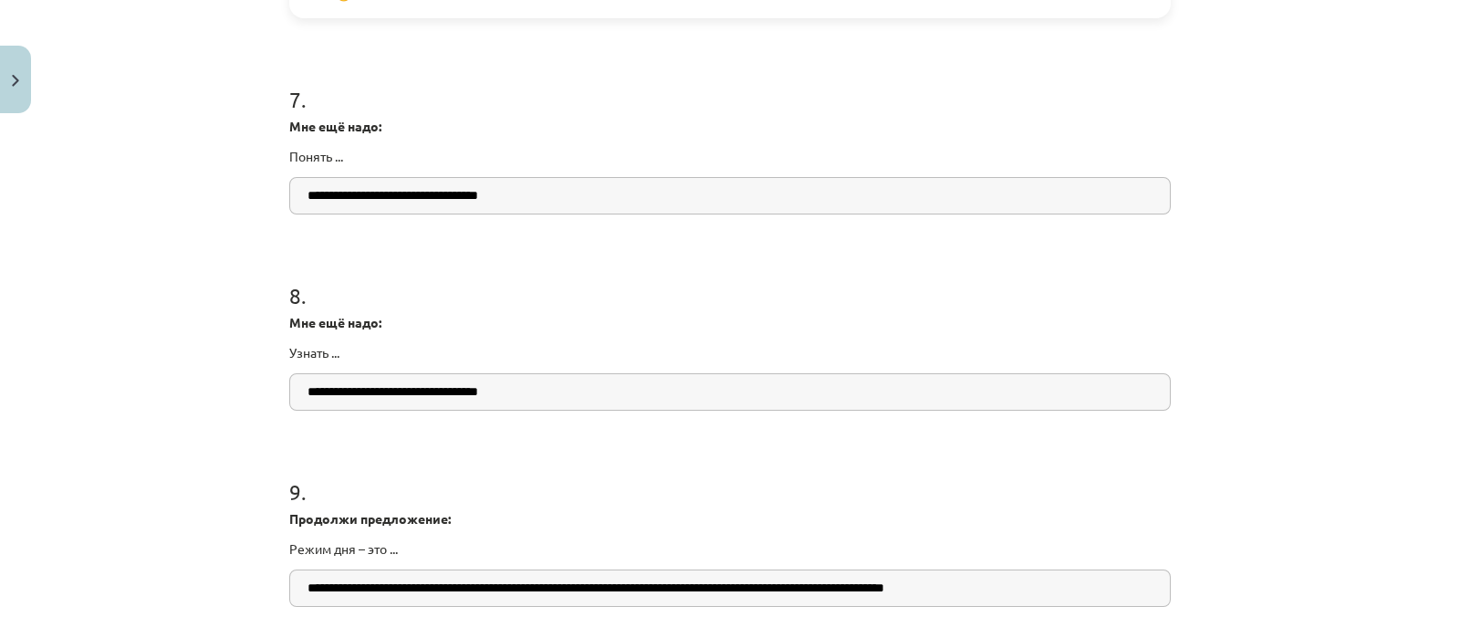
type input "**********"
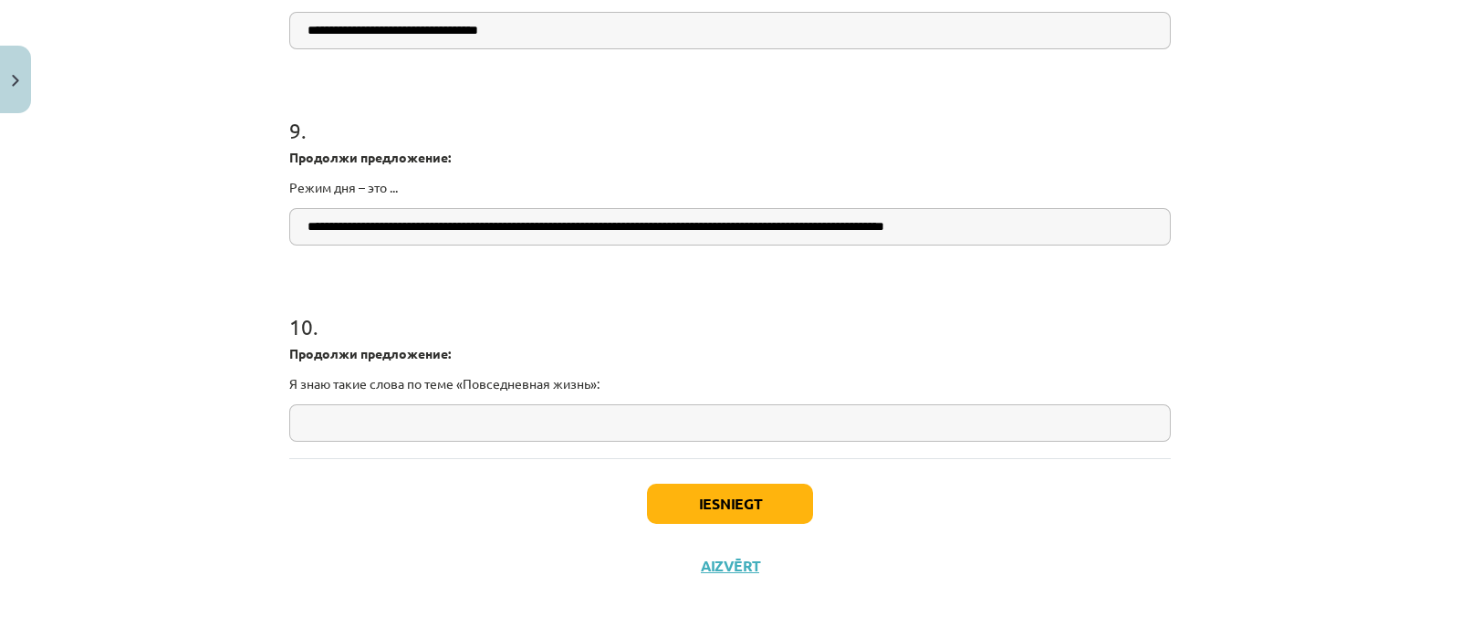
scroll to position [2462, 0]
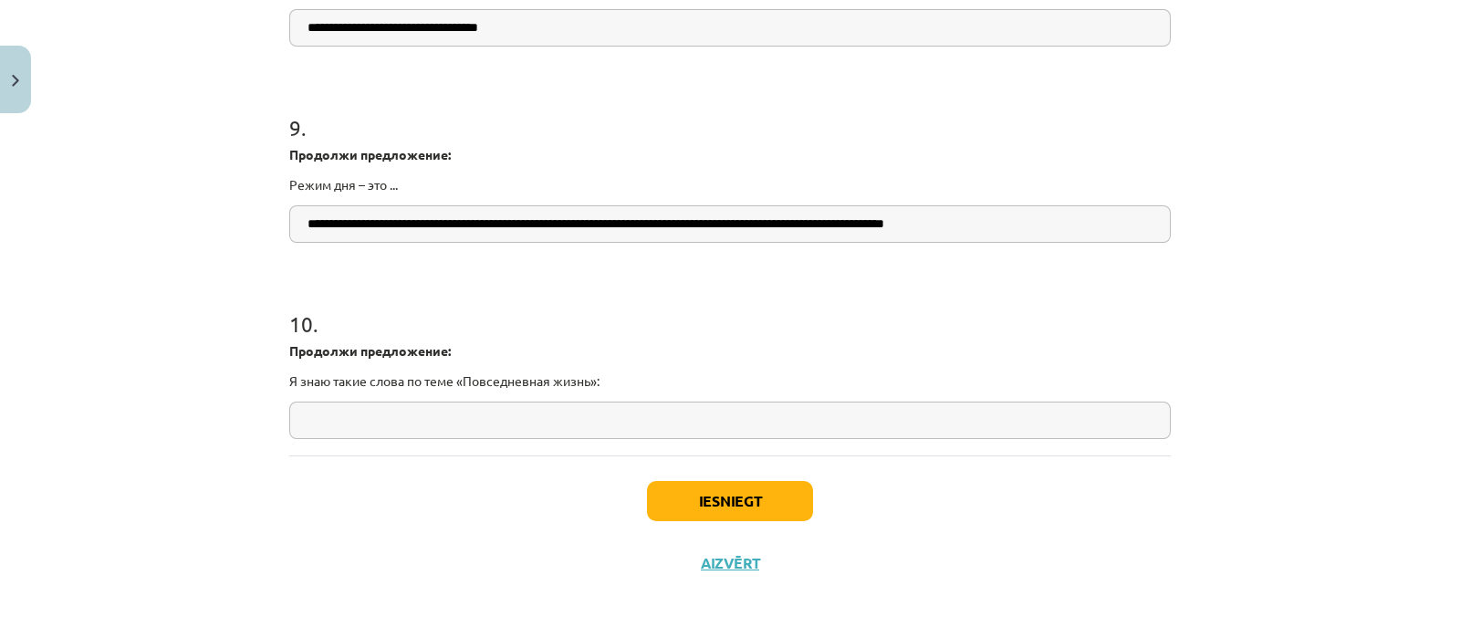
drag, startPoint x: 280, startPoint y: 342, endPoint x: 576, endPoint y: 390, distance: 299.4
click at [576, 390] on div "10 . Продолжи предложение: Я знаю такие слова по теме «Повседневная жизнь»:" at bounding box center [729, 359] width 881 height 160
click at [383, 422] on input "text" at bounding box center [729, 419] width 881 height 37
paste input "**********"
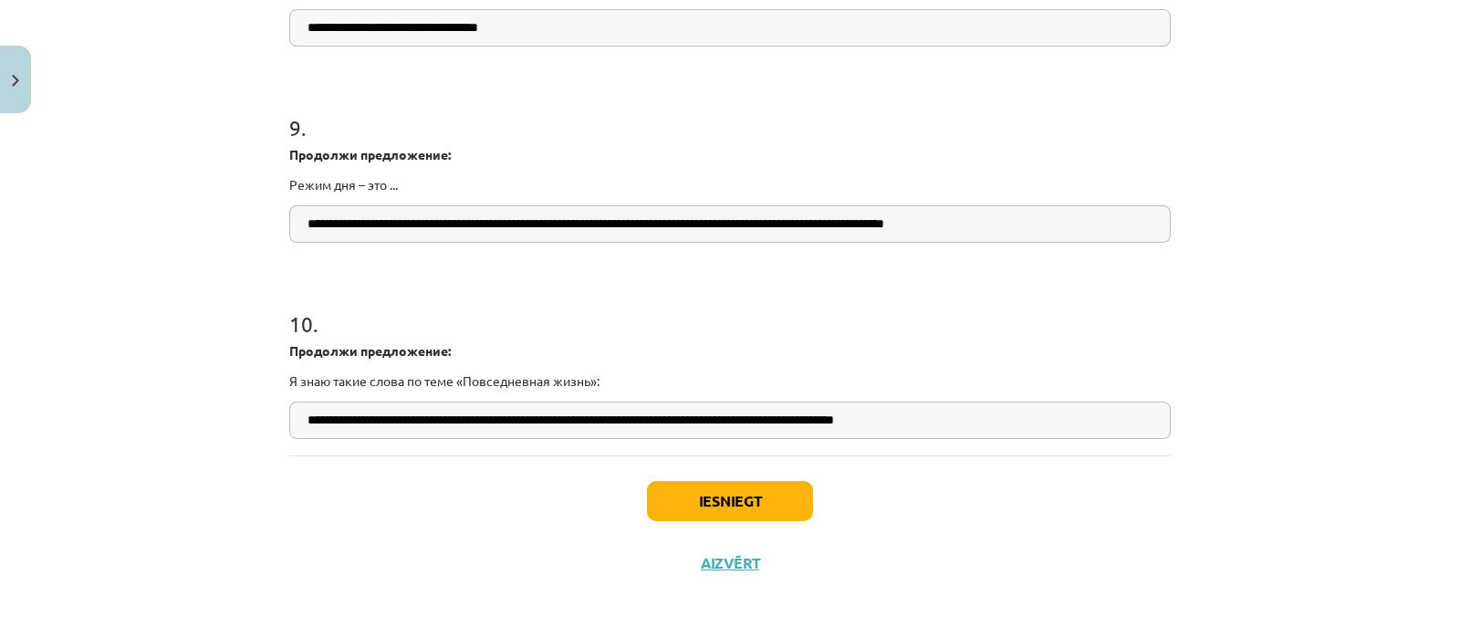
type input "**********"
click at [731, 493] on button "Iesniegt" at bounding box center [730, 501] width 166 height 40
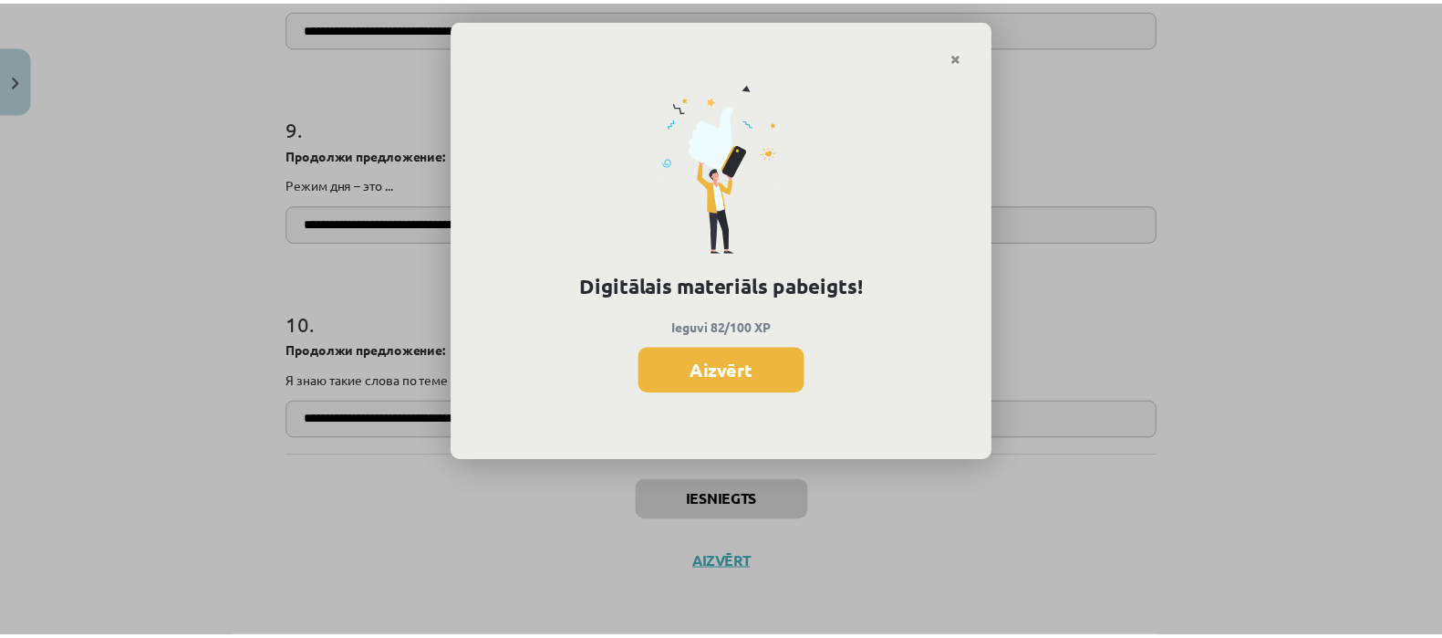
scroll to position [470, 0]
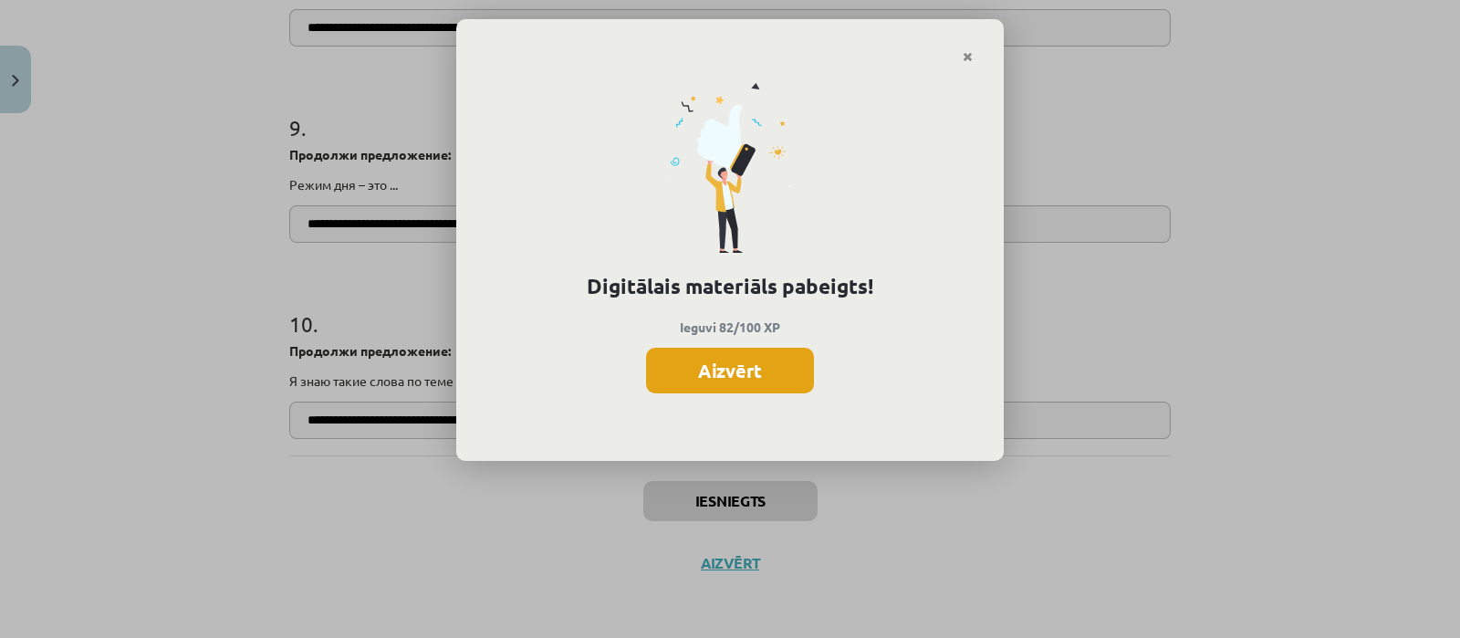
click at [756, 363] on button "Aizvērt" at bounding box center [730, 371] width 168 height 46
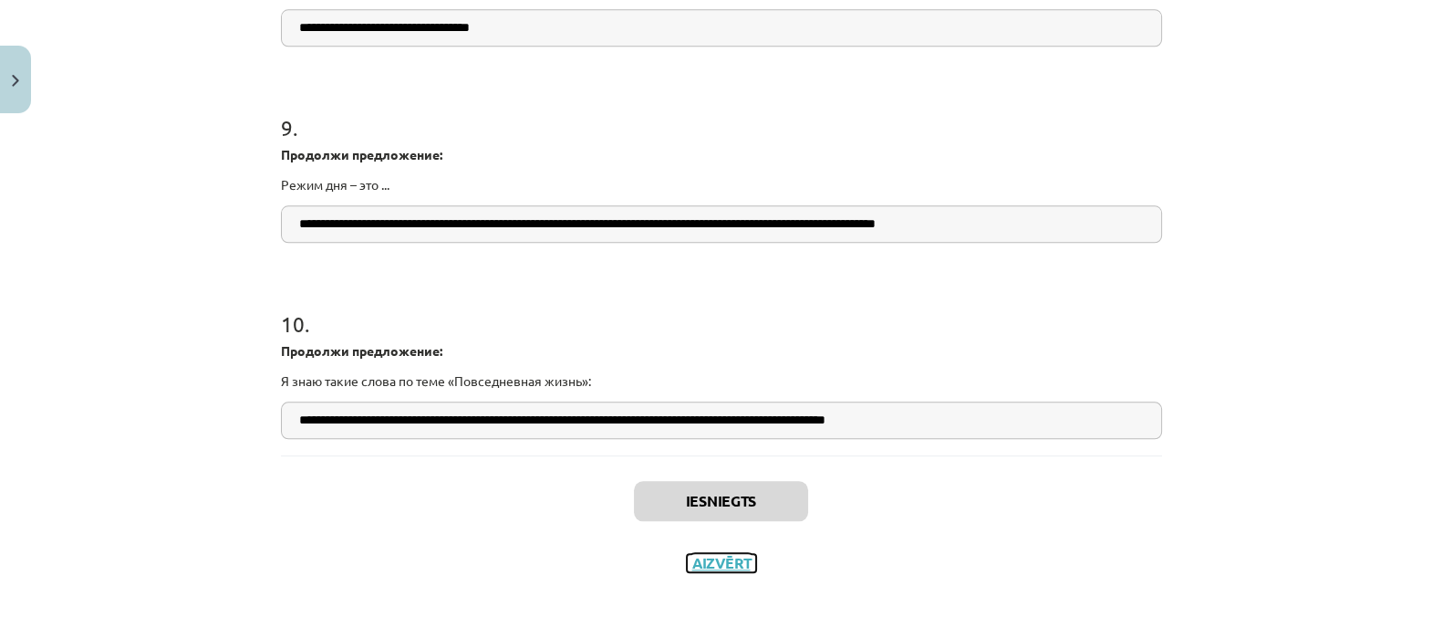
click at [716, 563] on button "Aizvērt" at bounding box center [721, 563] width 69 height 18
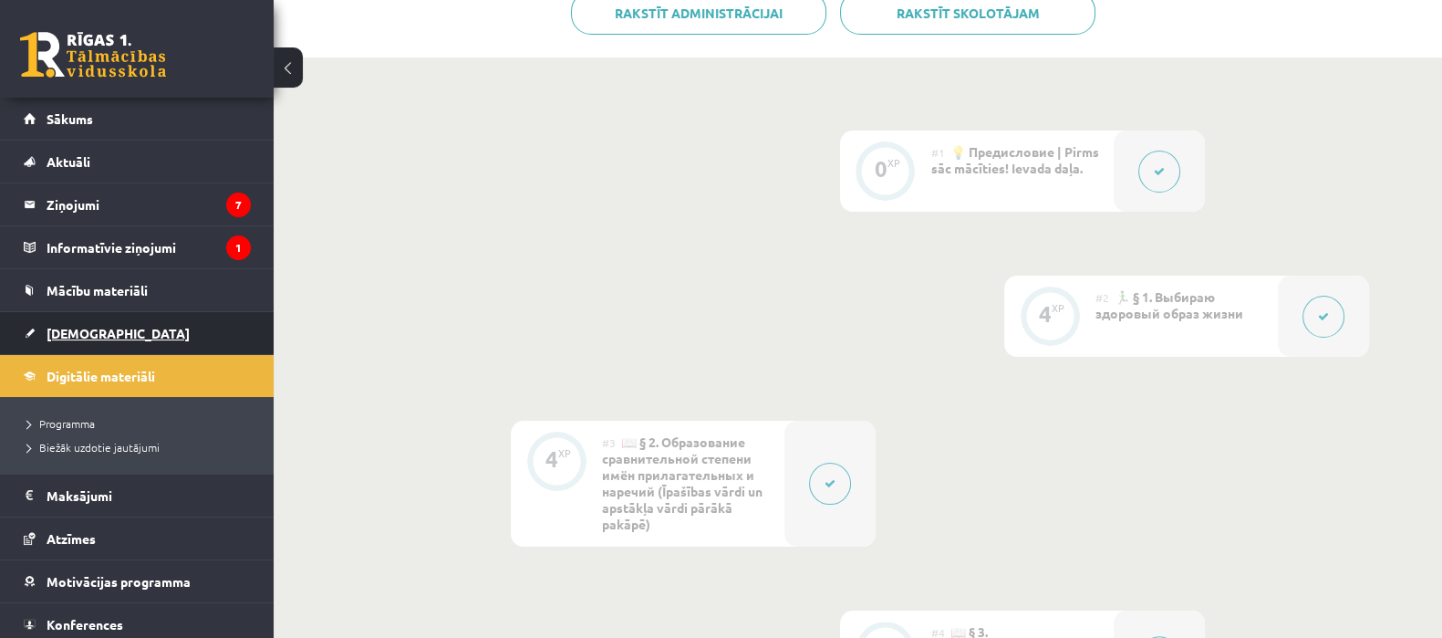
click at [73, 337] on span "[DEMOGRAPHIC_DATA]" at bounding box center [118, 333] width 143 height 16
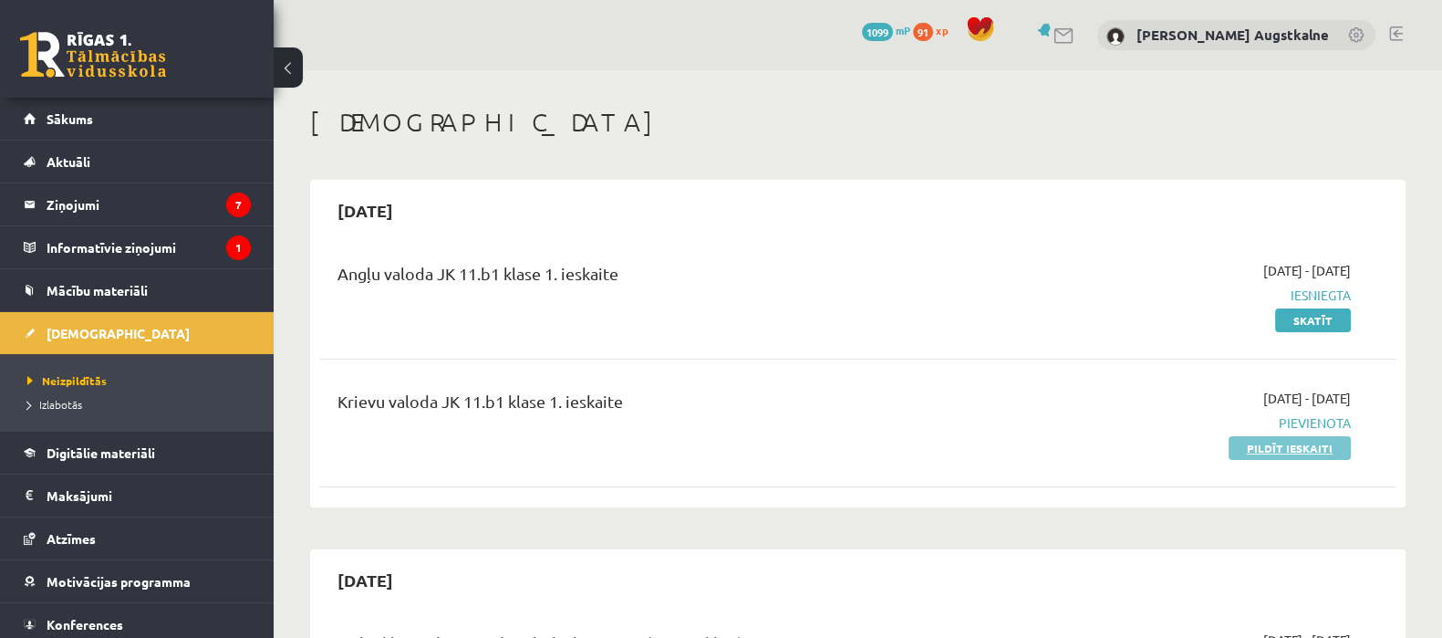
click at [1305, 458] on link "Pildīt ieskaiti" at bounding box center [1290, 448] width 122 height 24
